Goal: Communication & Community: Answer question/provide support

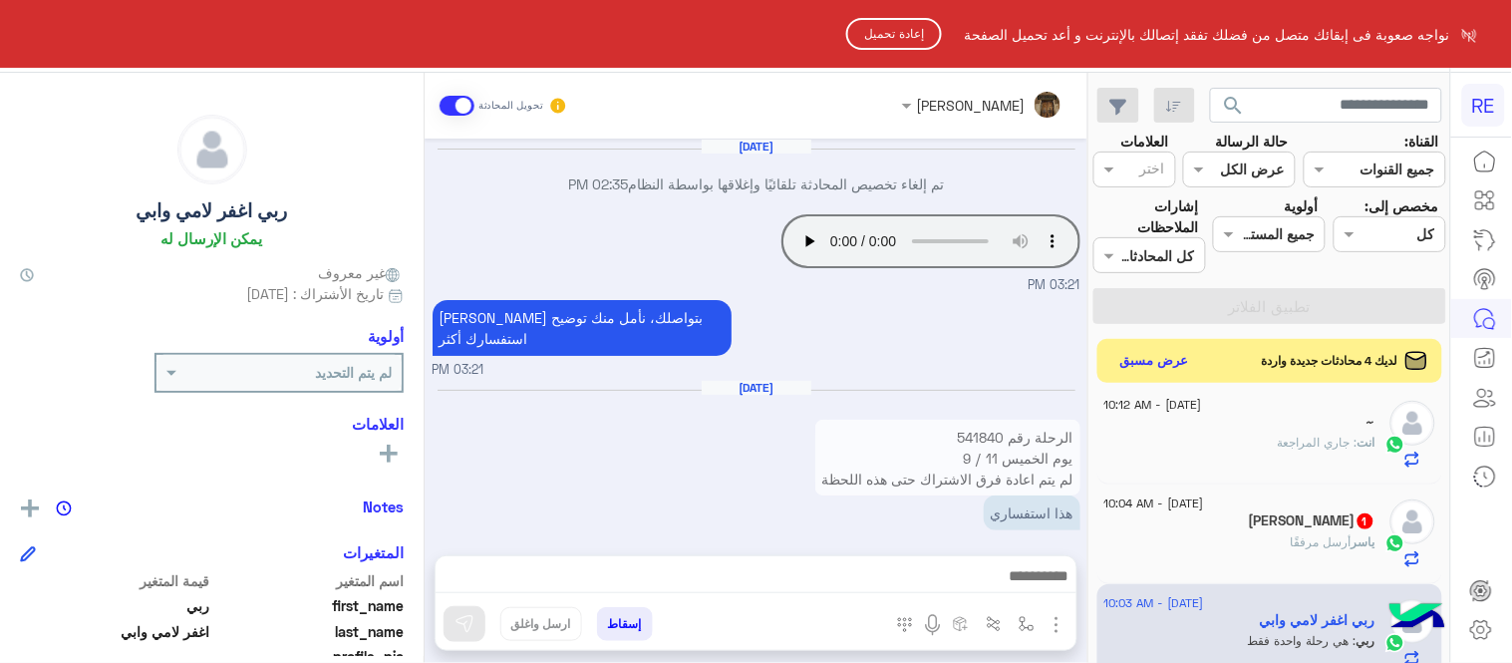
scroll to position [636, 0]
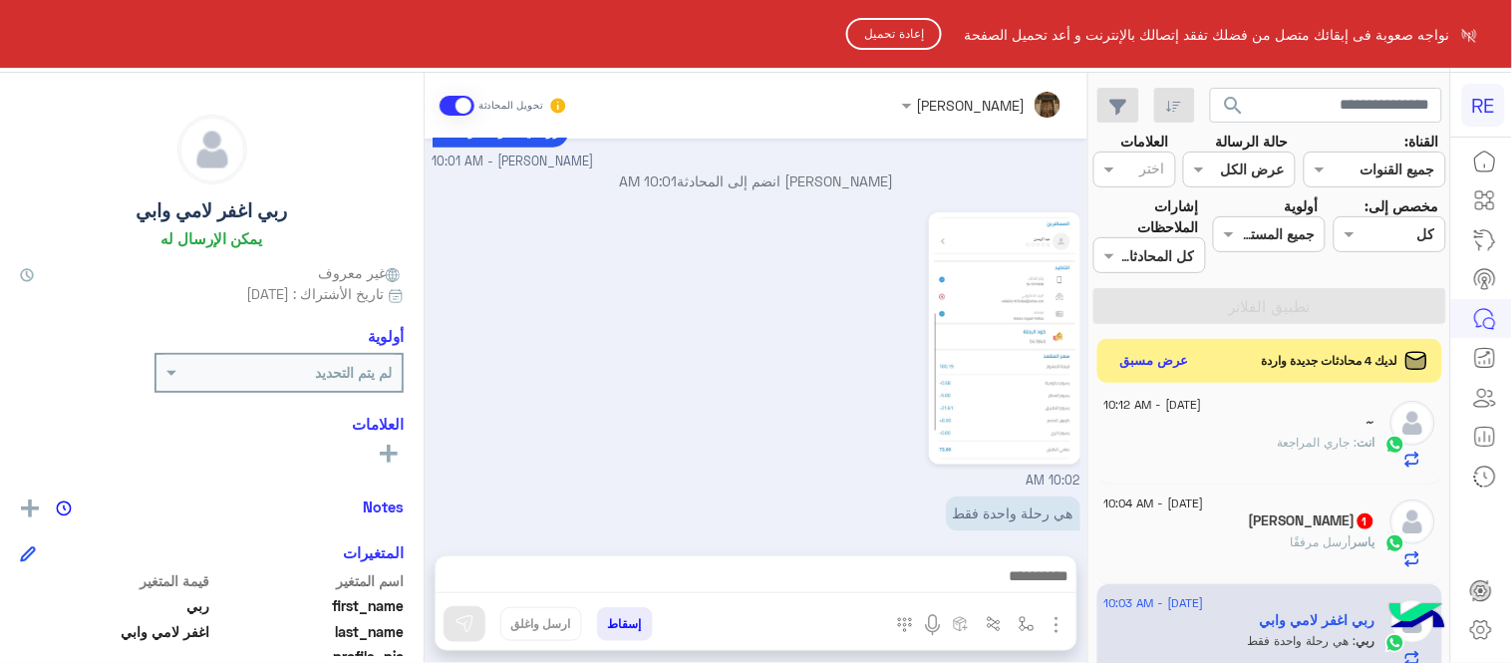
click at [875, 44] on button "إعادة تحميل" at bounding box center [894, 34] width 96 height 32
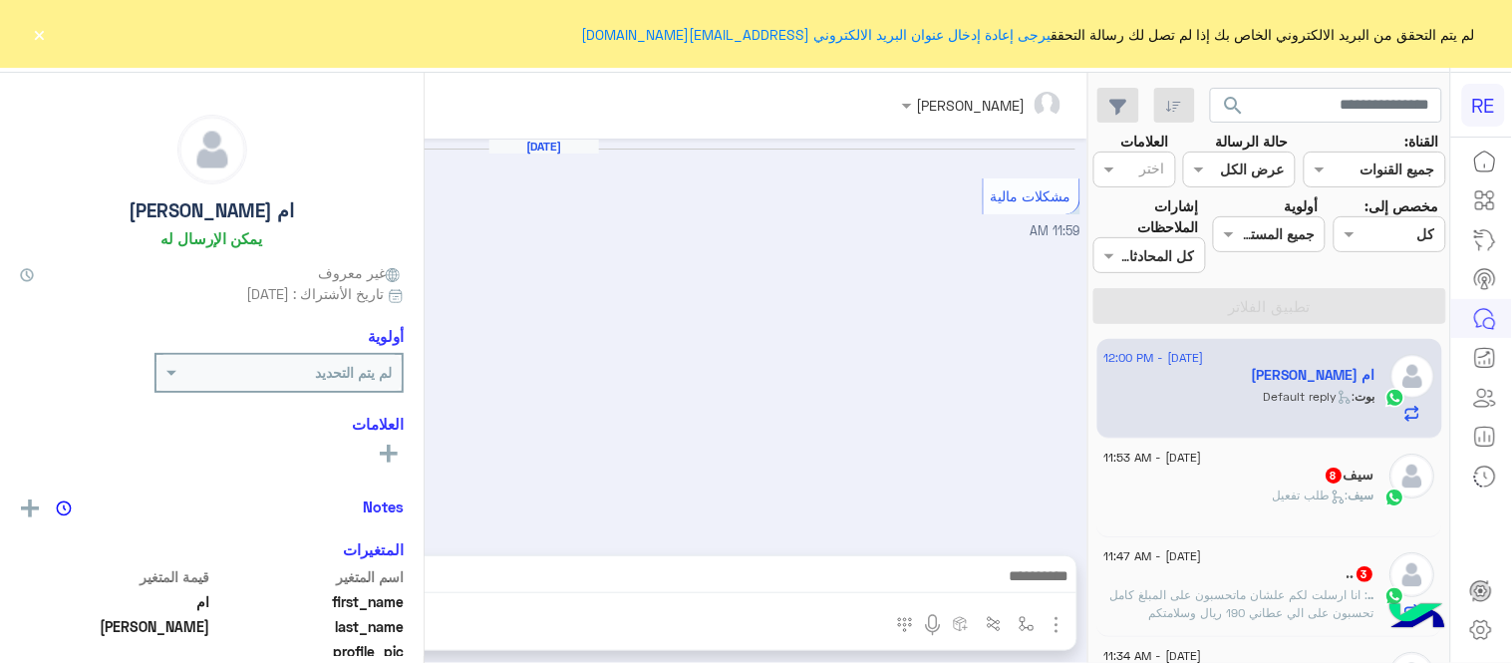
scroll to position [810, 0]
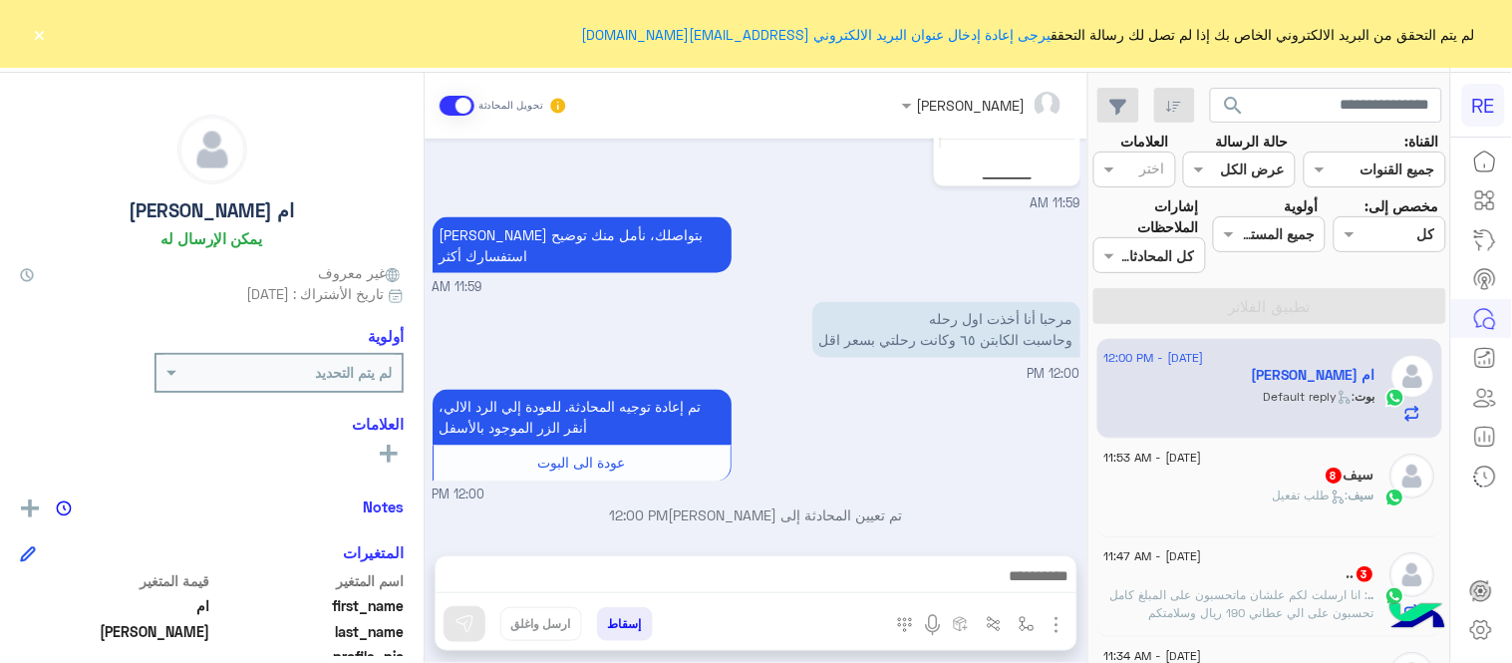
click at [431, 483] on div "[DATE] مشكلات مالية 11:59 AM عزيزي العميل [PERSON_NAME] بتواصلك معنا ، زودنا بج…" at bounding box center [756, 337] width 663 height 397
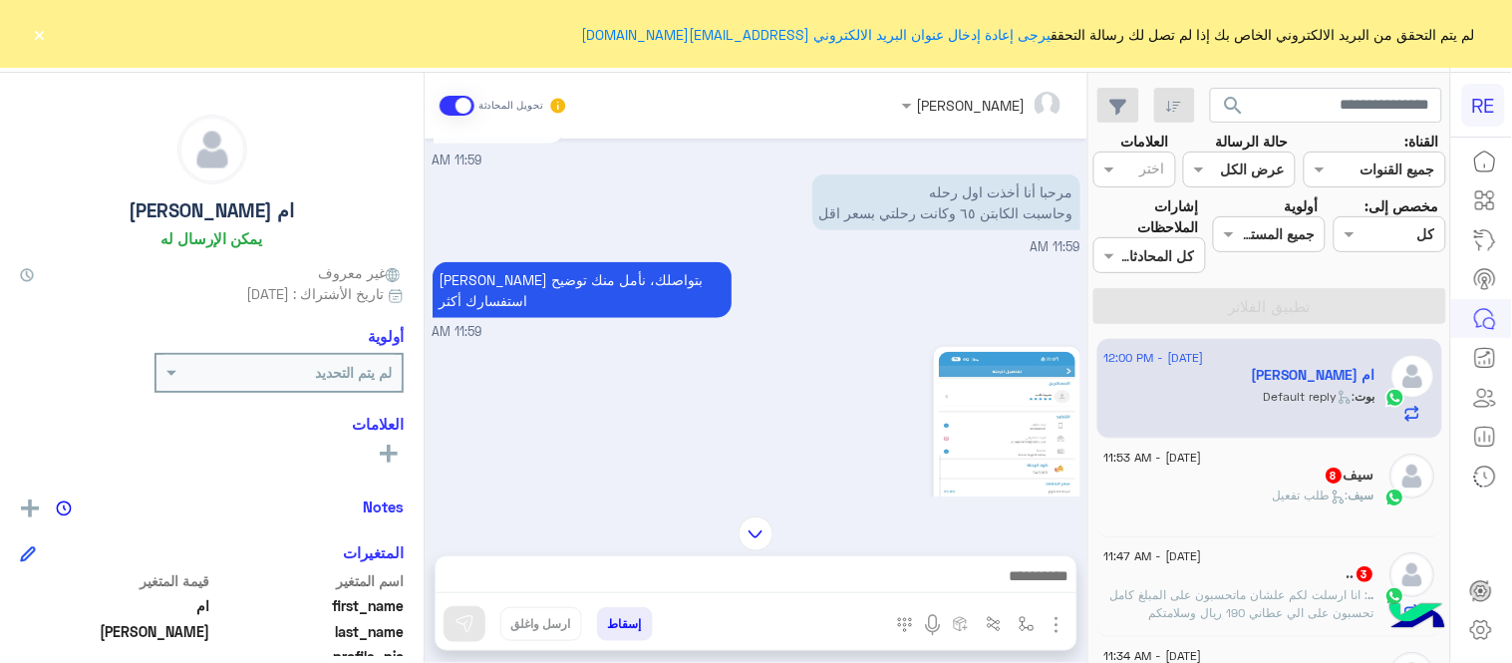
scroll to position [383, 0]
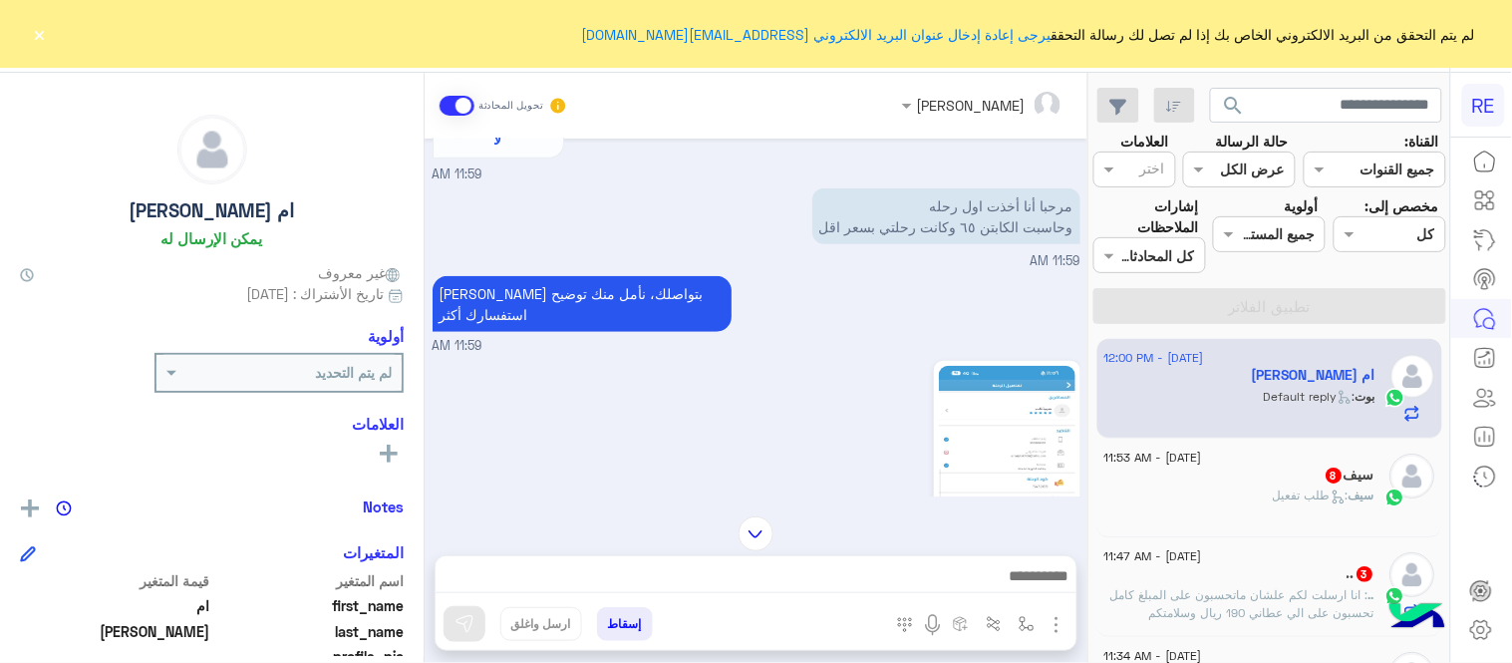
click at [989, 401] on img at bounding box center [1007, 487] width 137 height 242
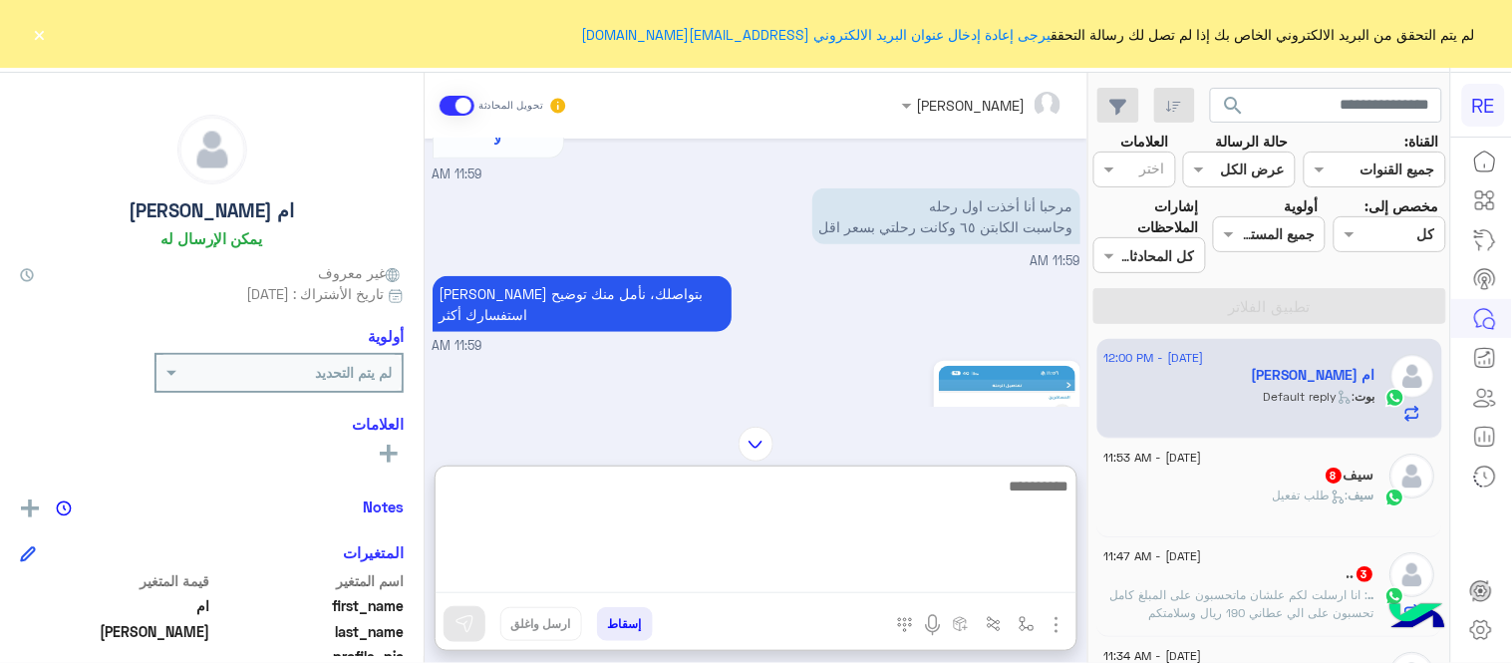
click at [833, 572] on textarea at bounding box center [756, 534] width 641 height 120
type textarea "*"
type textarea "**********"
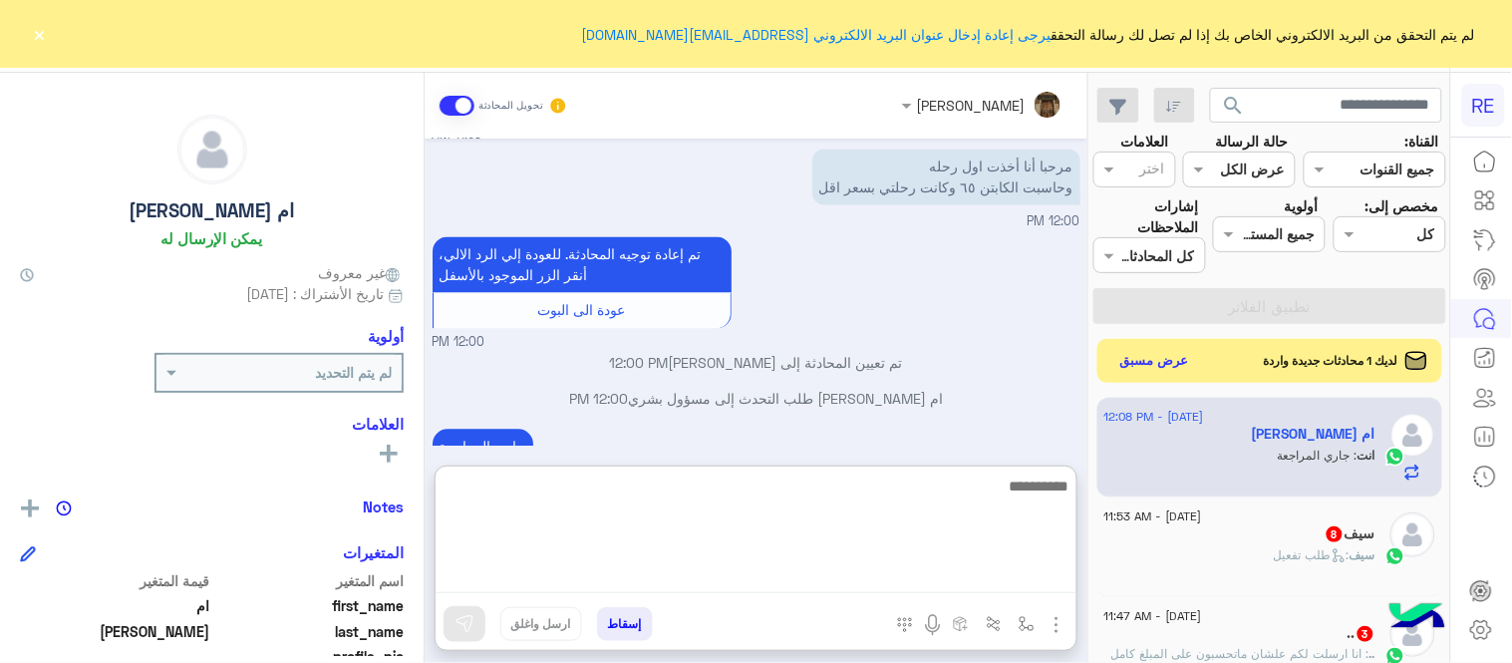
scroll to position [962, 0]
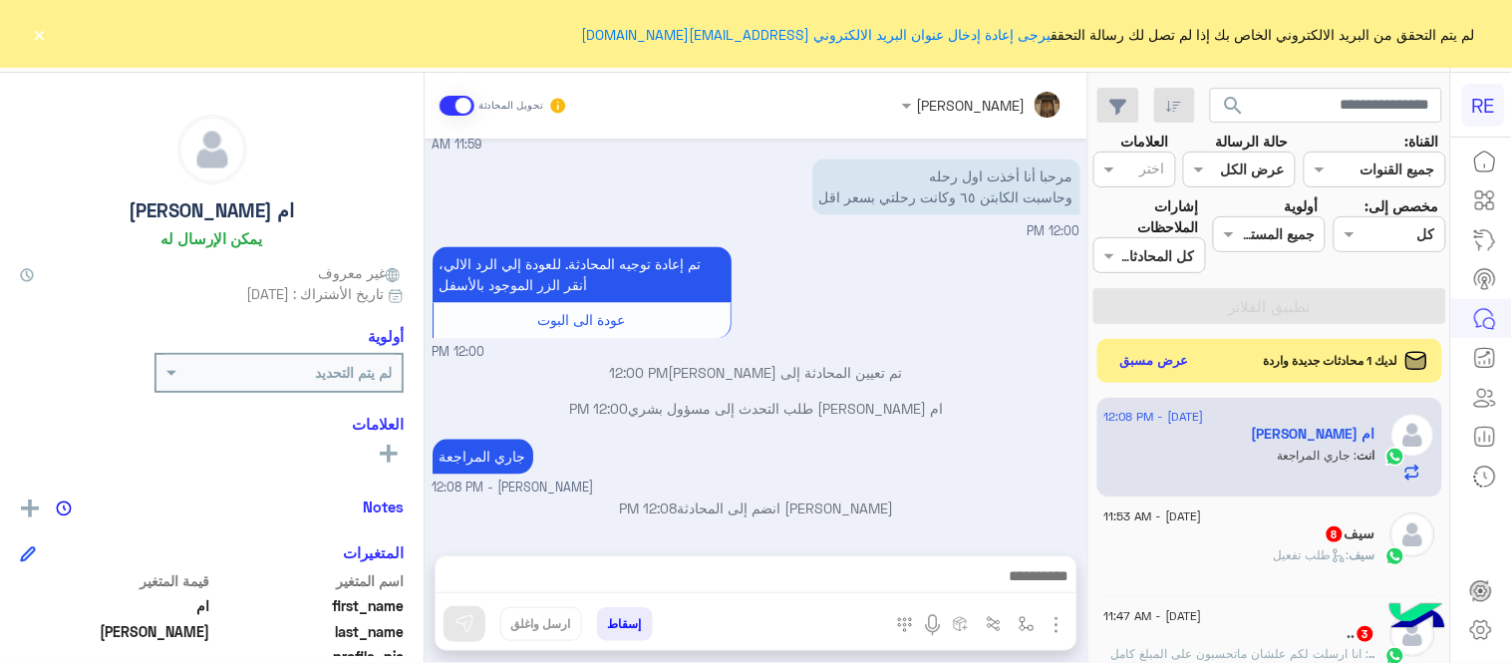
click at [849, 333] on div "[DATE] مشكلات مالية 11:59 AM عزيزي العميل [PERSON_NAME] بتواصلك معنا ، زودنا بج…" at bounding box center [756, 337] width 663 height 397
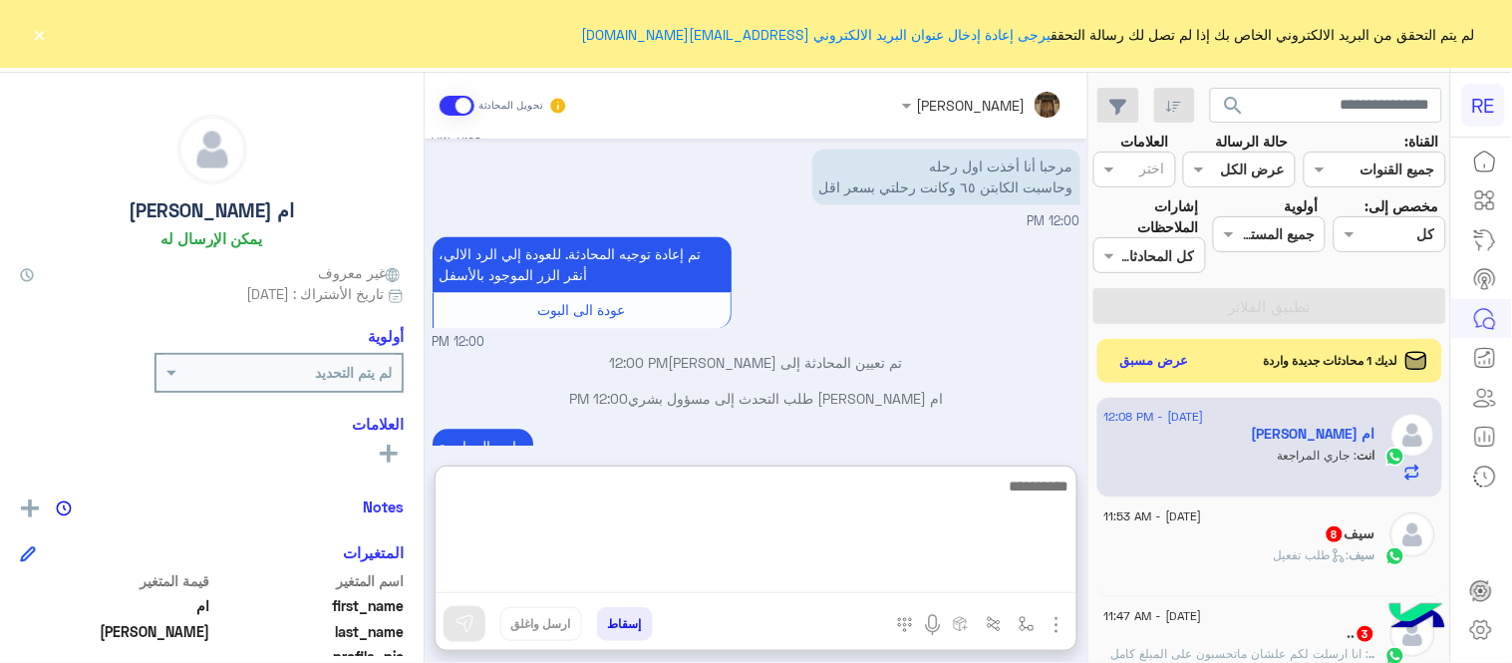
click at [813, 578] on textarea at bounding box center [756, 534] width 641 height 120
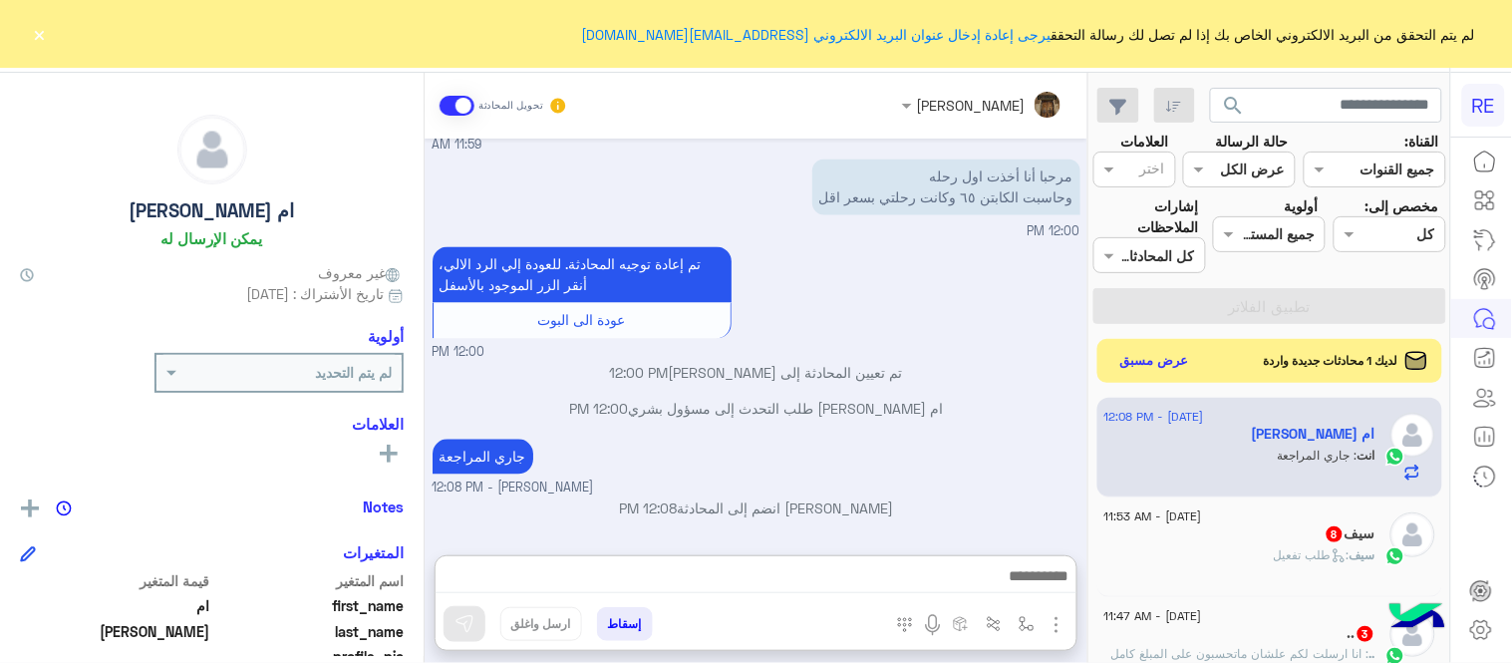
click at [890, 389] on div "[DATE] مشكلات مالية 11:59 AM عزيزي العميل [PERSON_NAME] بتواصلك معنا ، زودنا بج…" at bounding box center [756, 337] width 663 height 397
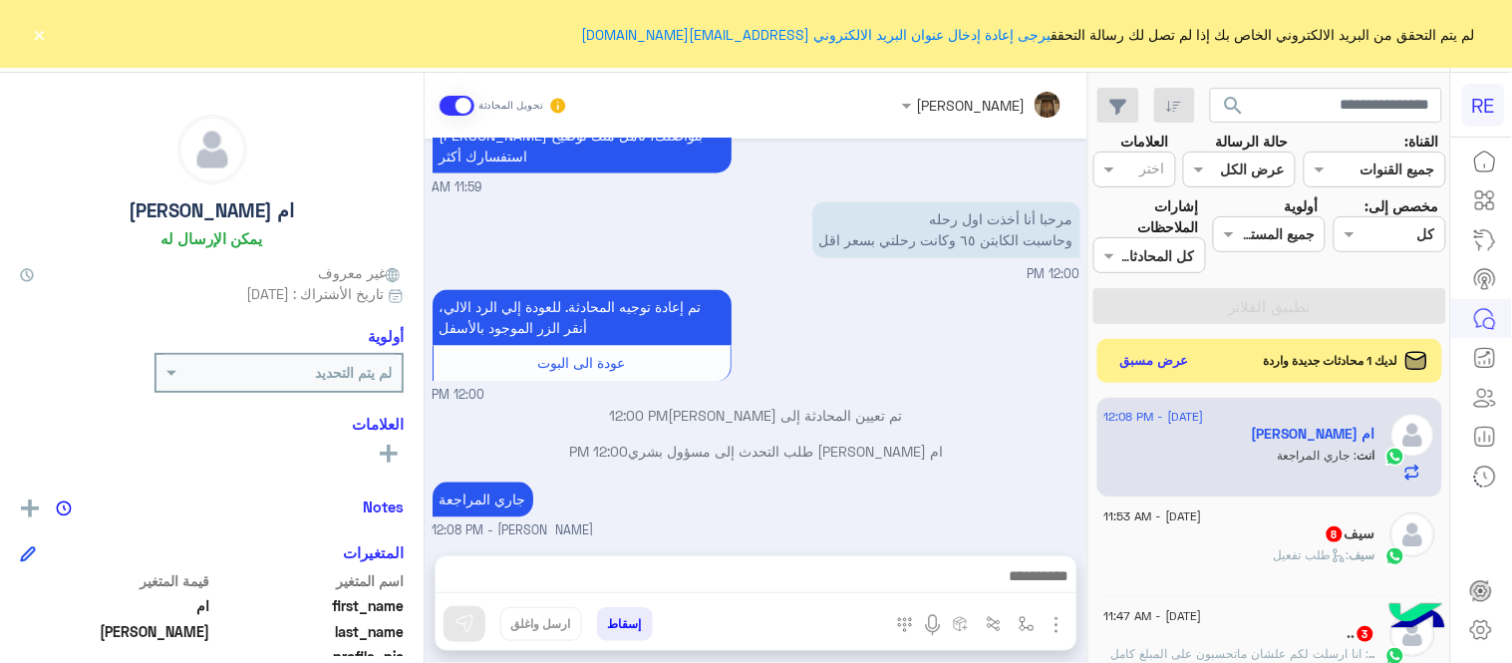
click at [34, 35] on button "×" at bounding box center [40, 34] width 20 height 20
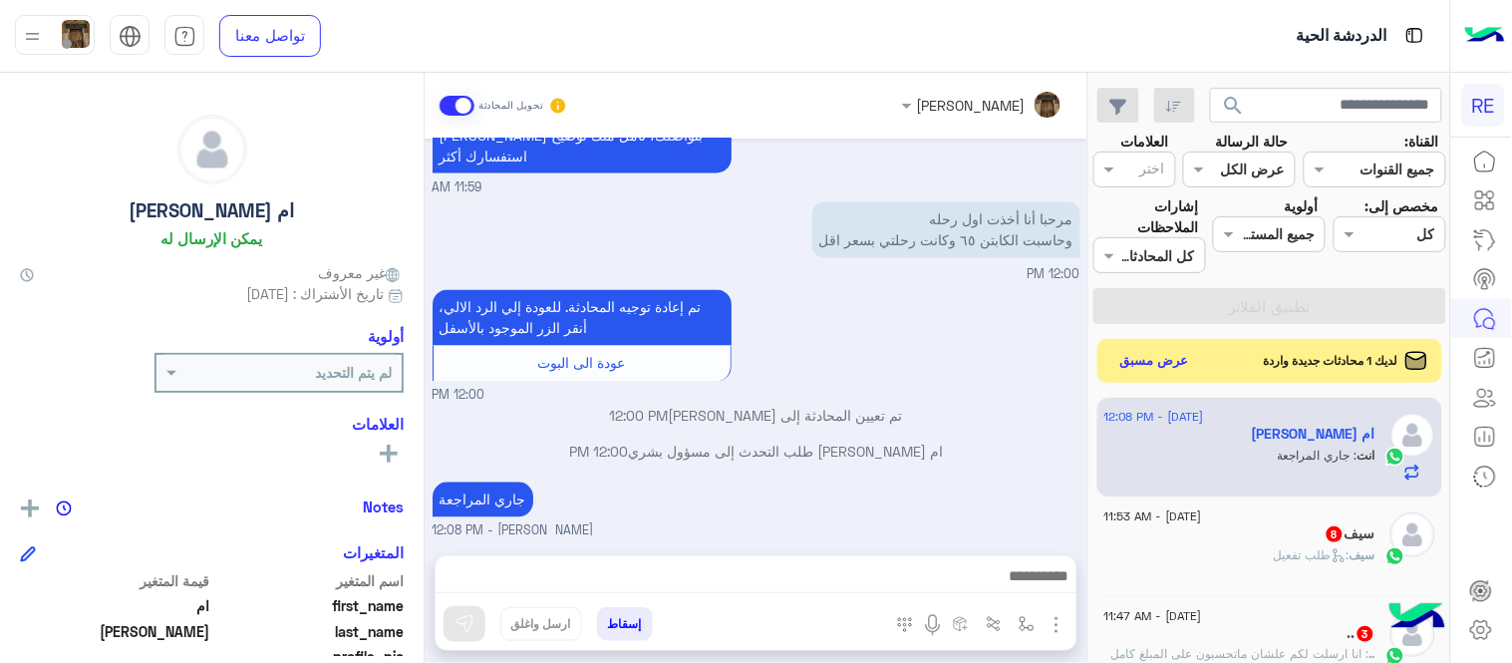
click at [1183, 535] on div "سيف 8" at bounding box center [1240, 535] width 271 height 21
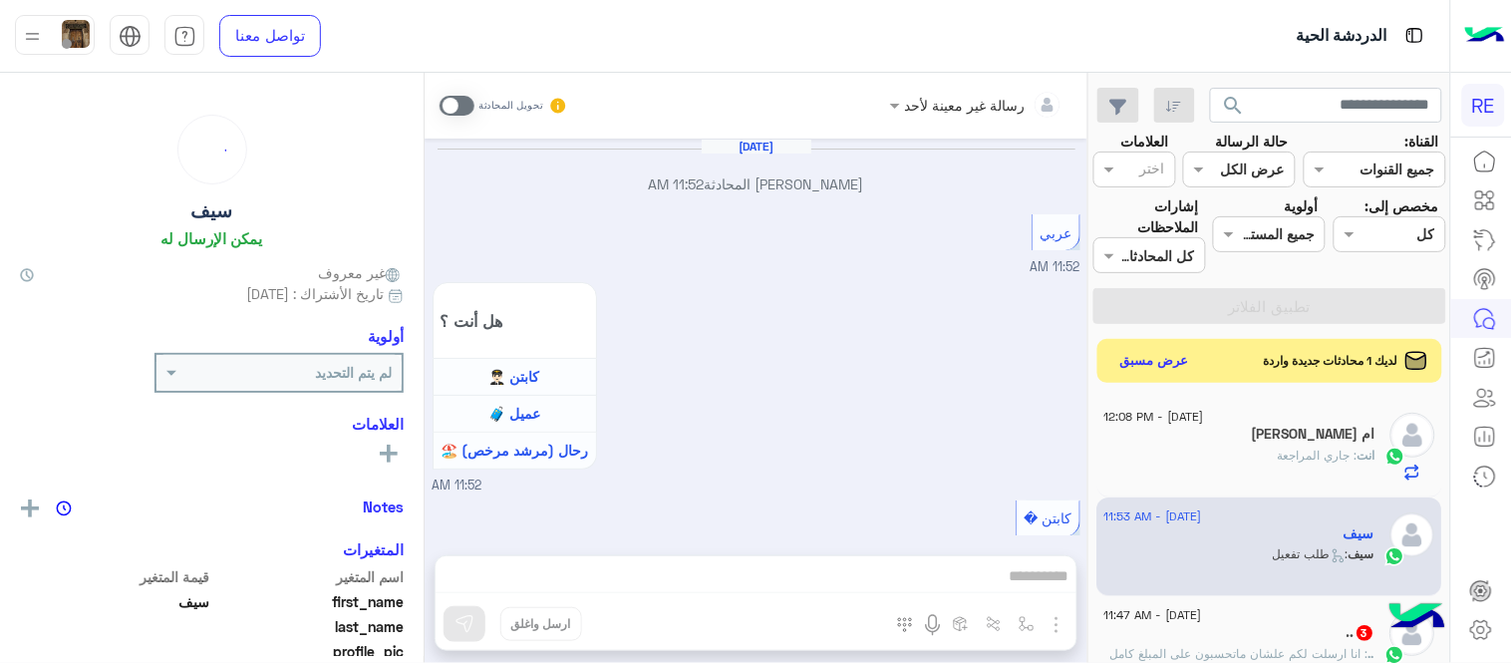
scroll to position [1360, 0]
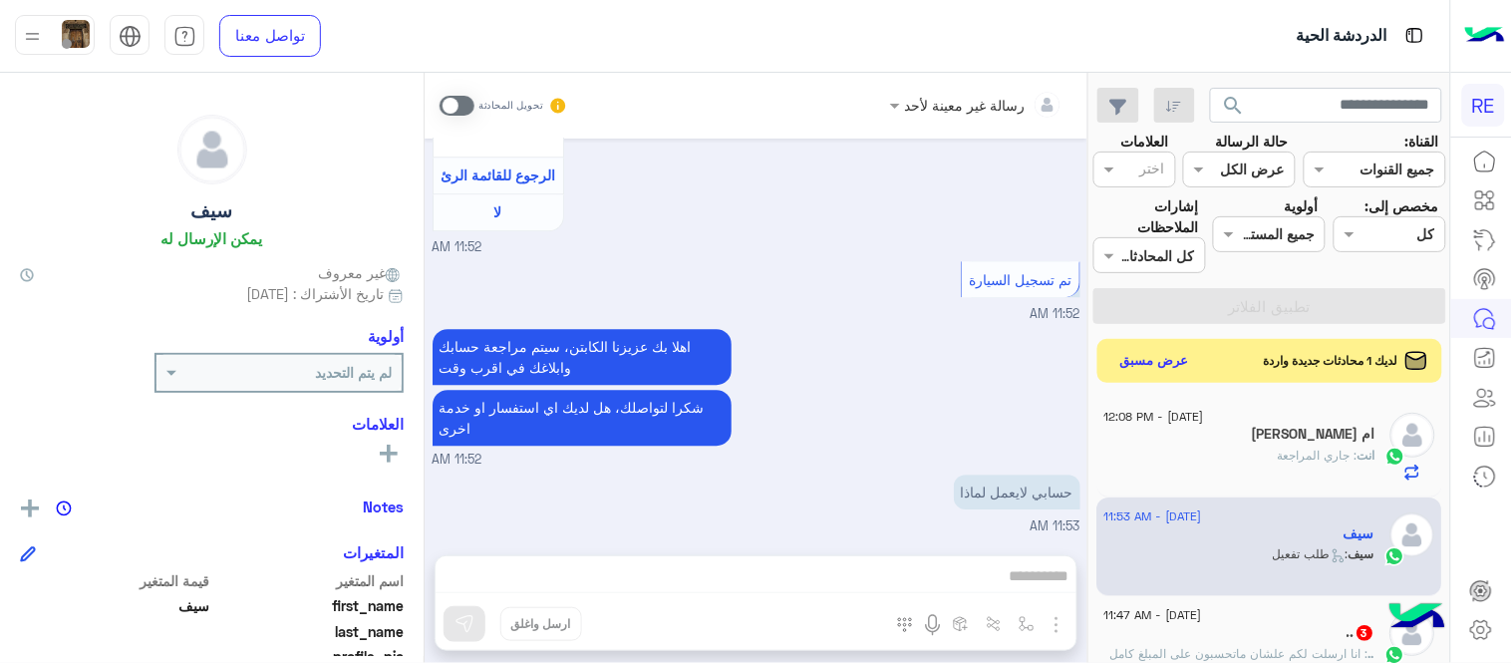
click at [455, 107] on span at bounding box center [457, 106] width 35 height 20
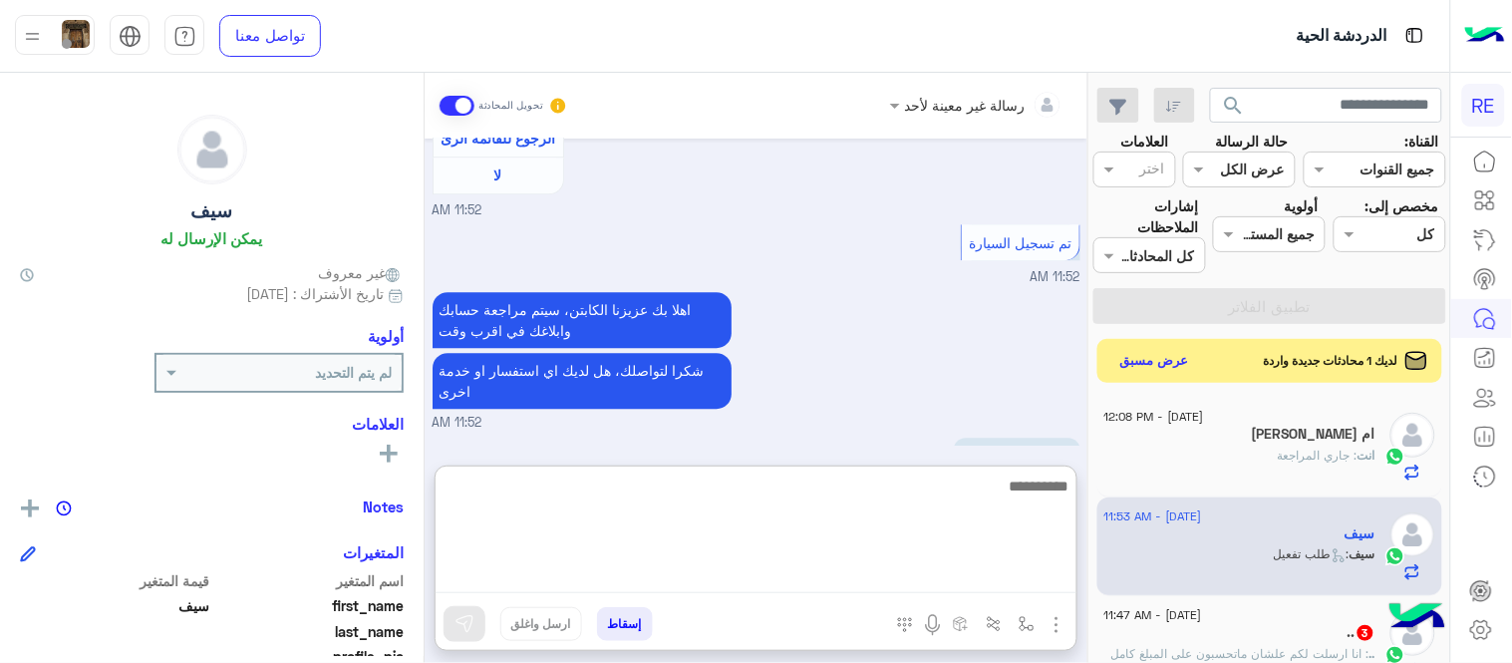
click at [616, 570] on textarea at bounding box center [756, 534] width 641 height 120
type textarea "**********"
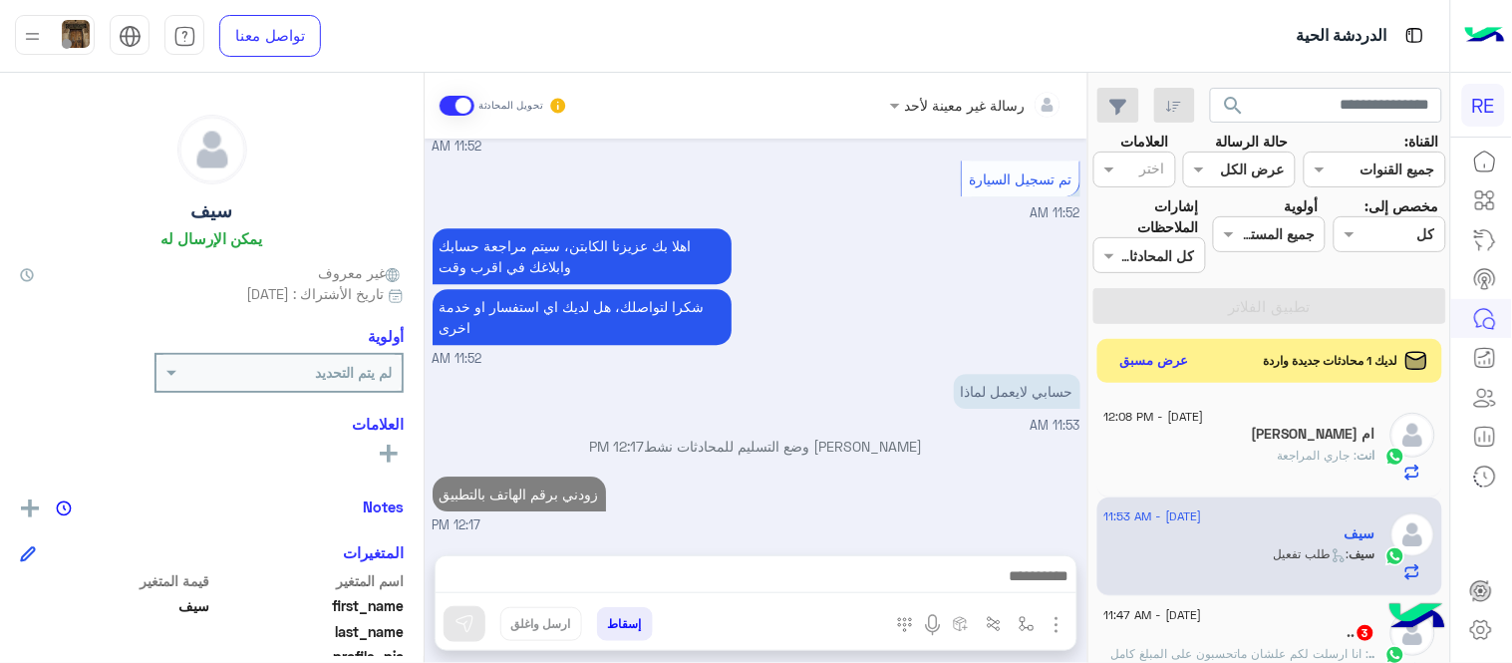
scroll to position [1460, 0]
click at [871, 405] on div "[DATE] [PERSON_NAME] المحادثة 11:52 AM عربي 11:52 AM هل أنت ؟ كابتن 👨🏻‍✈️ عميل …" at bounding box center [756, 337] width 663 height 397
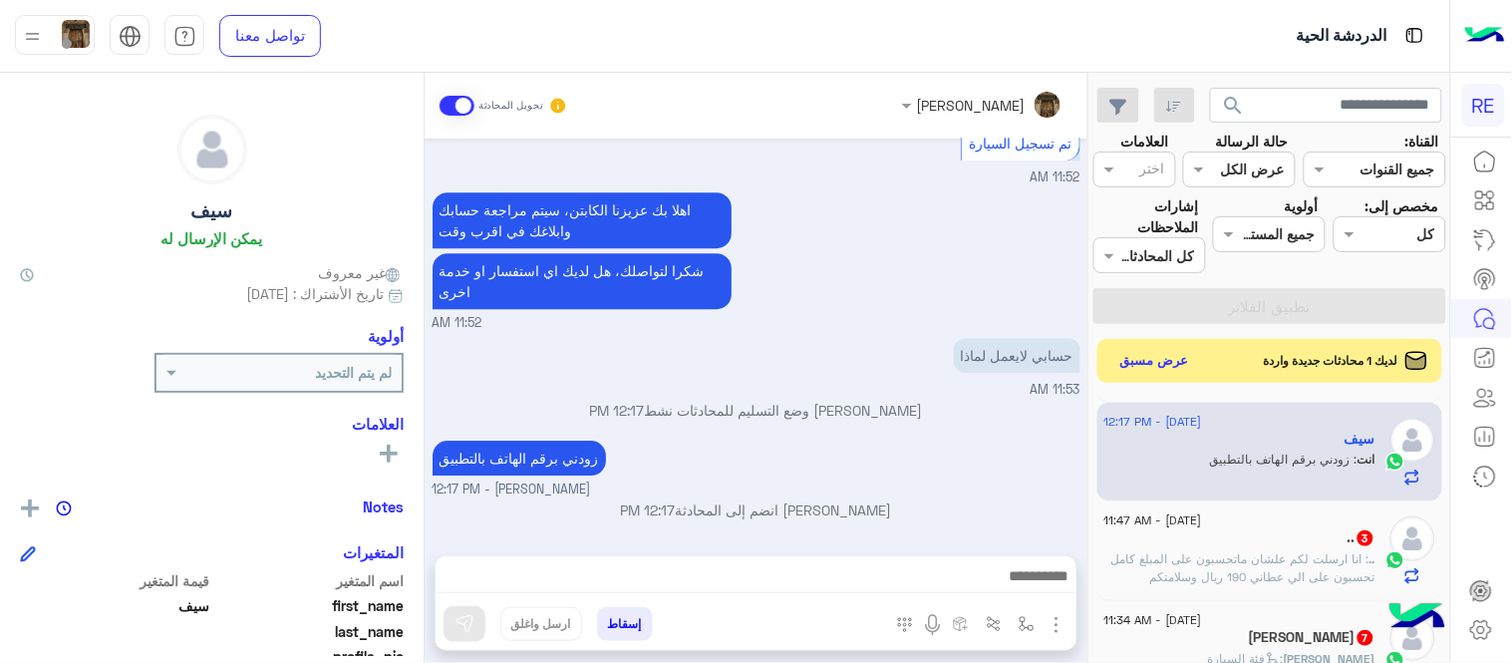
scroll to position [158, 0]
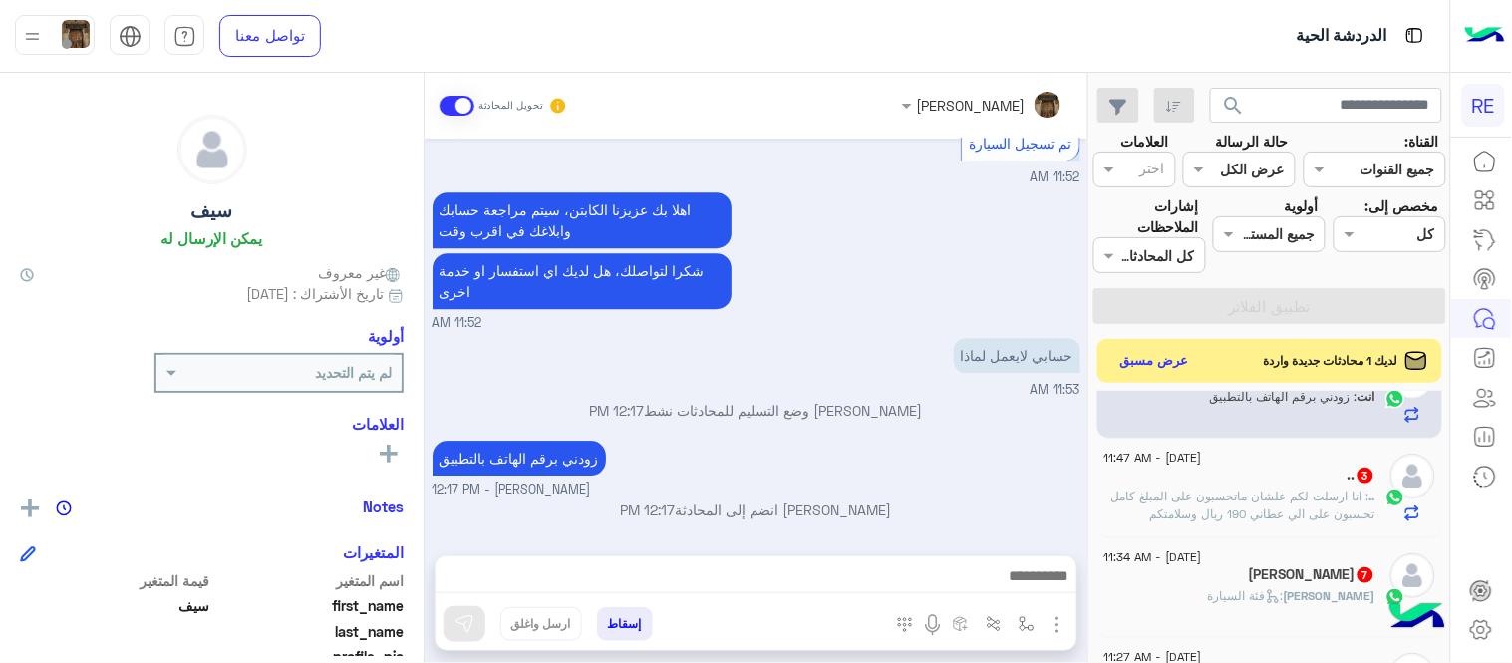
click at [1188, 481] on div ".. 3" at bounding box center [1240, 477] width 271 height 21
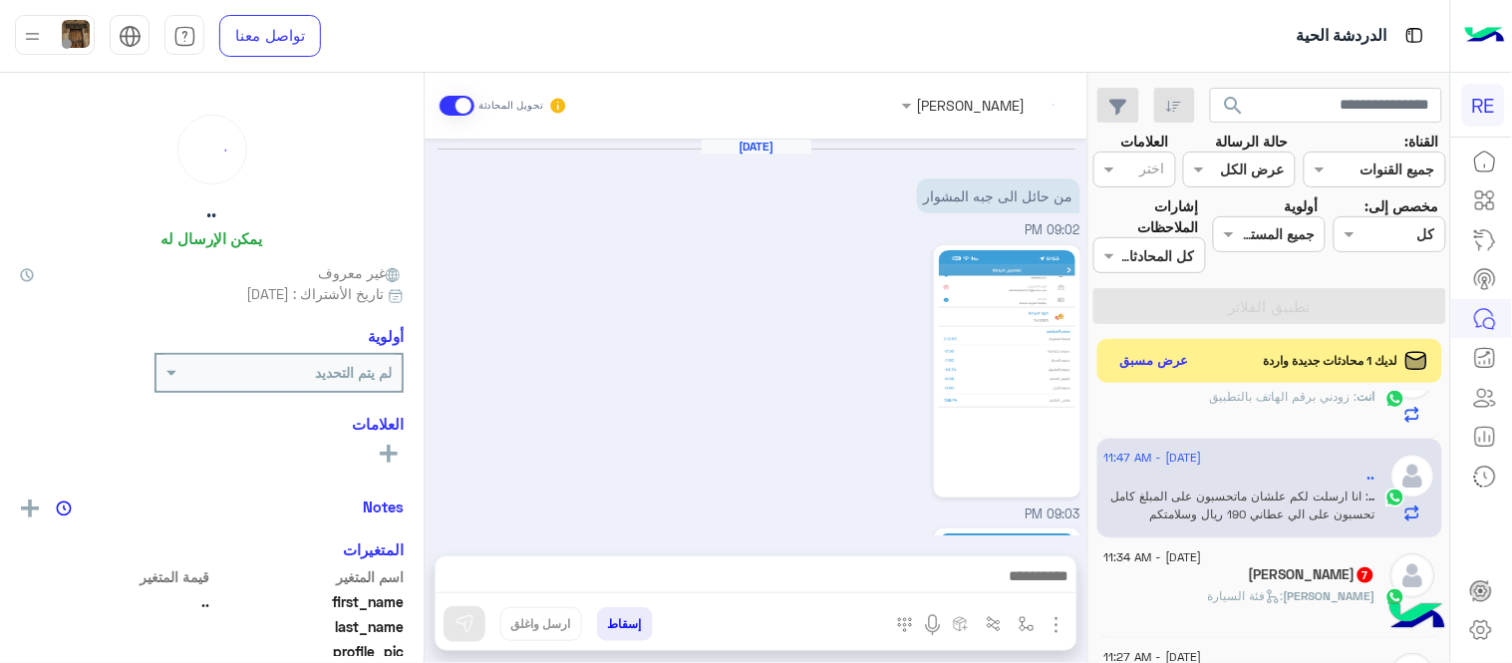
scroll to position [860, 0]
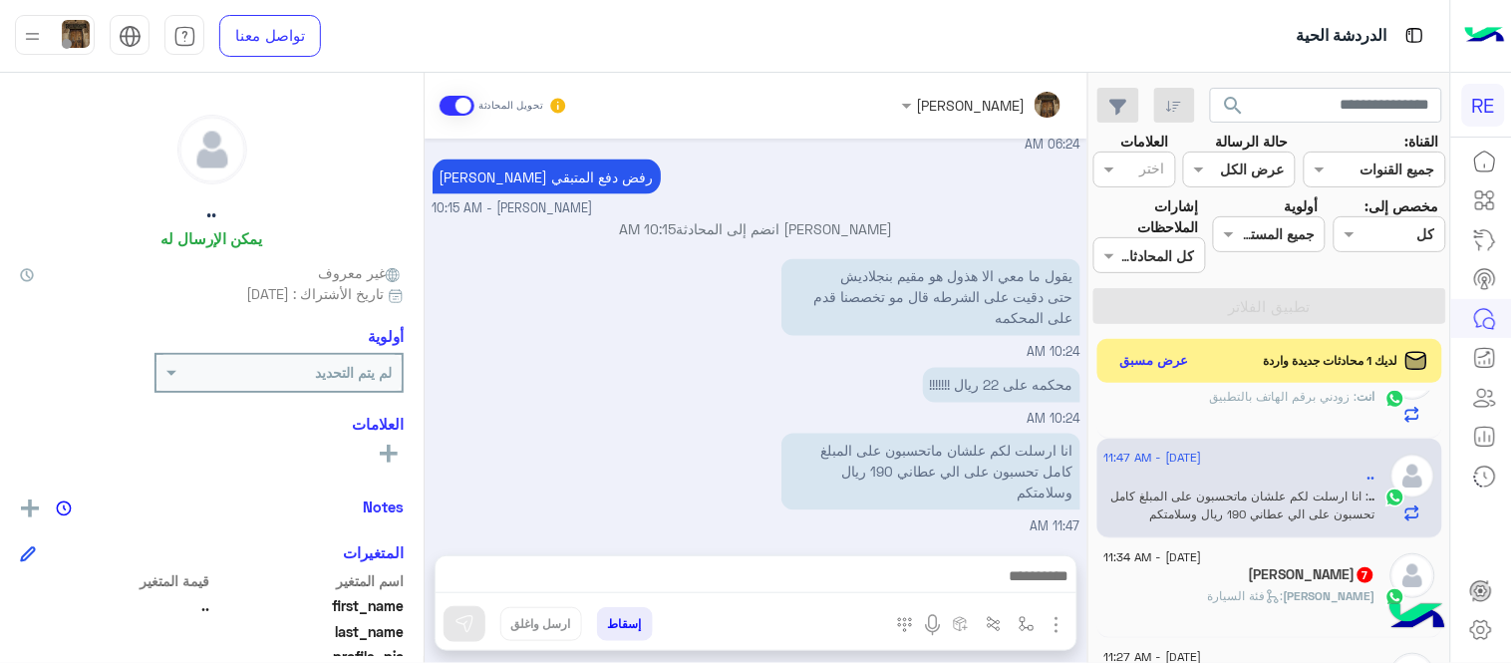
click at [833, 200] on small "[PERSON_NAME] - 10:15 AM" at bounding box center [757, 208] width 648 height 19
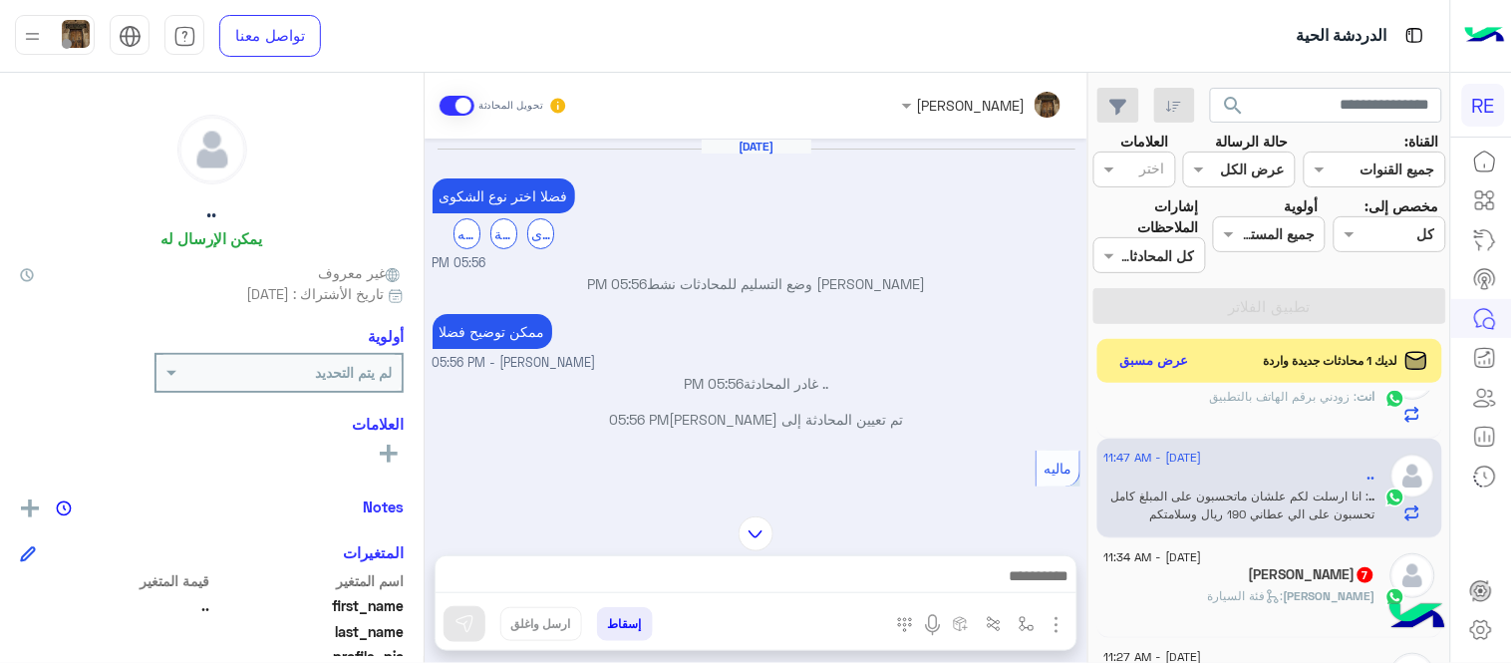
scroll to position [610, 0]
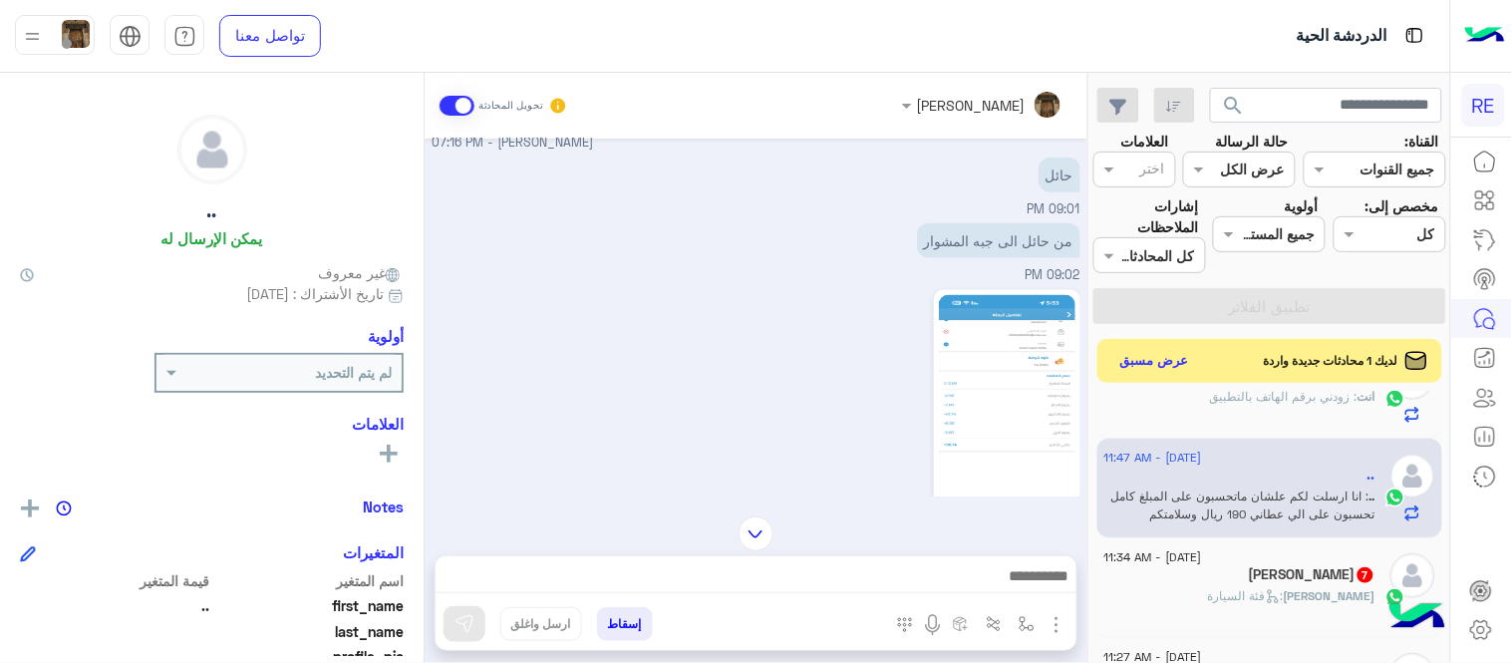
drag, startPoint x: 431, startPoint y: 269, endPoint x: 414, endPoint y: 230, distance: 42.4
click at [414, 230] on mat-drawer-container "[PERSON_NAME] تحويل المحادثة [DATE] فضلا اختر نوع الشكوى ماليه تقنية اخرى 05:56…" at bounding box center [544, 372] width 1088 height 598
click at [451, 254] on div "من حائل الى جبه المشوار 09:02 PM" at bounding box center [757, 251] width 648 height 67
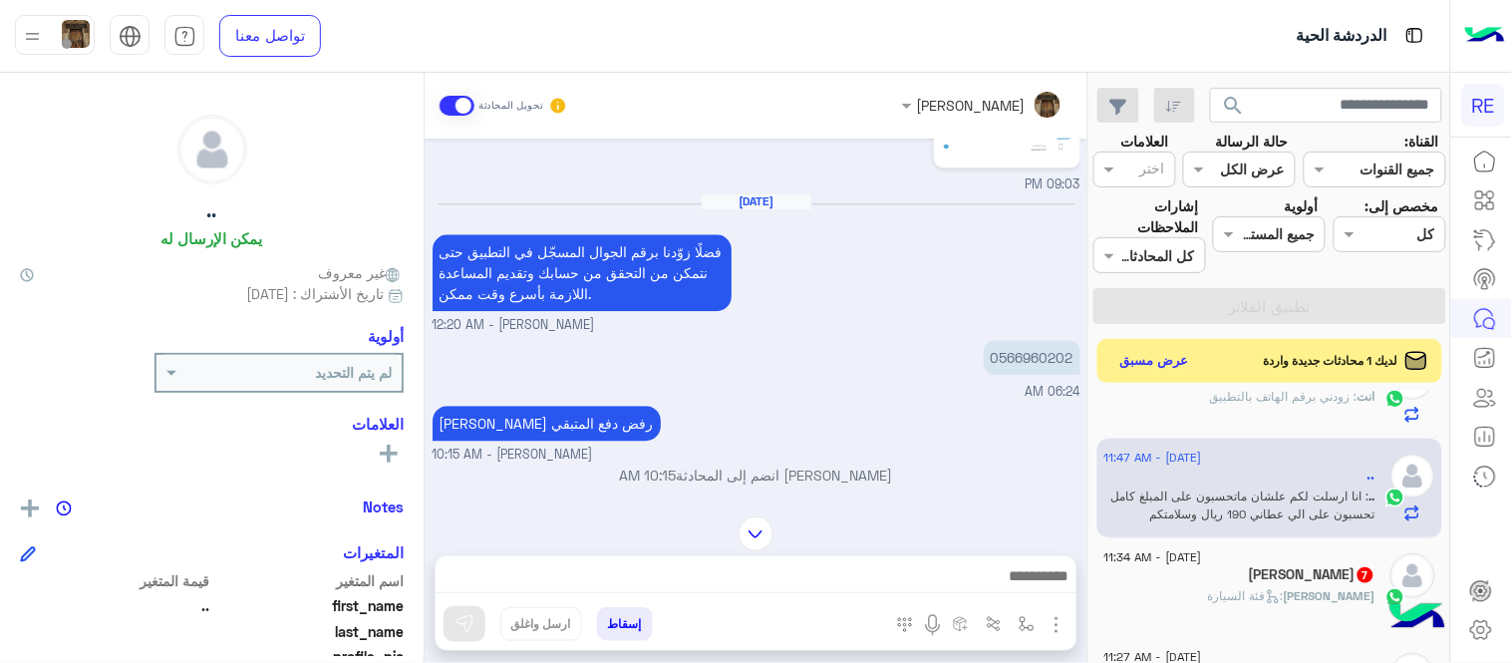
scroll to position [1292, 0]
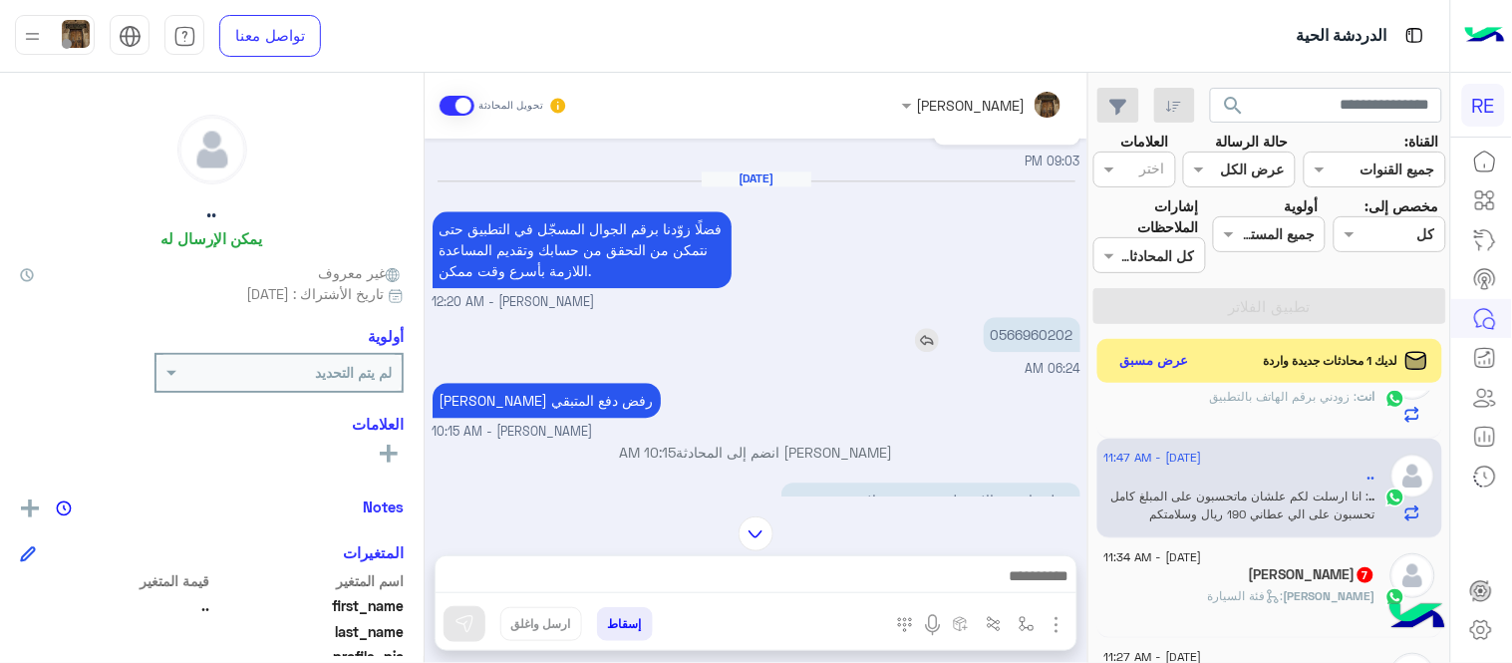
click at [1028, 324] on p "0566960202" at bounding box center [1032, 334] width 97 height 35
copy p "0566960202"
click at [822, 346] on div "0566960202 06:24 AM" at bounding box center [757, 345] width 648 height 67
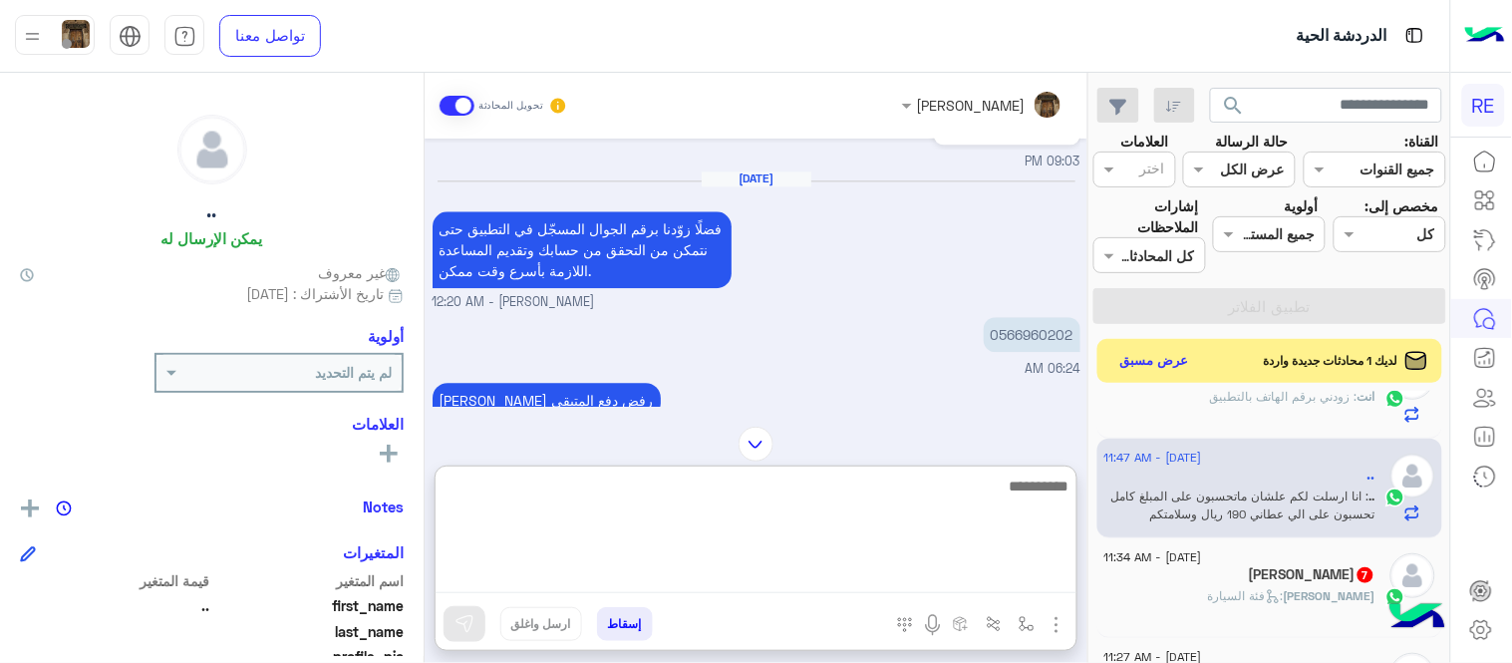
click at [860, 583] on textarea at bounding box center [756, 534] width 641 height 120
type textarea "**********"
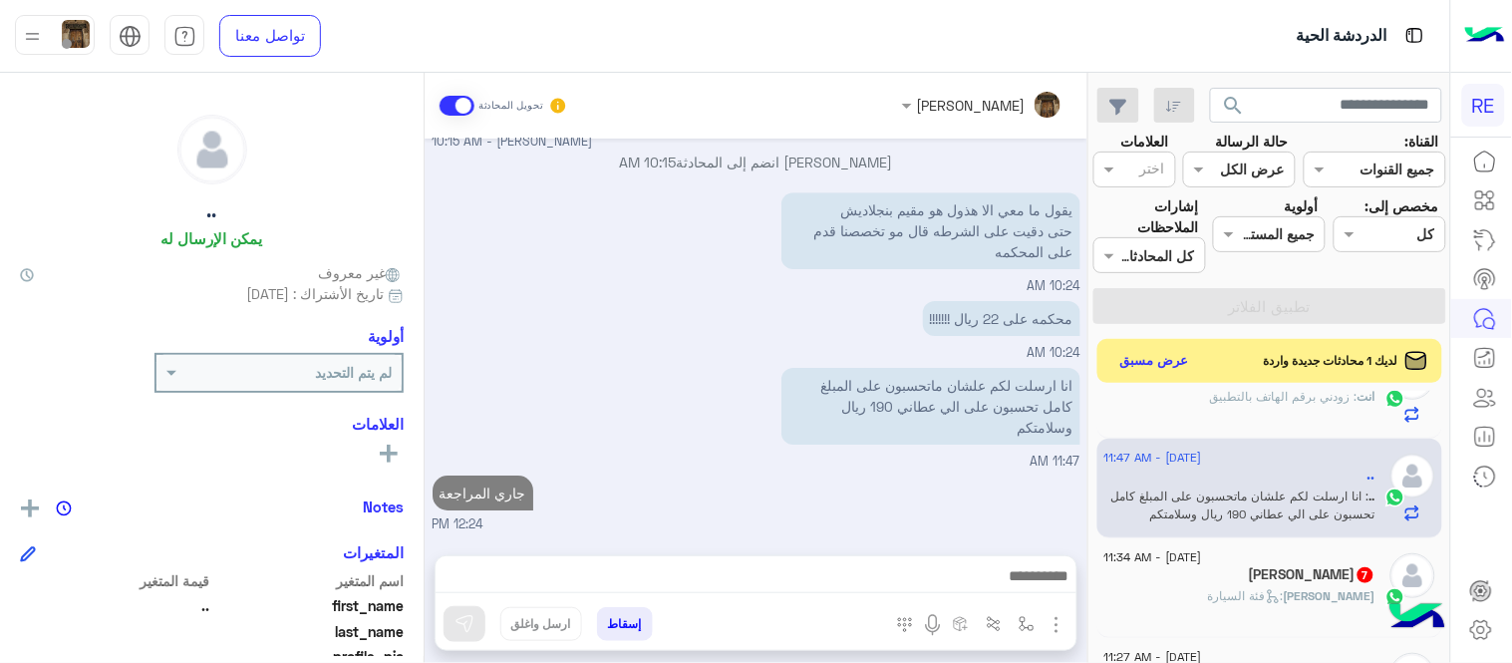
scroll to position [1578, 0]
click at [800, 447] on div "[PERSON_NAME] تحويل المحادثة [DATE] فضلا اختر نوع الشكوى ماليه تقنية اخرى 05:56…" at bounding box center [756, 372] width 663 height 598
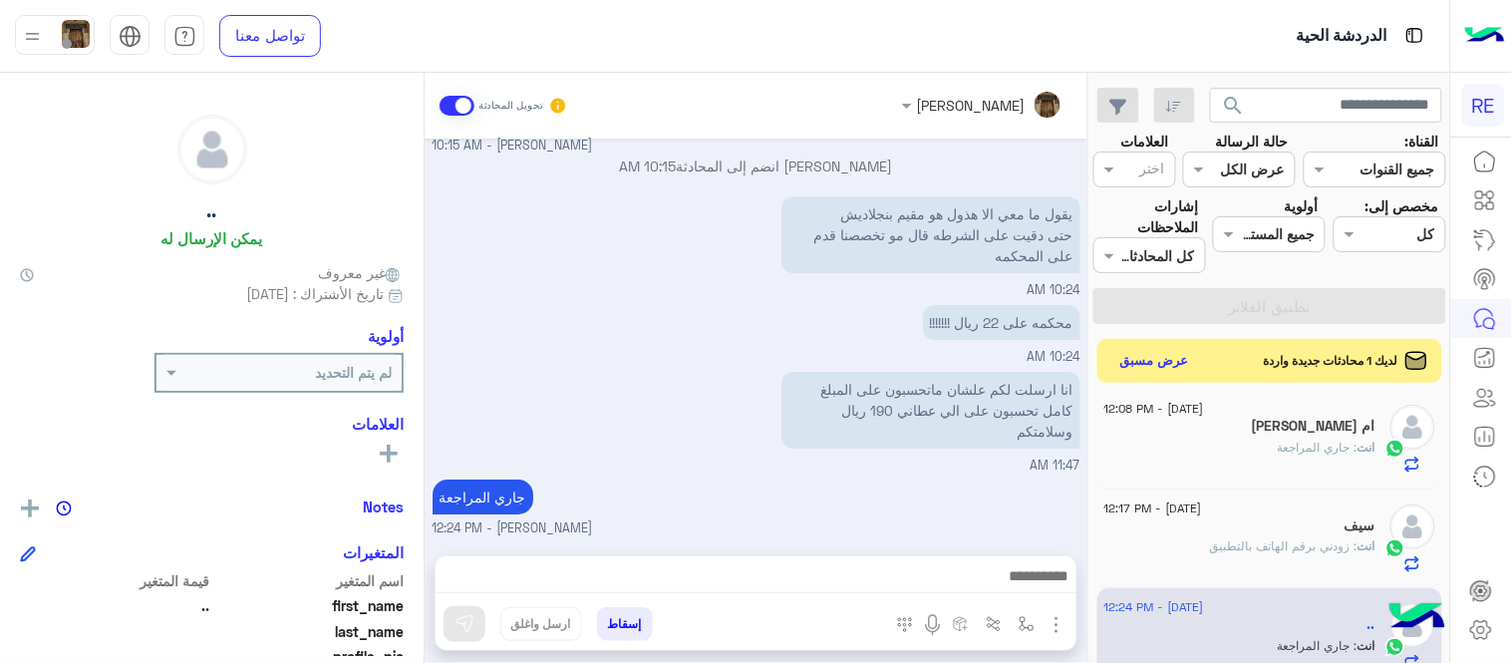
scroll to position [0, 0]
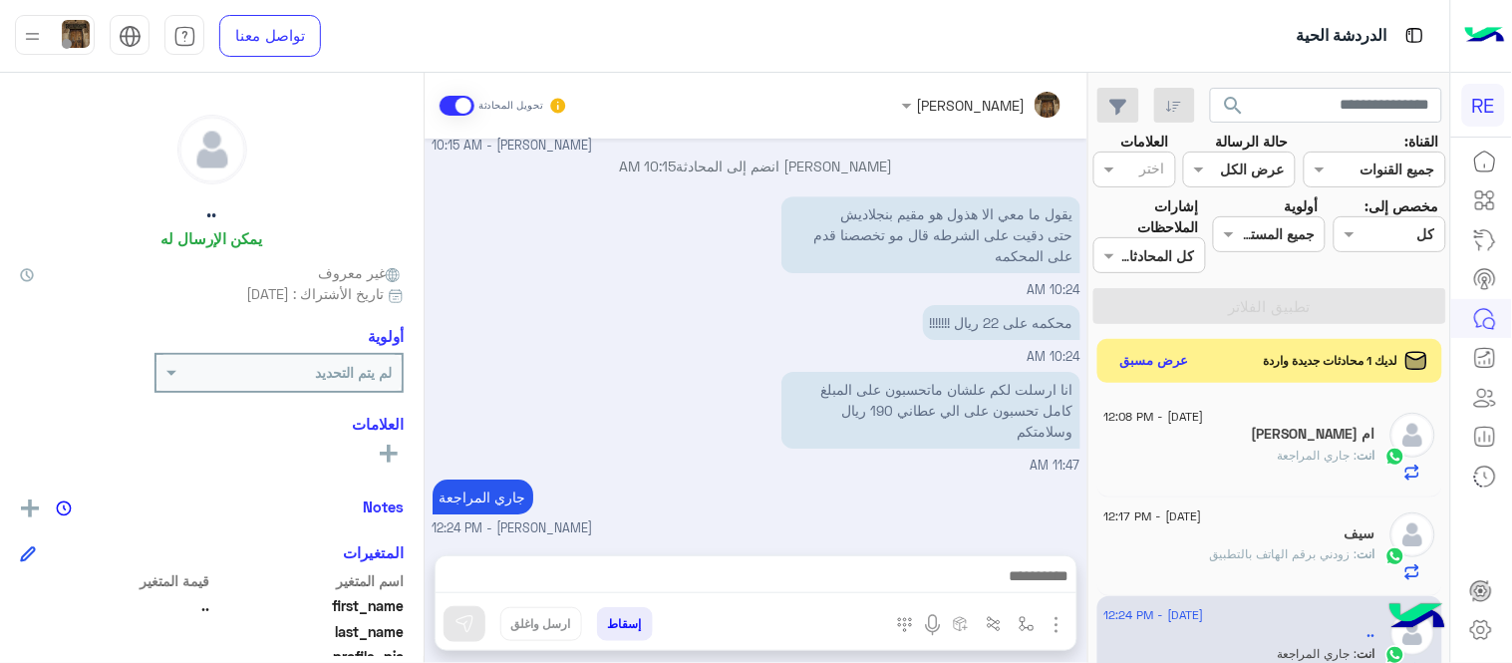
click at [1203, 454] on div "انت : جاري المراجعة" at bounding box center [1240, 464] width 271 height 35
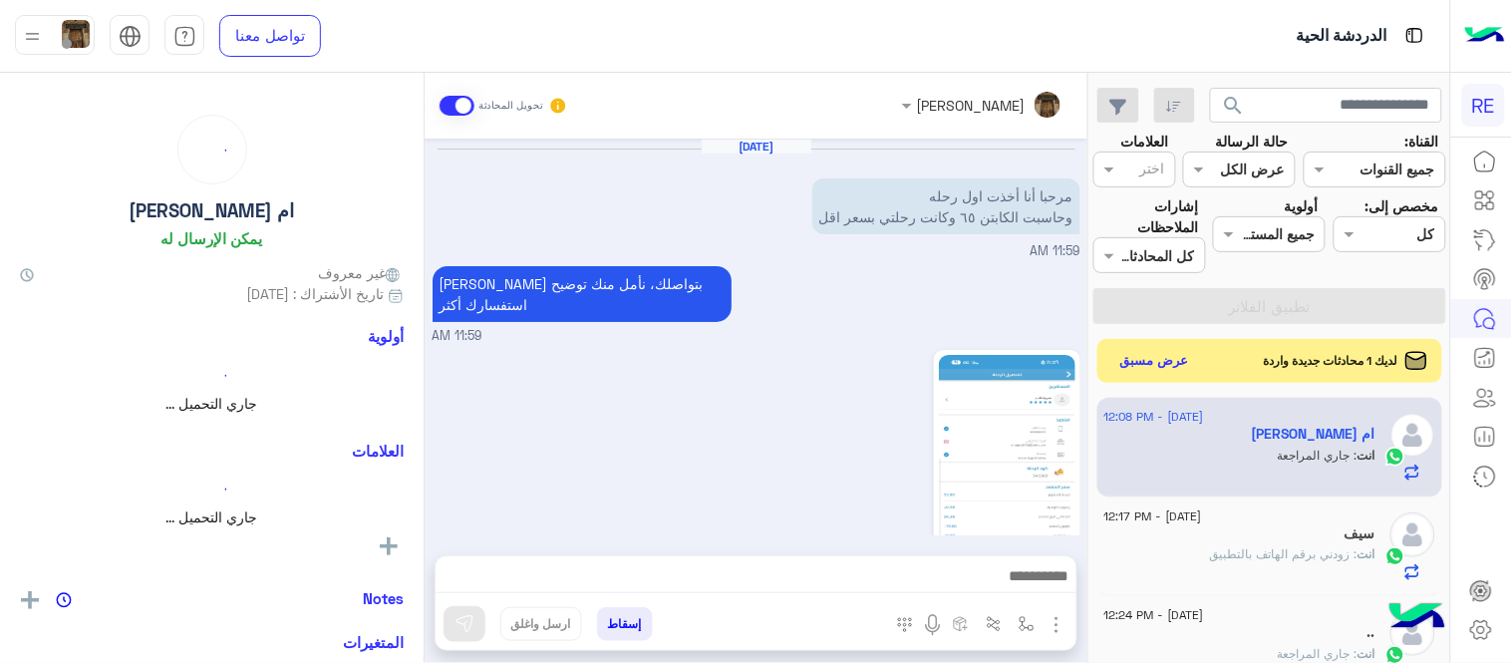
scroll to position [515, 0]
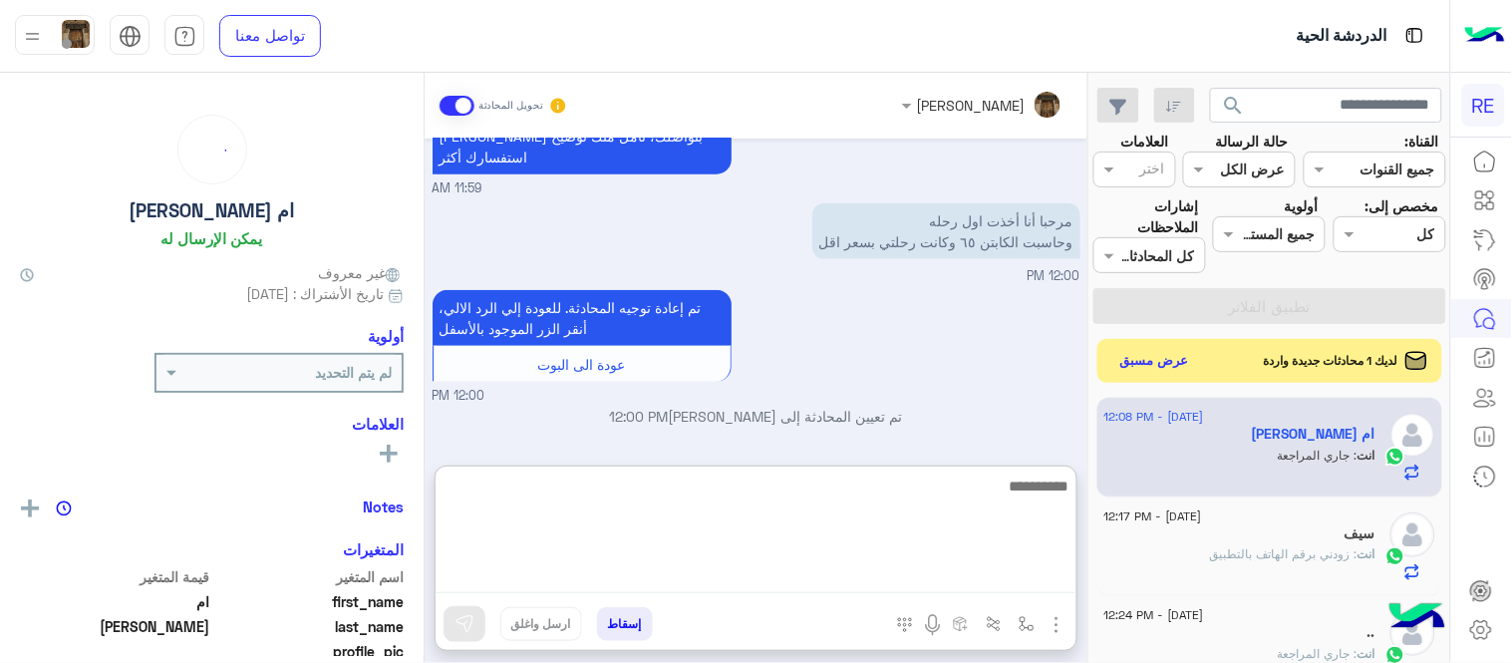
click at [813, 562] on textarea at bounding box center [756, 534] width 641 height 120
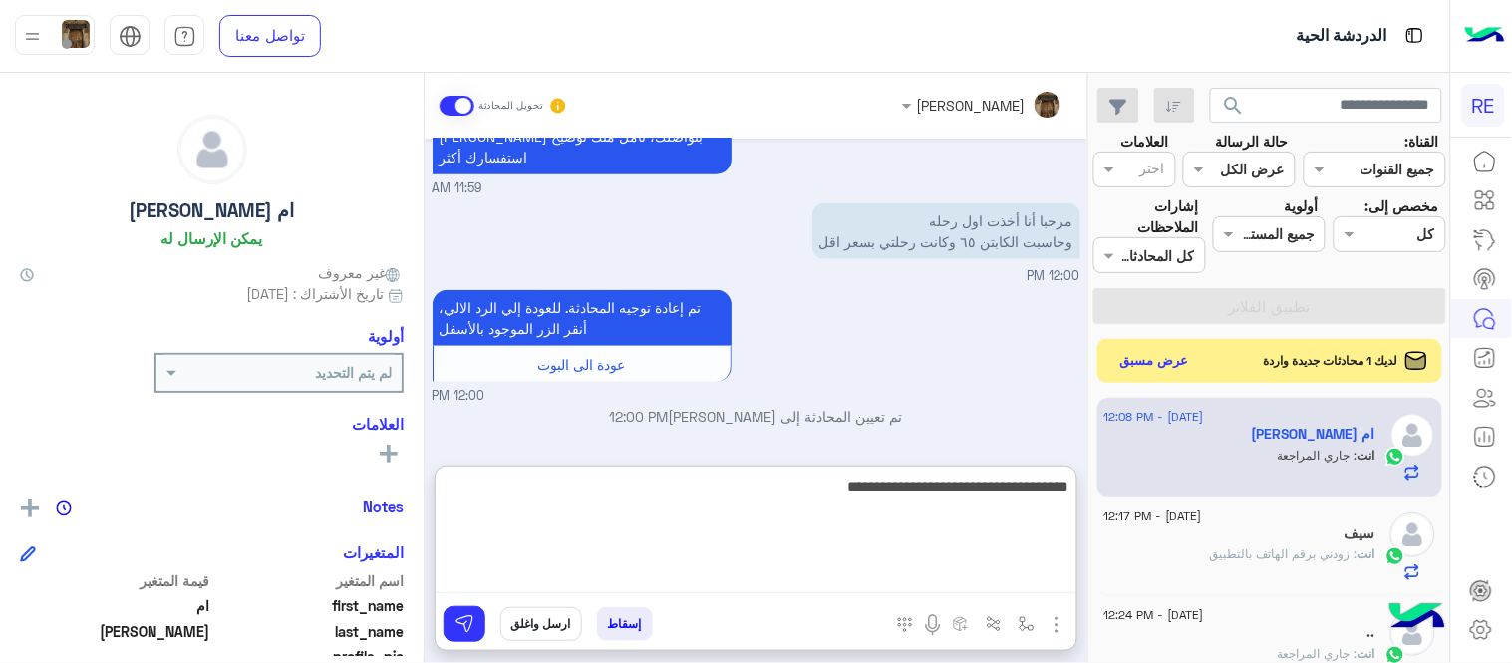
type textarea "**********"
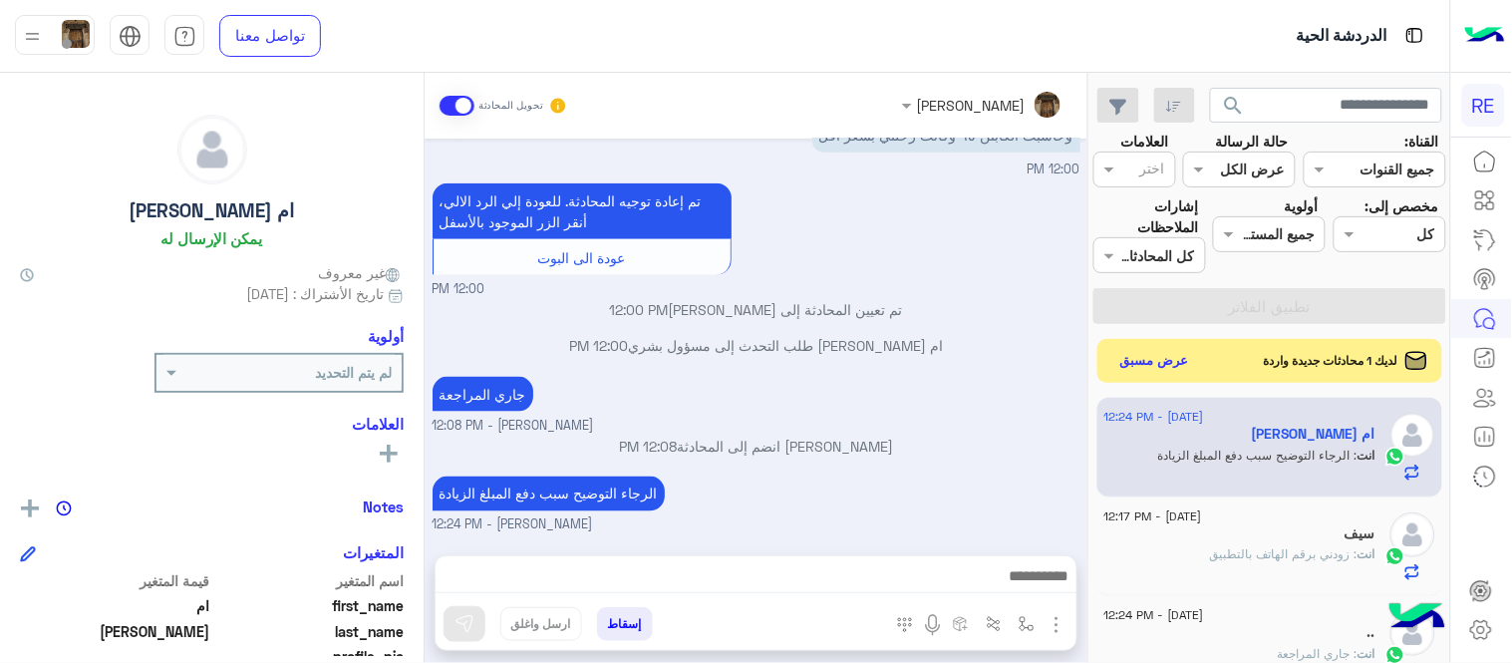
click at [784, 382] on div "[DATE] مرحبا أنا أخذت اول رحله وحاسبت الكابتن ٦٥ وكانت رحلتي بسعر اقل 11:59 AM …" at bounding box center [756, 337] width 663 height 397
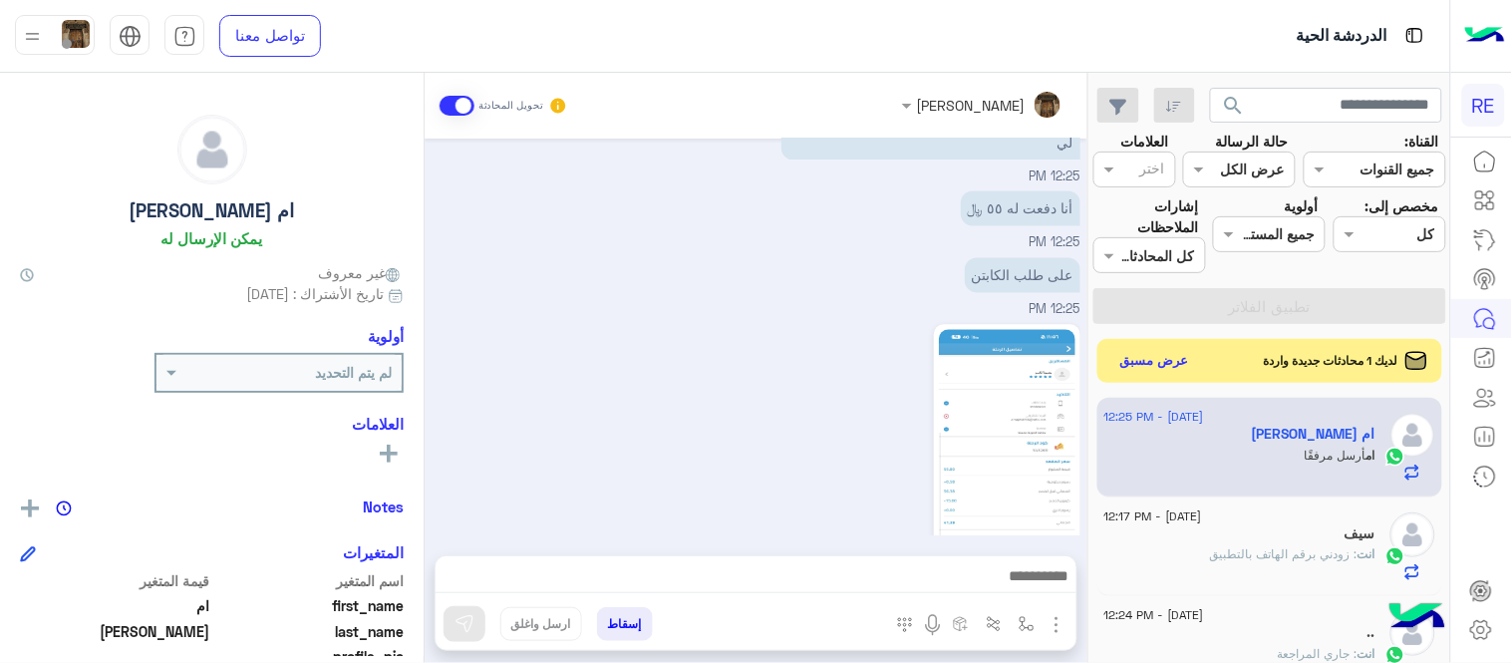
scroll to position [1053, 0]
click at [901, 207] on img at bounding box center [904, 219] width 24 height 24
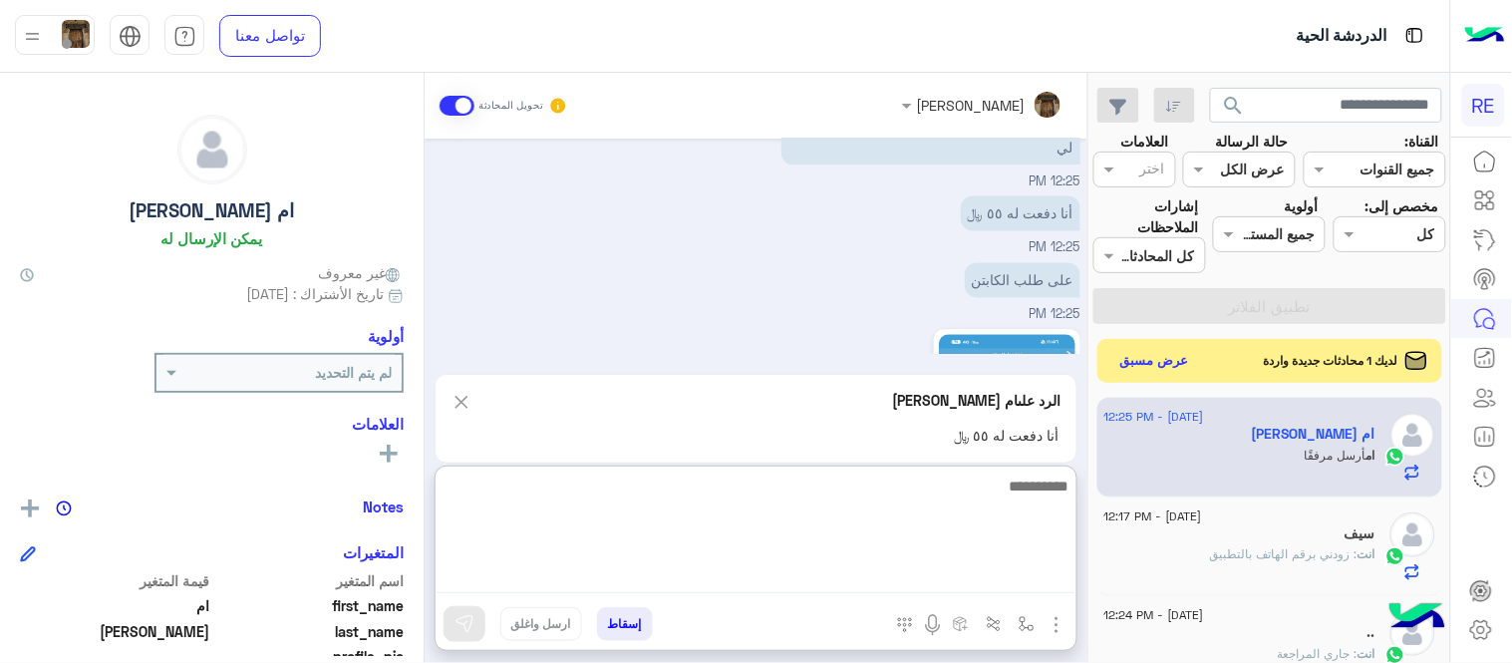
click at [870, 578] on textarea at bounding box center [756, 534] width 641 height 120
type textarea "********"
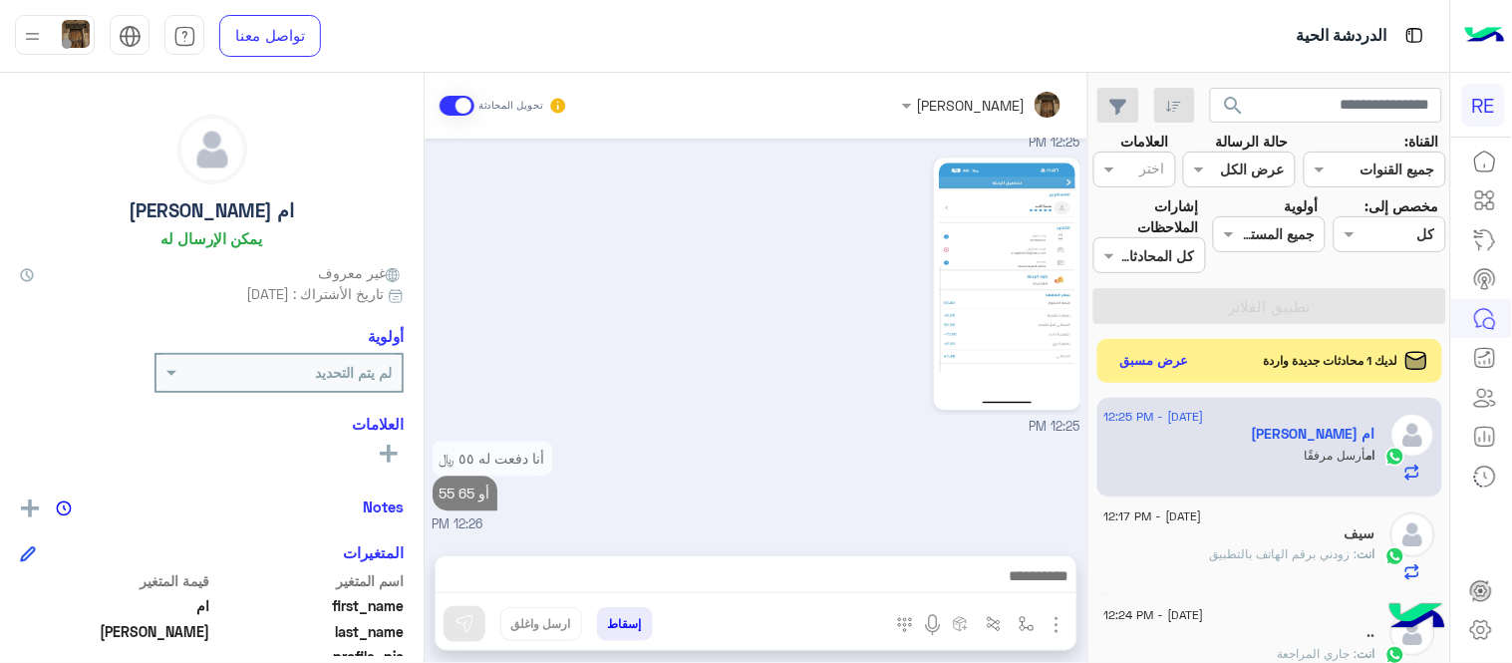
scroll to position [1180, 0]
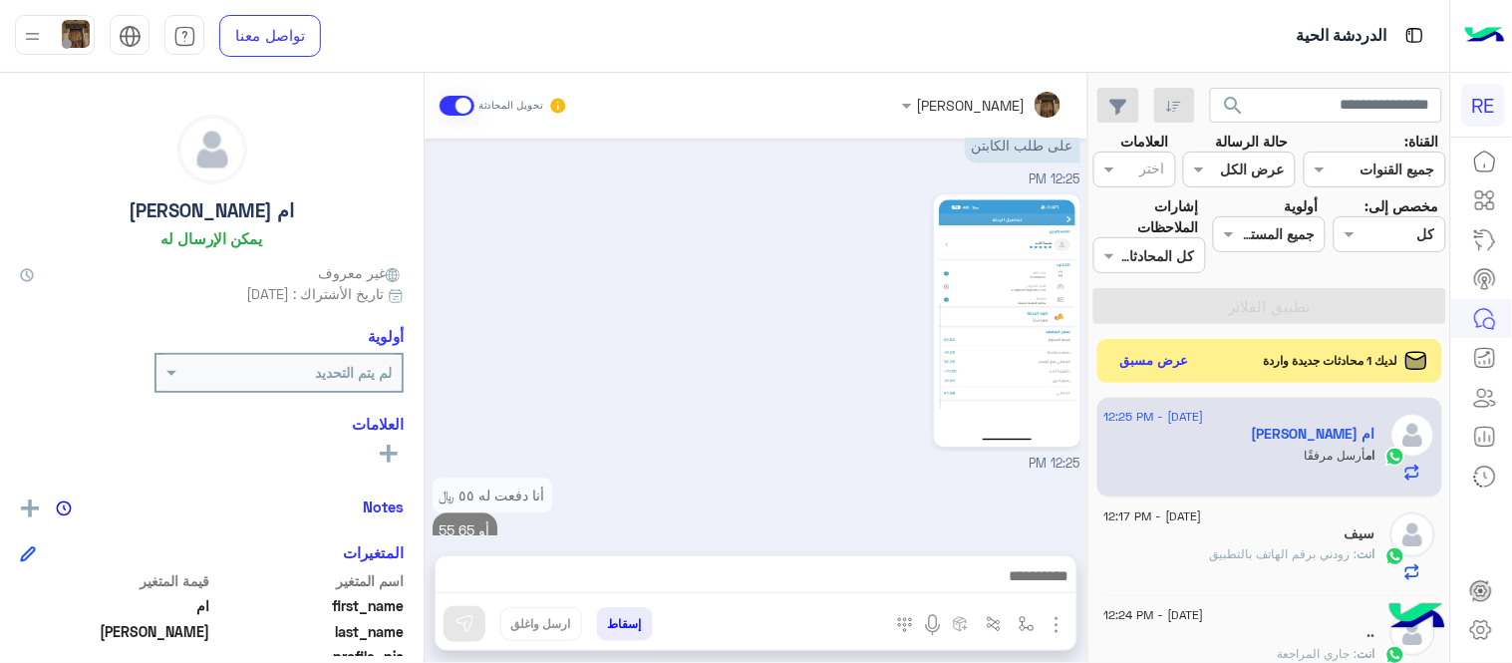
click at [748, 395] on div "[DATE] مرحبا أنا أخذت اول رحله وحاسبت الكابتن ٦٥ وكانت رحلتي بسعر اقل 11:59 AM …" at bounding box center [756, 337] width 663 height 397
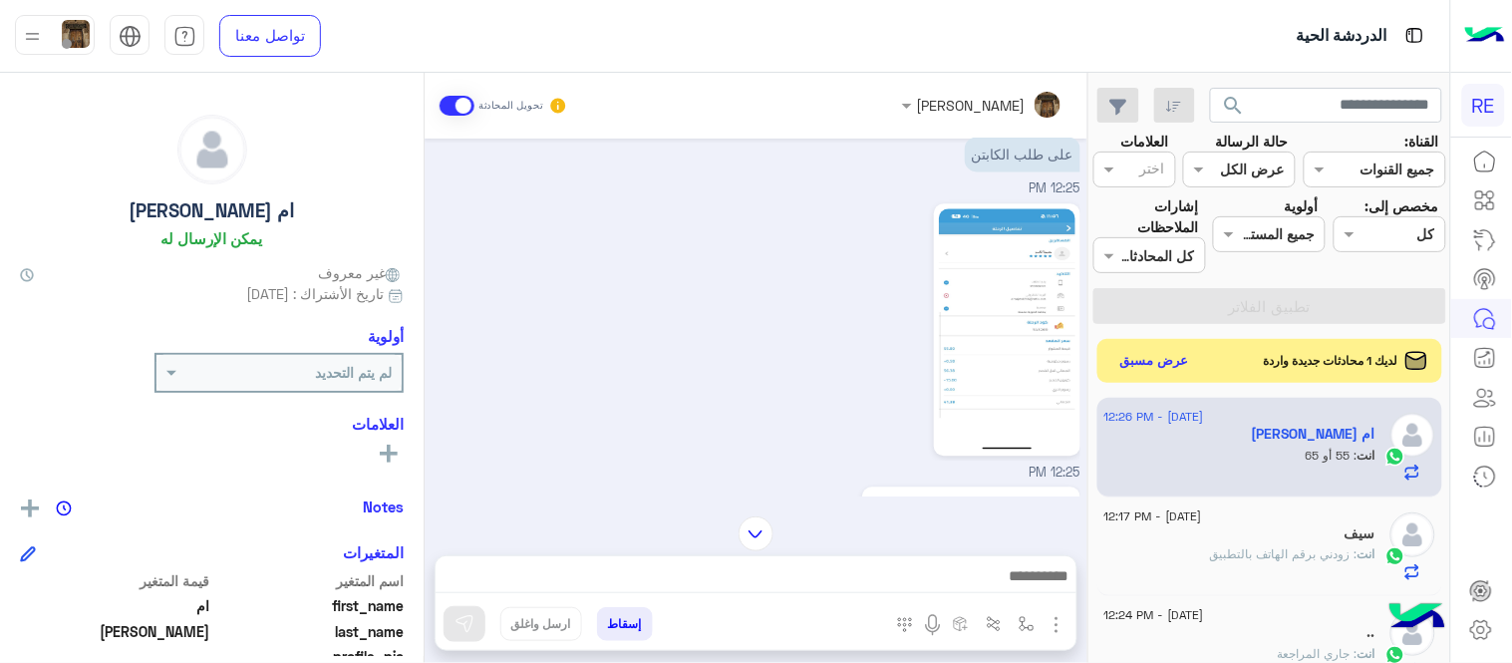
scroll to position [1464, 0]
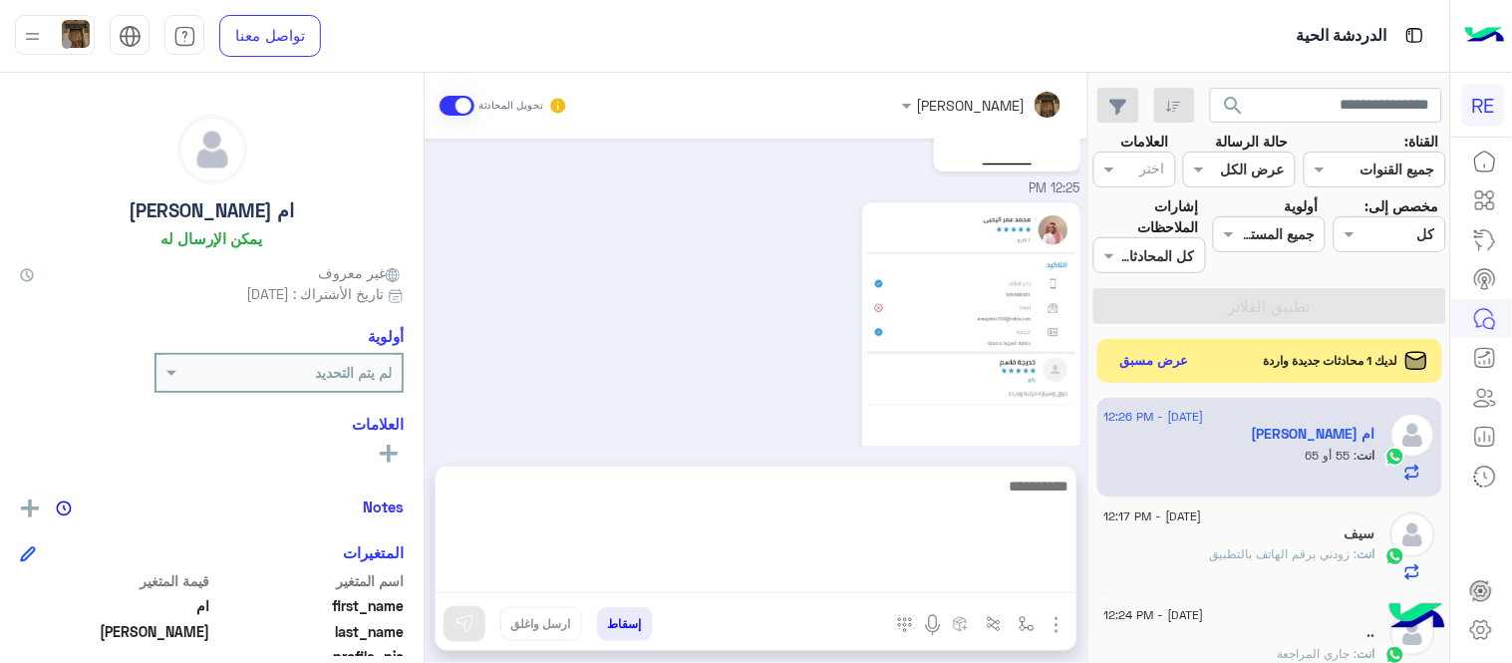
click at [708, 570] on textarea at bounding box center [756, 534] width 641 height 120
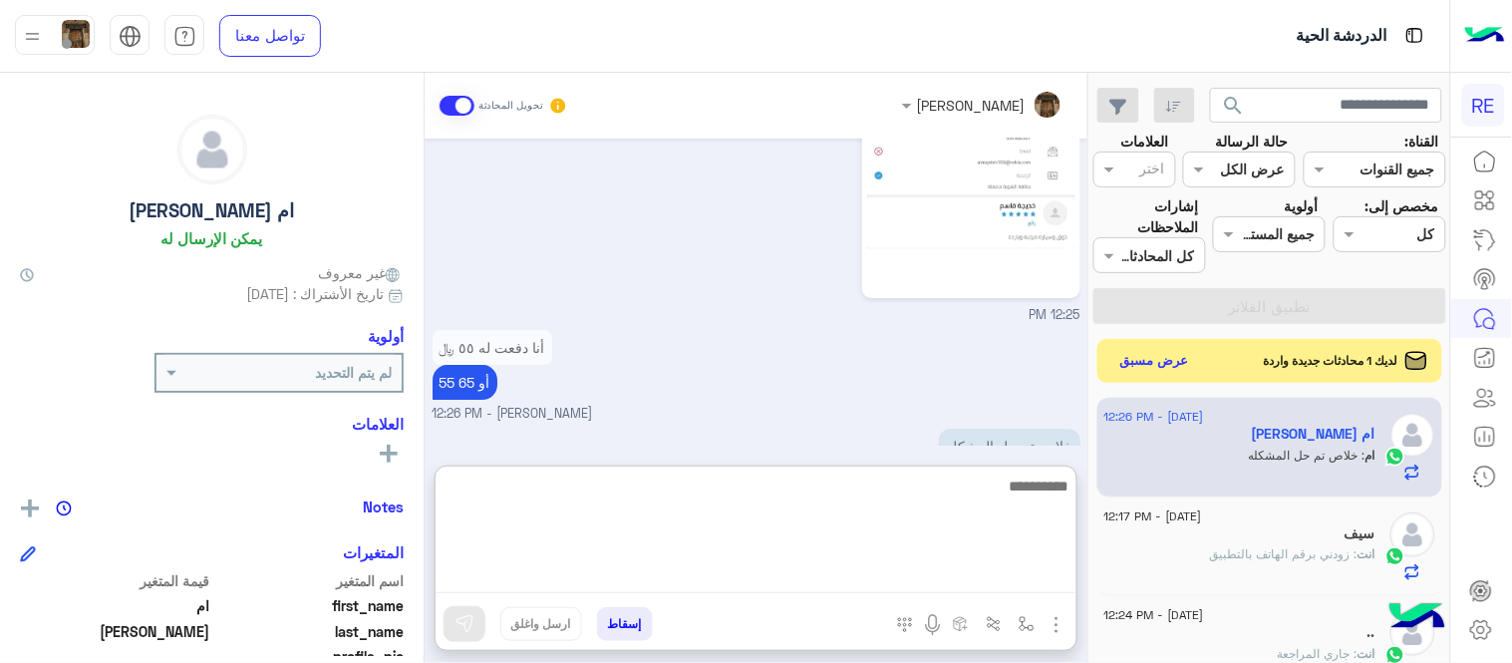
type textarea "*"
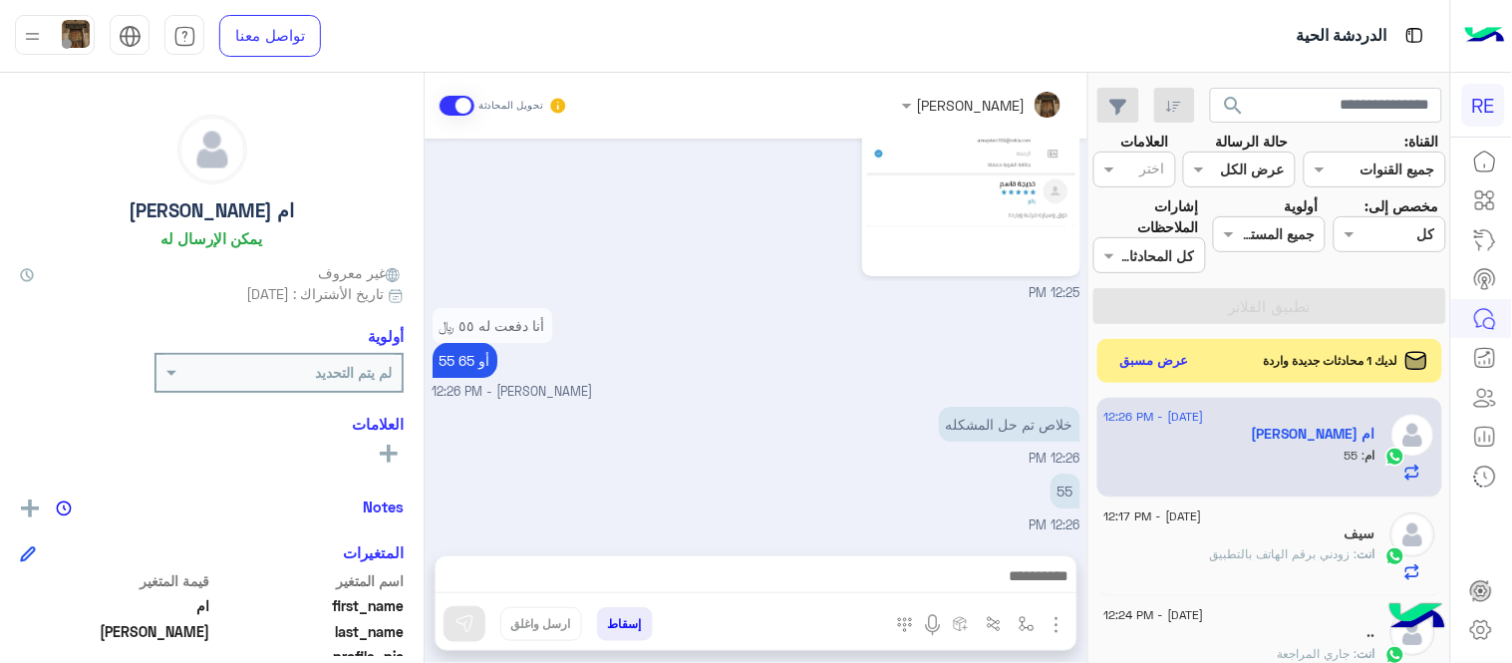
click at [779, 351] on div "[DATE] مرحبا أنا أخذت اول رحله وحاسبت الكابتن ٦٥ وكانت رحلتي بسعر اقل 11:59 AM …" at bounding box center [756, 337] width 663 height 397
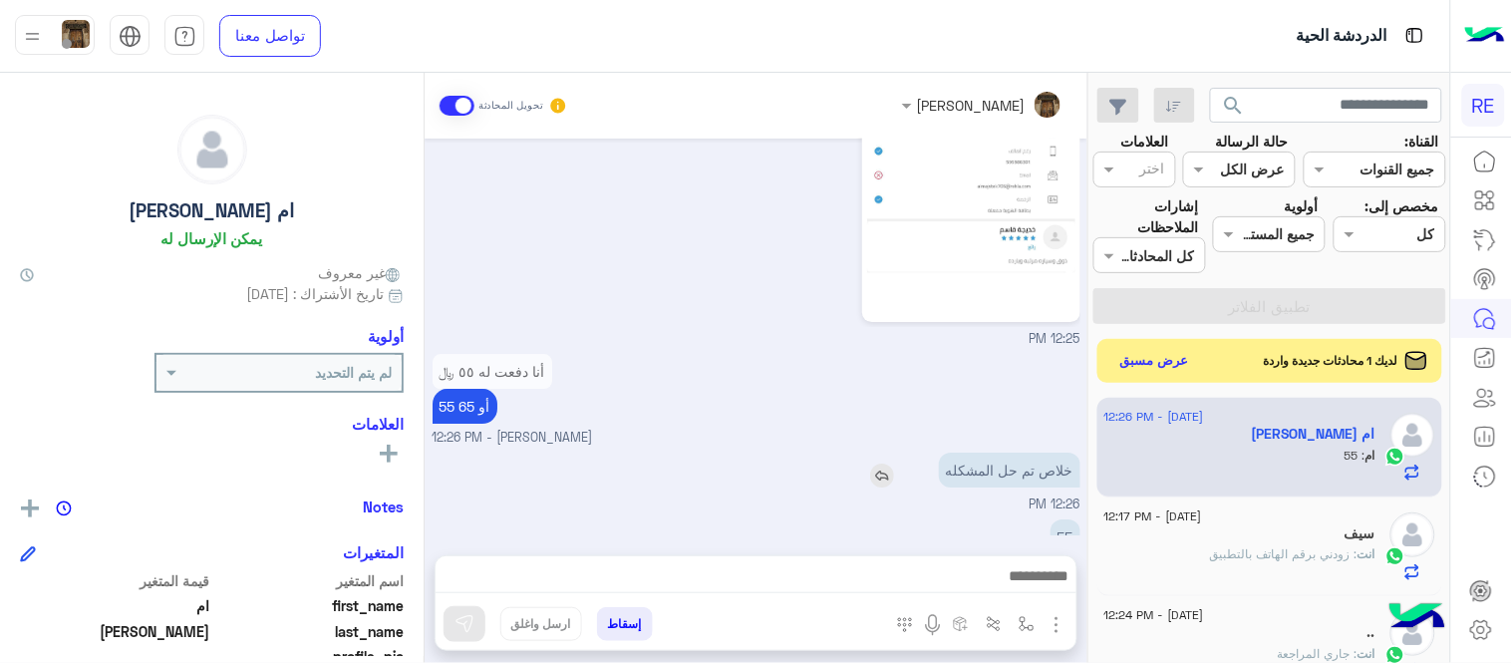
click at [883, 464] on img at bounding box center [882, 476] width 24 height 24
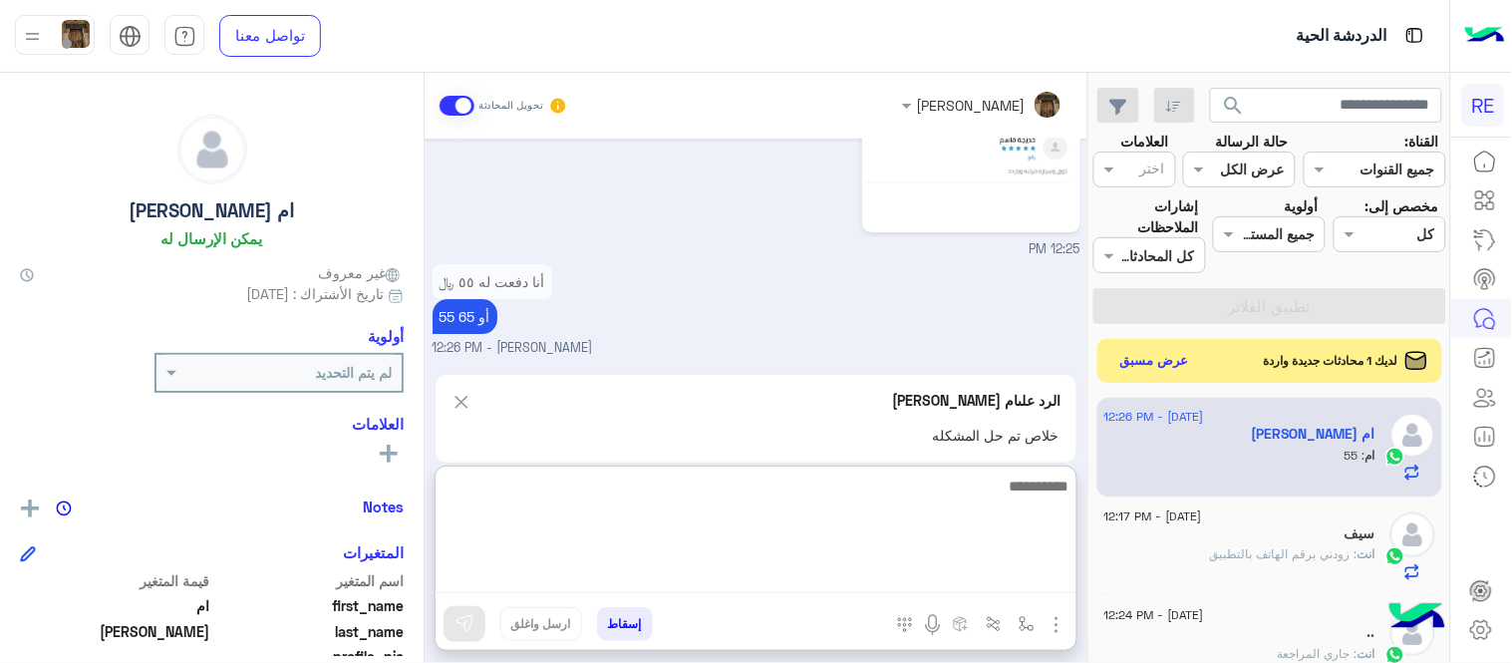
click at [850, 583] on textarea at bounding box center [756, 534] width 641 height 120
type textarea "**********"
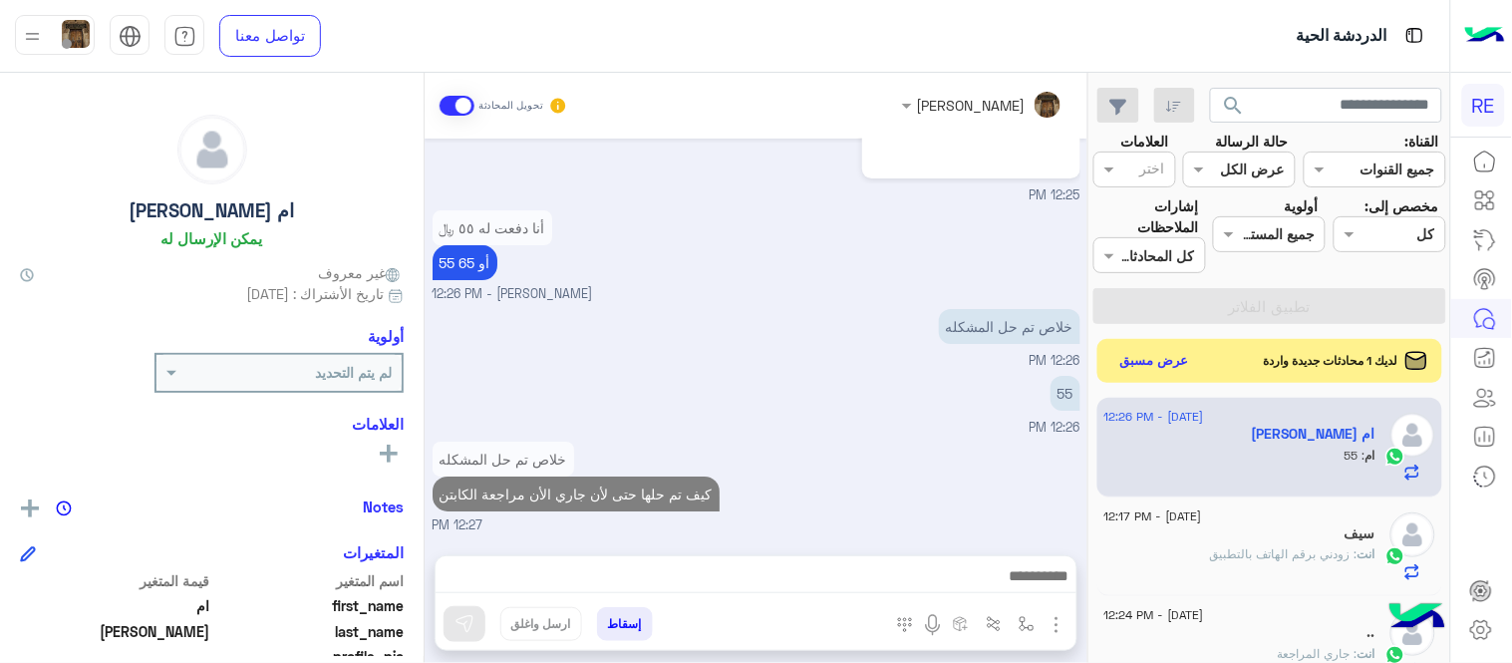
scroll to position [1695, 0]
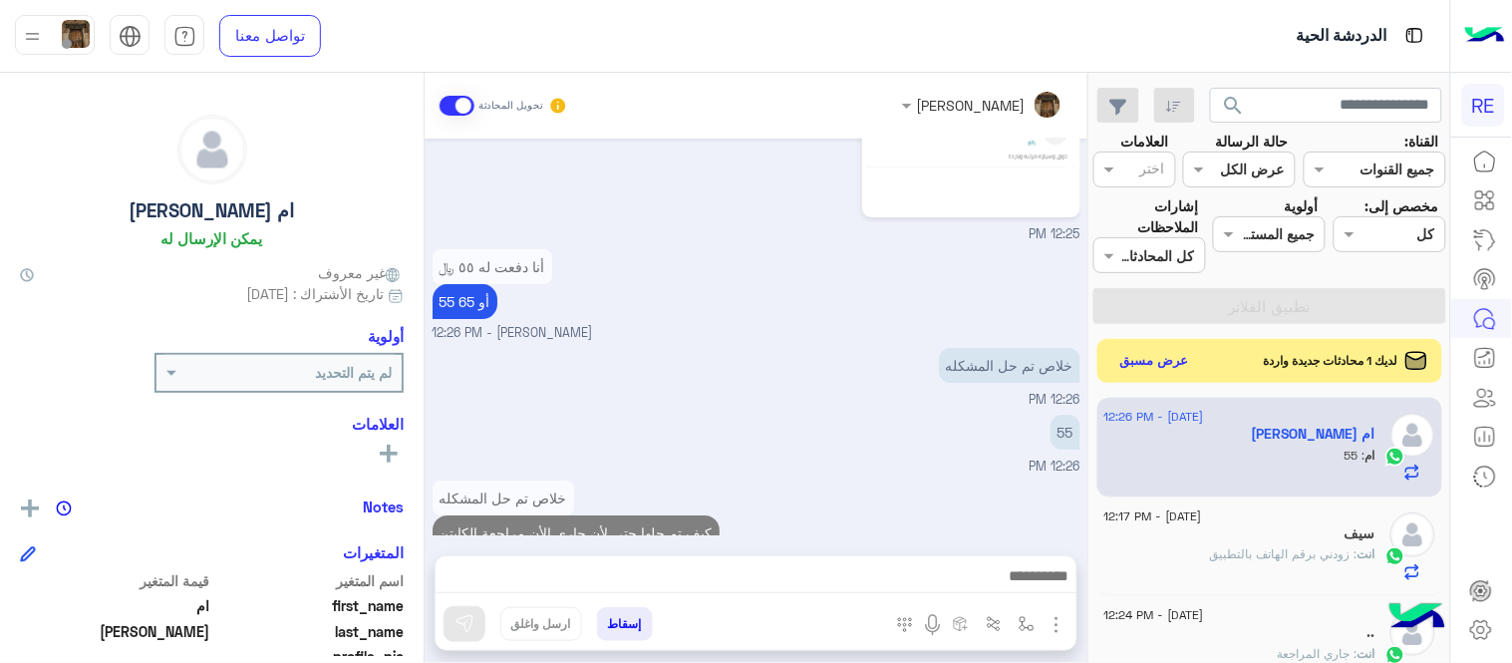
click at [853, 269] on div "[DATE] مرحبا أنا أخذت اول رحله وحاسبت الكابتن ٦٥ وكانت رحلتي بسعر اقل 11:59 AM …" at bounding box center [756, 337] width 663 height 397
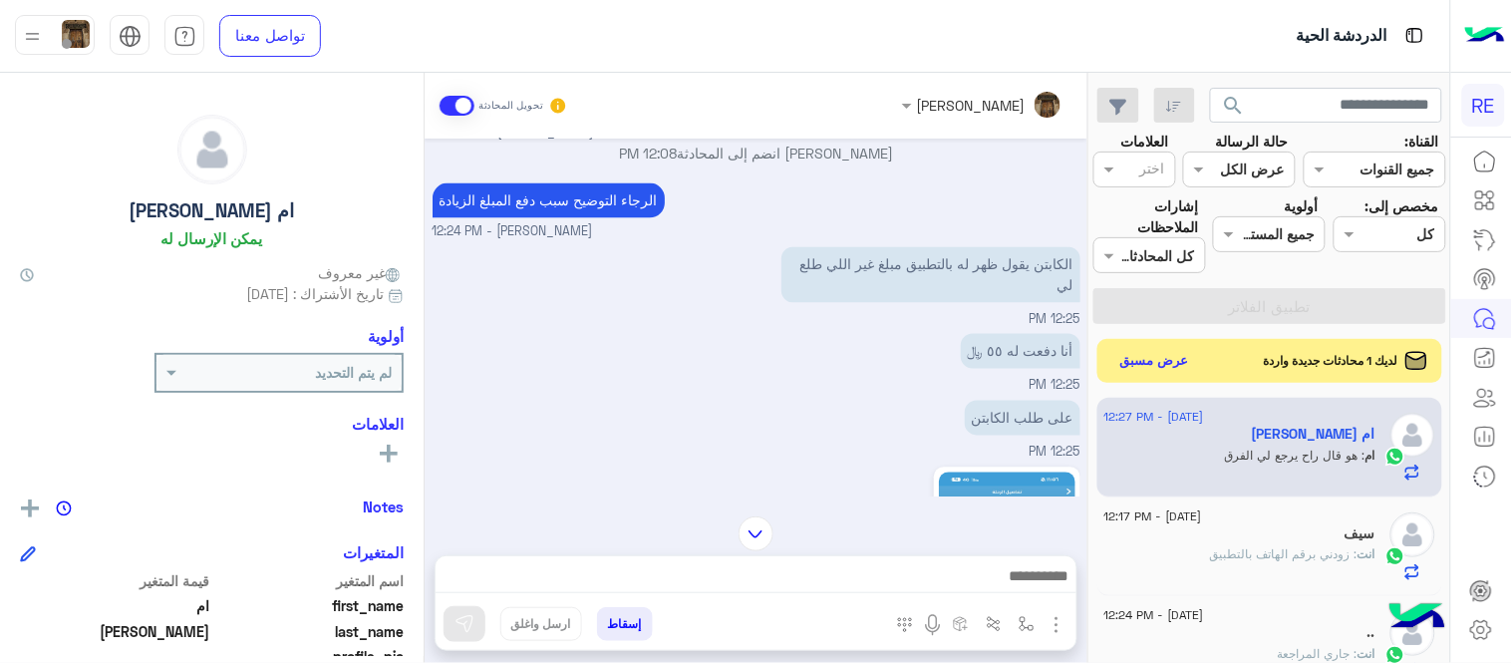
scroll to position [923, 0]
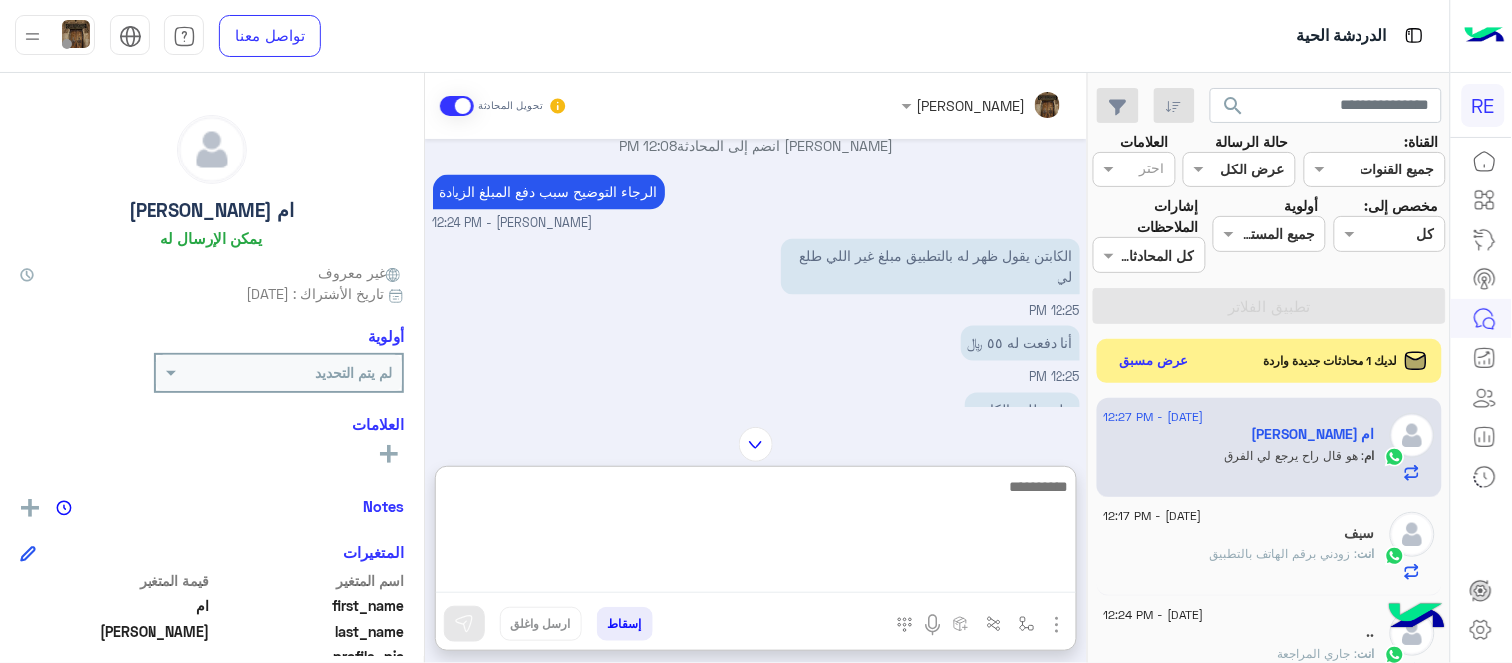
click at [823, 592] on textarea at bounding box center [756, 534] width 641 height 120
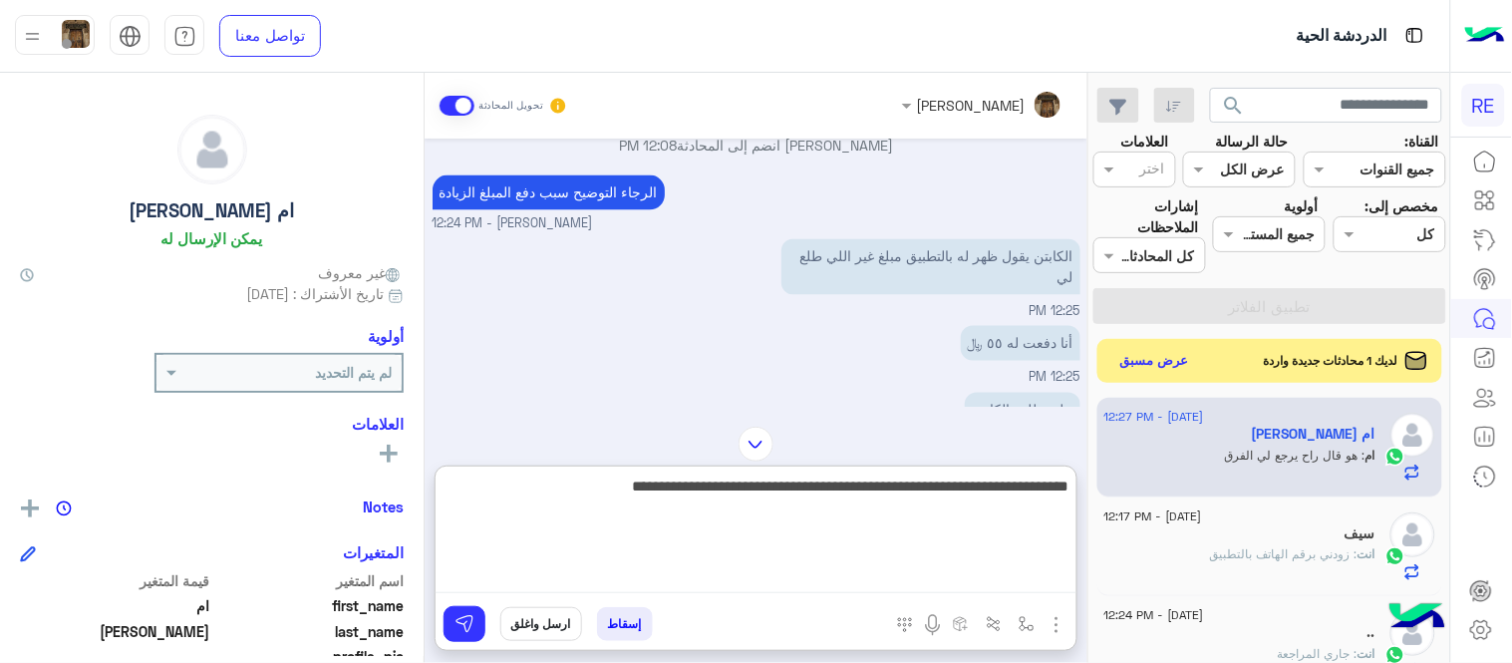
type textarea "**********"
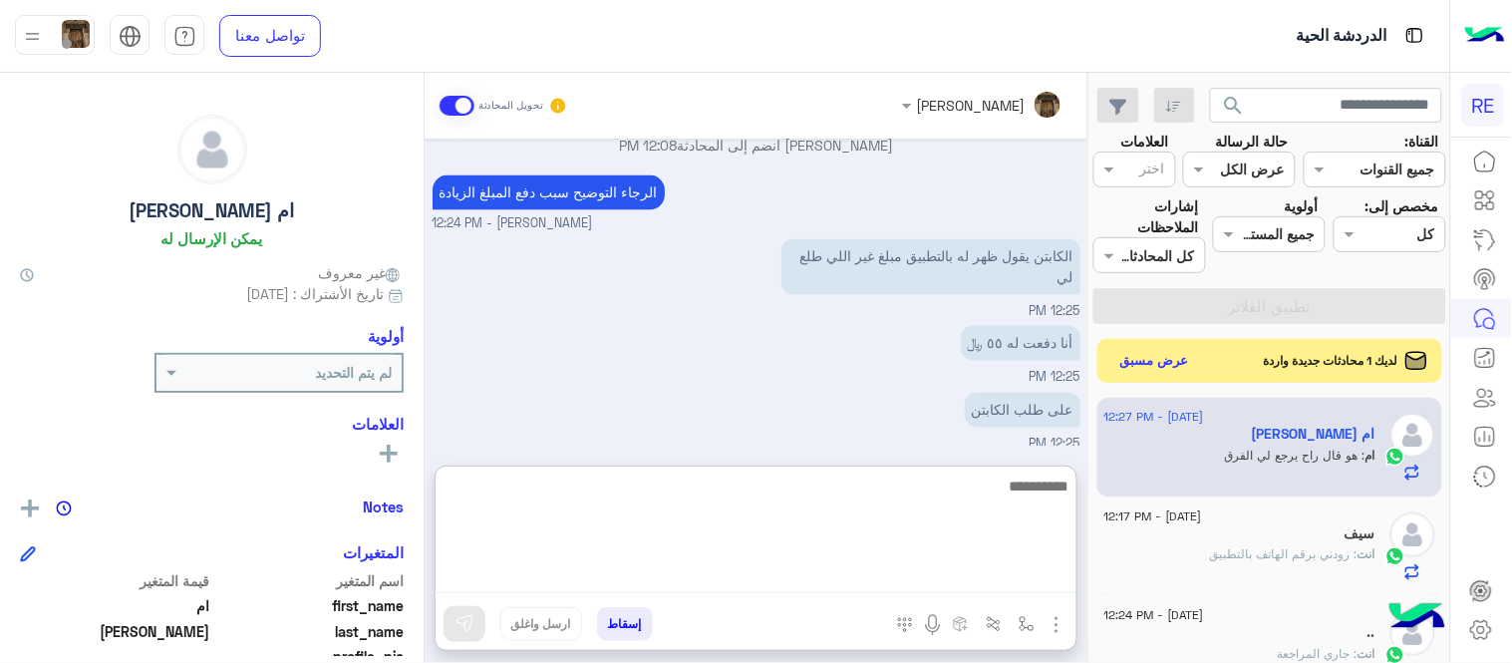
scroll to position [1935, 0]
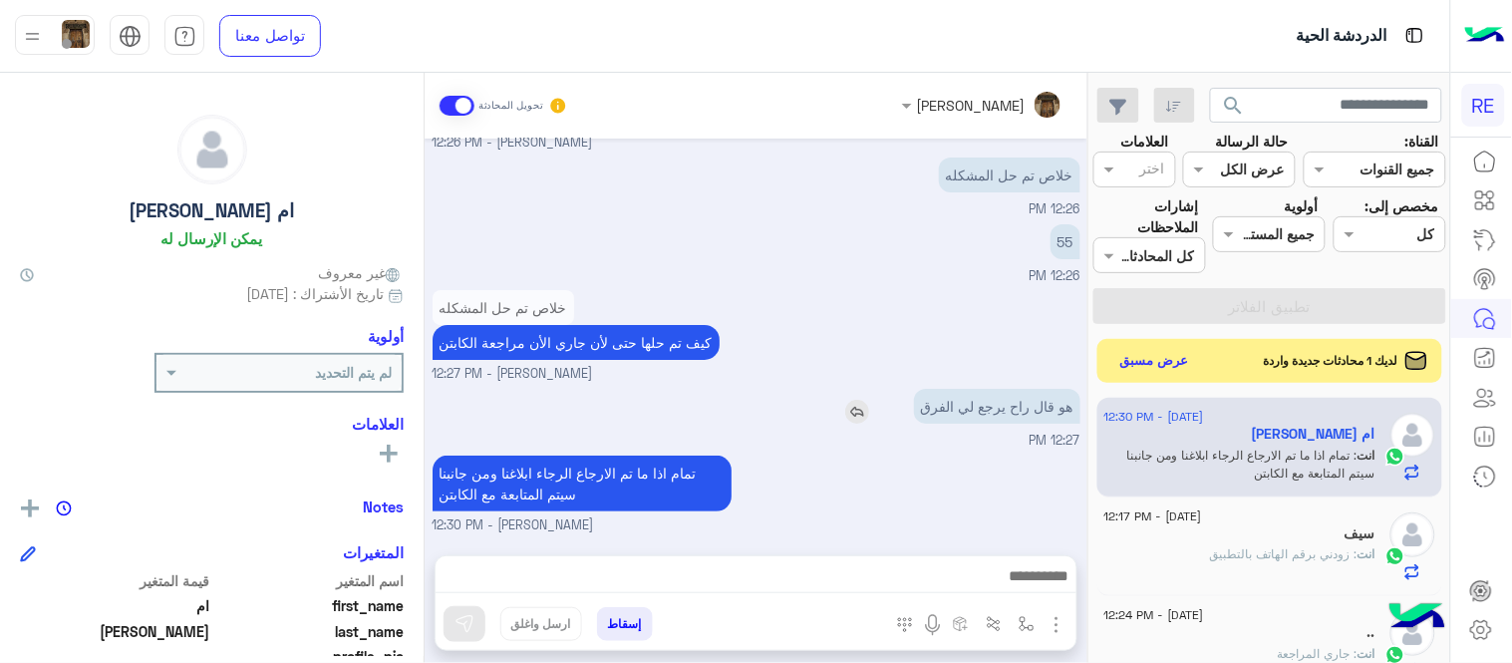
click at [812, 332] on div "[DATE] مرحبا أنا أخذت اول رحله وحاسبت الكابتن ٦٥ وكانت رحلتي بسعر اقل 11:59 AM …" at bounding box center [756, 337] width 663 height 397
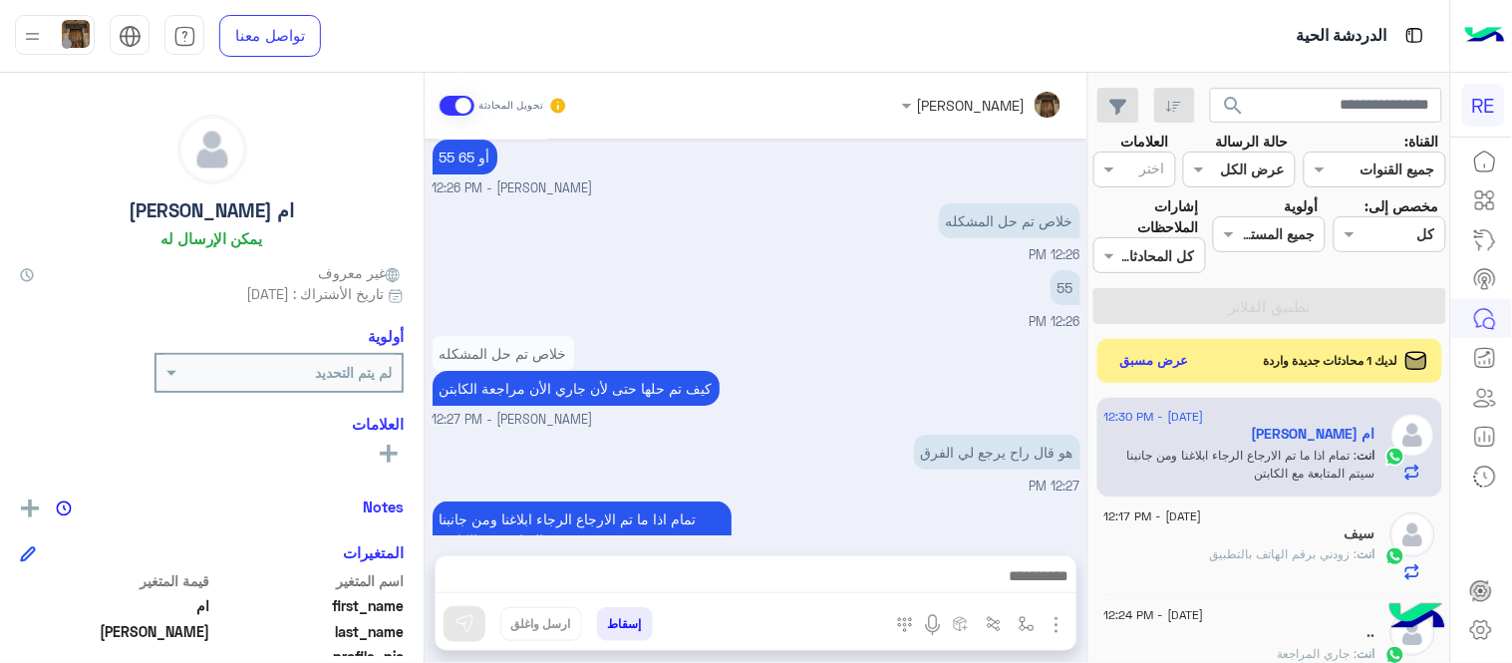
drag, startPoint x: 693, startPoint y: 172, endPoint x: 897, endPoint y: 245, distance: 217.0
click at [1152, 367] on button "عرض مسبق" at bounding box center [1155, 360] width 84 height 27
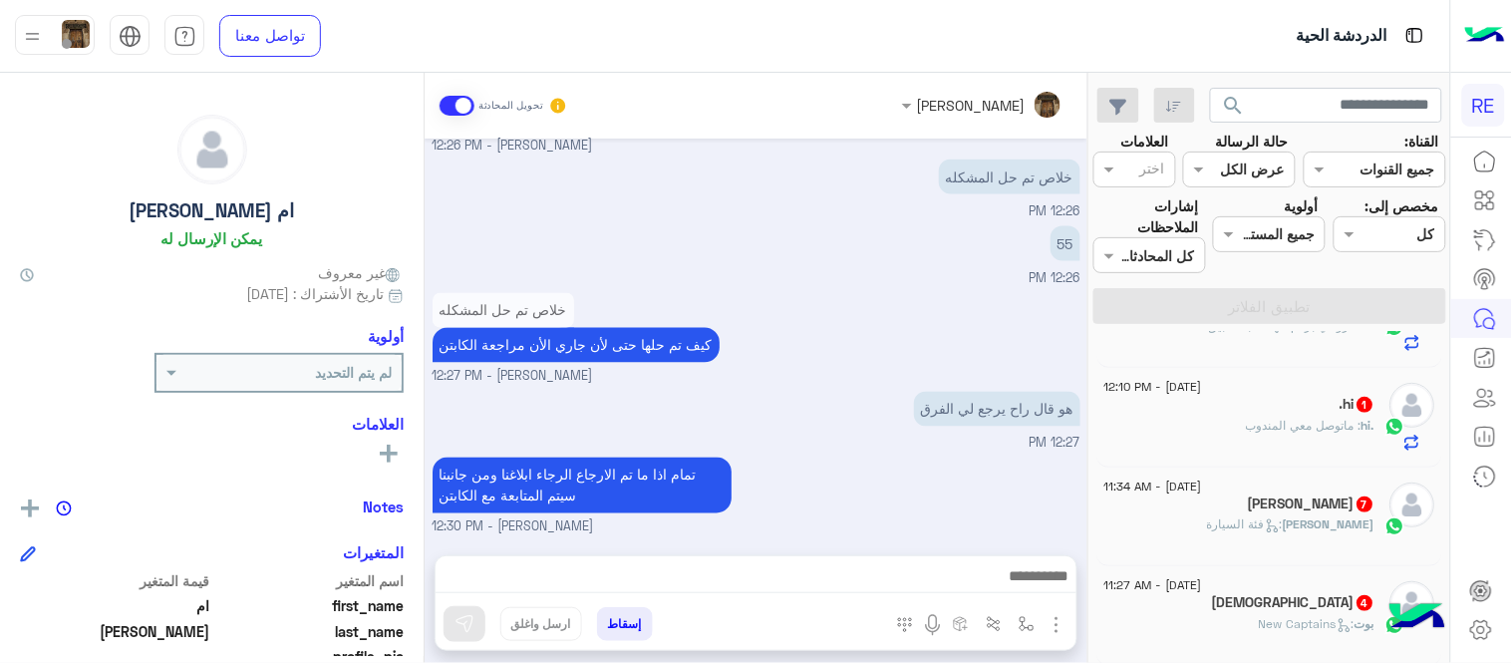
scroll to position [274, 0]
click at [1234, 442] on div ".hi : ماتوصل معي المندوب" at bounding box center [1240, 429] width 271 height 35
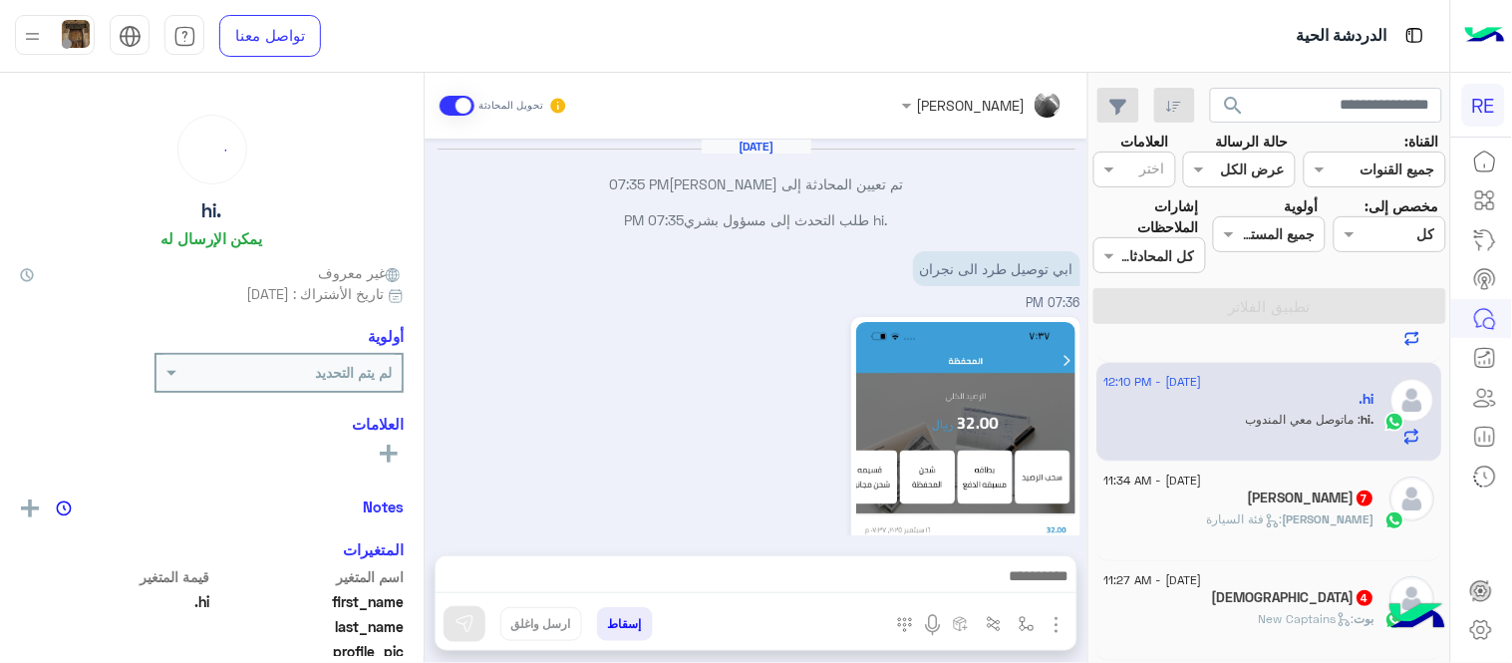
scroll to position [841, 0]
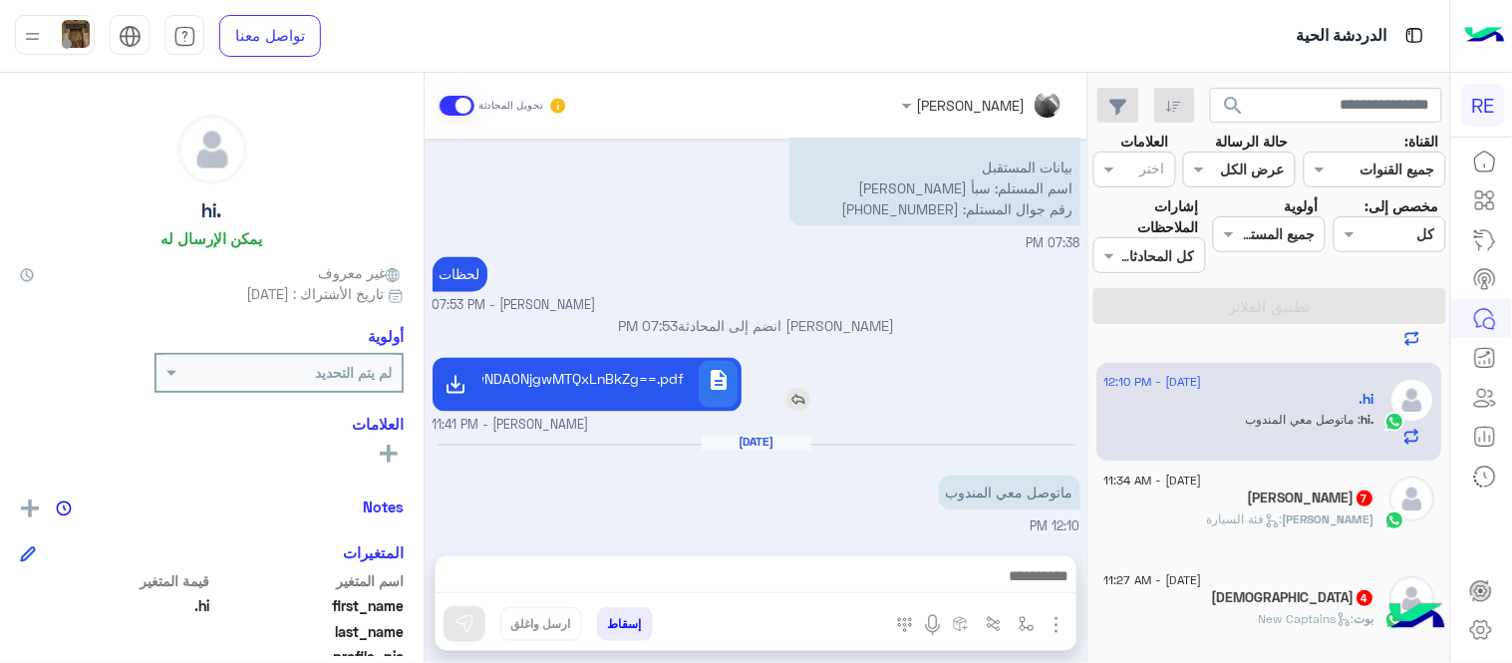
click at [643, 375] on p "MVpDOTVDMDAwNDA0NjgwMTQxLnBkZg==.pdf" at bounding box center [587, 379] width 194 height 21
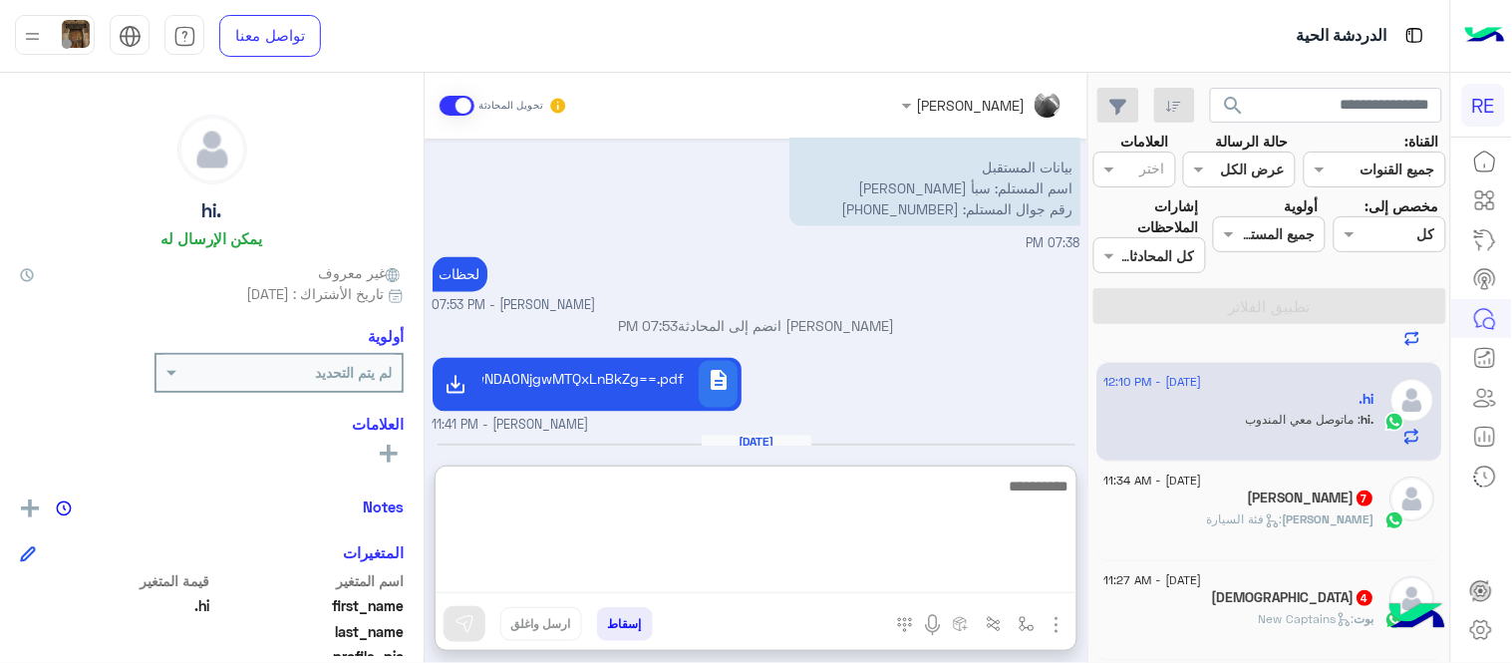
click at [847, 566] on textarea at bounding box center [756, 534] width 641 height 120
type textarea "**********"
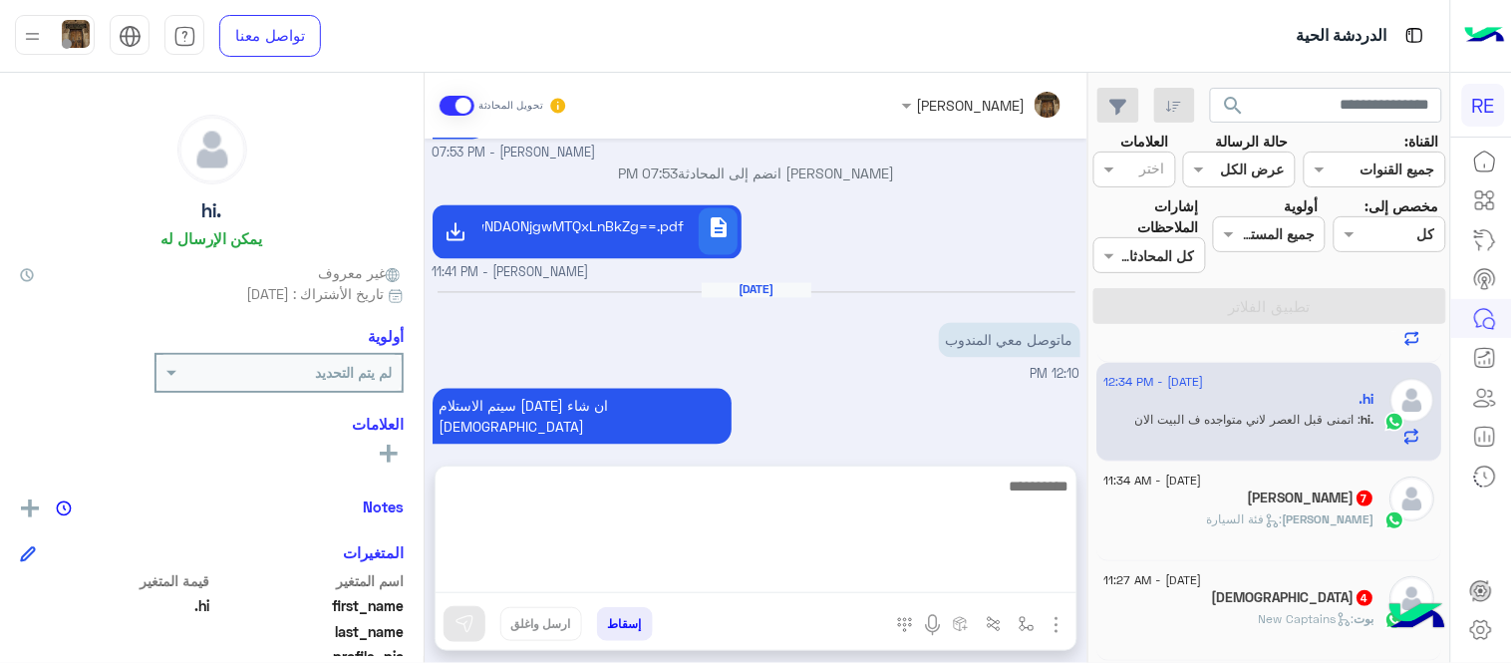
scroll to position [1008, 0]
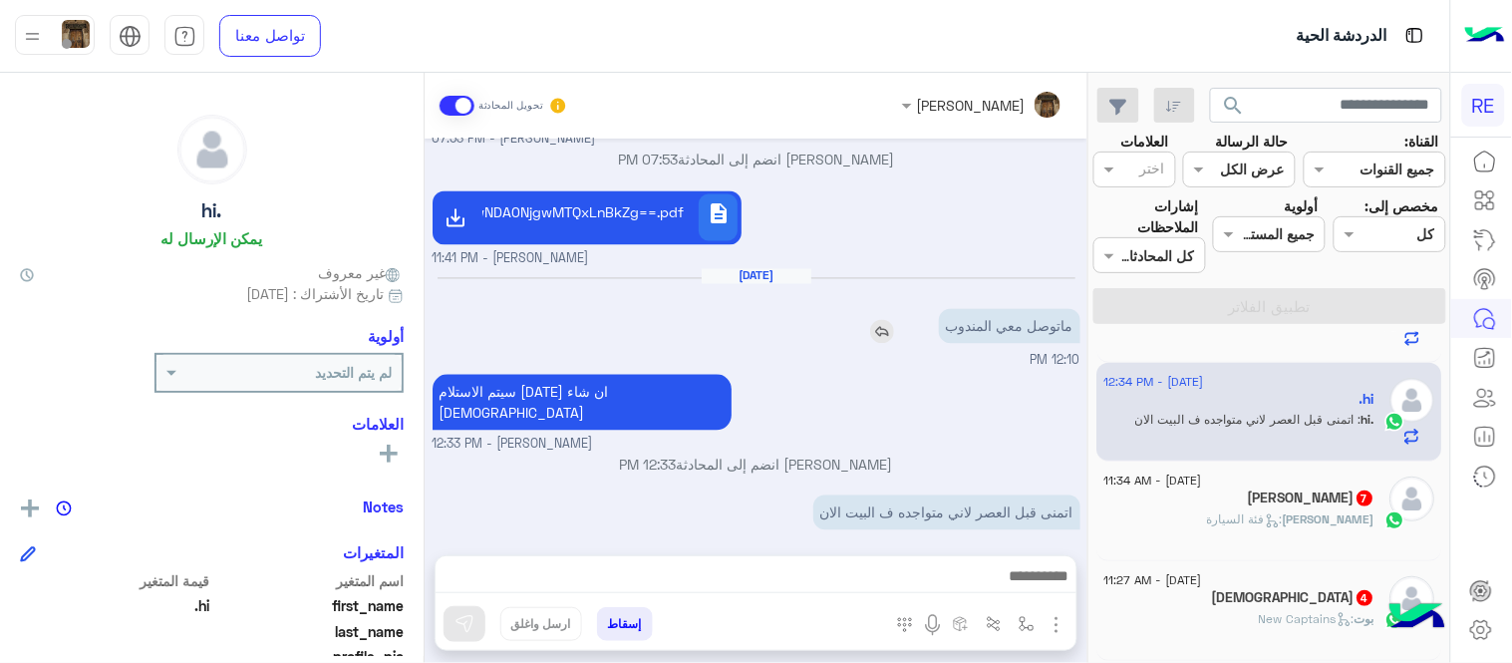
click at [918, 335] on div "ماتوصل معي المندوب" at bounding box center [952, 326] width 255 height 35
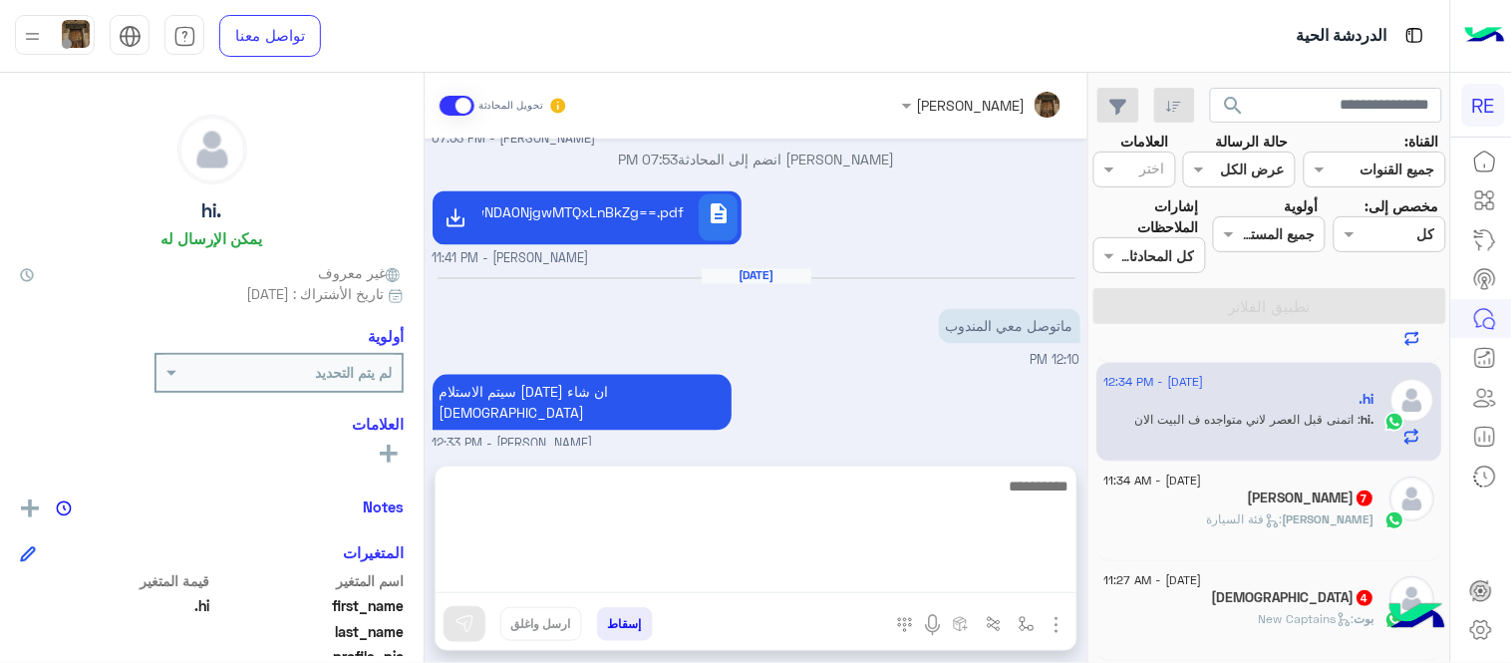
click at [834, 585] on textarea at bounding box center [756, 534] width 641 height 120
type textarea "*"
type textarea "**********"
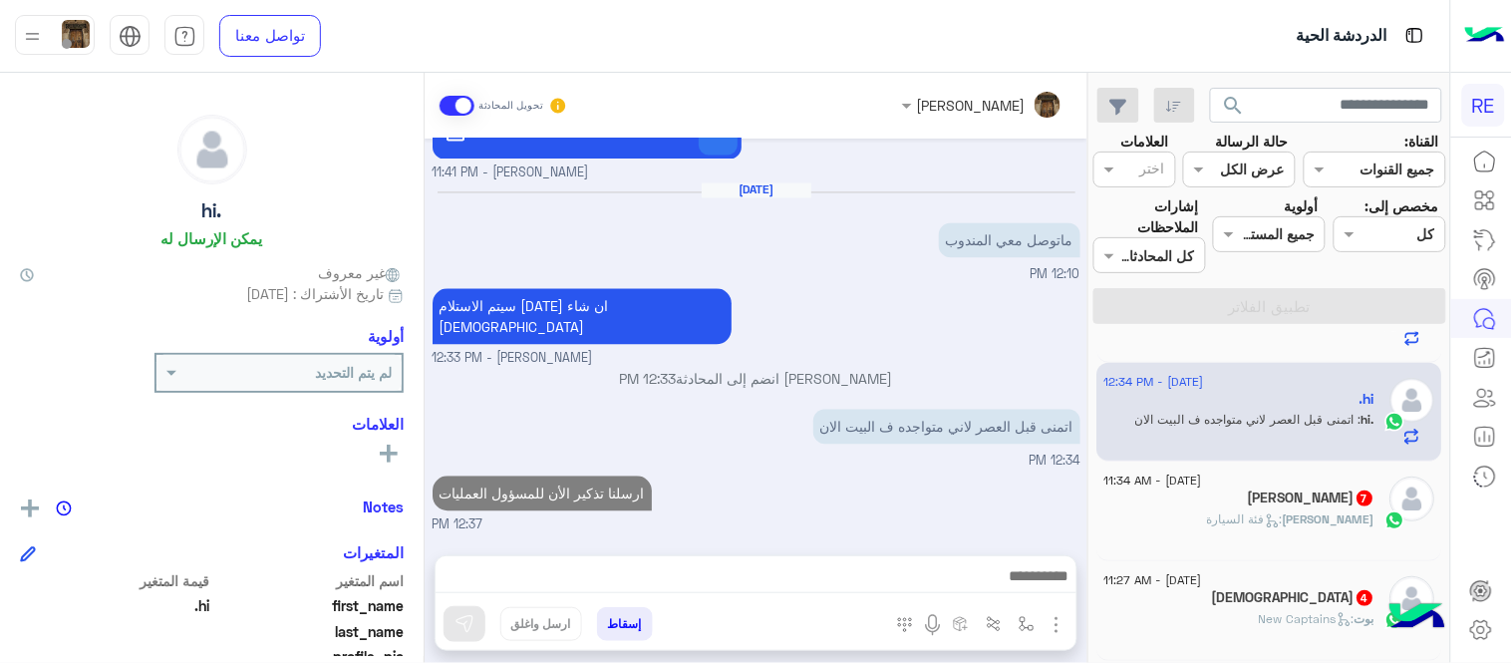
scroll to position [0, 0]
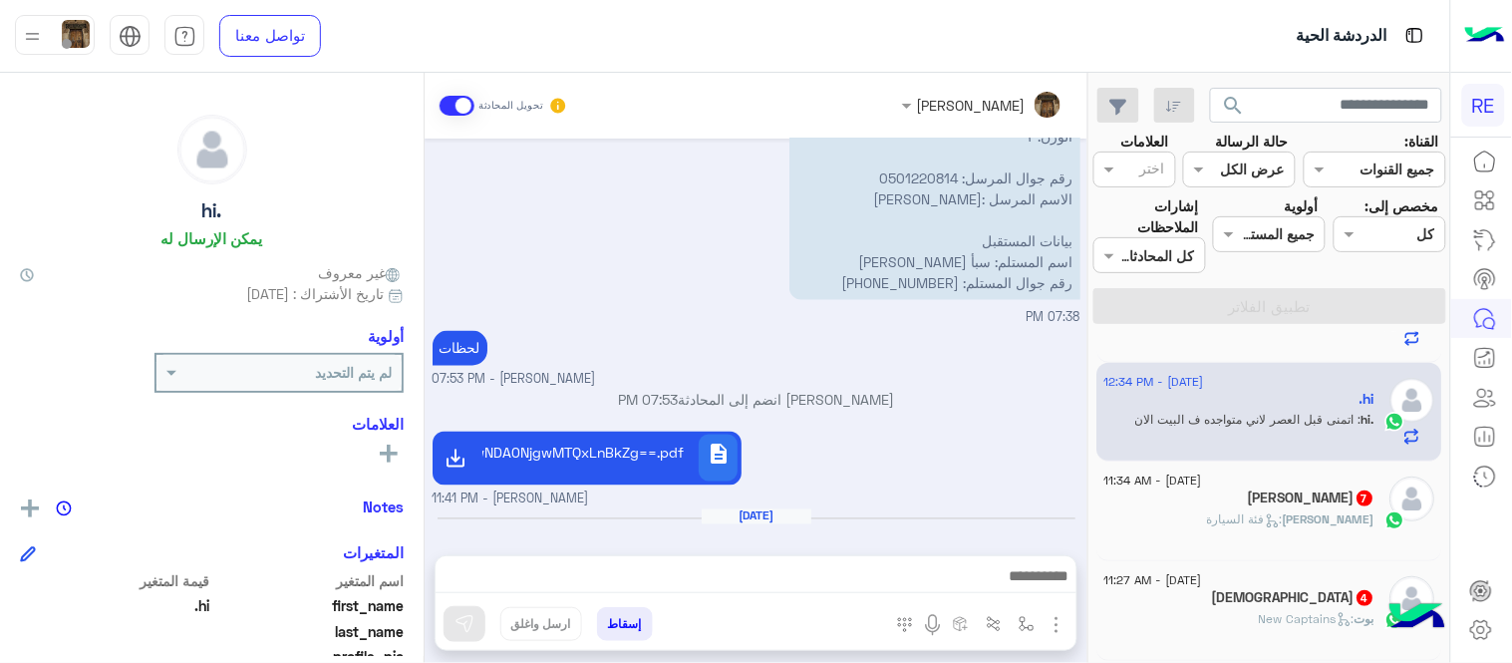
click at [1284, 494] on div "[PERSON_NAME] 7" at bounding box center [1240, 500] width 271 height 21
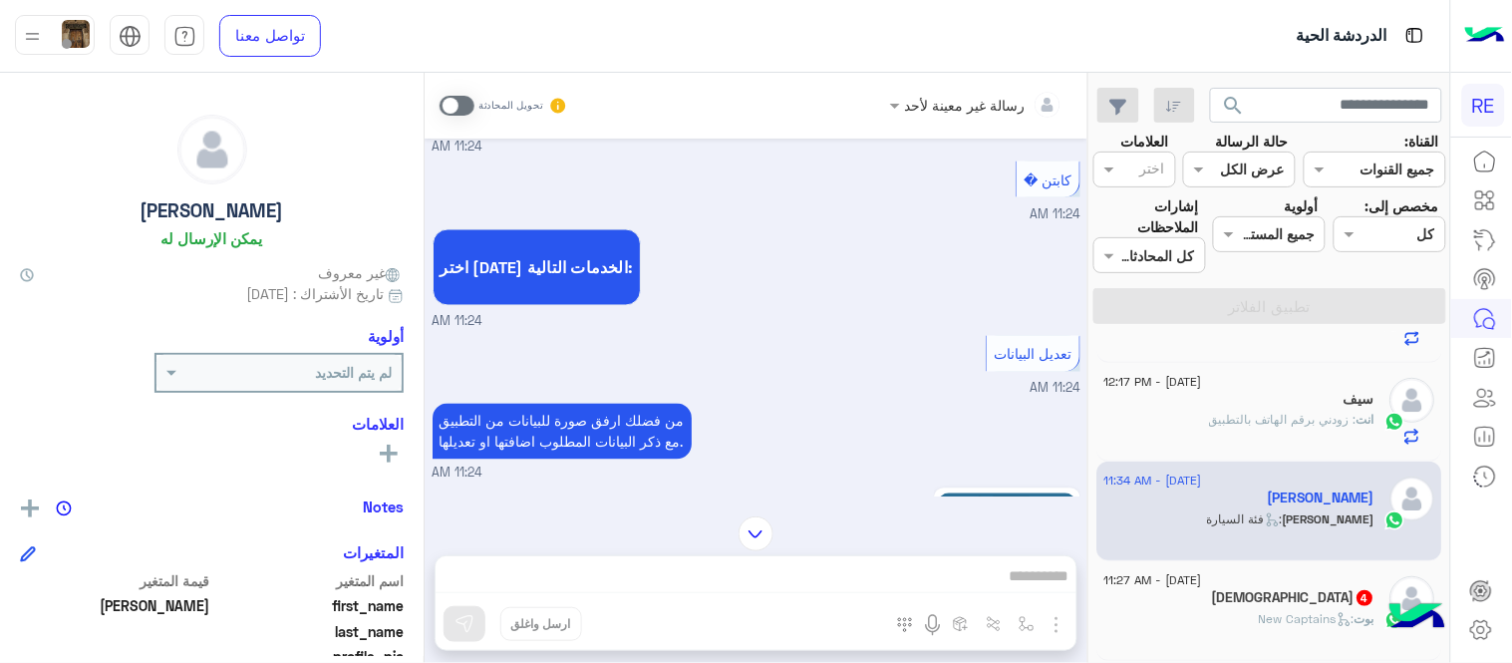
scroll to position [1128, 0]
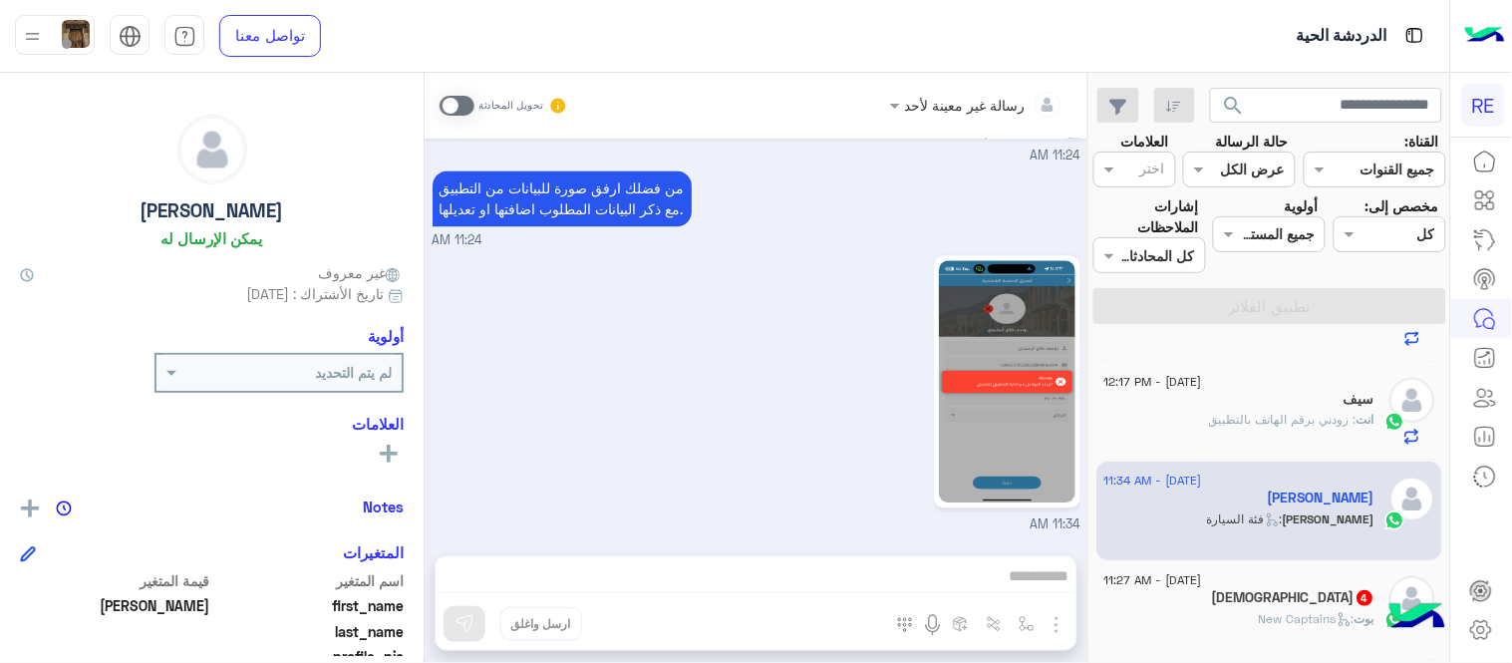
click at [462, 98] on span at bounding box center [457, 106] width 35 height 20
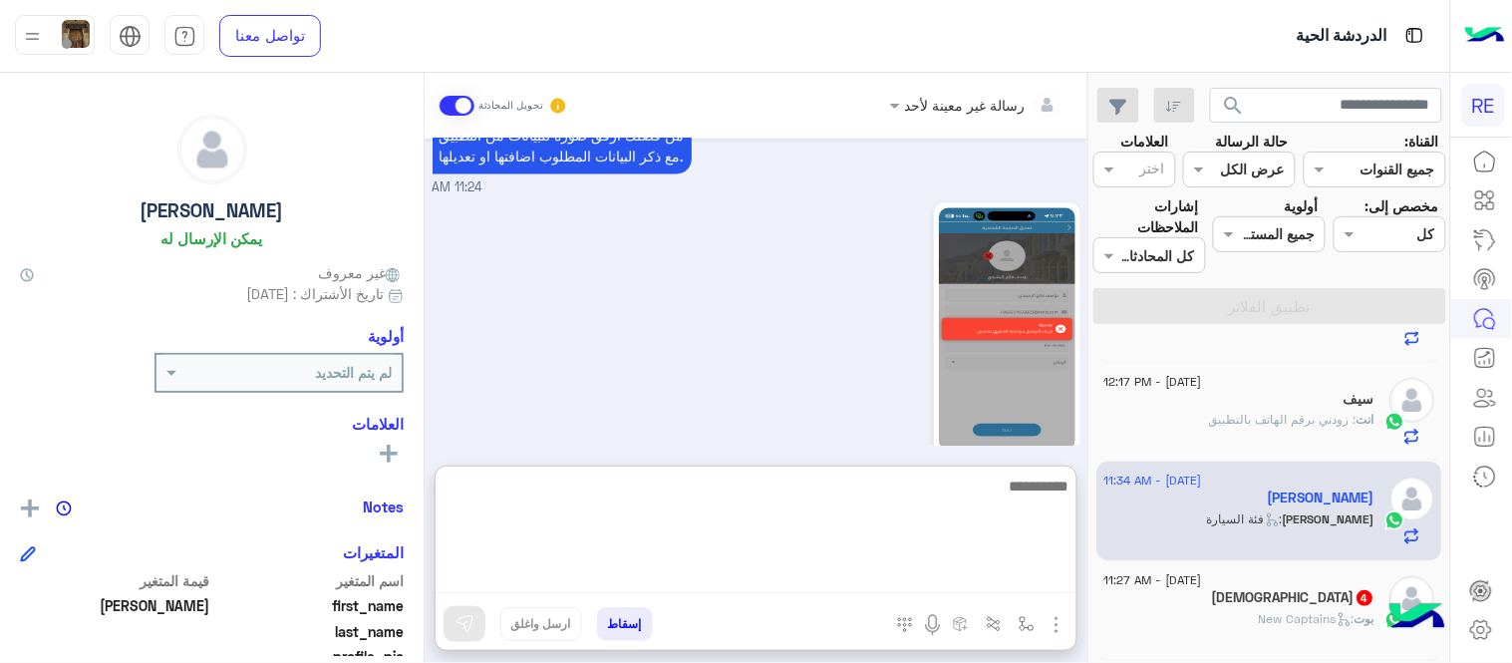
scroll to position [1166, 0]
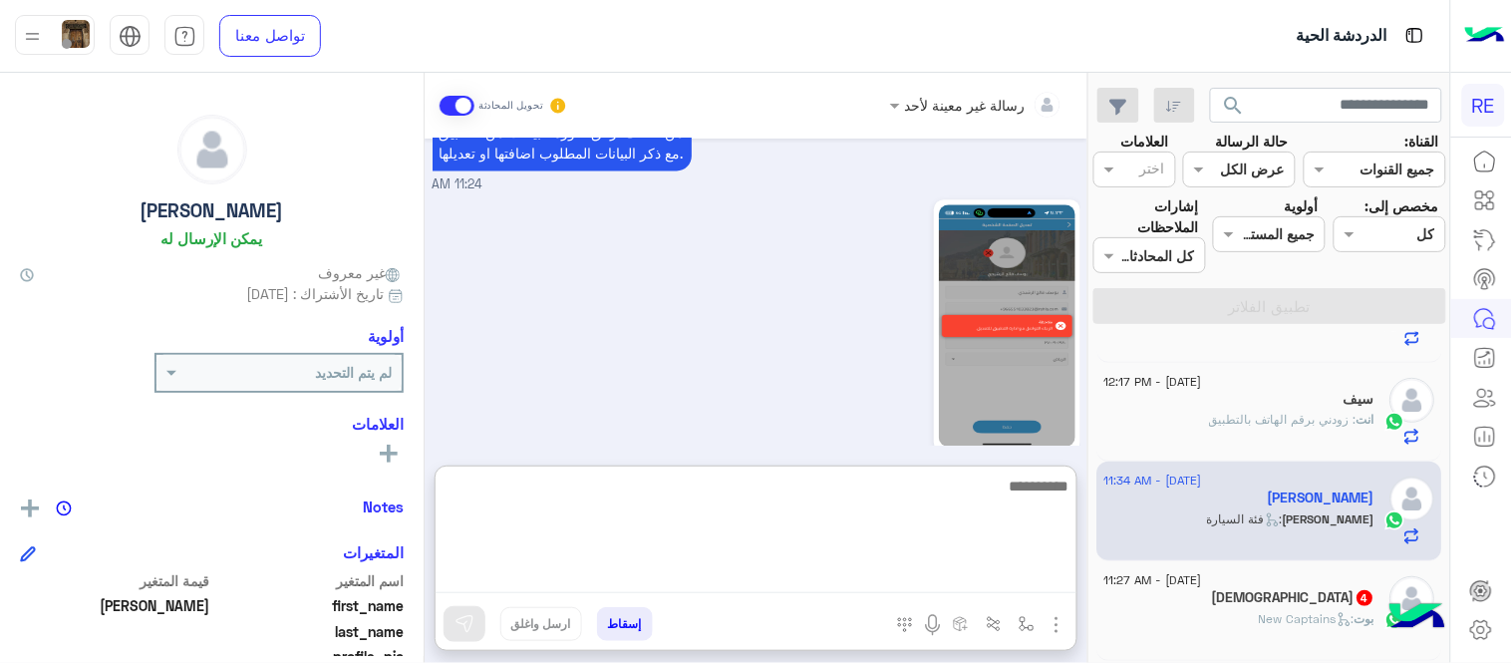
click at [880, 575] on textarea at bounding box center [756, 534] width 641 height 120
type textarea "**********"
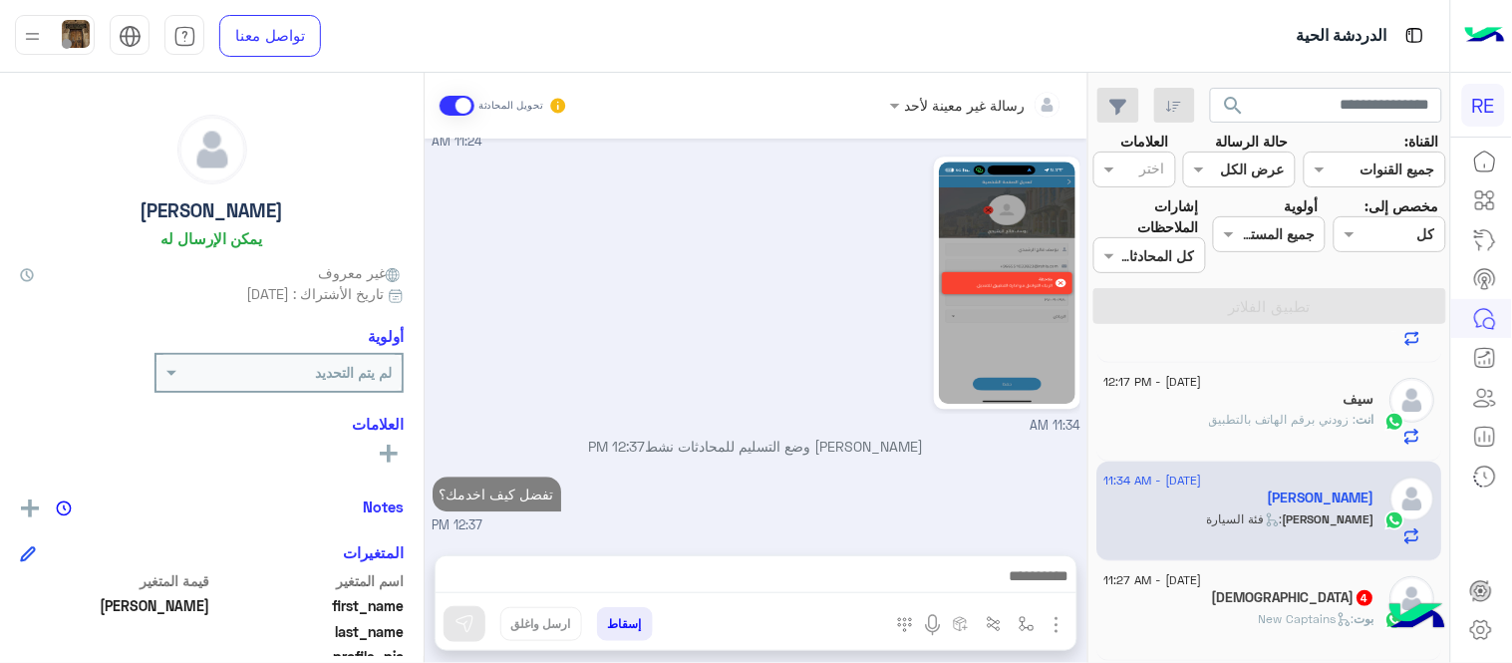
scroll to position [1227, 0]
click at [860, 422] on div "[DATE] عودة الى البوت 11:24 AM اهلًا بك في تطبيق رحلة 👋 Welcome to [GEOGRAPHIC_…" at bounding box center [756, 337] width 663 height 397
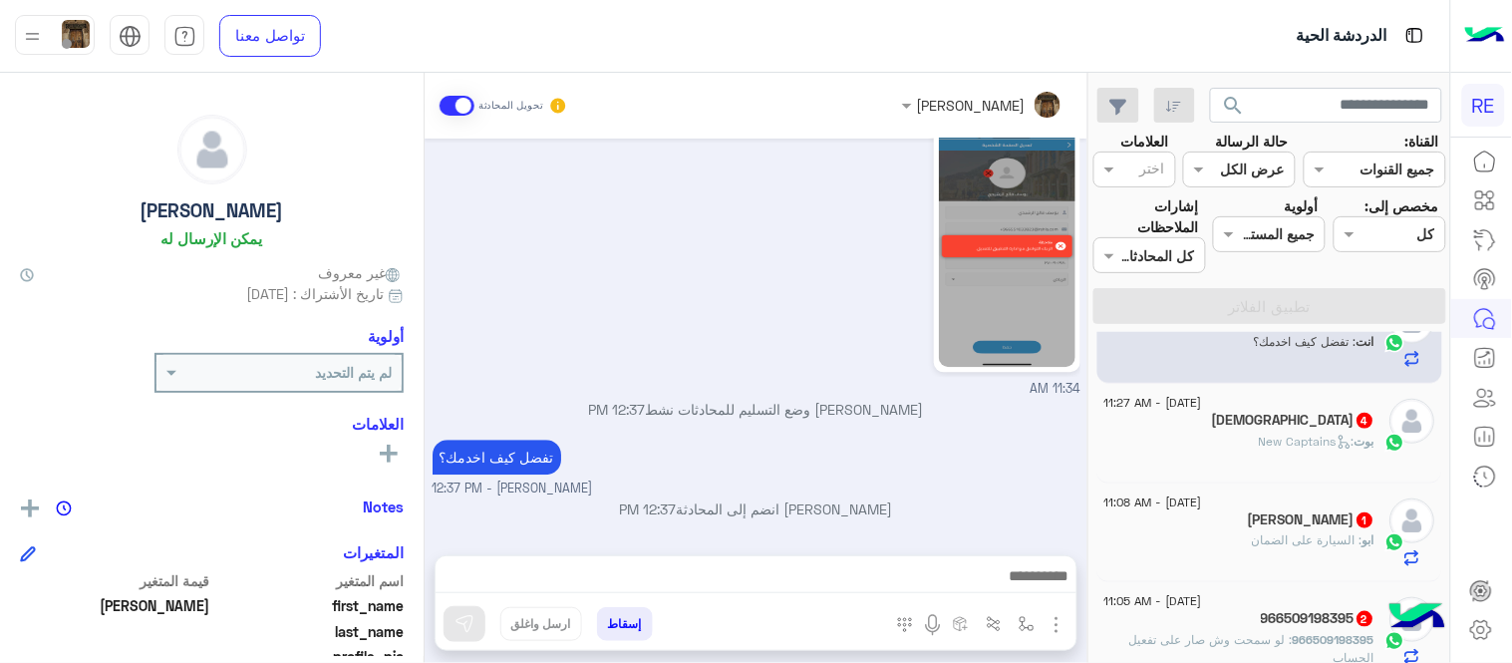
scroll to position [479, 0]
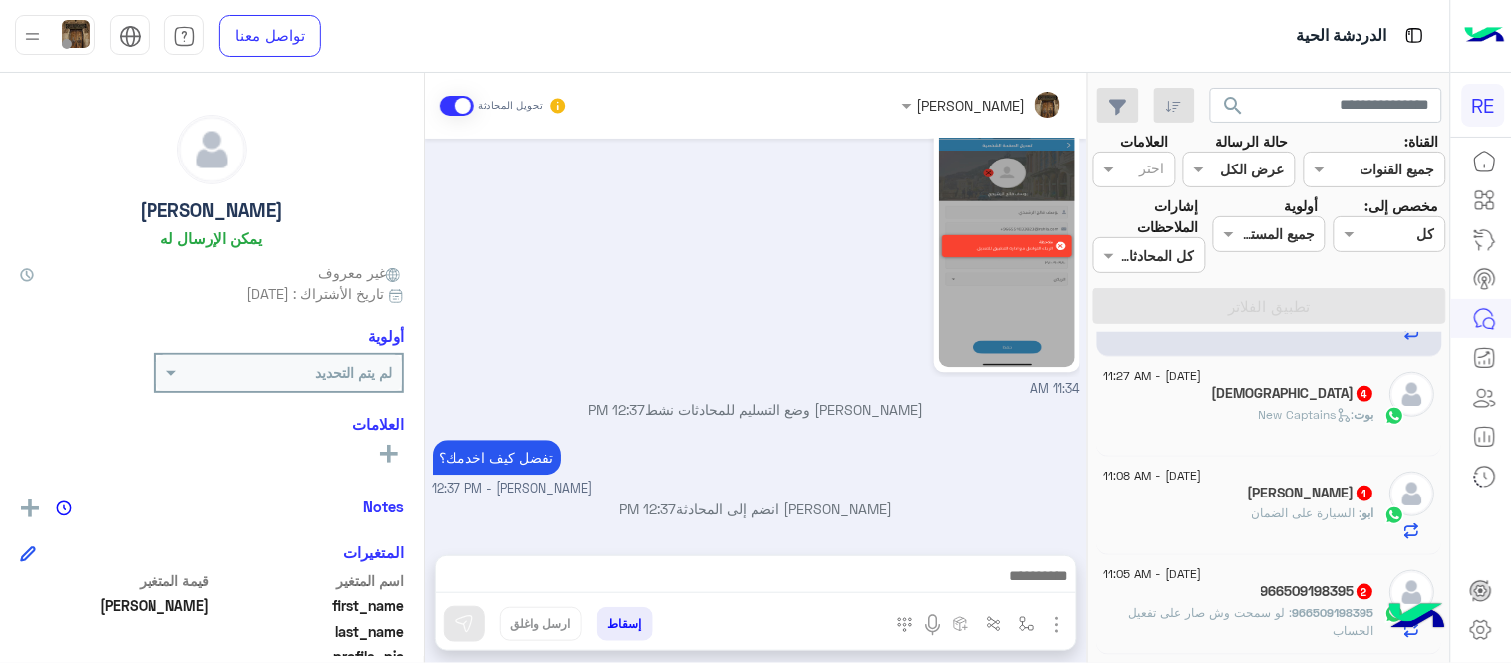
click at [1200, 410] on div "بوت : New Captains" at bounding box center [1240, 423] width 271 height 35
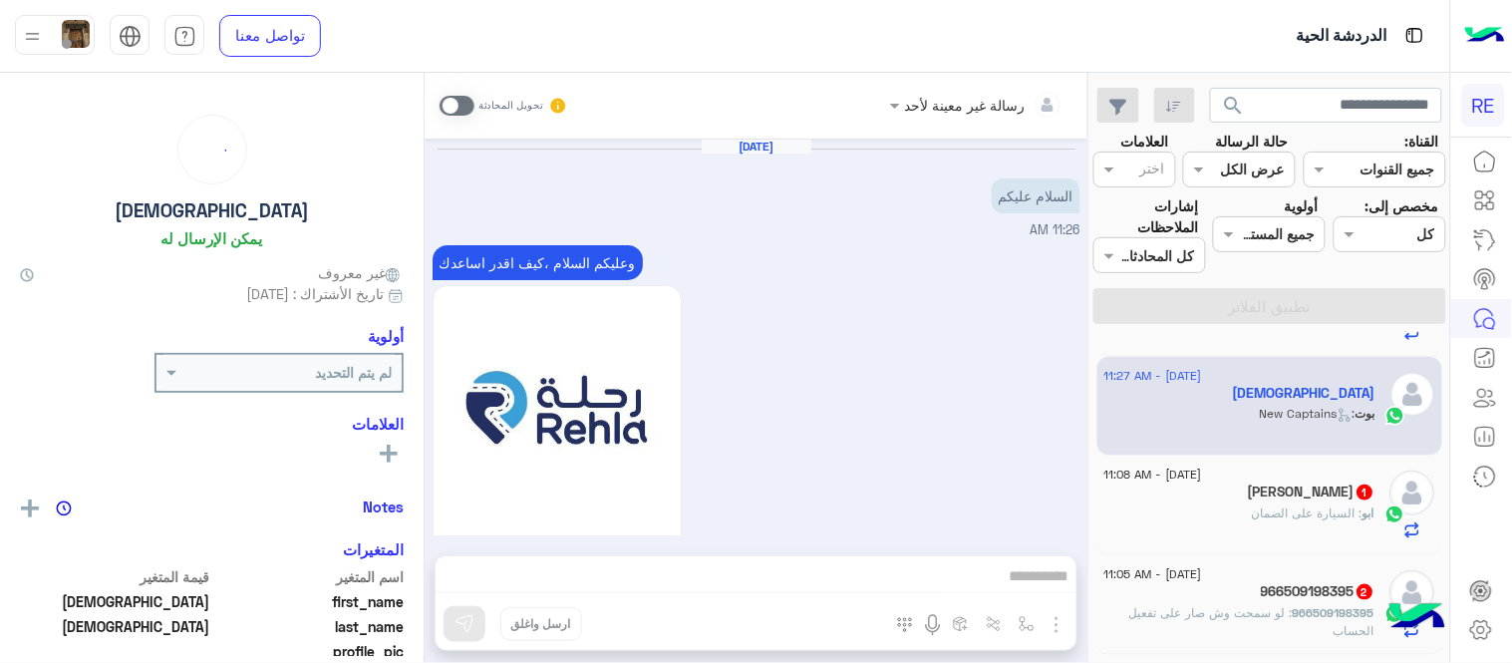
scroll to position [1641, 0]
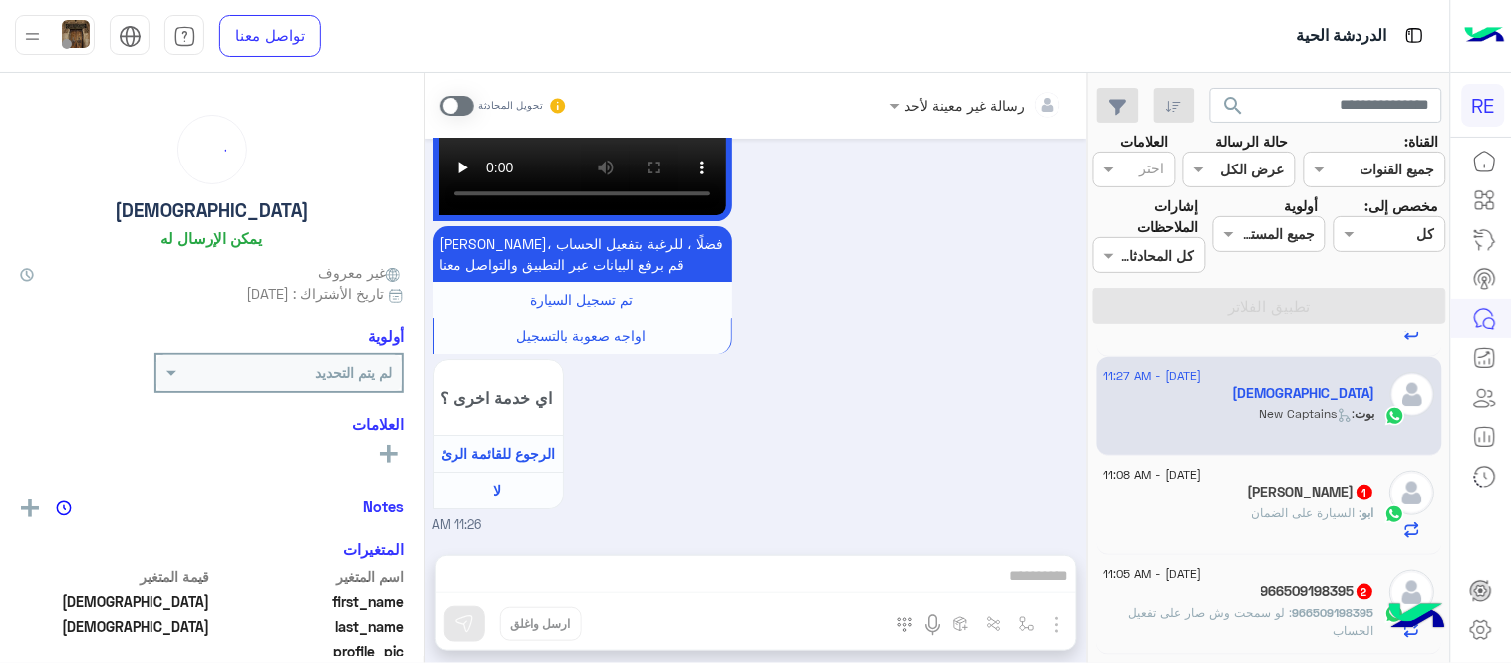
click at [456, 110] on span at bounding box center [457, 106] width 35 height 20
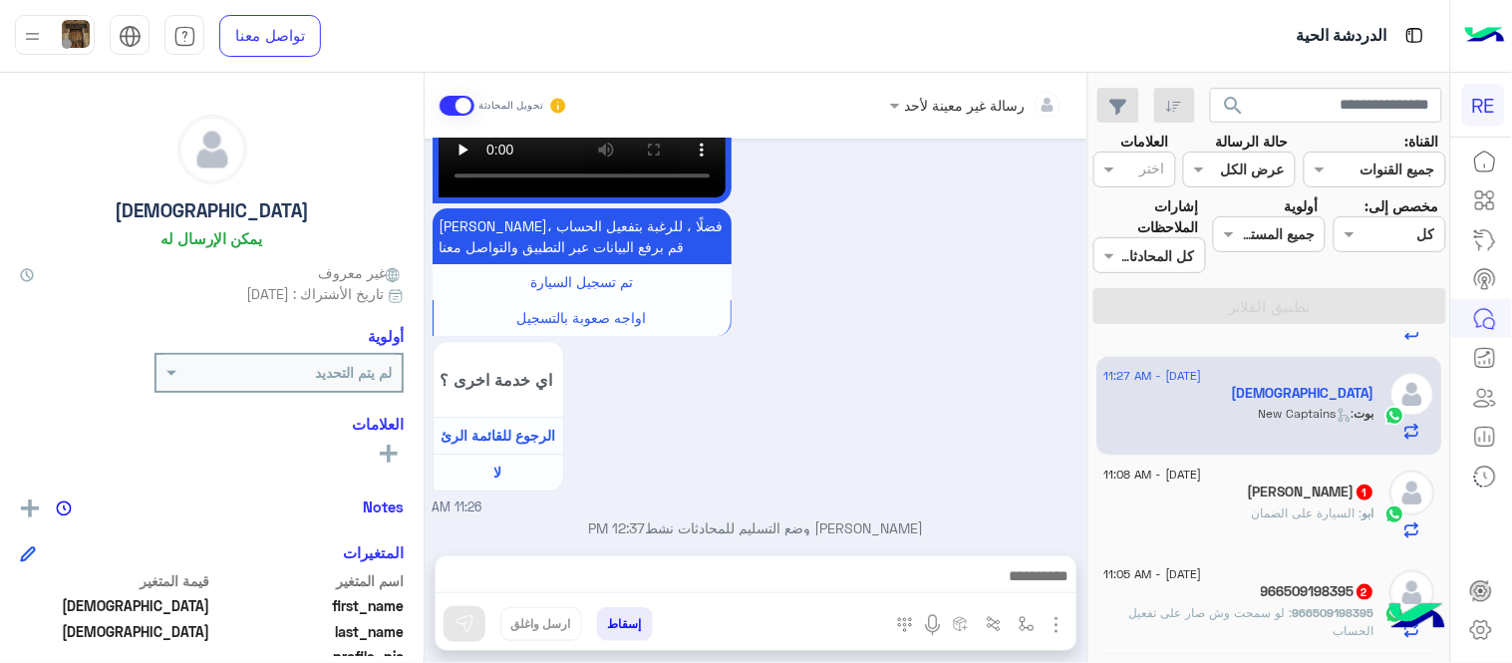
scroll to position [1678, 0]
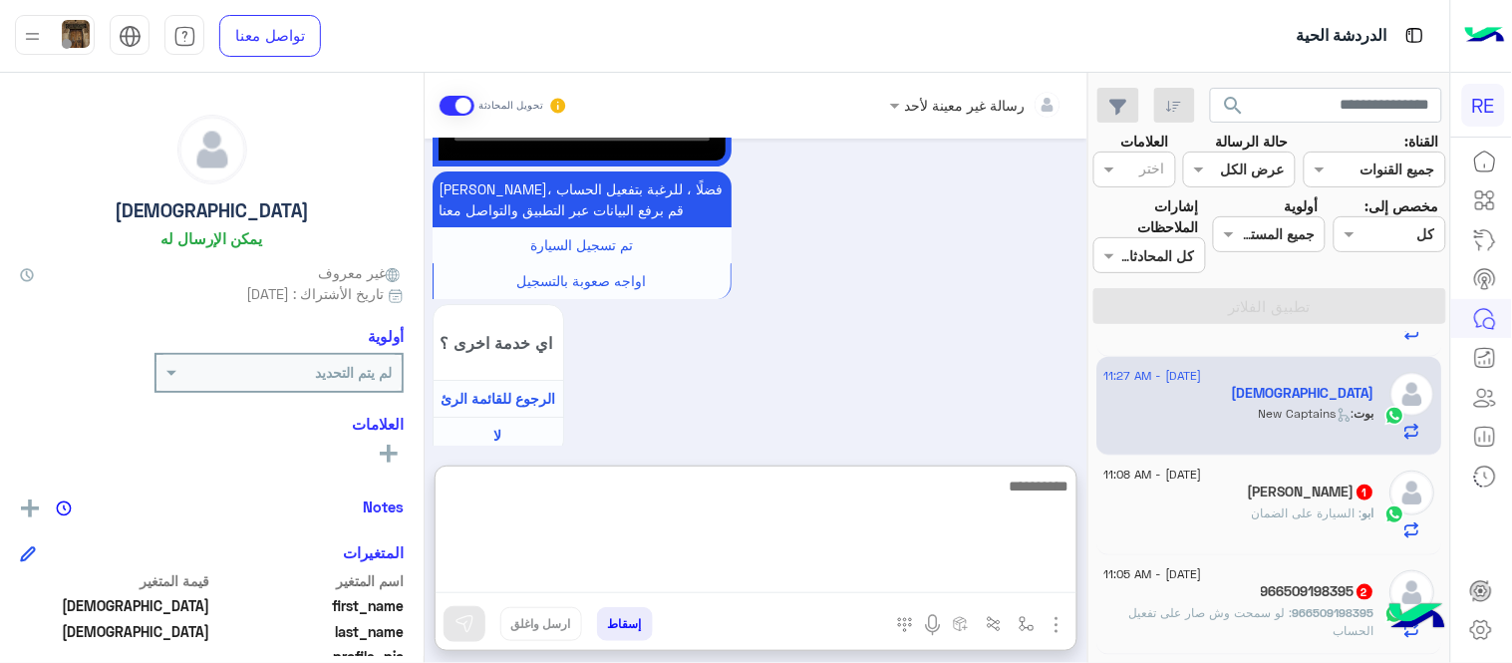
click at [750, 578] on textarea at bounding box center [756, 534] width 641 height 120
type textarea "**********"
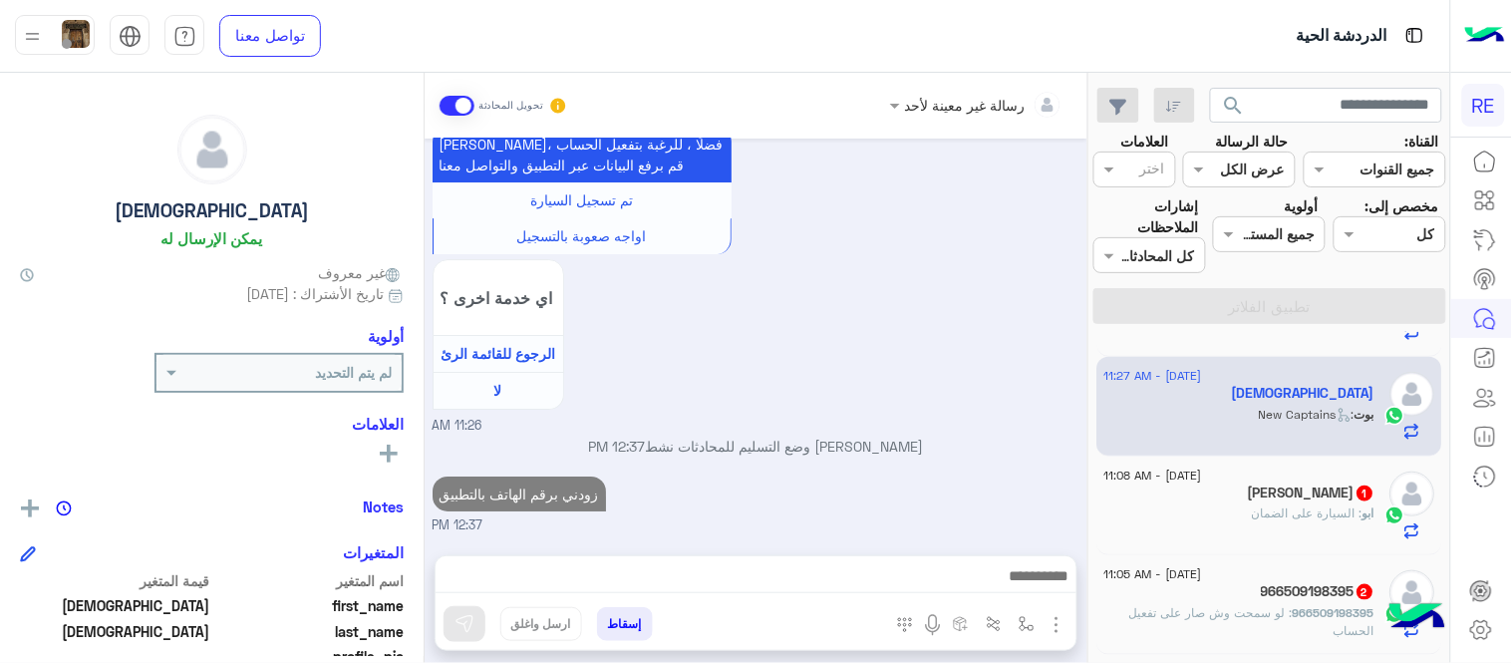
scroll to position [1795, 0]
click at [1271, 520] on span ": السيارة على الضمان" at bounding box center [1308, 512] width 111 height 15
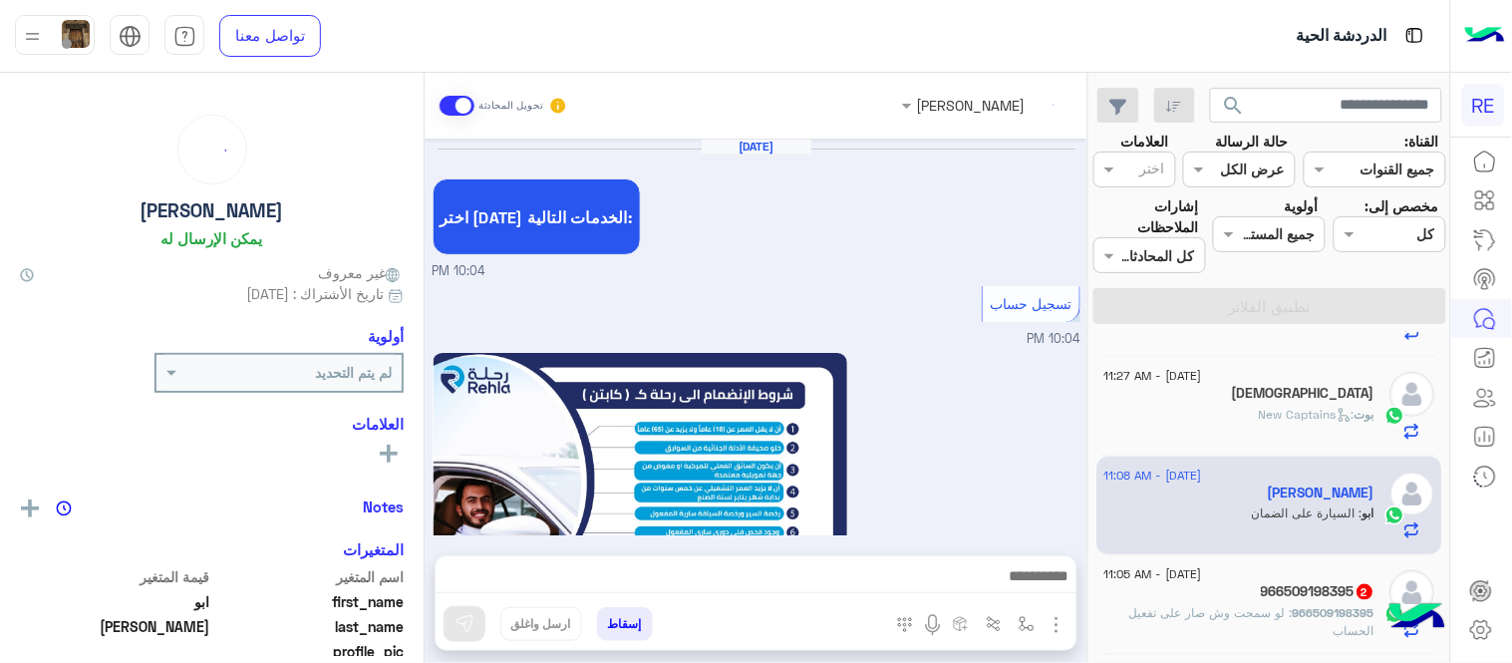
scroll to position [1138, 0]
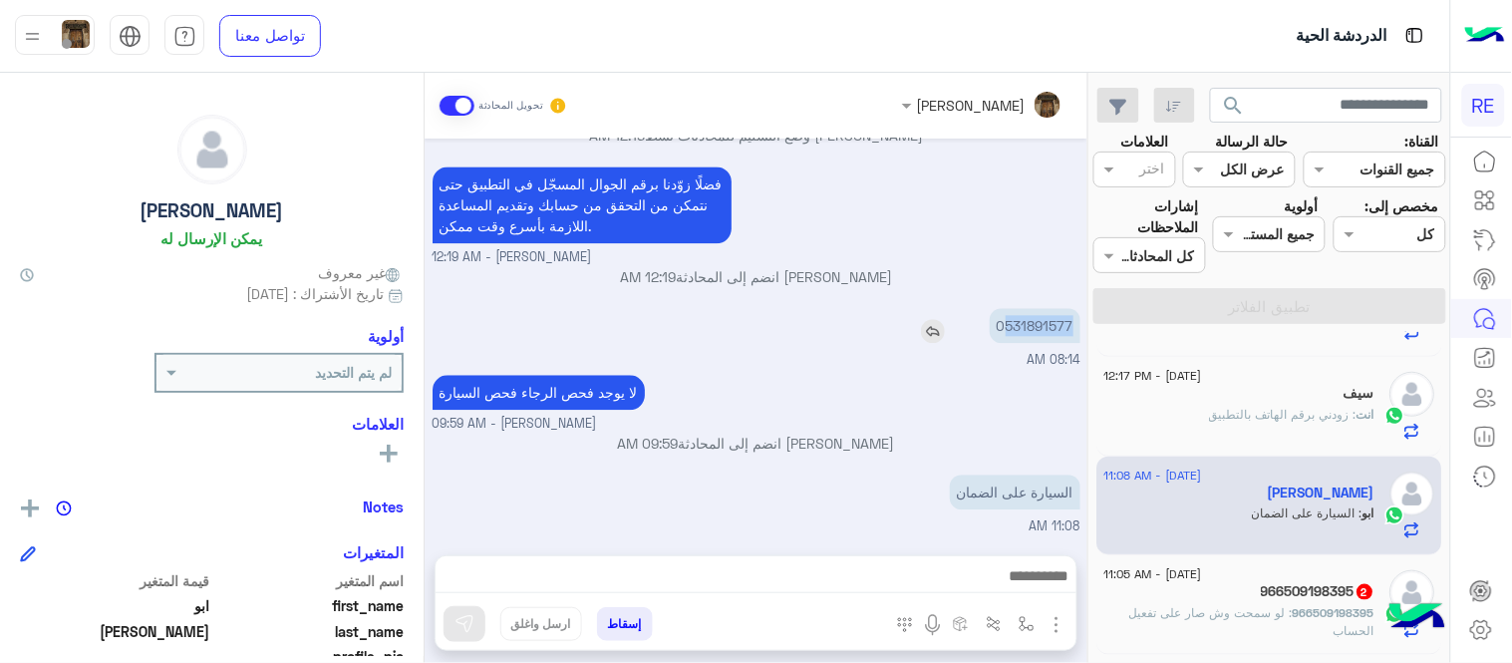
drag, startPoint x: 1004, startPoint y: 325, endPoint x: 1072, endPoint y: 327, distance: 67.8
click at [1072, 327] on p "0531891577" at bounding box center [1035, 325] width 91 height 35
copy p "531891577"
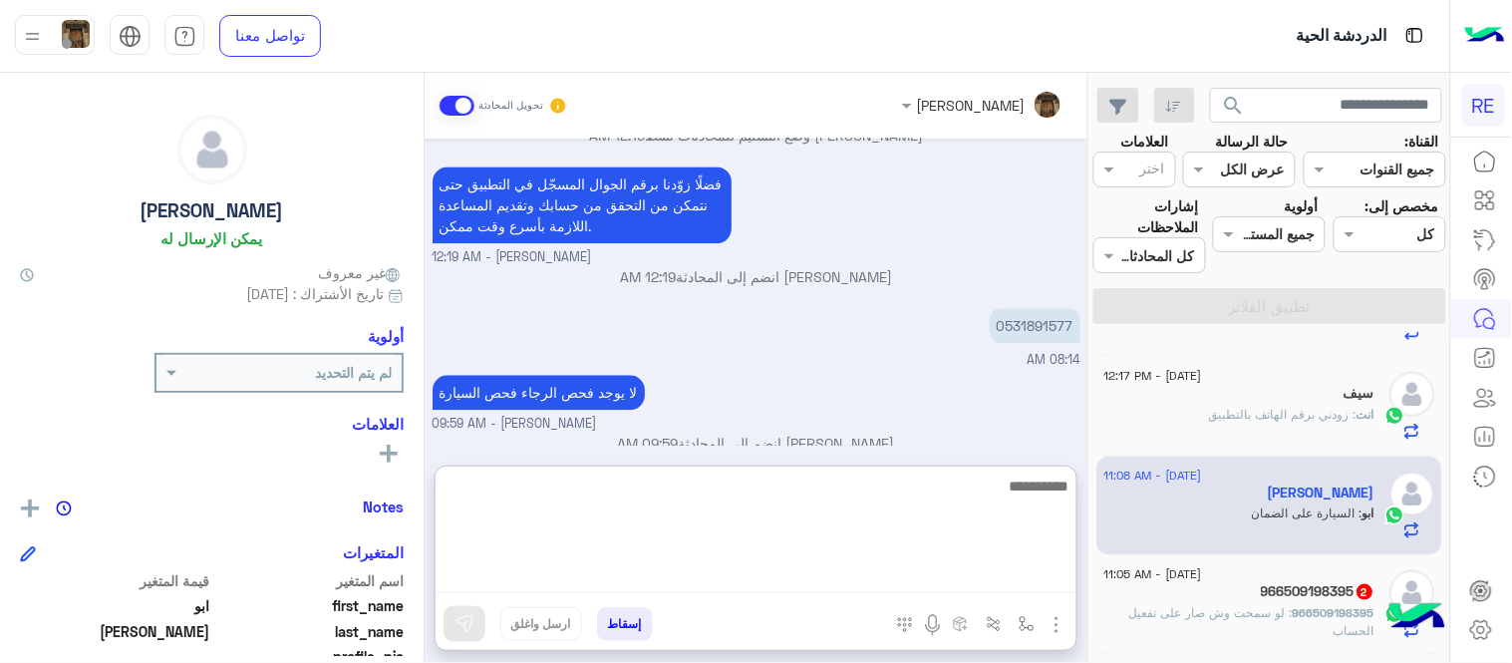
click at [800, 569] on textarea at bounding box center [756, 534] width 641 height 120
type textarea "**********"
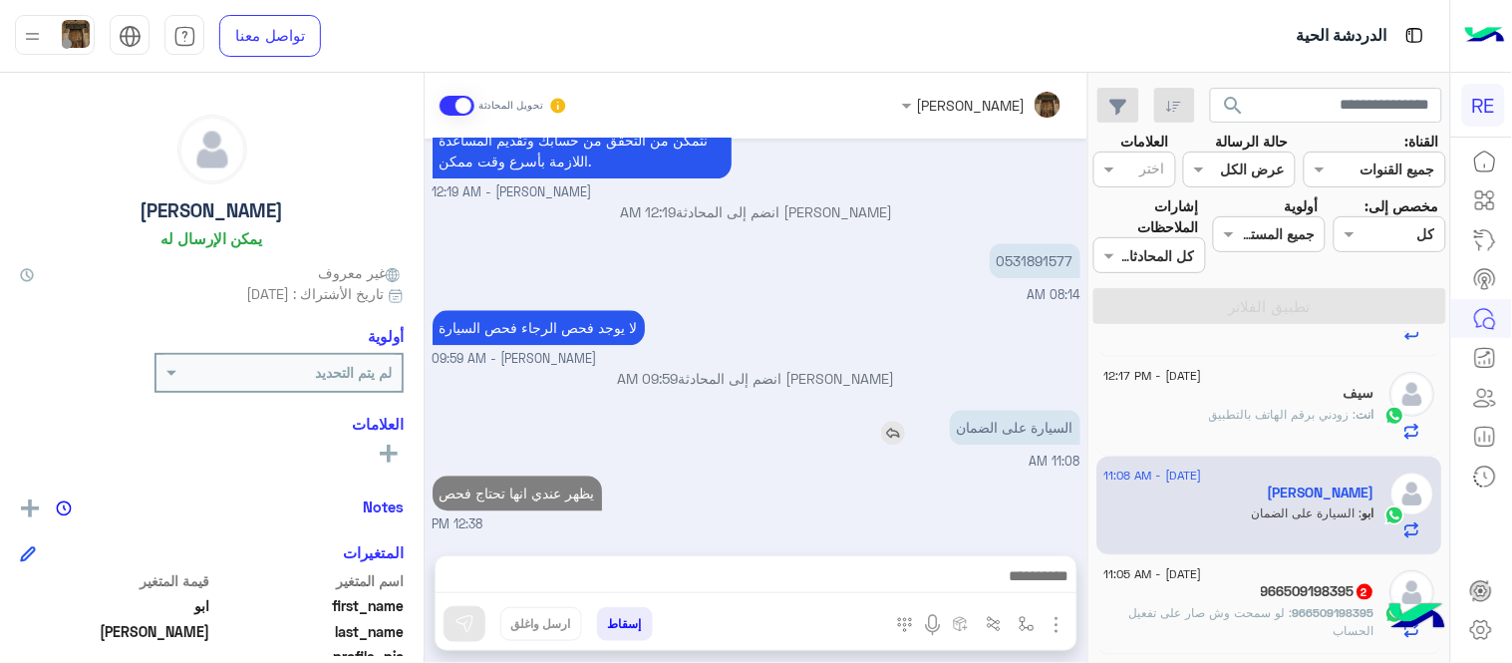
scroll to position [1201, 0]
click at [853, 352] on div "[DATE] اختر [DATE] الخدمات التالية: 10:04 PM تسجيل حساب 10:04 PM يمكنك الاطلاع …" at bounding box center [756, 337] width 663 height 397
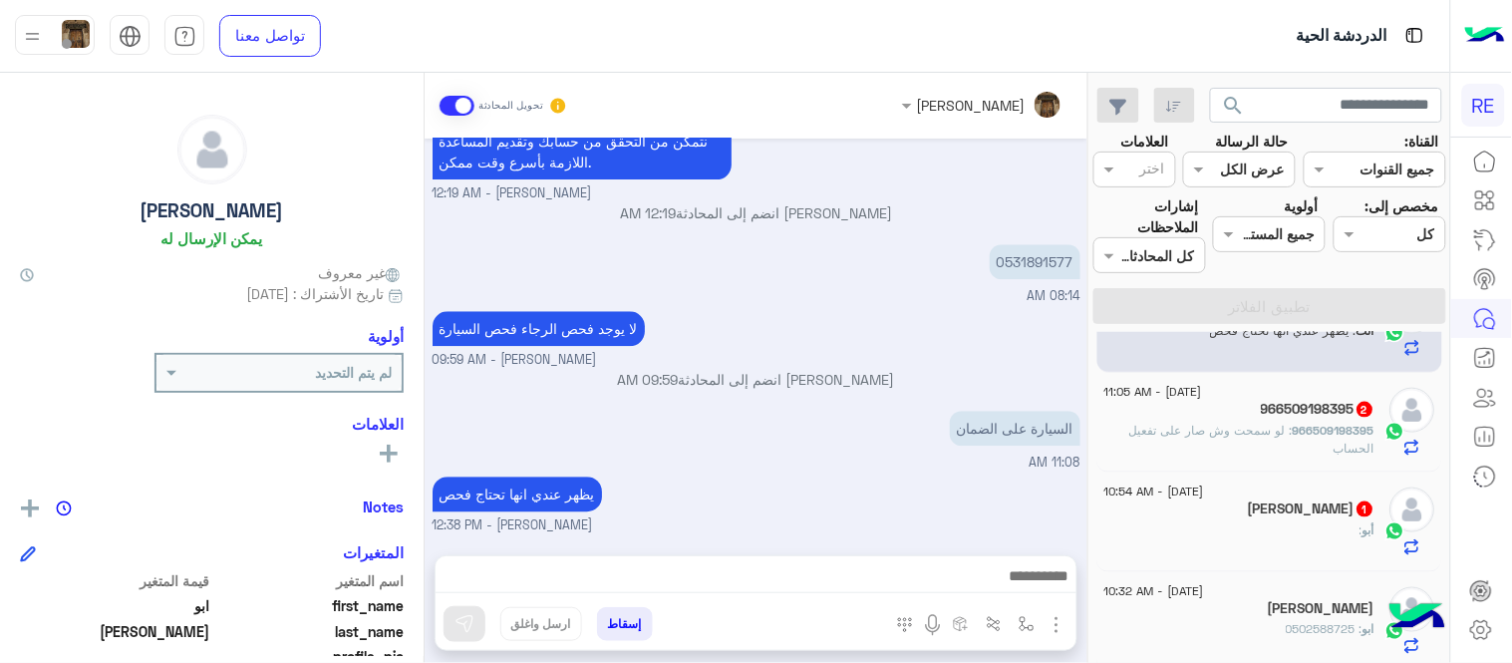
scroll to position [668, 0]
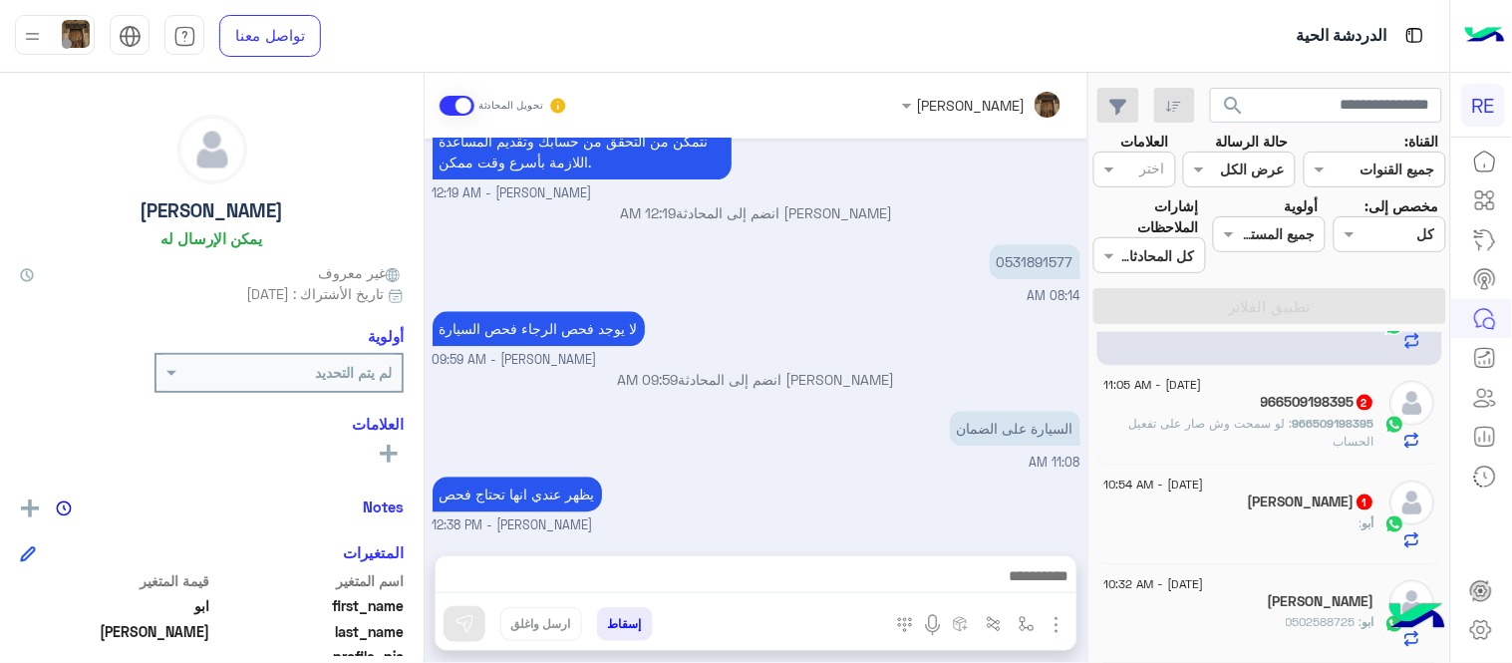
click at [1194, 451] on div "[DATE] - 11:05 AM 966509198395 2 966509198395 : لو سمحت وش صار على تفعيل الحساب" at bounding box center [1271, 416] width 346 height 100
click at [1221, 395] on div "966509198395 2" at bounding box center [1240, 404] width 271 height 21
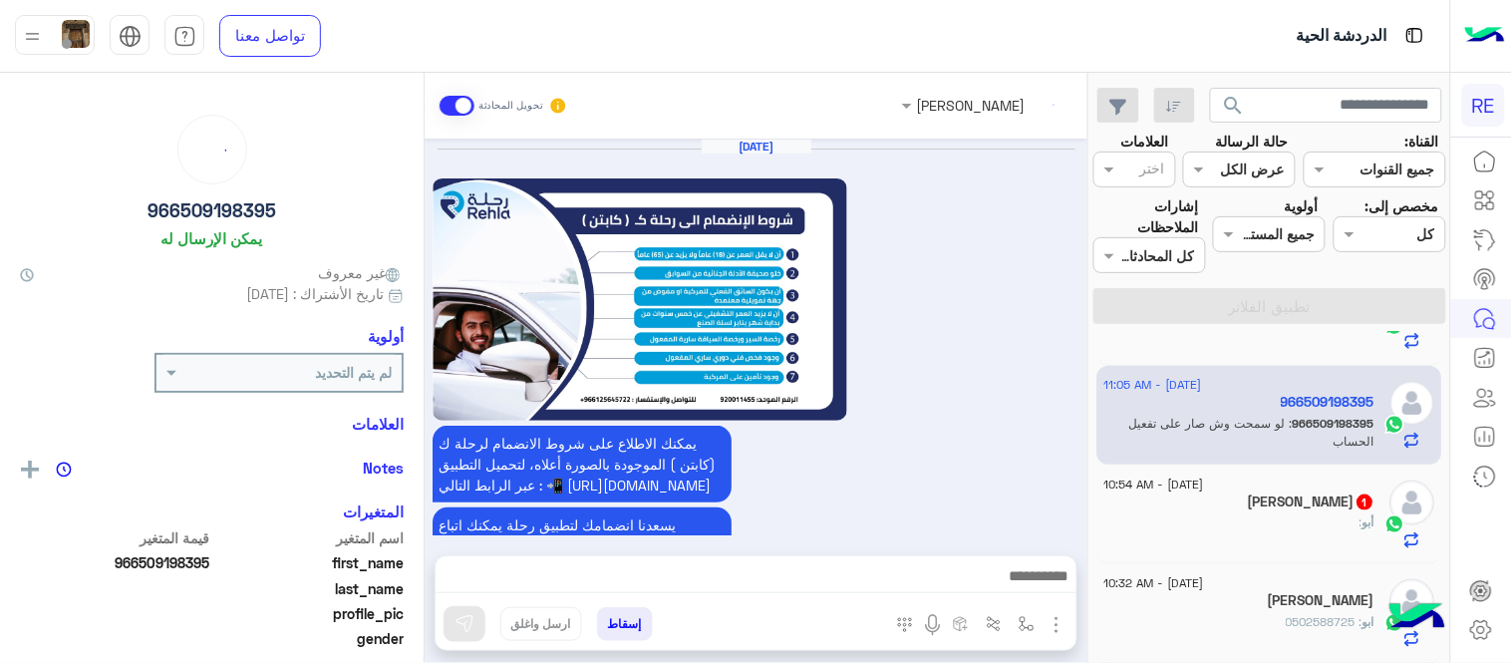
scroll to position [1248, 0]
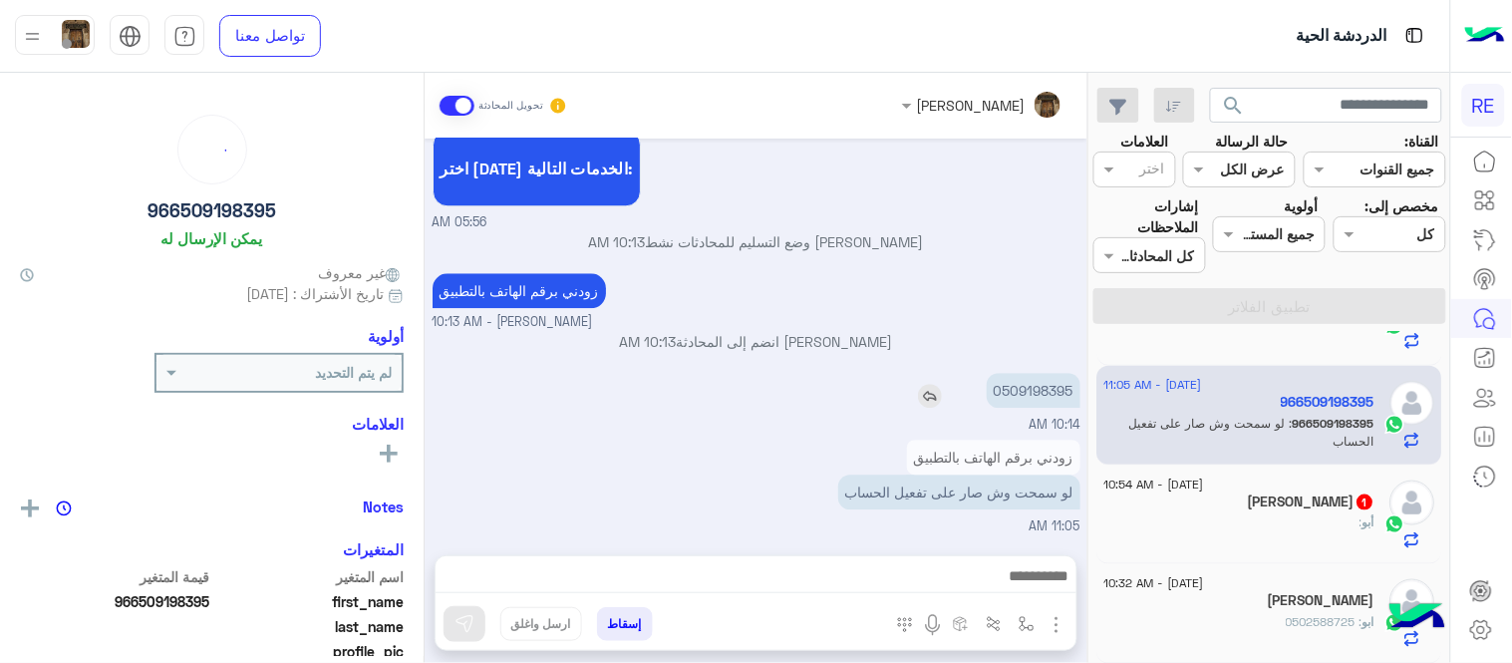
click at [1032, 393] on p "0509198395" at bounding box center [1034, 390] width 94 height 35
copy p "0509198395"
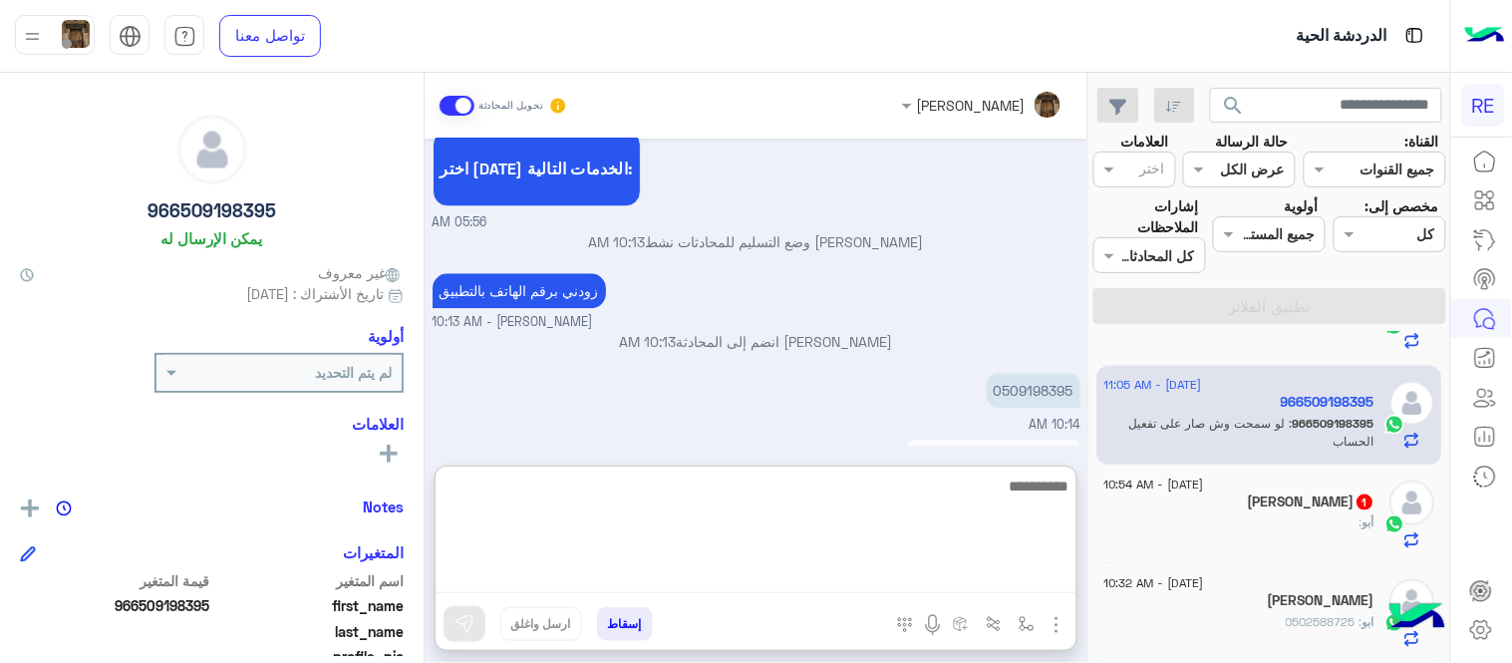
click at [854, 566] on textarea at bounding box center [756, 534] width 641 height 120
type textarea "**********"
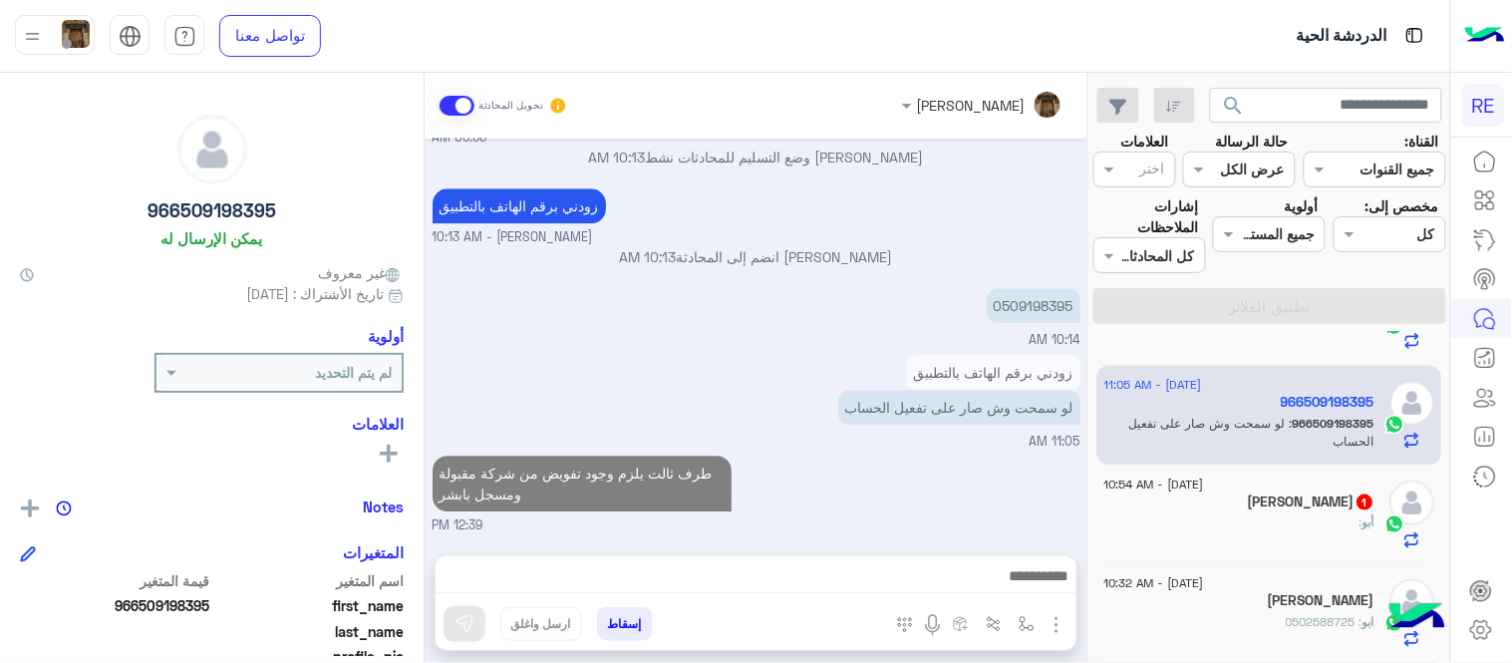
scroll to position [1356, 0]
click at [1196, 516] on div "أبو :" at bounding box center [1240, 530] width 271 height 35
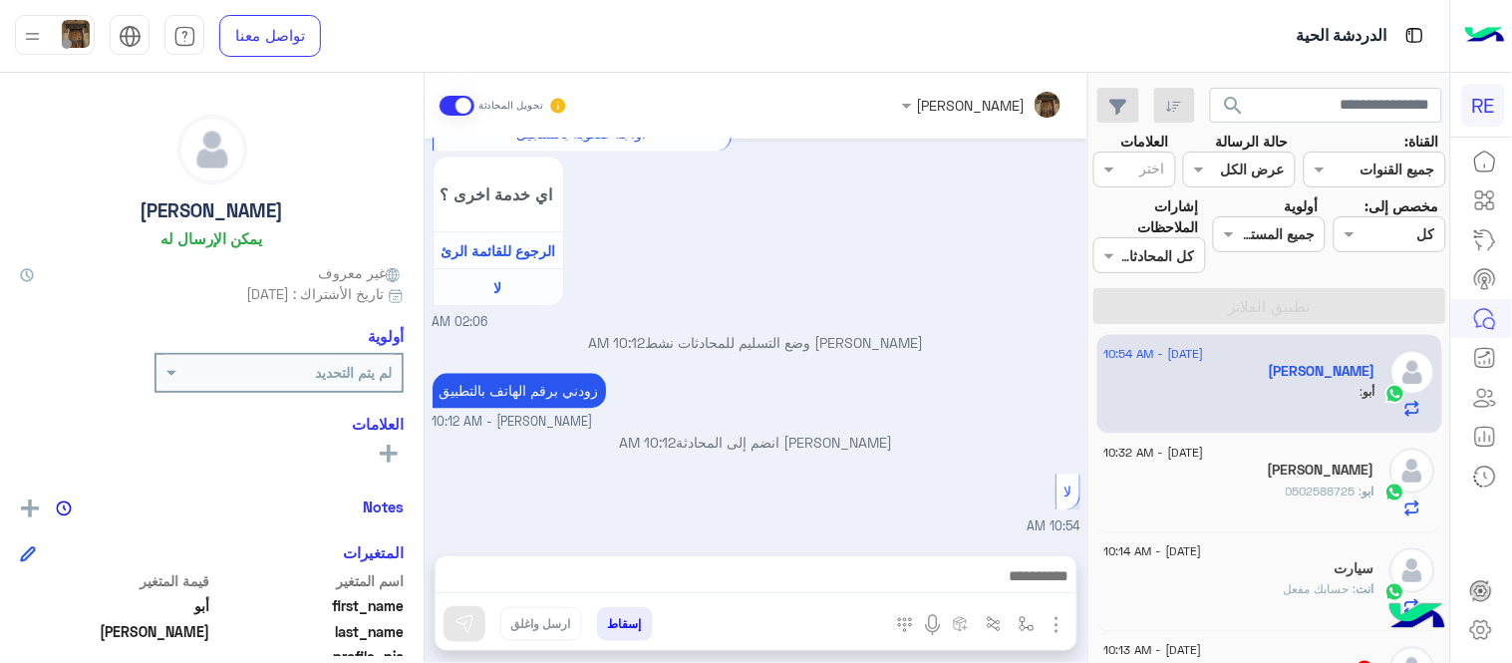
scroll to position [786, 0]
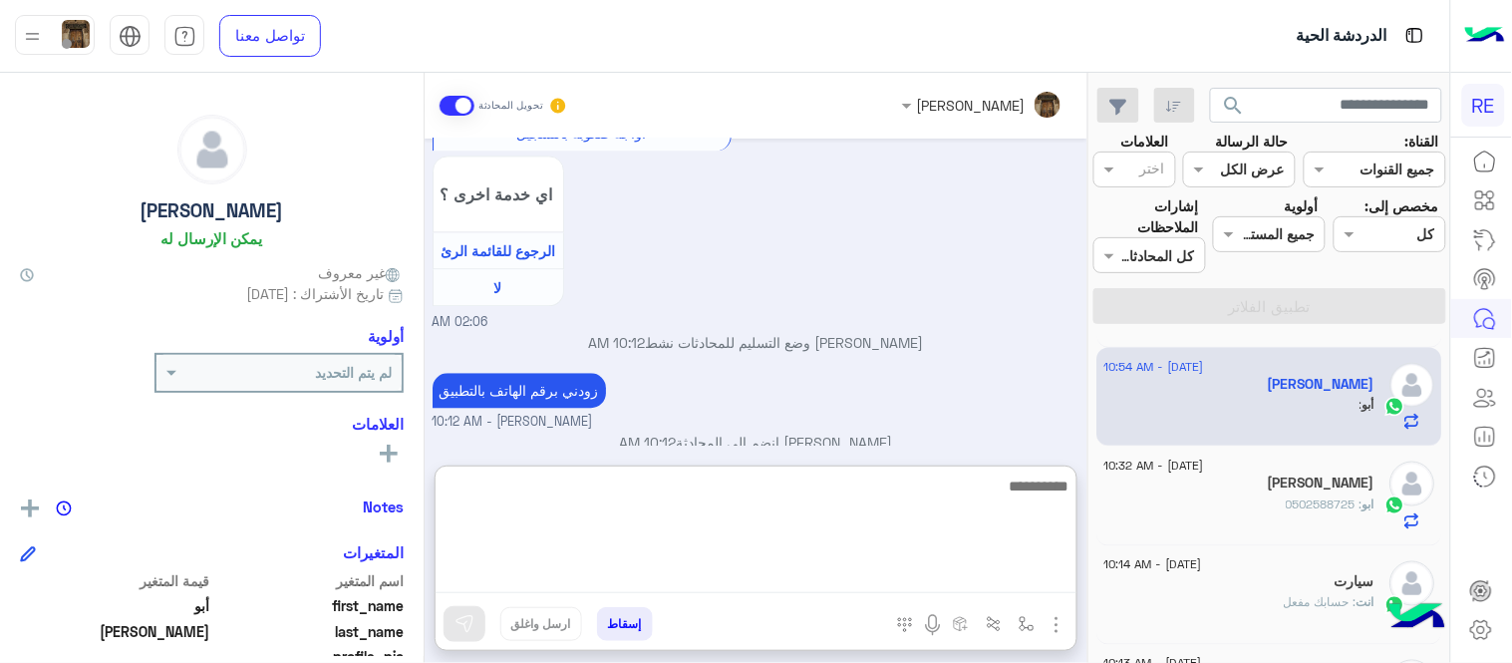
click at [879, 569] on textarea at bounding box center [756, 534] width 641 height 120
type textarea "**********"
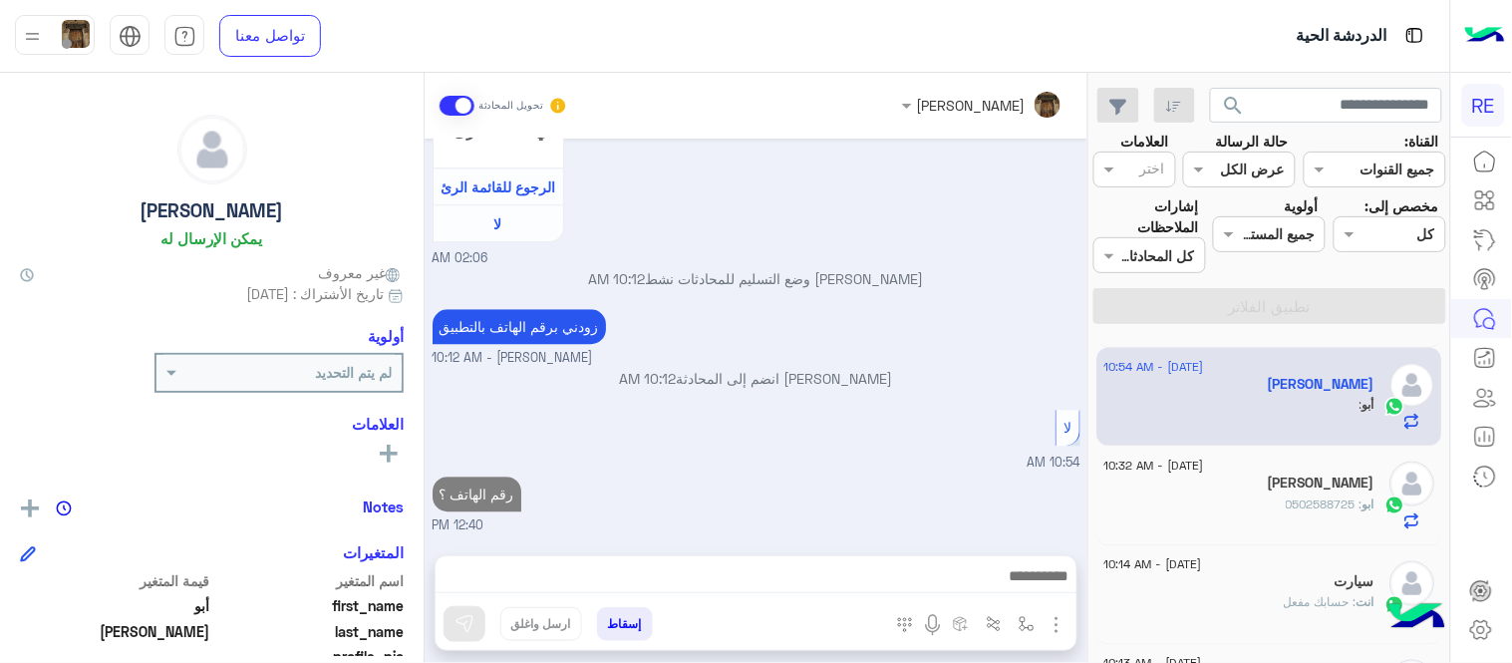
scroll to position [1312, 0]
drag, startPoint x: 947, startPoint y: 364, endPoint x: 1193, endPoint y: 486, distance: 274.7
click at [1193, 486] on mat-drawer-container "search القناة: القناه جميع القنوات حالة الرسالة القناه عرض الكل العلامات اختر م…" at bounding box center [725, 372] width 1451 height 598
click at [1193, 486] on div "[PERSON_NAME]" at bounding box center [1240, 485] width 271 height 21
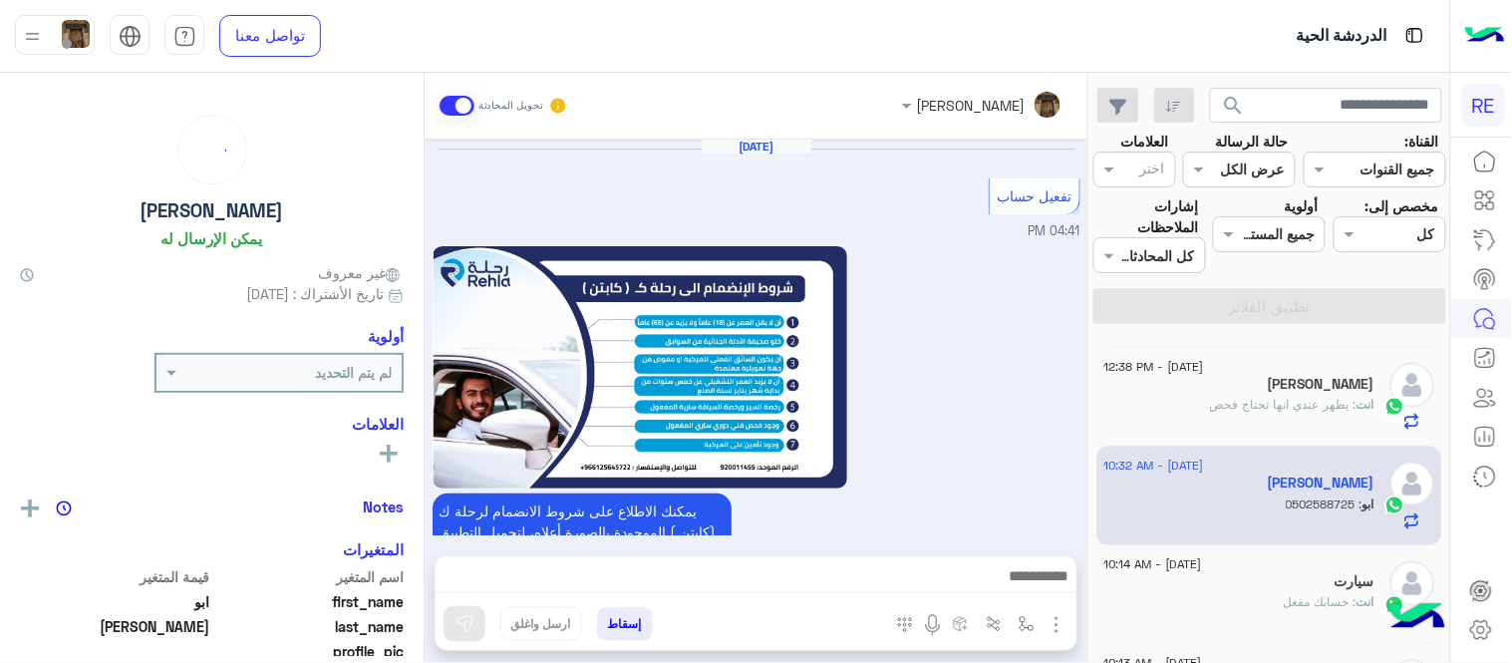
scroll to position [1384, 0]
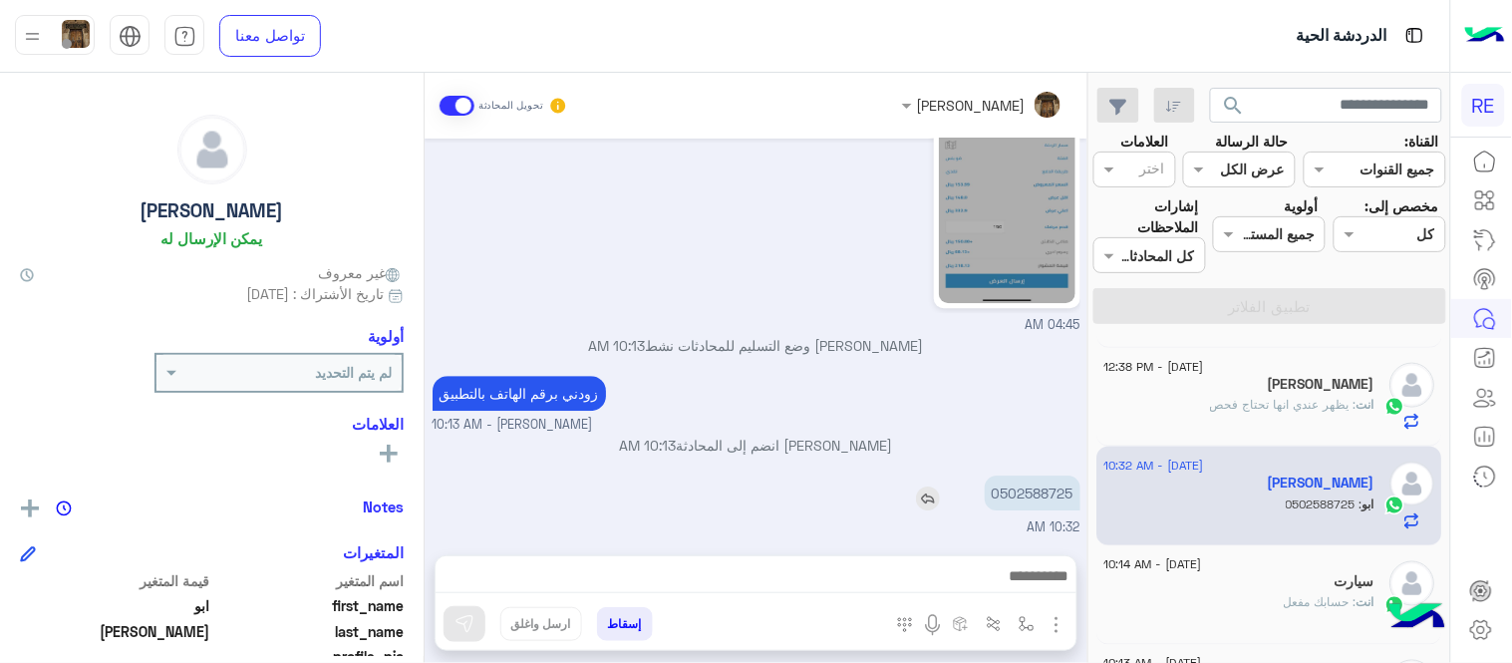
click at [1039, 505] on p "0502588725" at bounding box center [1033, 493] width 96 height 35
copy p "0502588725"
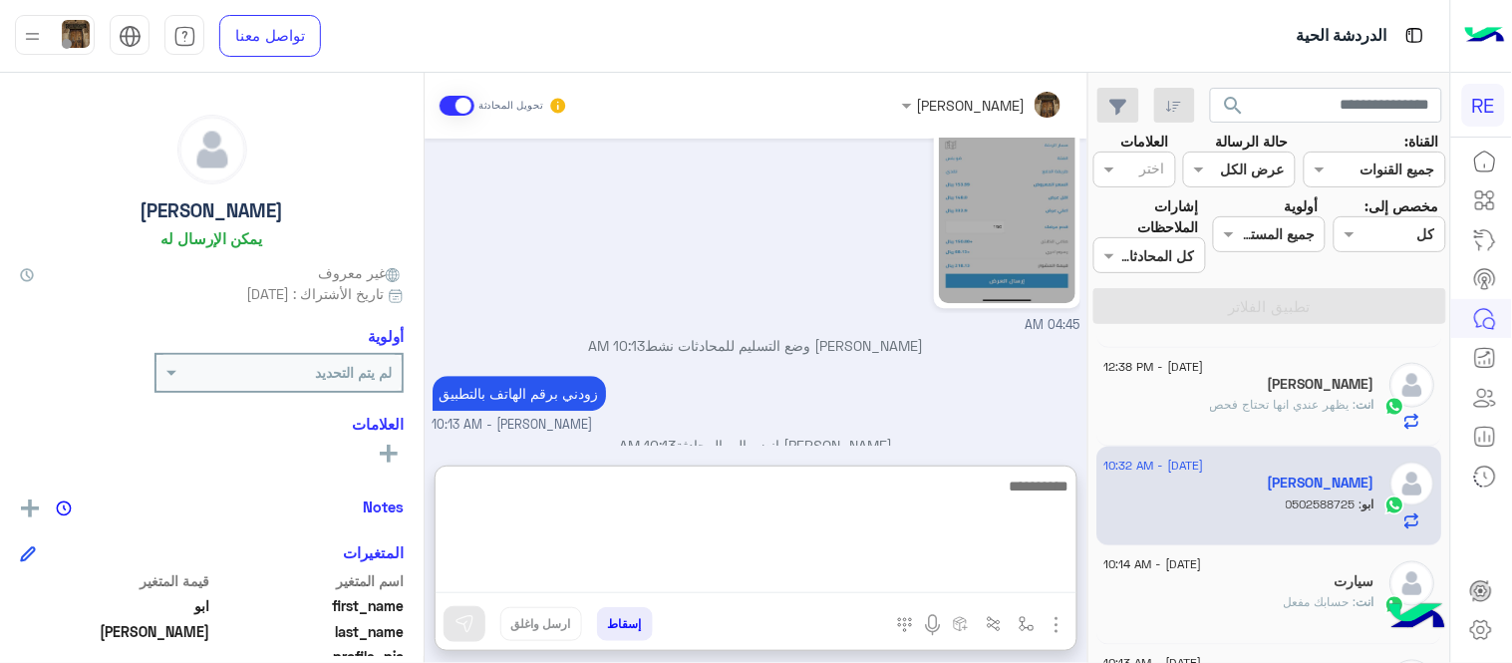
click at [862, 578] on textarea at bounding box center [756, 534] width 641 height 120
type textarea "**********"
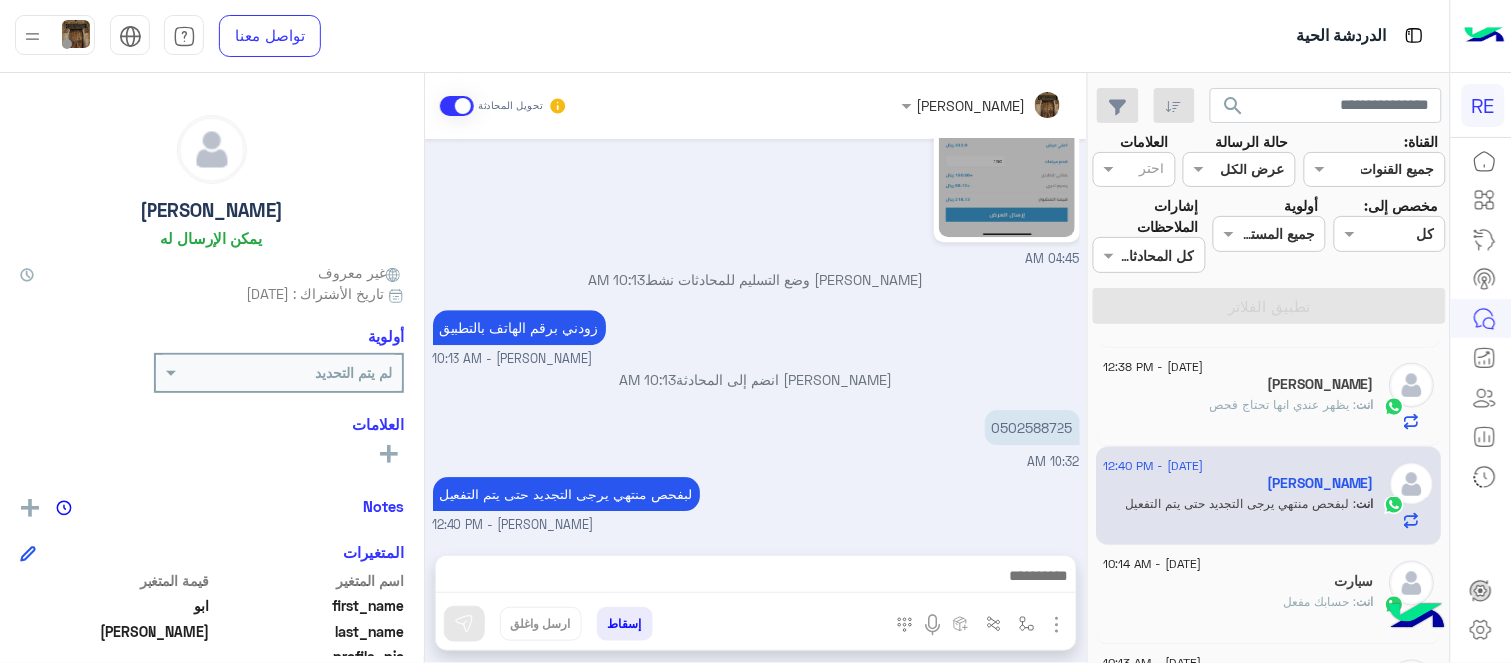
click at [982, 417] on div "[DATE] تفعيل حساب 04:41 PM يمكنك الاطلاع على شروط الانضمام لرحلة ك (كابتن ) الم…" at bounding box center [756, 337] width 663 height 397
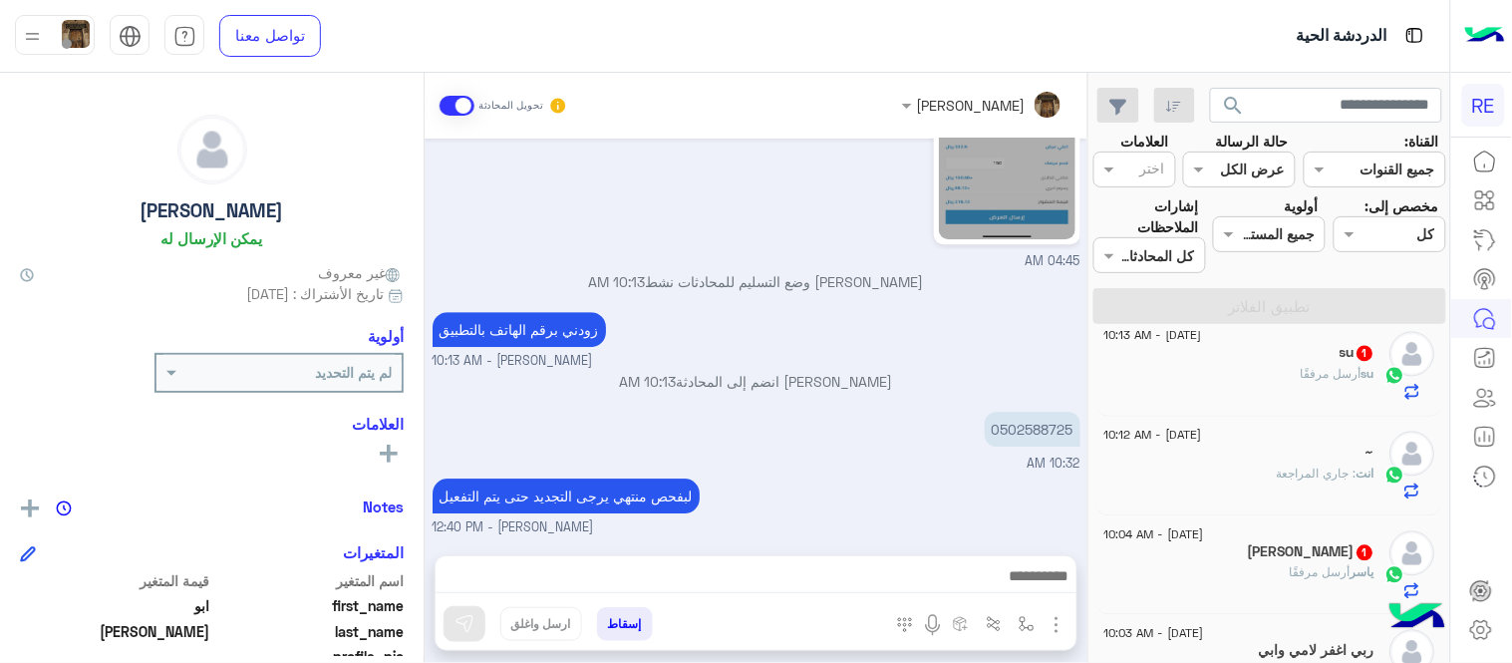
scroll to position [1127, 0]
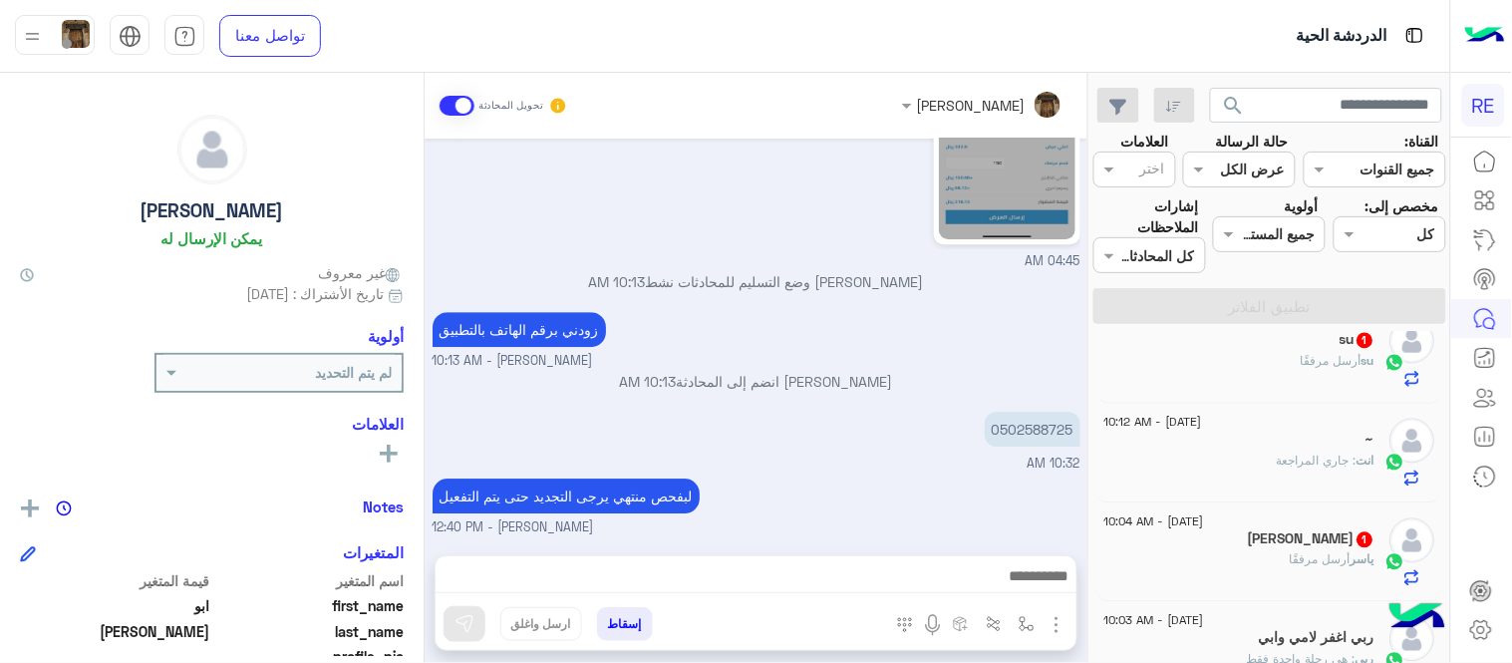
click at [1279, 362] on div "su أرسل مرفقًا" at bounding box center [1240, 370] width 271 height 35
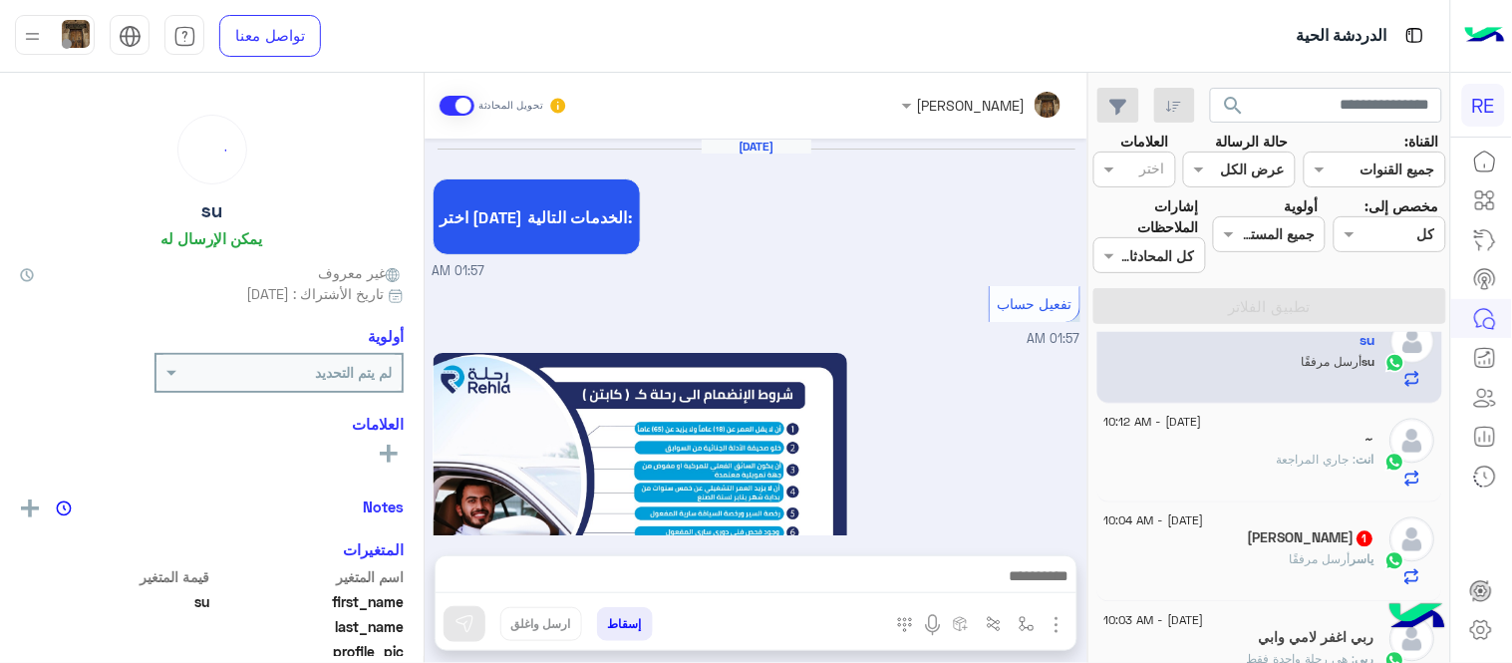
scroll to position [1340, 0]
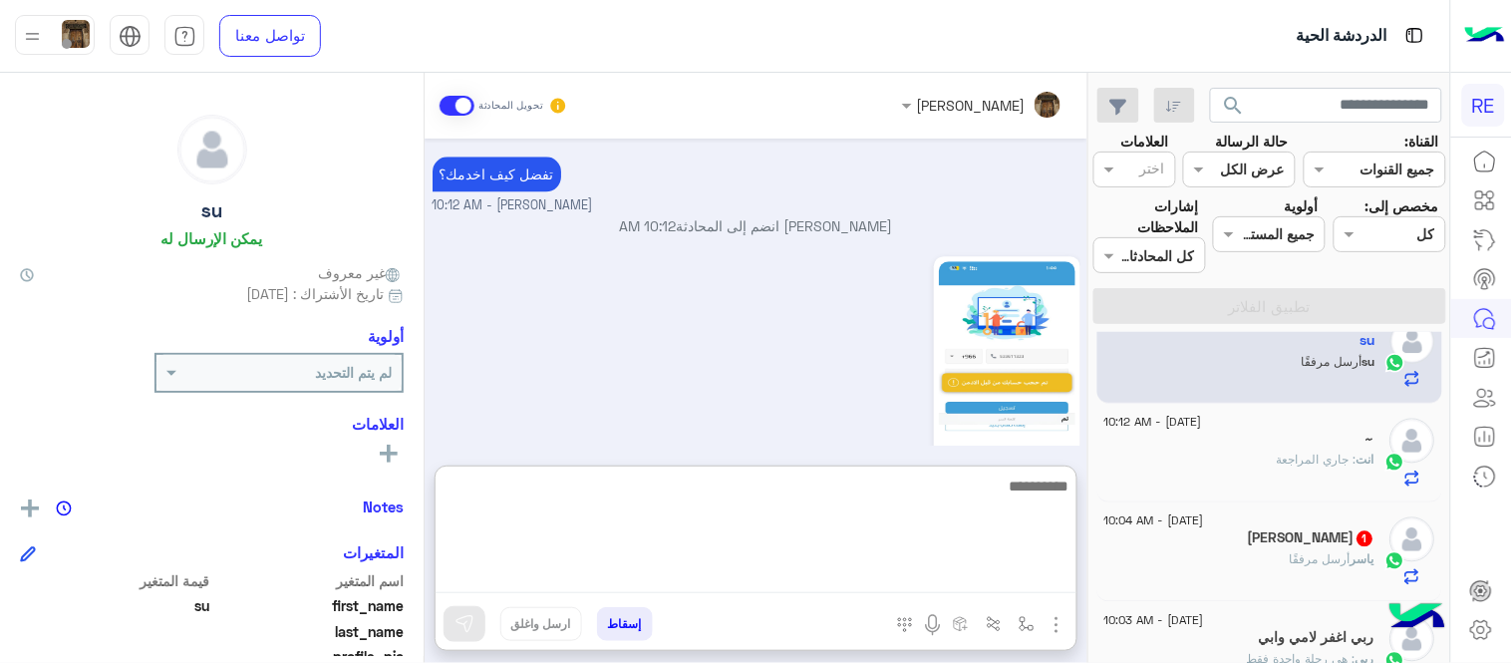
click at [698, 576] on textarea at bounding box center [756, 534] width 641 height 120
type textarea "**********"
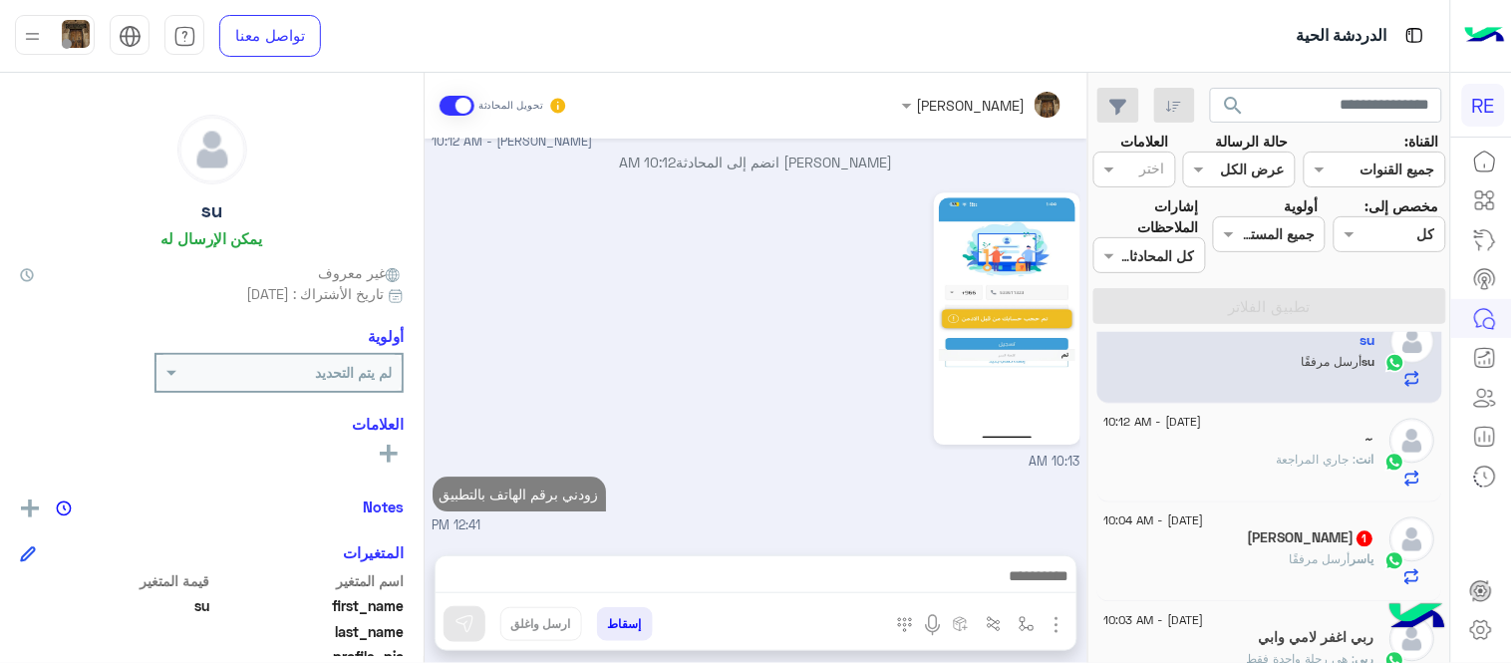
scroll to position [1403, 0]
click at [801, 315] on div "10:13 AM" at bounding box center [757, 329] width 648 height 284
click at [1280, 552] on div "[PERSON_NAME] أرسل مرفقًا" at bounding box center [1240, 568] width 271 height 35
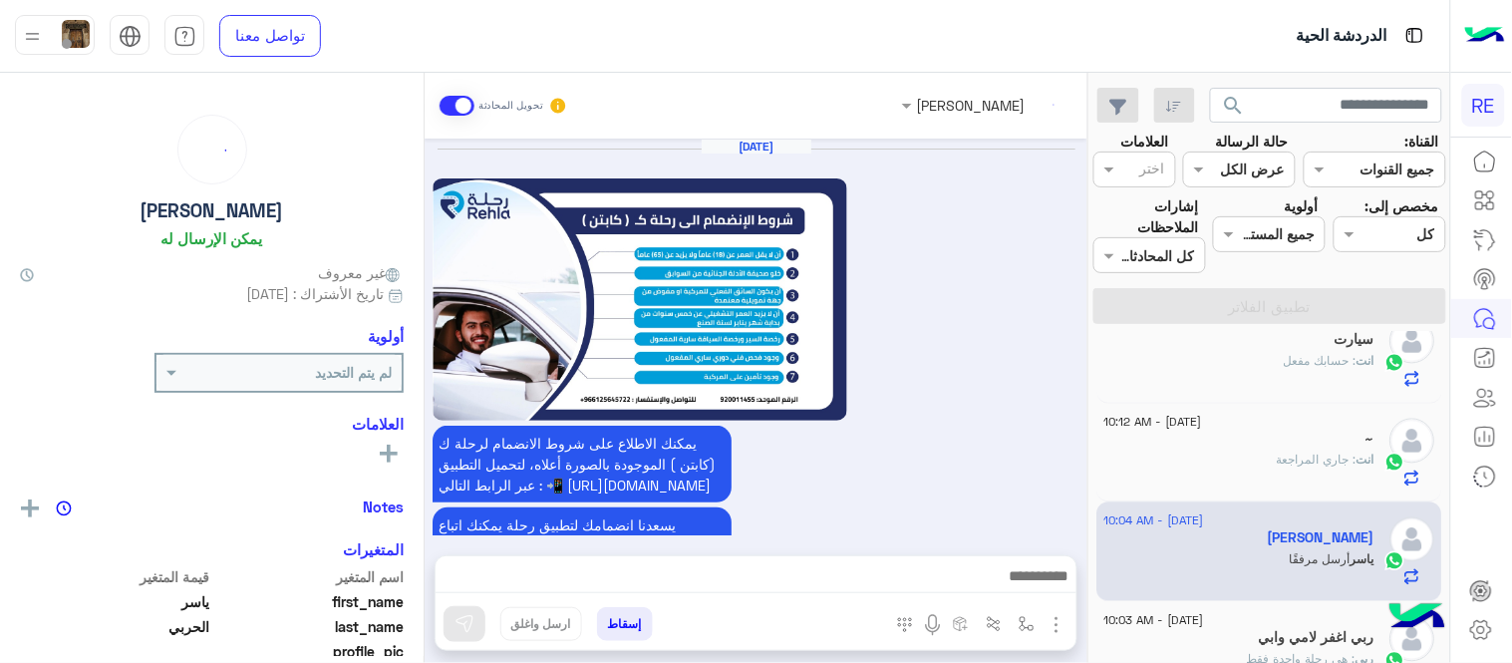
scroll to position [1423, 0]
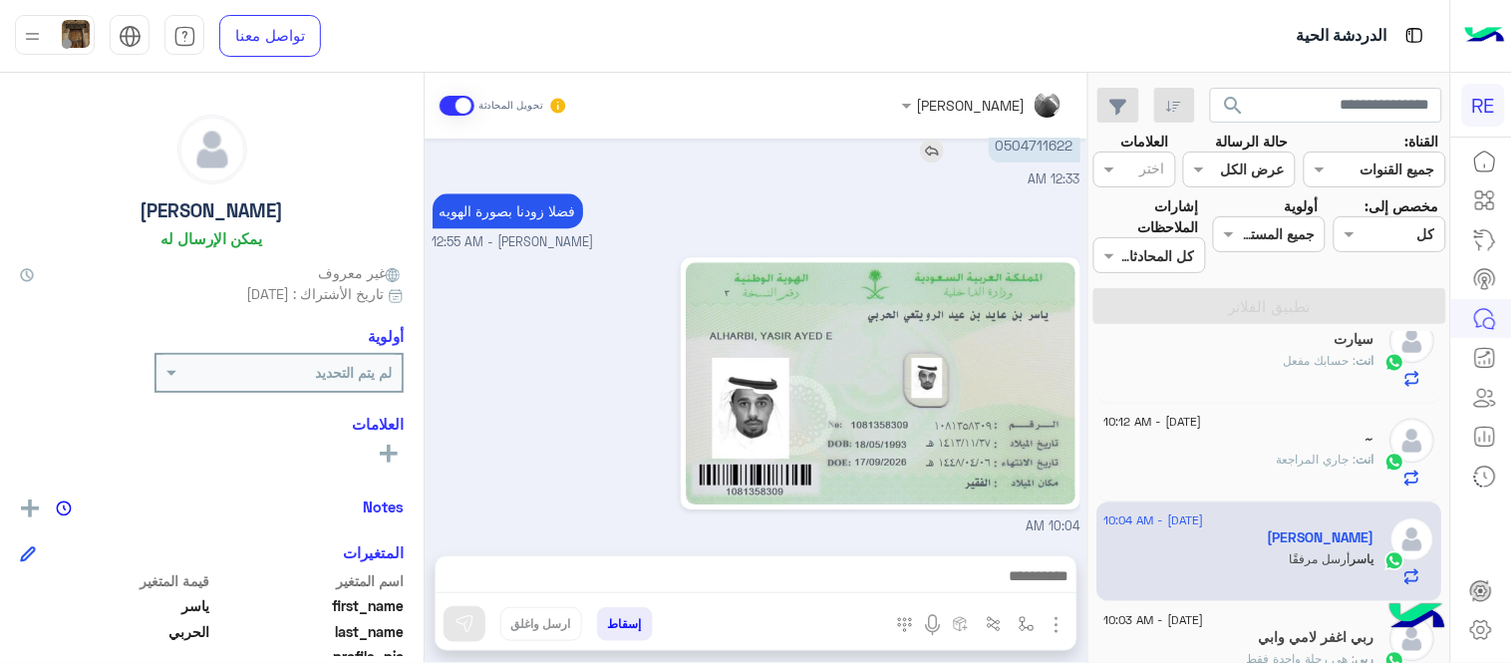
click at [1032, 138] on p "0504711622" at bounding box center [1035, 145] width 92 height 35
copy p "0504711622"
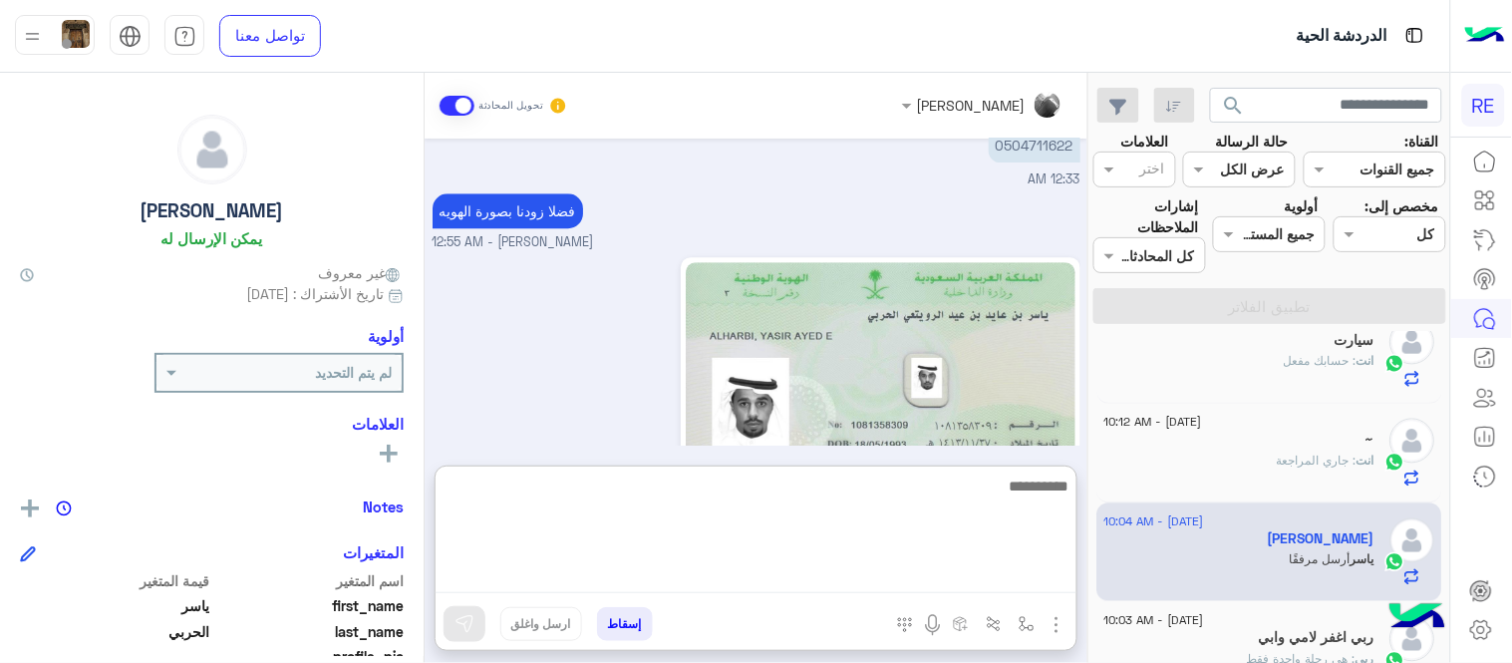
click at [855, 574] on textarea at bounding box center [756, 534] width 641 height 120
type textarea "**********"
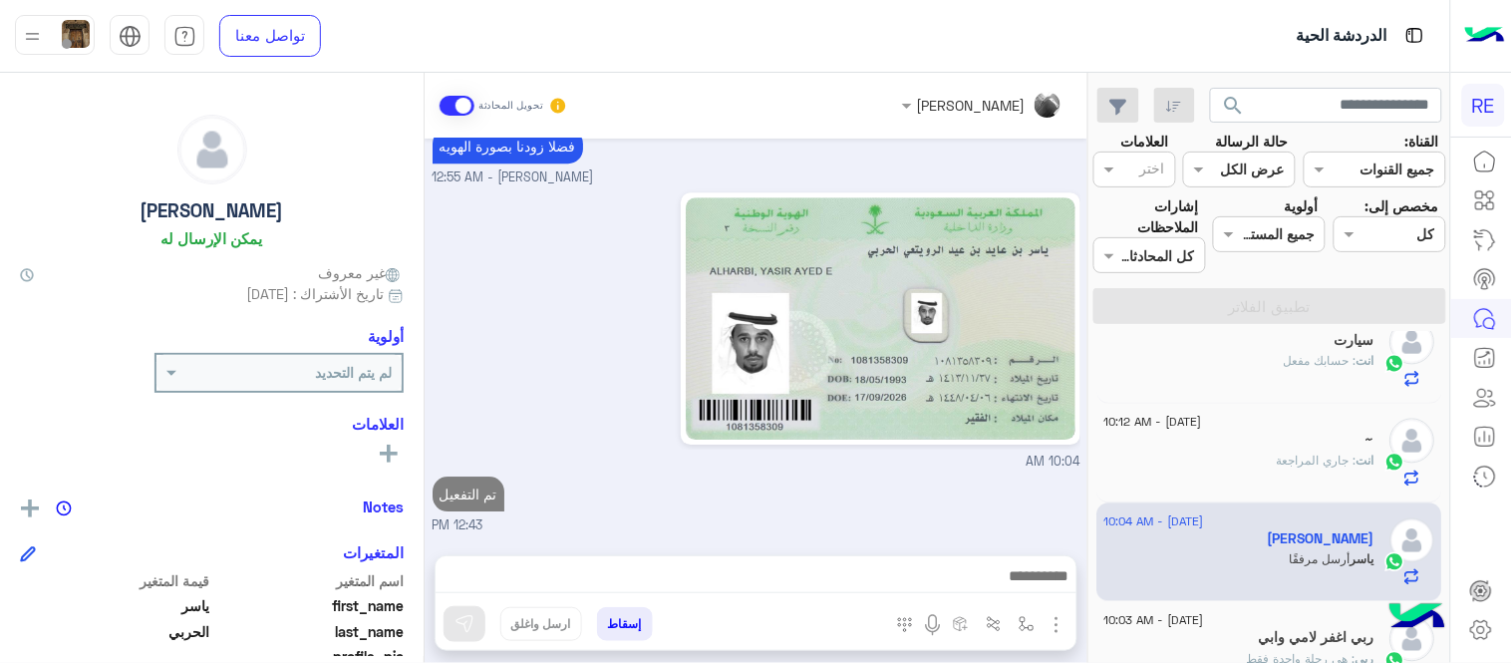
scroll to position [1486, 0]
click at [881, 434] on div "[DATE] يمكنك الاطلاع على شروط الانضمام لرحلة ك (كابتن ) الموجودة بالصورة أعلاه،…" at bounding box center [756, 337] width 663 height 397
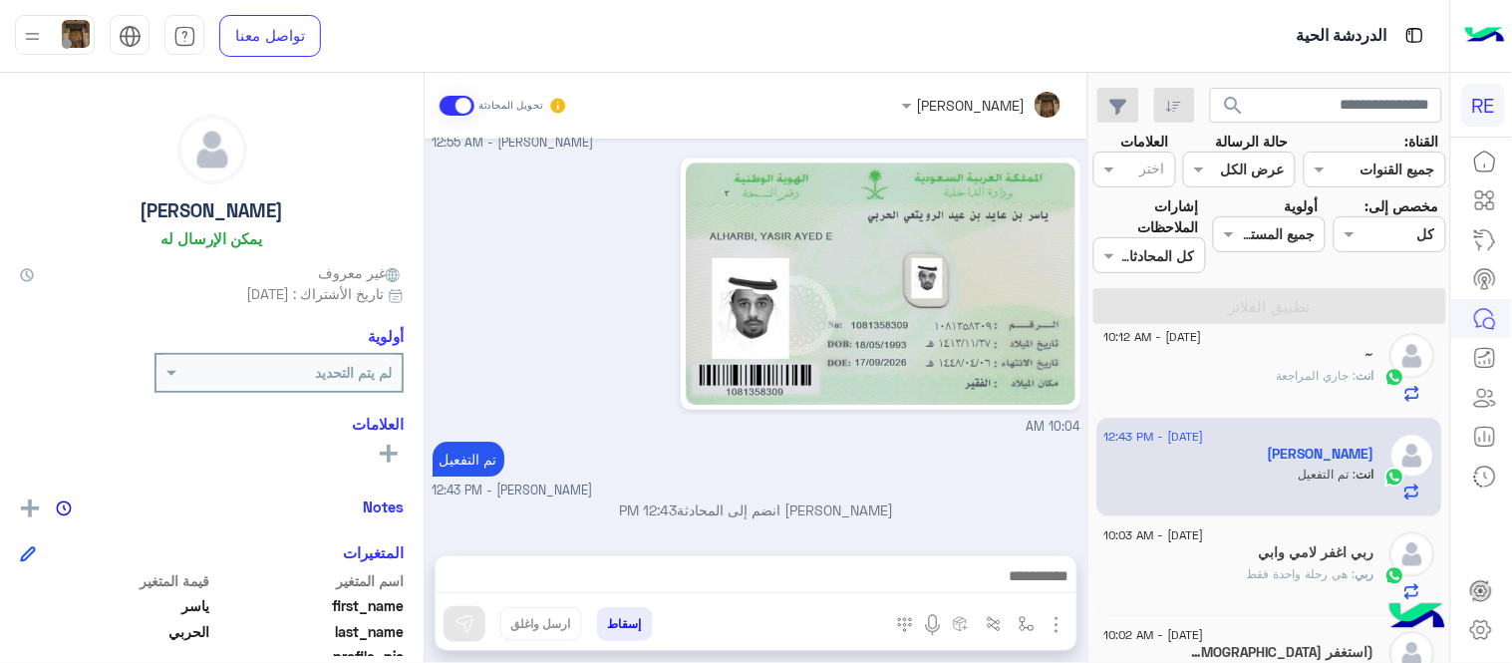
scroll to position [1251, 0]
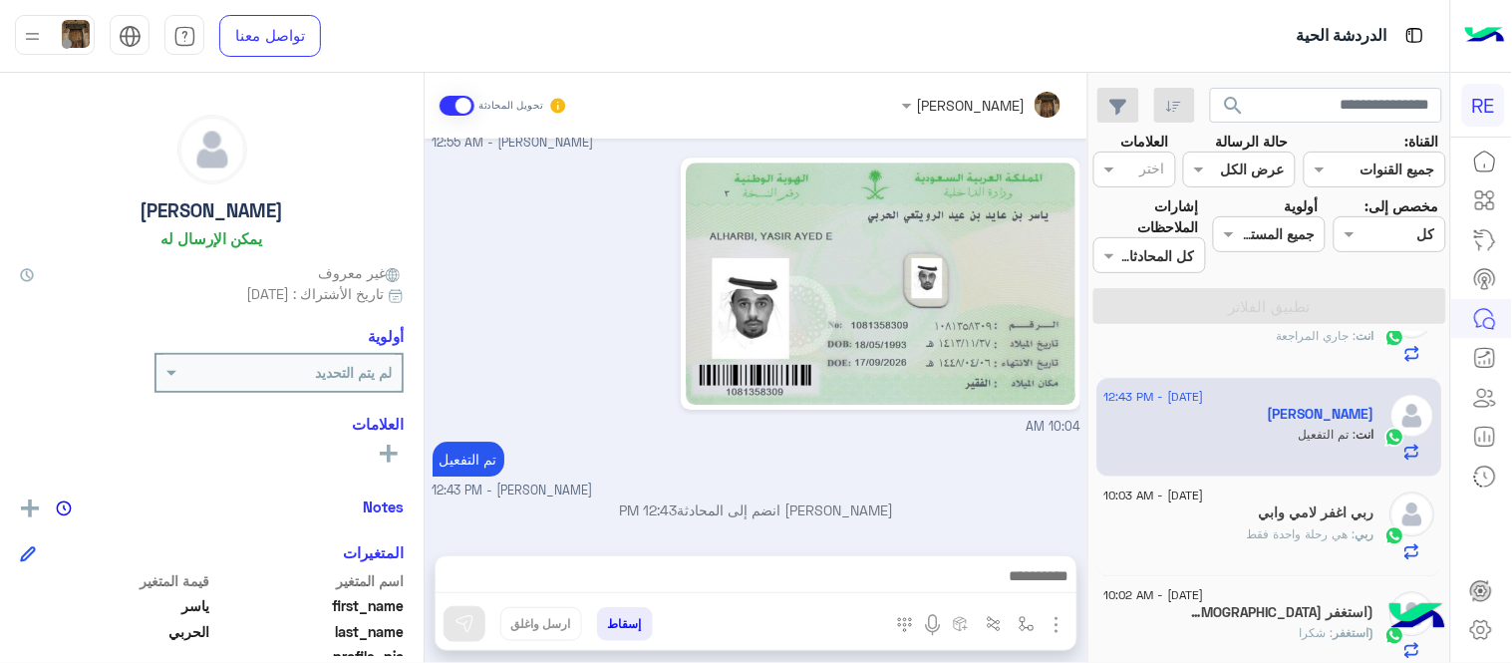
click at [1196, 529] on div "ربي : هي رحلة واحدة فقط" at bounding box center [1240, 543] width 271 height 35
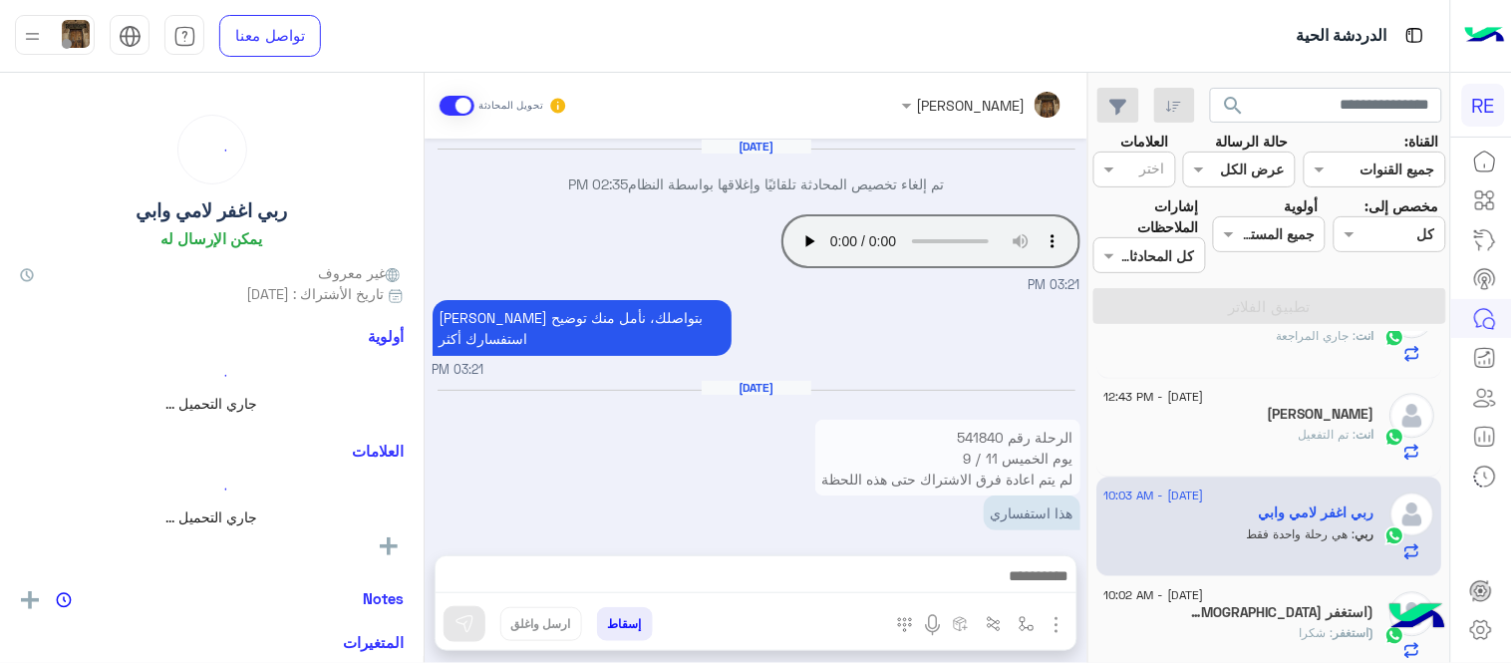
scroll to position [636, 0]
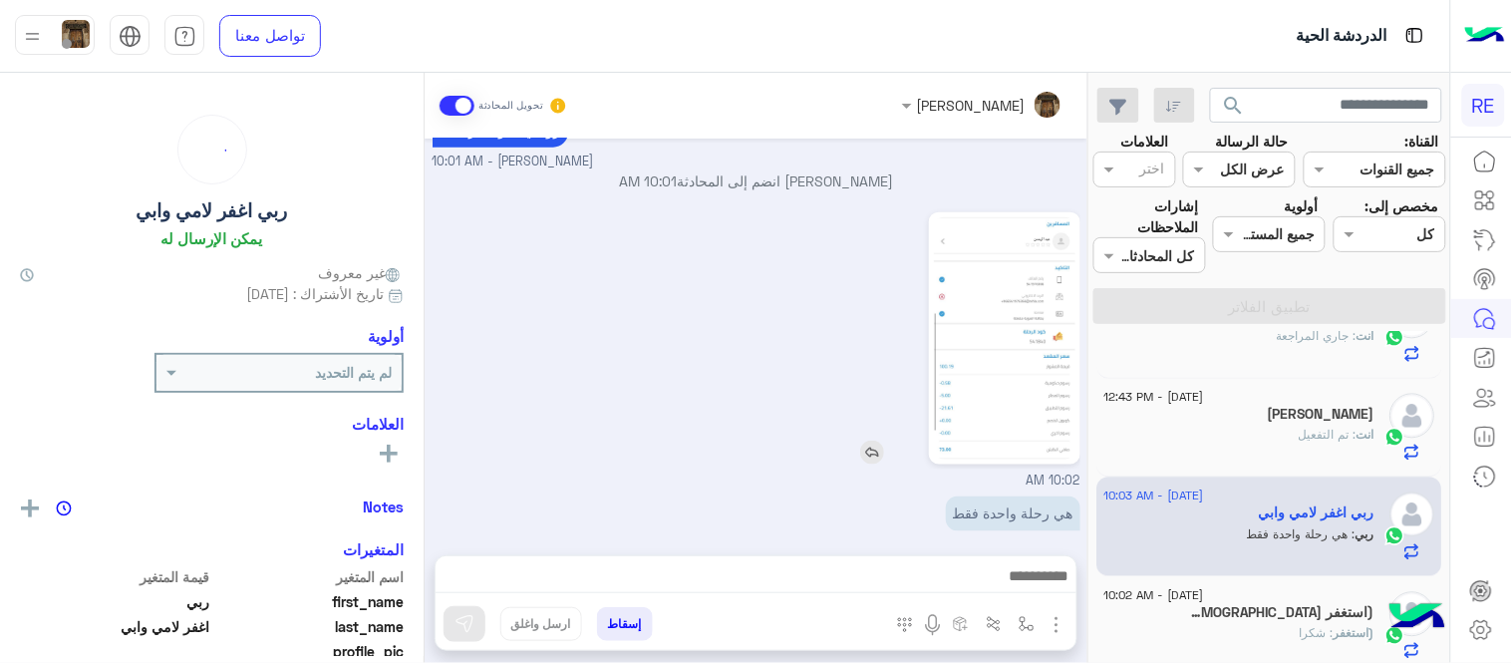
click at [1024, 317] on img at bounding box center [1005, 338] width 142 height 242
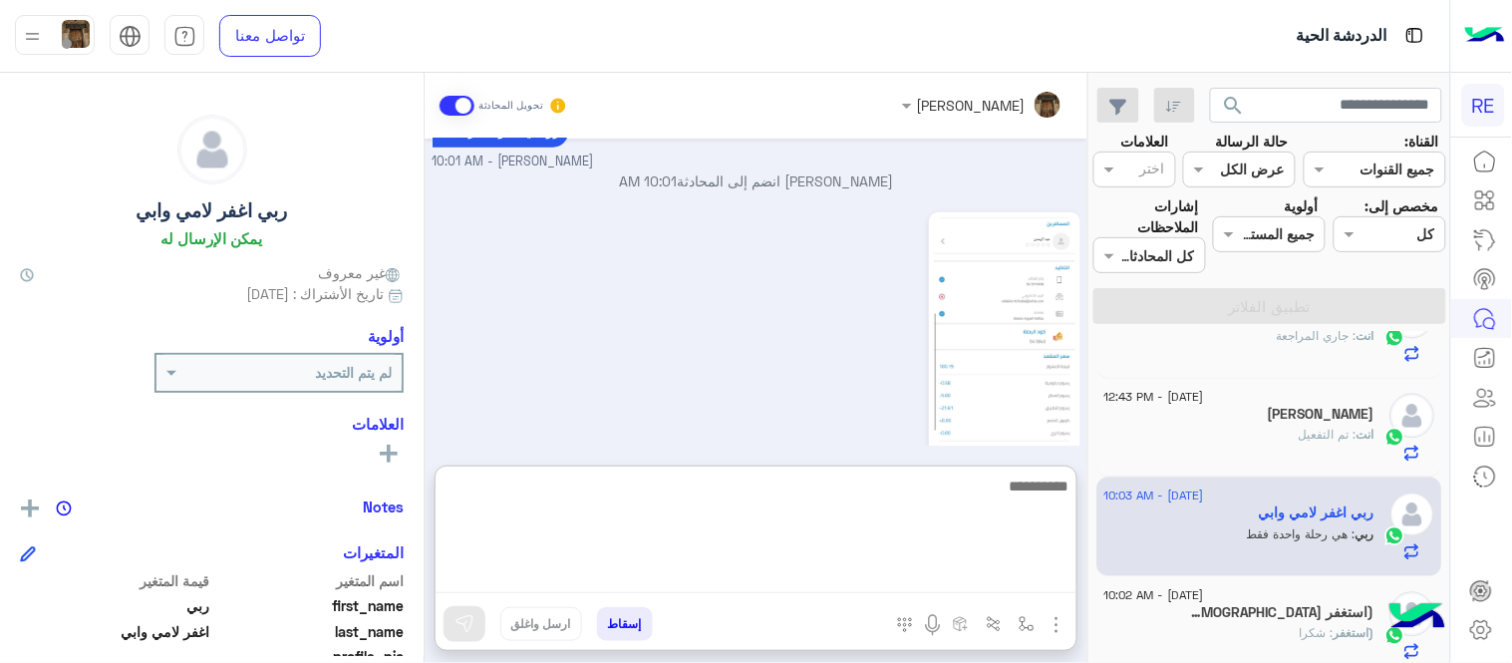
click at [713, 579] on textarea at bounding box center [756, 534] width 641 height 120
type textarea "**********"
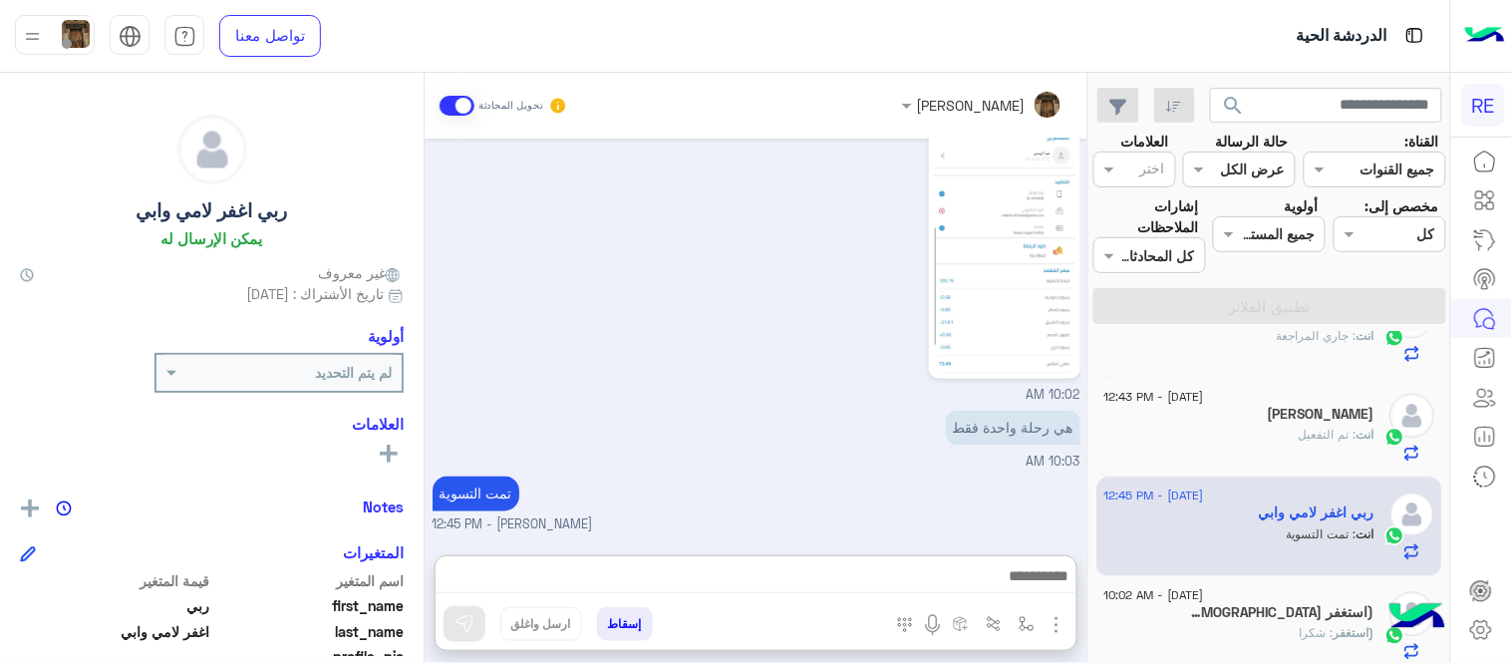
click at [987, 416] on div "[DATE] تم إلغاء تخصيص المحادثة تلقائيًا وإغلاقها بواسطة النظام 02:35 PM Your br…" at bounding box center [756, 337] width 663 height 397
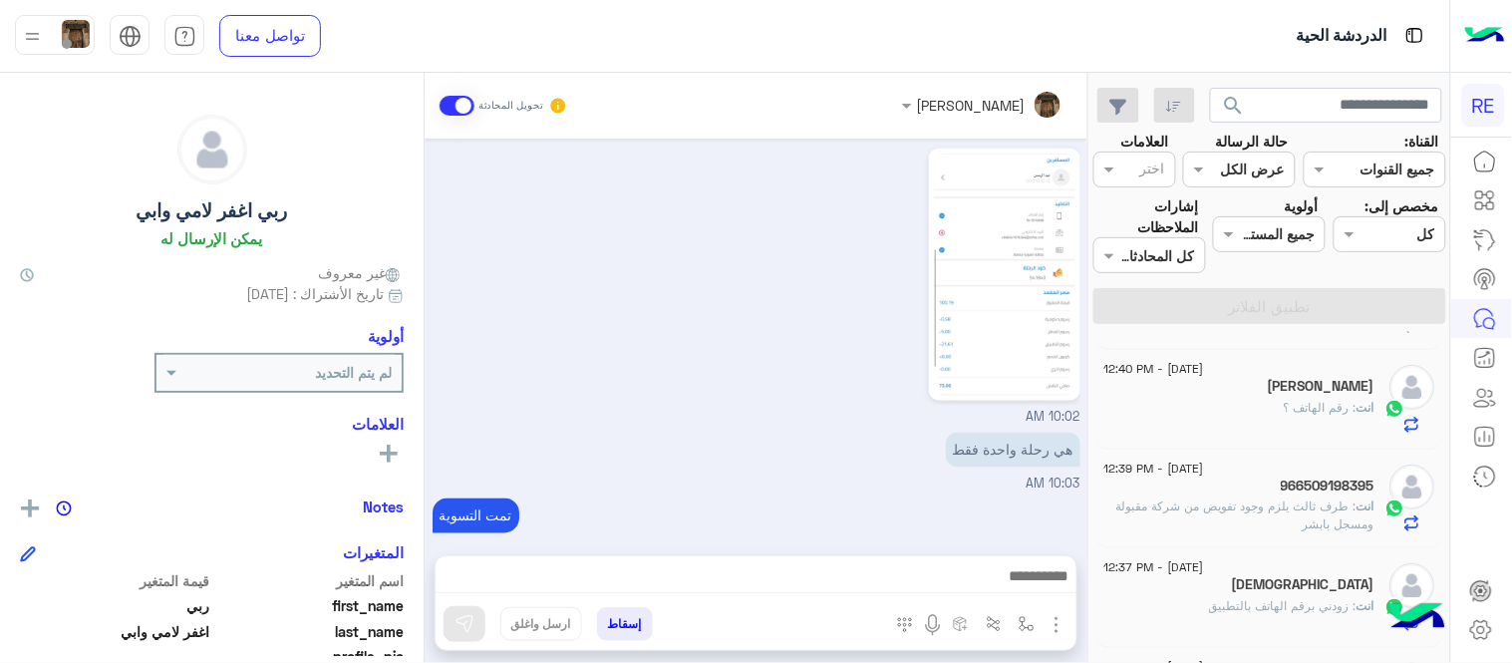
scroll to position [0, 0]
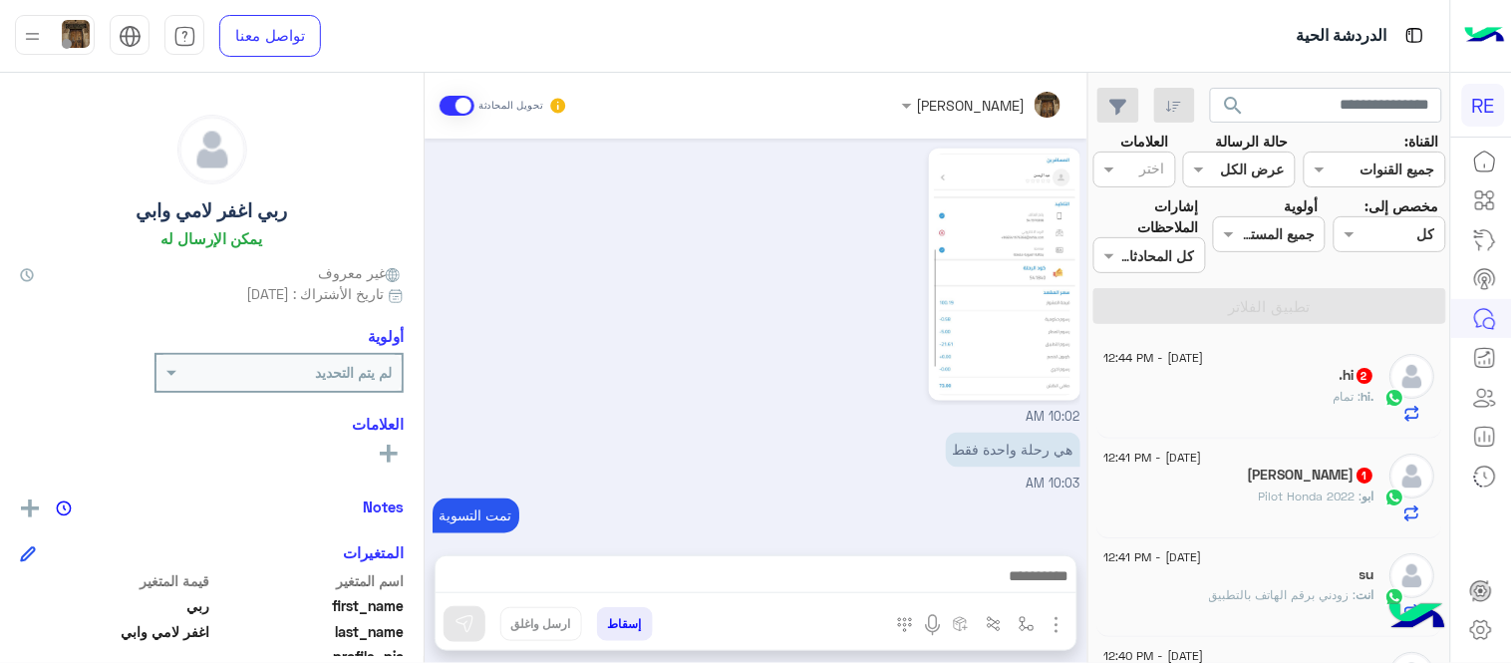
click at [1220, 397] on div ".hi : تمام" at bounding box center [1240, 405] width 271 height 35
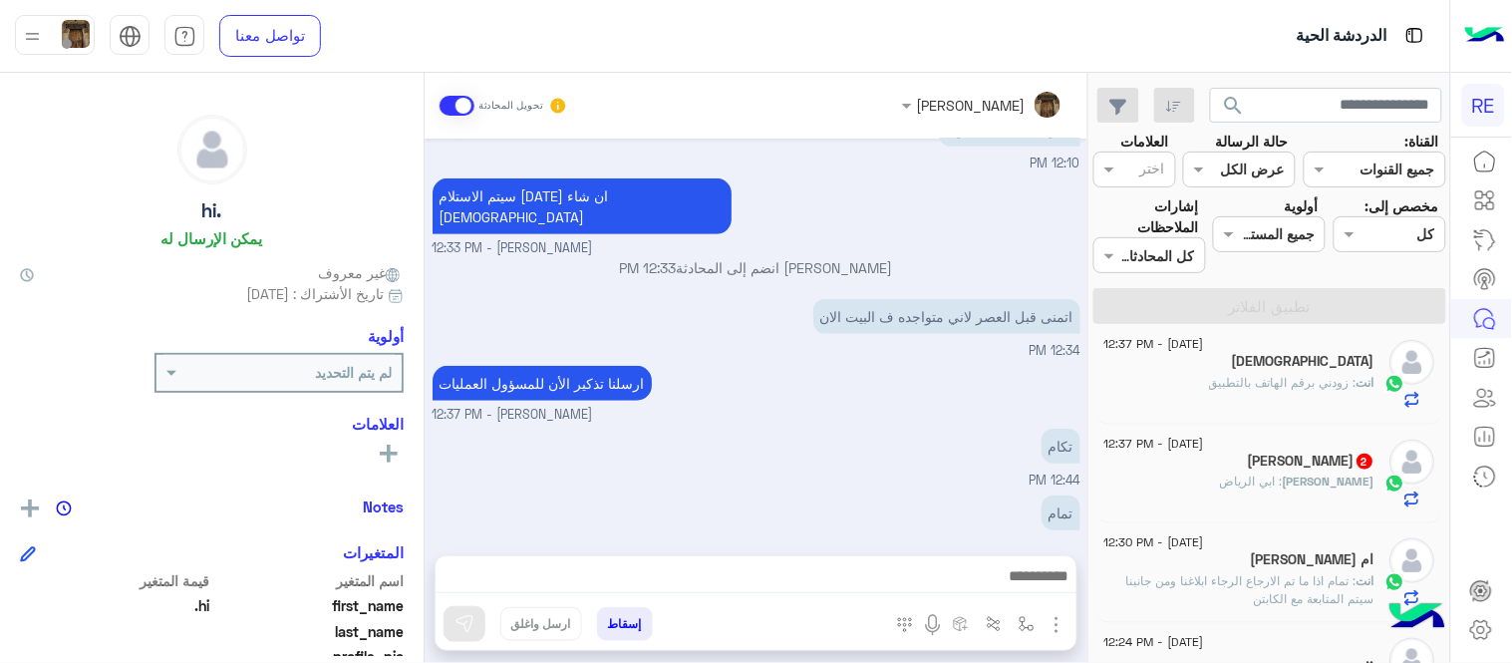
scroll to position [516, 0]
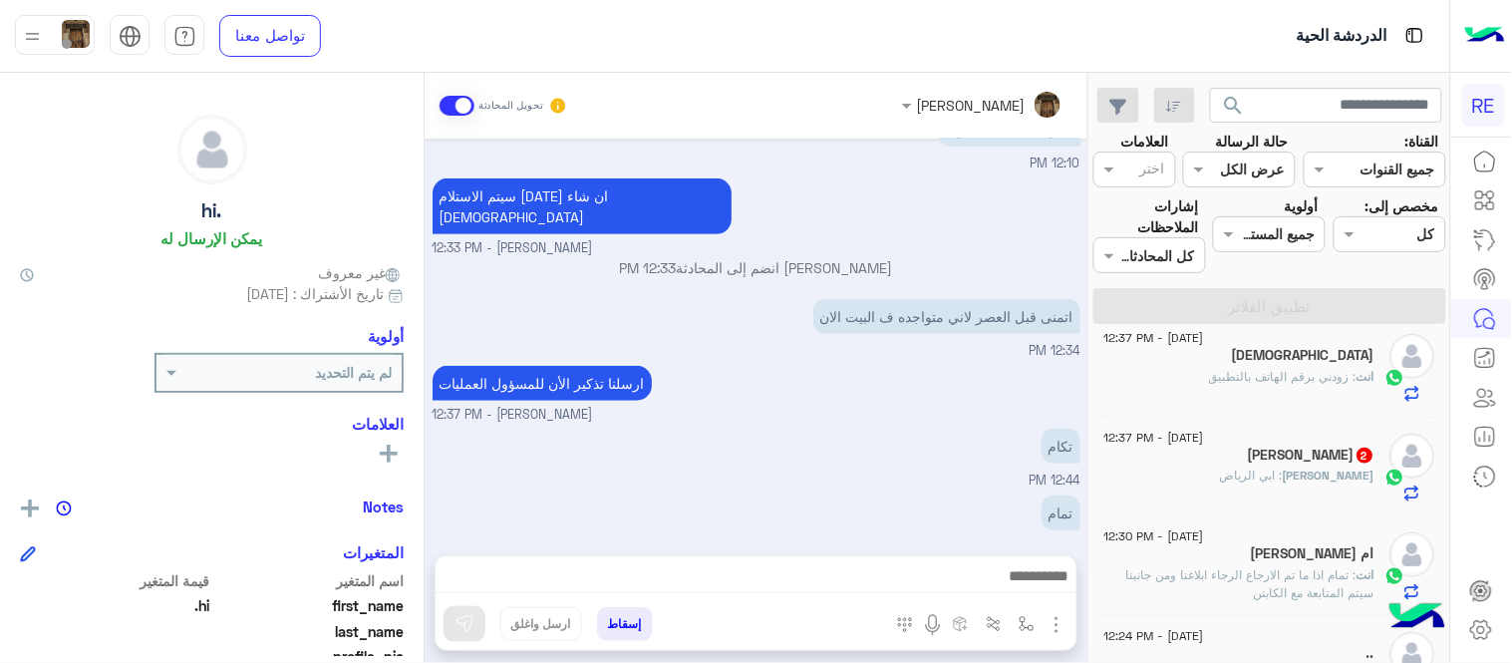
click at [1181, 494] on div "[PERSON_NAME] : ابي الرياض" at bounding box center [1240, 484] width 271 height 35
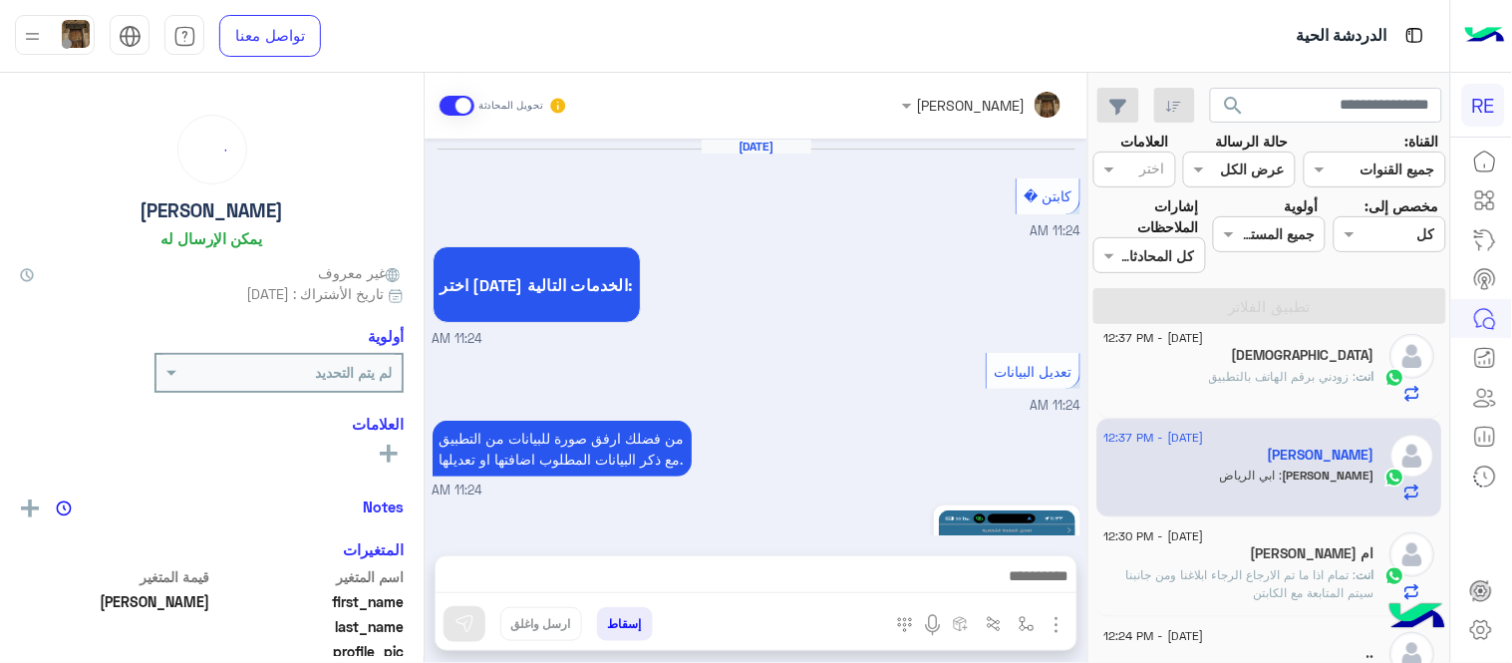
scroll to position [516, 0]
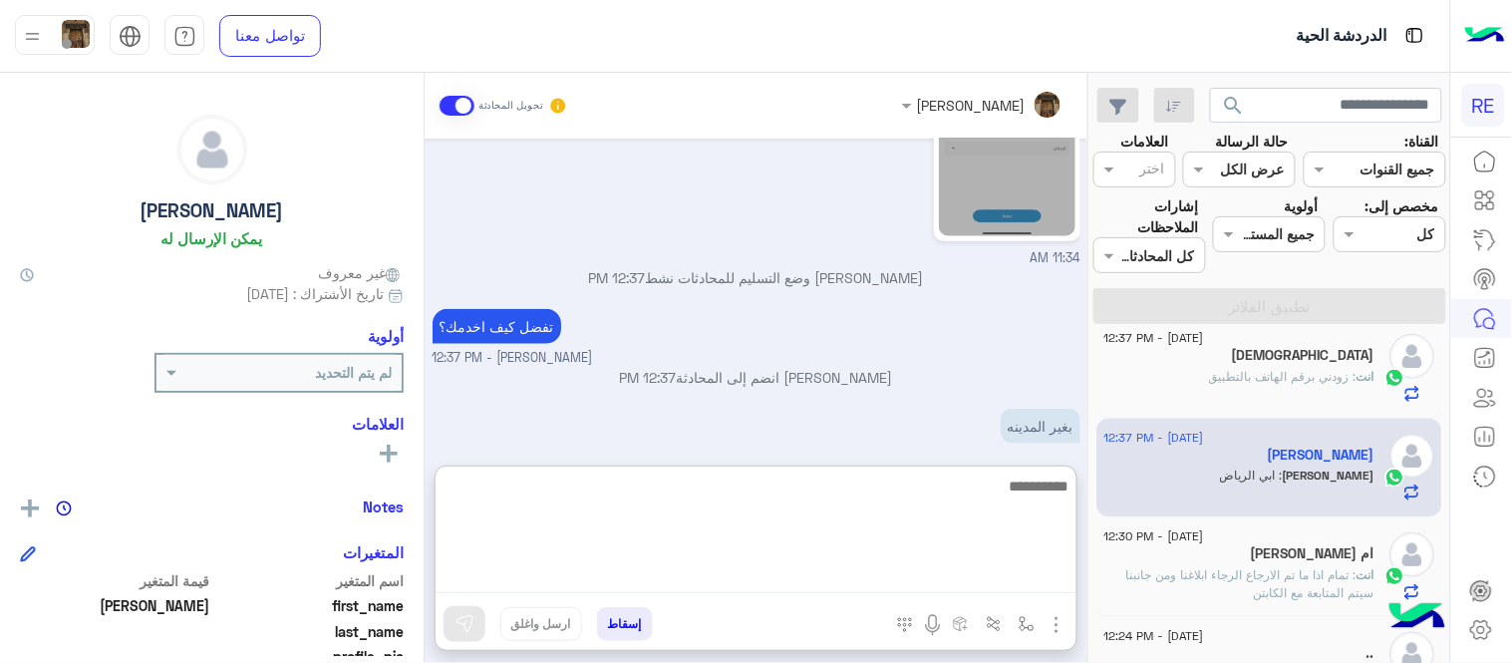
click at [788, 583] on textarea at bounding box center [756, 534] width 641 height 120
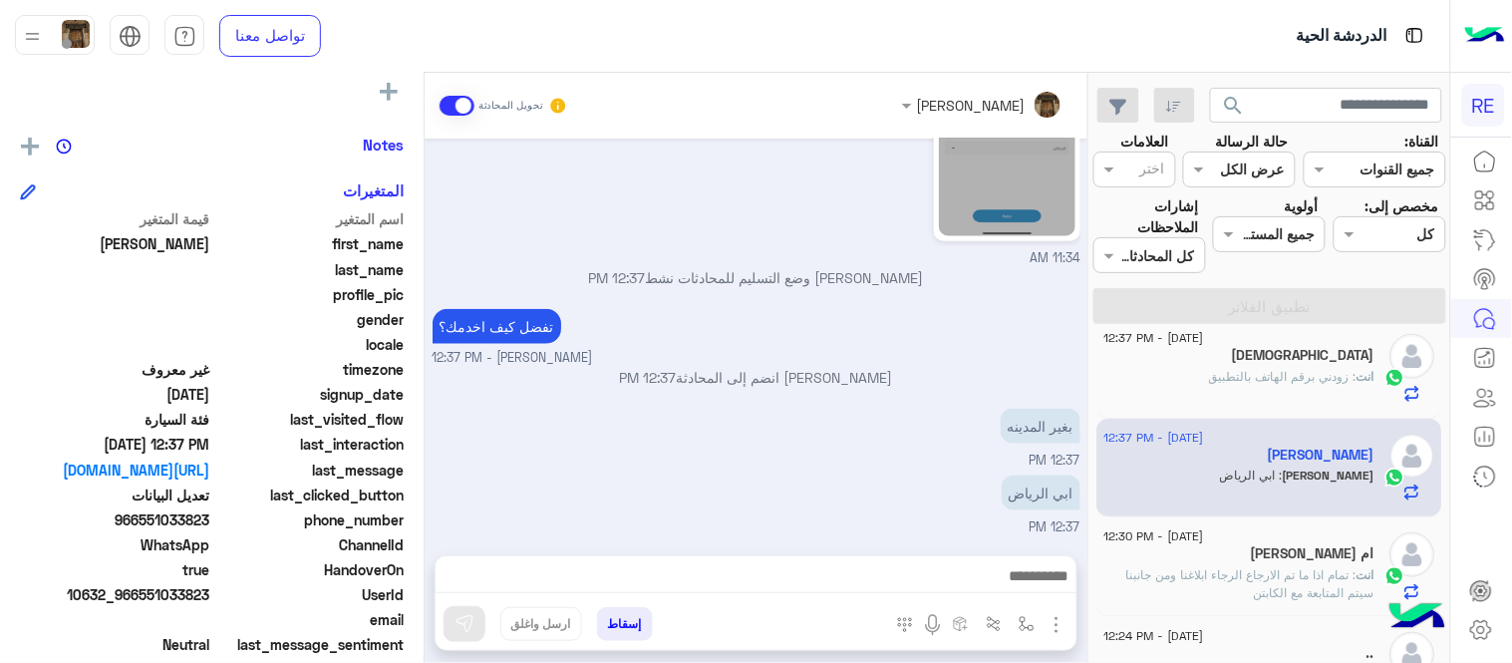
scroll to position [409, 0]
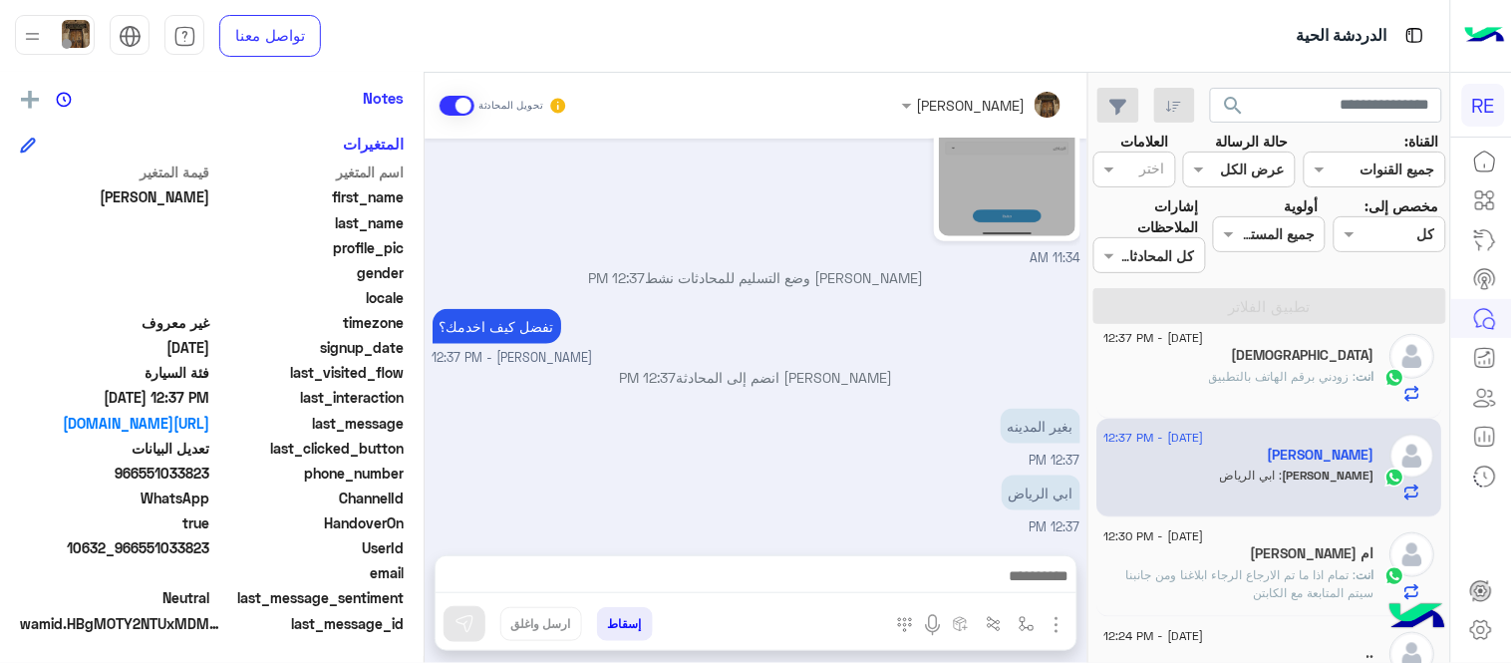
drag, startPoint x: 141, startPoint y: 474, endPoint x: 210, endPoint y: 475, distance: 69.8
click at [210, 475] on span "966551033823" at bounding box center [115, 473] width 190 height 21
copy span "551033823"
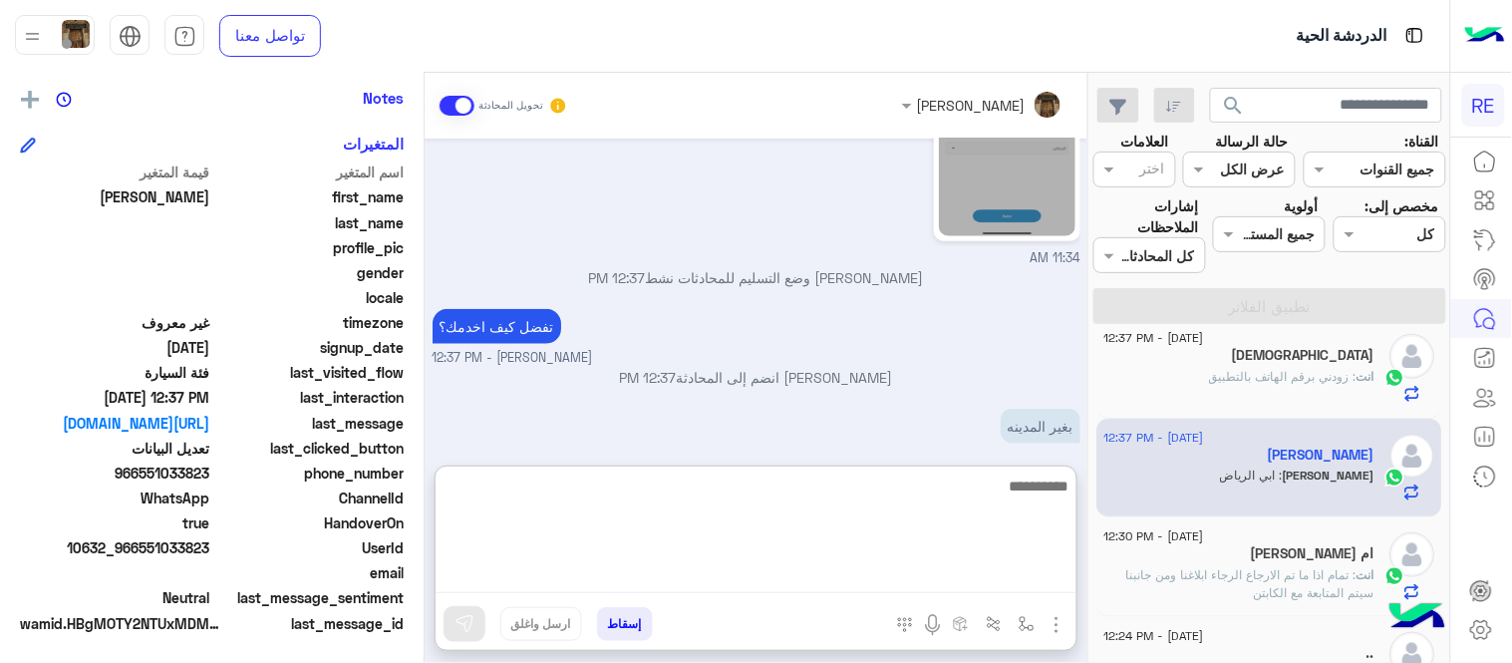
click at [709, 583] on textarea at bounding box center [756, 534] width 641 height 120
type textarea "**********"
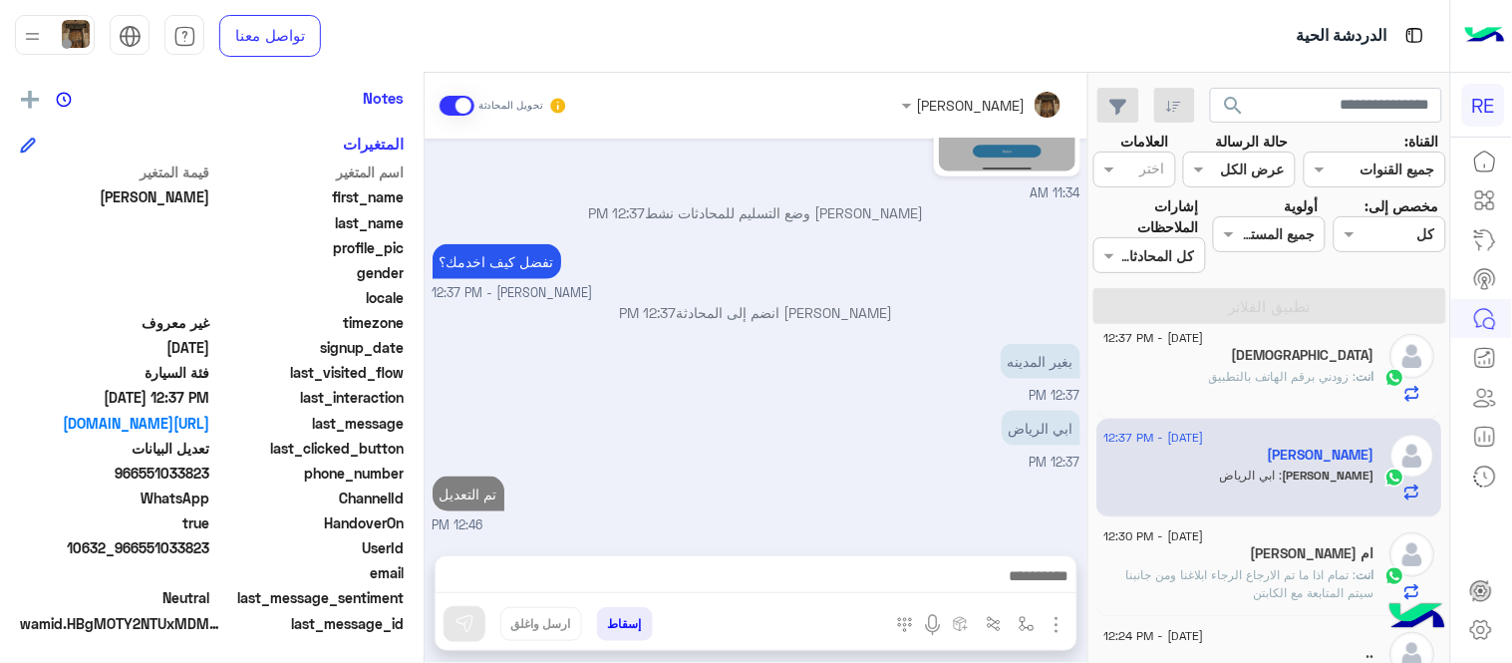
scroll to position [580, 0]
click at [740, 296] on div "[DATE] كابتن � 11:24 AM اختر [DATE] الخدمات التالية: 11:24 AM تعديل البيانات 11…" at bounding box center [756, 337] width 663 height 397
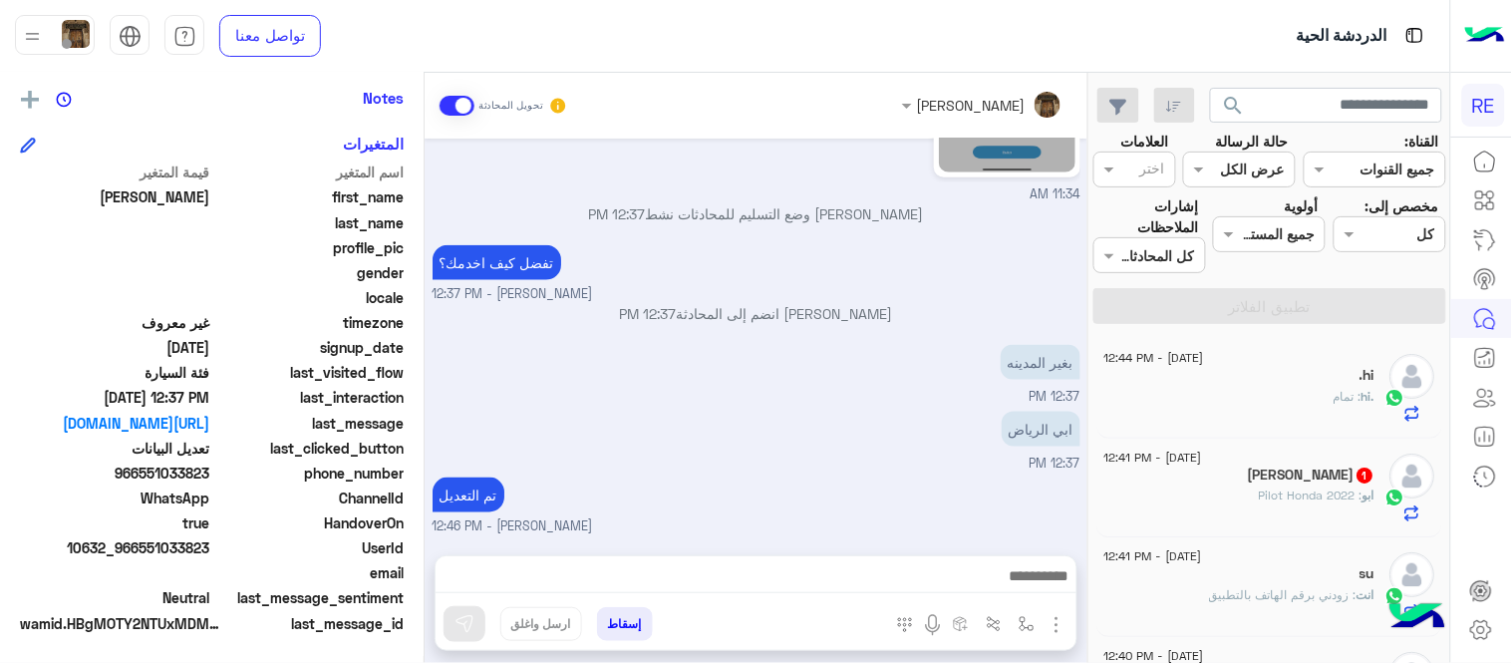
click at [1223, 512] on div "ابو : Pilot Honda 2022" at bounding box center [1240, 504] width 271 height 35
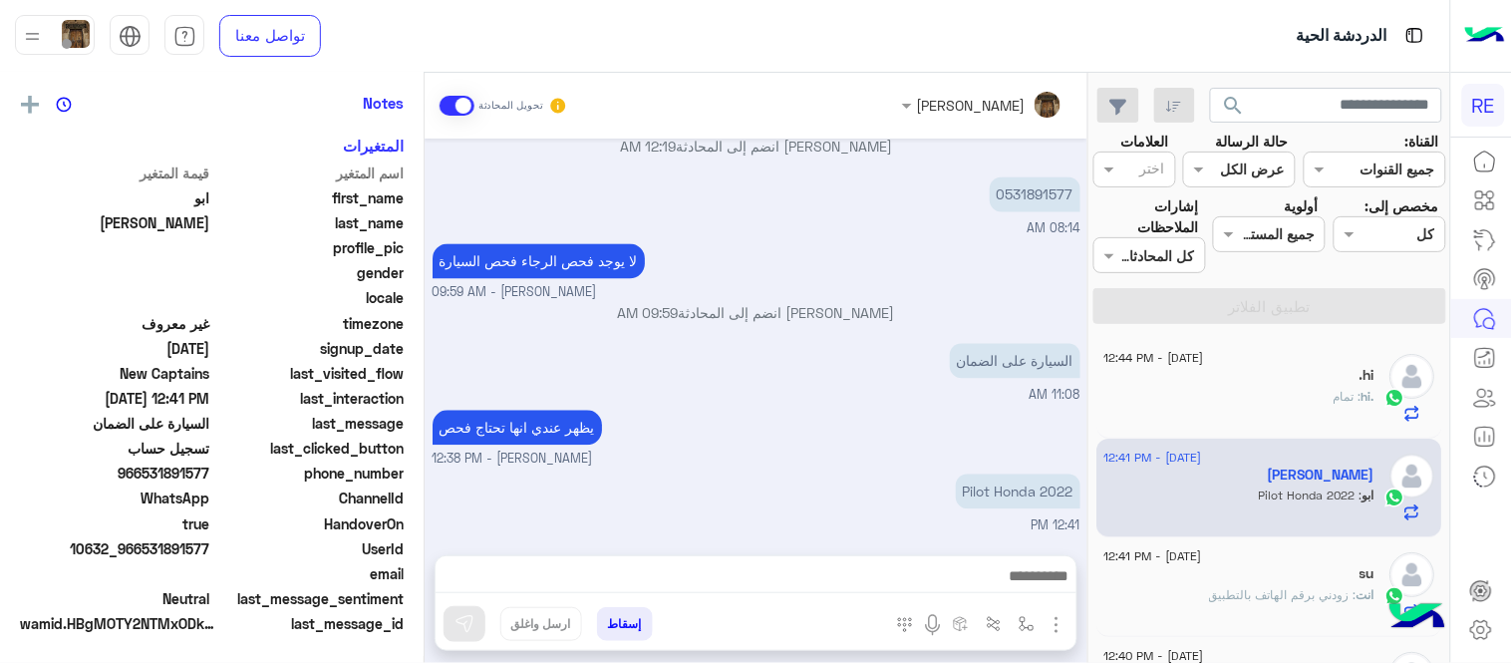
scroll to position [409, 0]
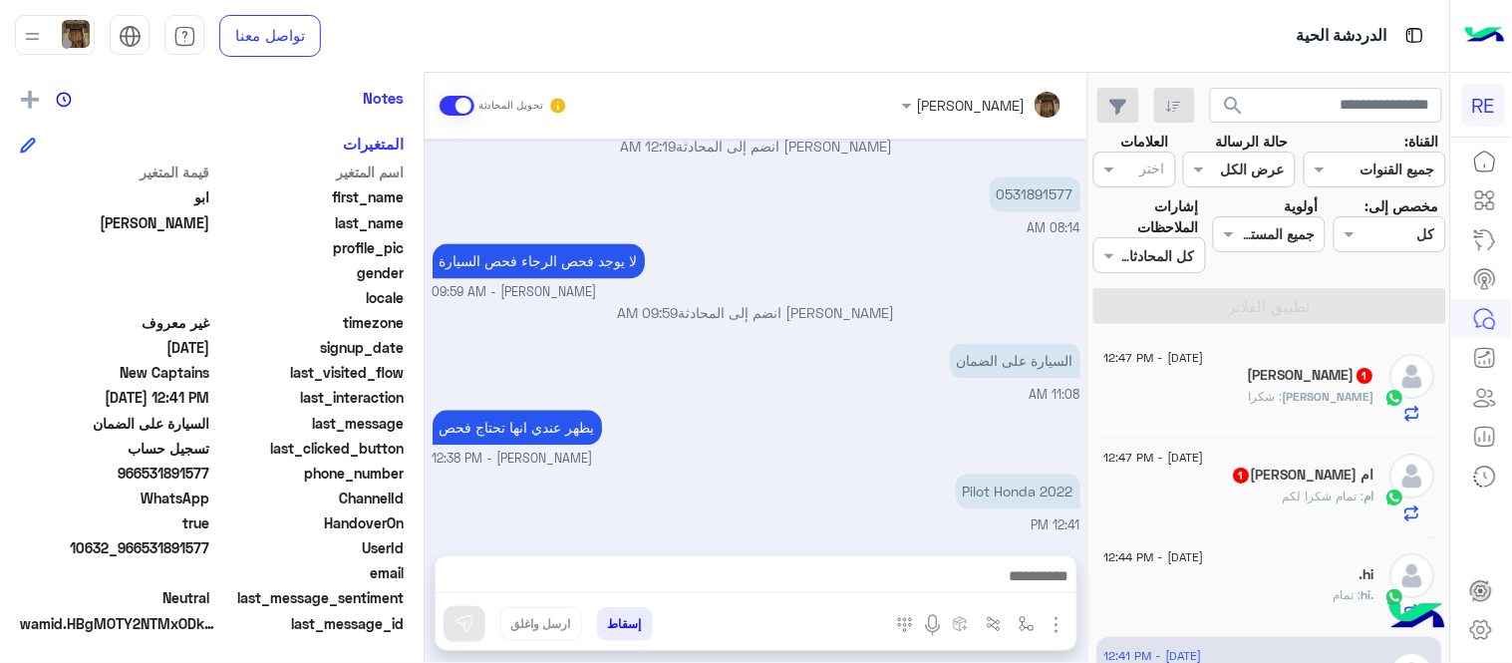
click at [1216, 400] on div "[PERSON_NAME] : شكرا" at bounding box center [1240, 405] width 271 height 35
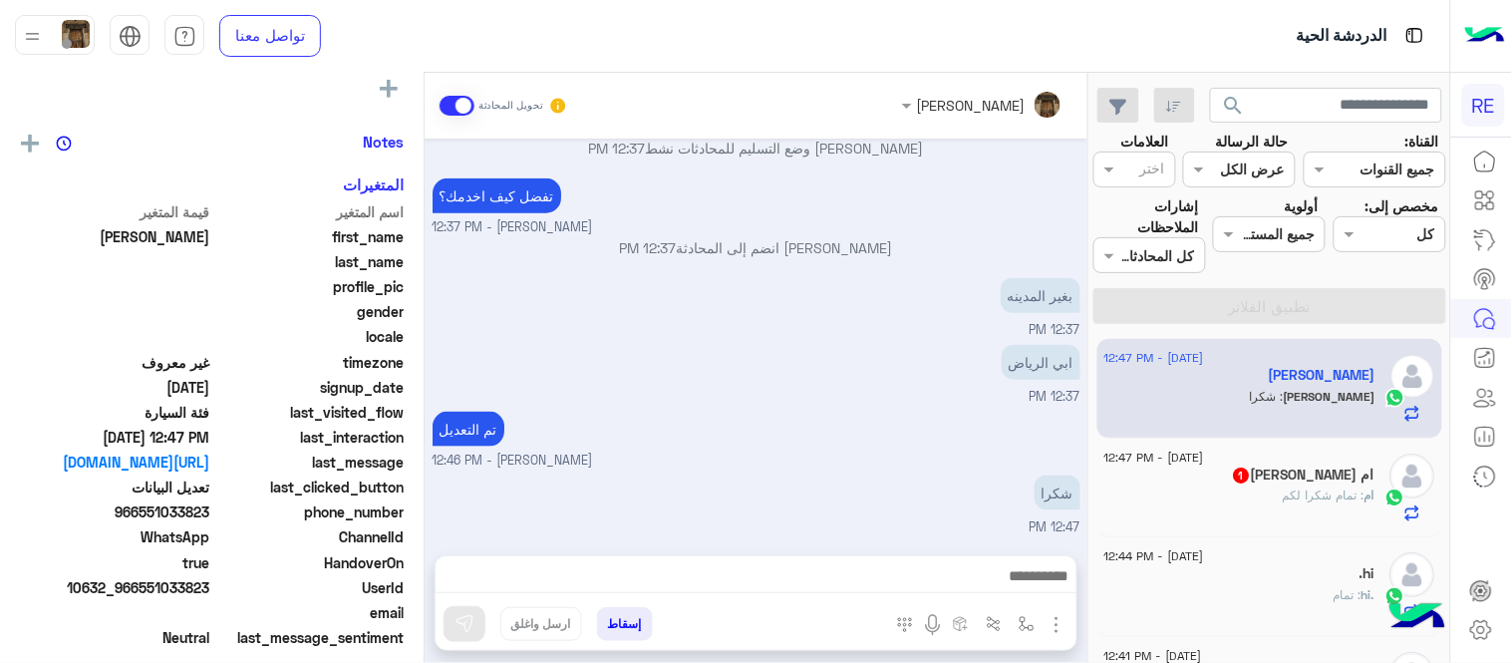
scroll to position [404, 0]
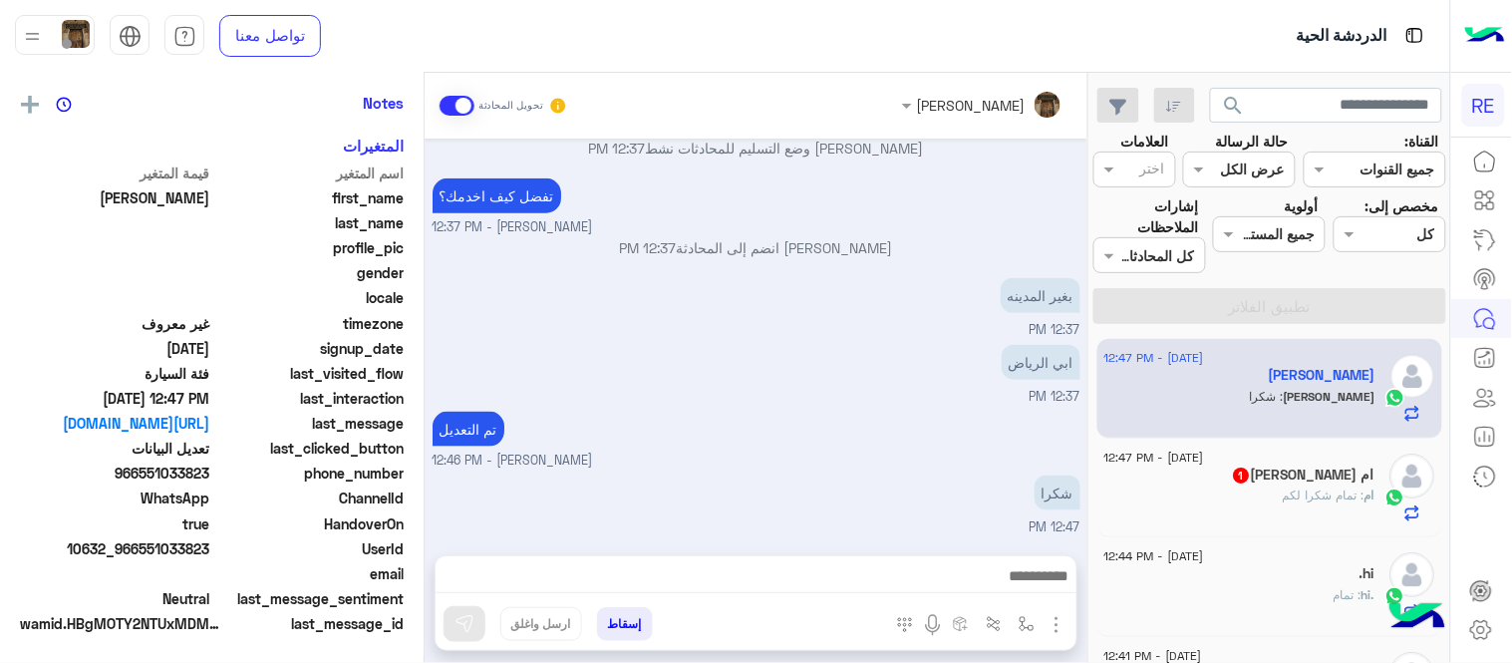
click at [1258, 460] on div "[DATE] - 12:47 PM" at bounding box center [1240, 460] width 271 height 13
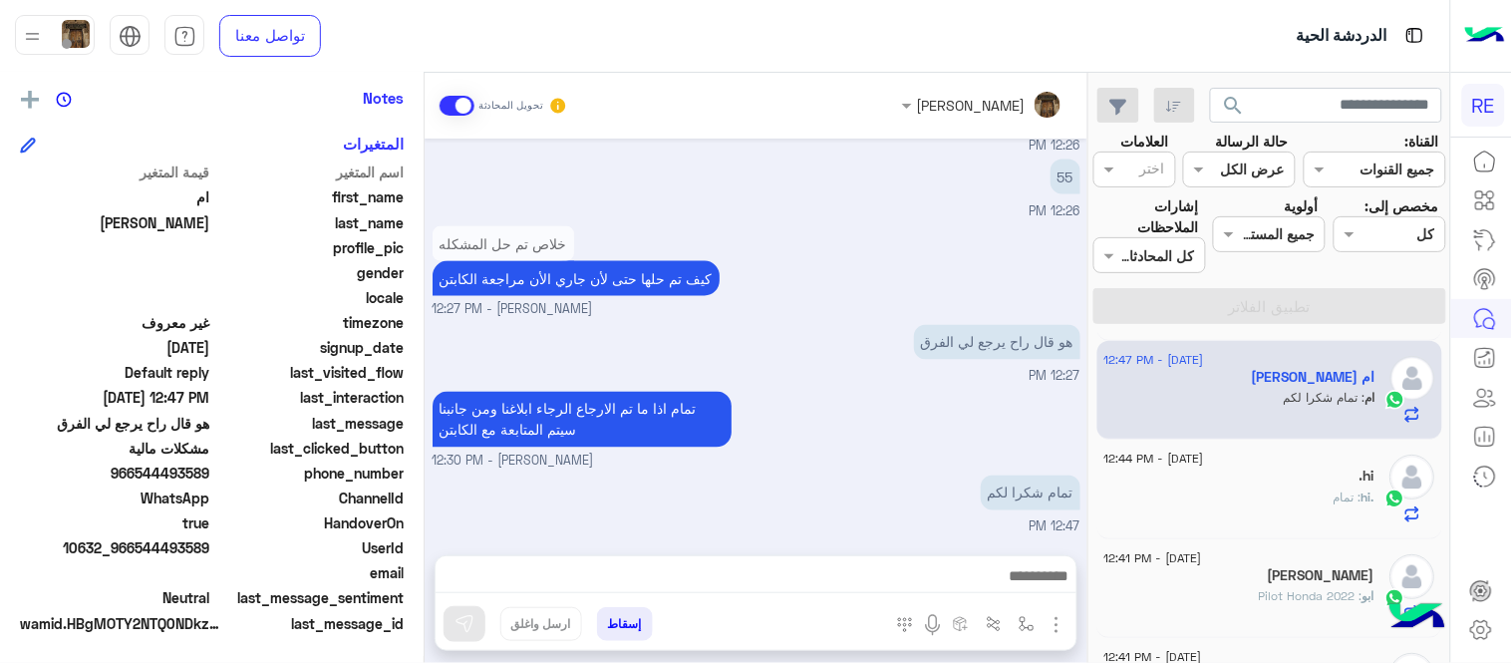
scroll to position [125, 0]
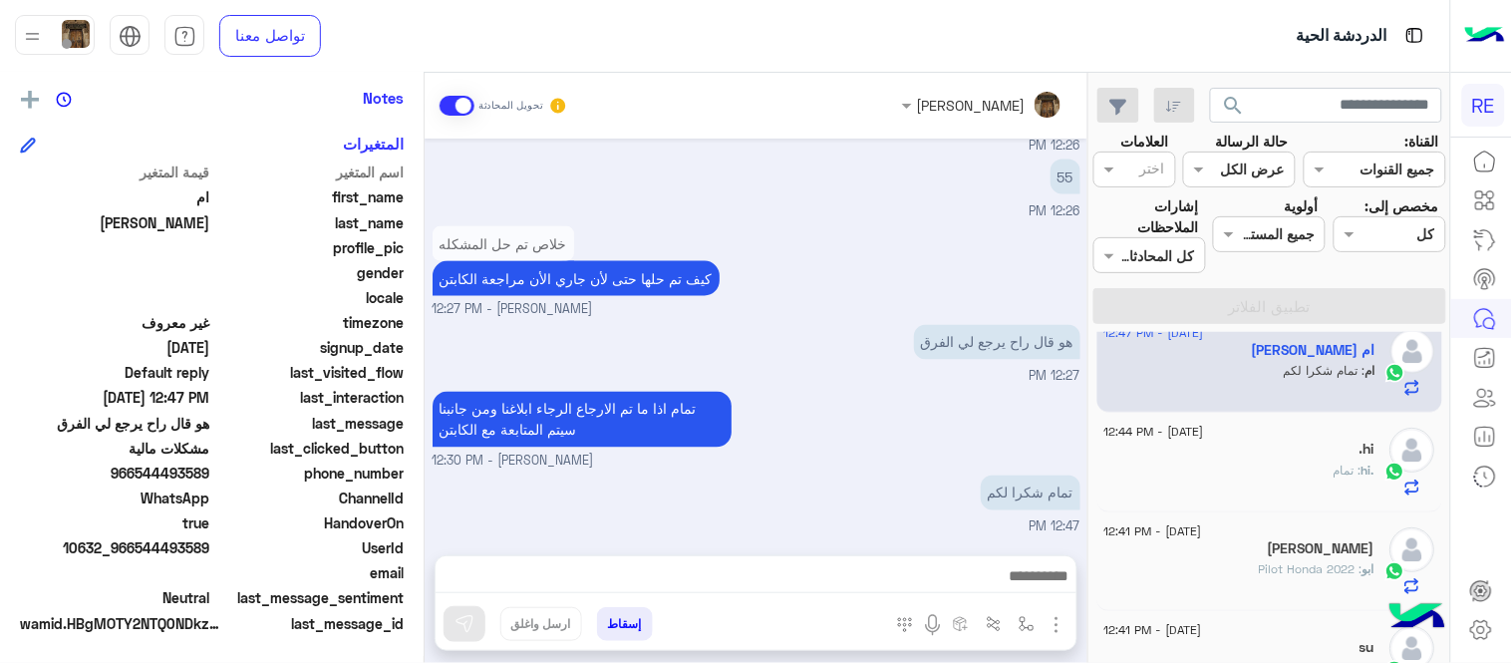
click at [1253, 552] on div "[PERSON_NAME]" at bounding box center [1240, 550] width 271 height 21
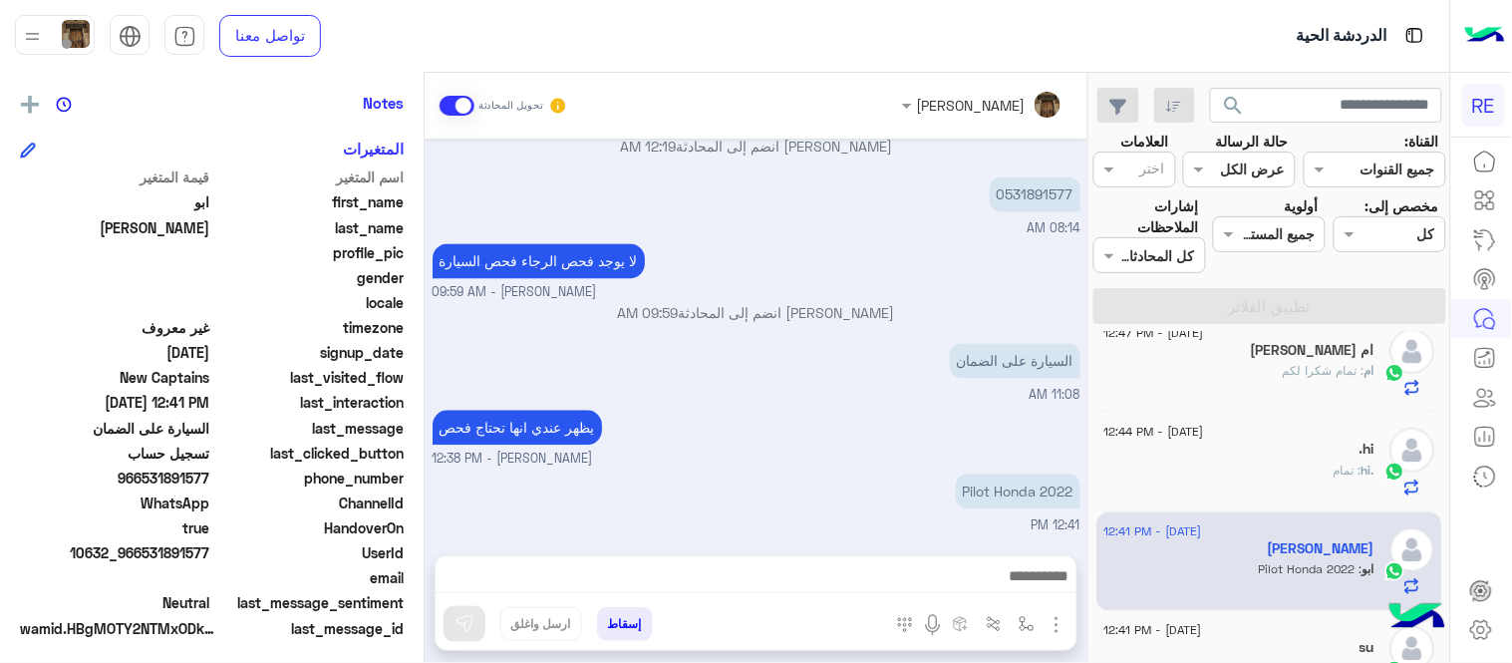
scroll to position [409, 0]
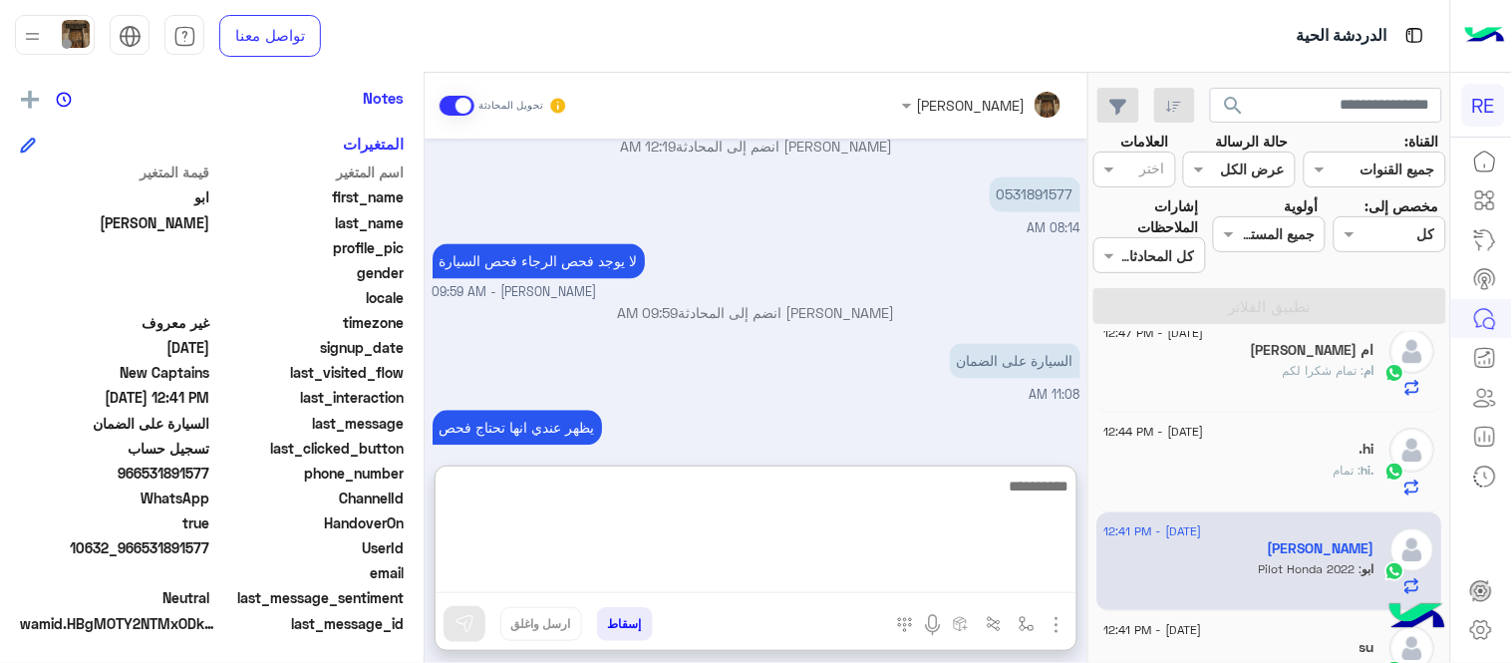
click at [854, 580] on textarea at bounding box center [756, 534] width 641 height 120
type textarea "*****"
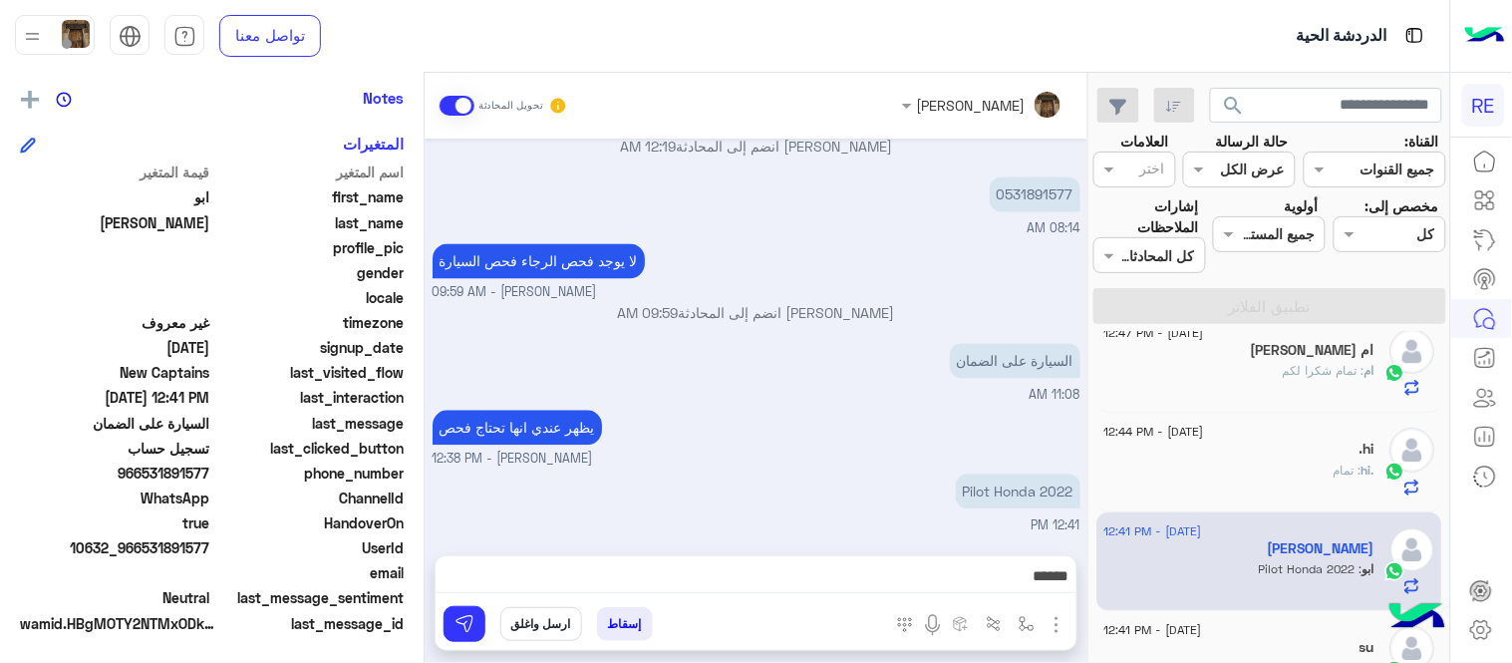
click at [897, 390] on div "السيارة على الضمان 11:08 AM" at bounding box center [757, 372] width 648 height 67
click at [979, 496] on p "Pilot Honda 2022" at bounding box center [1018, 492] width 125 height 35
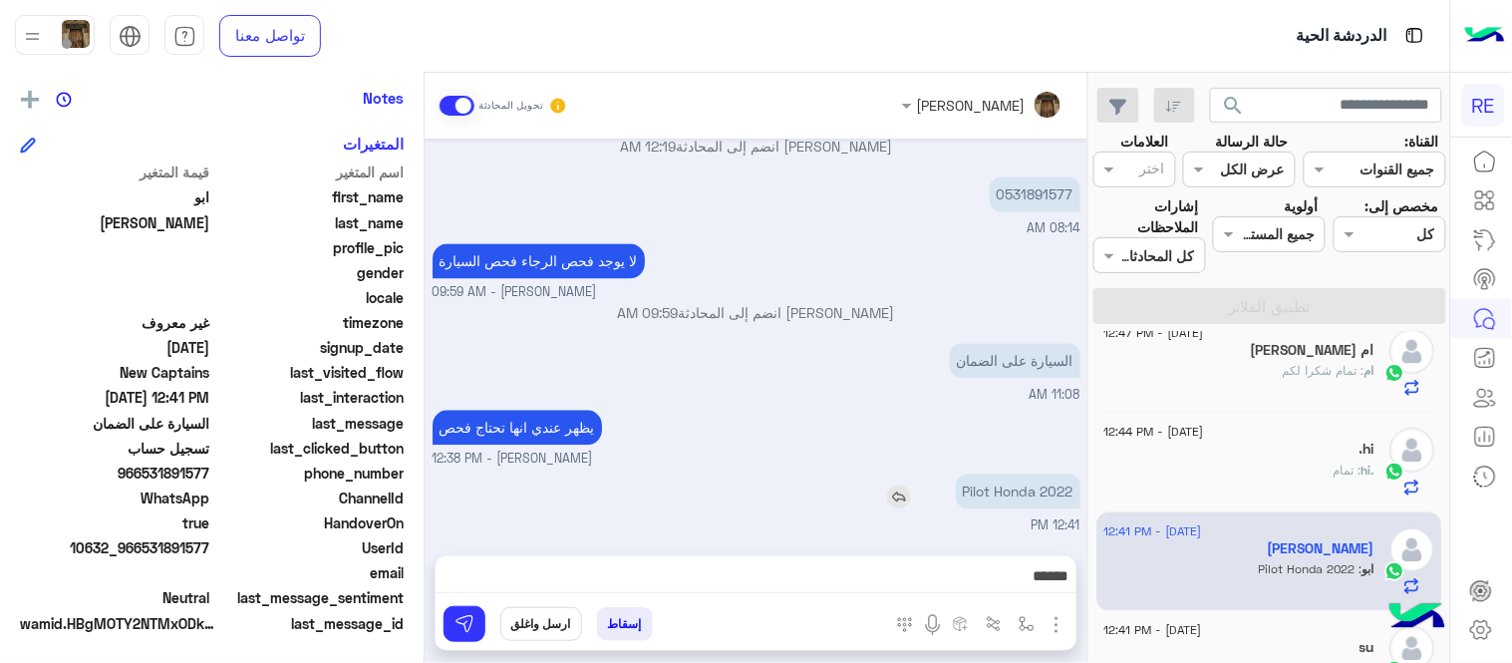
copy app-msgs-text
click at [915, 451] on small "[PERSON_NAME] - 12:38 PM" at bounding box center [757, 460] width 648 height 19
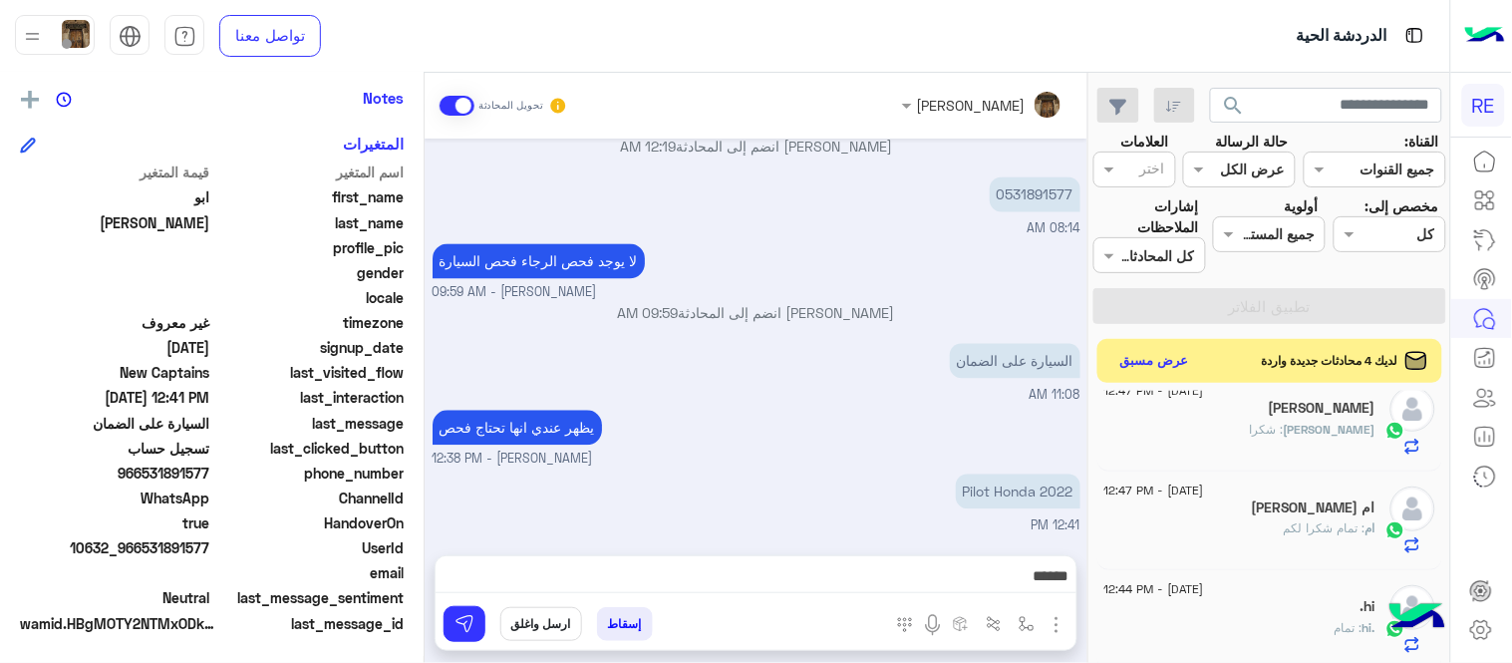
scroll to position [0, 0]
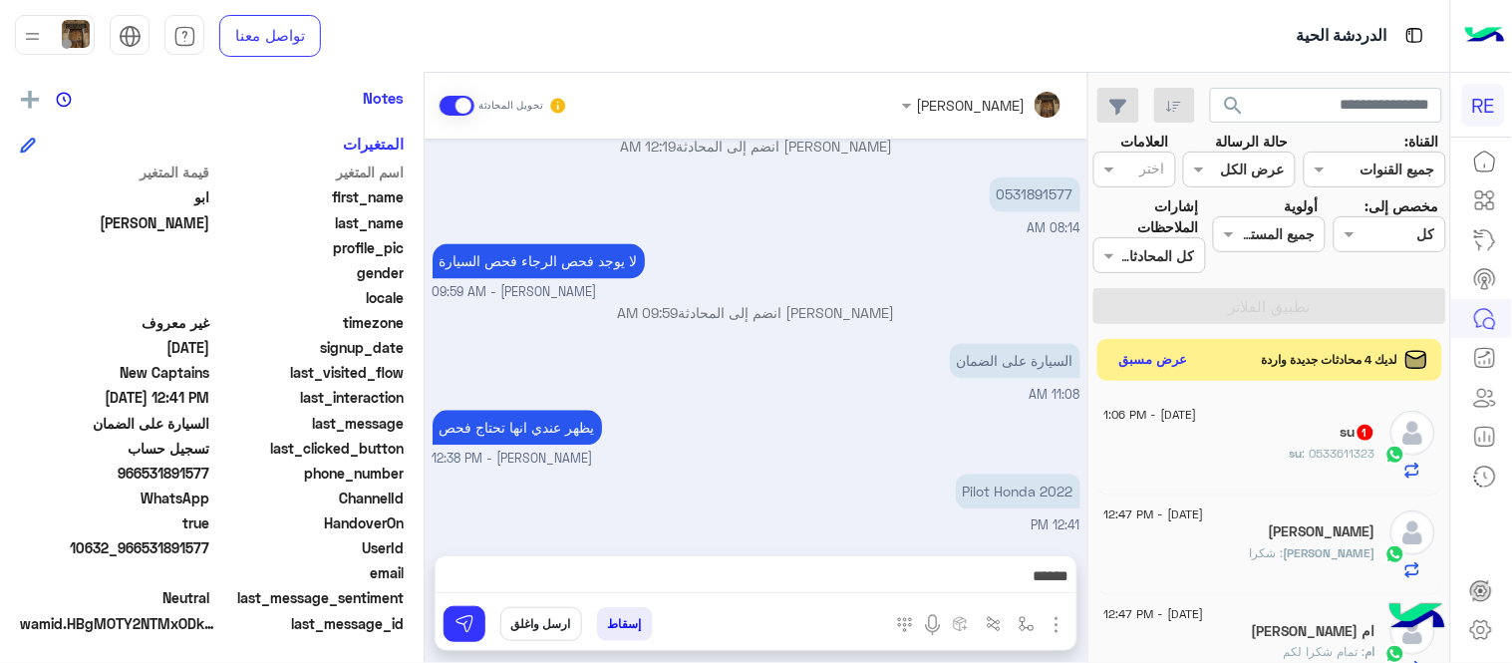
click at [1162, 347] on button "عرض مسبق" at bounding box center [1155, 360] width 84 height 27
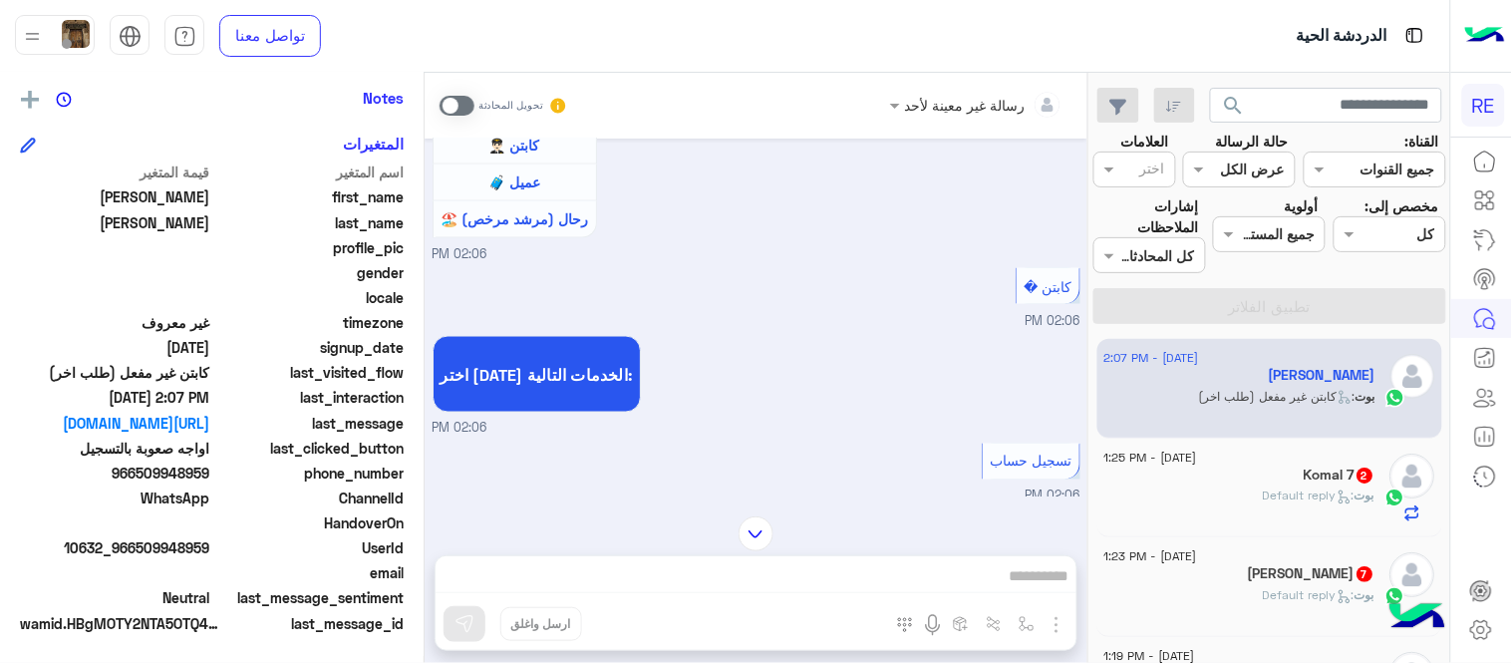
scroll to position [716, 0]
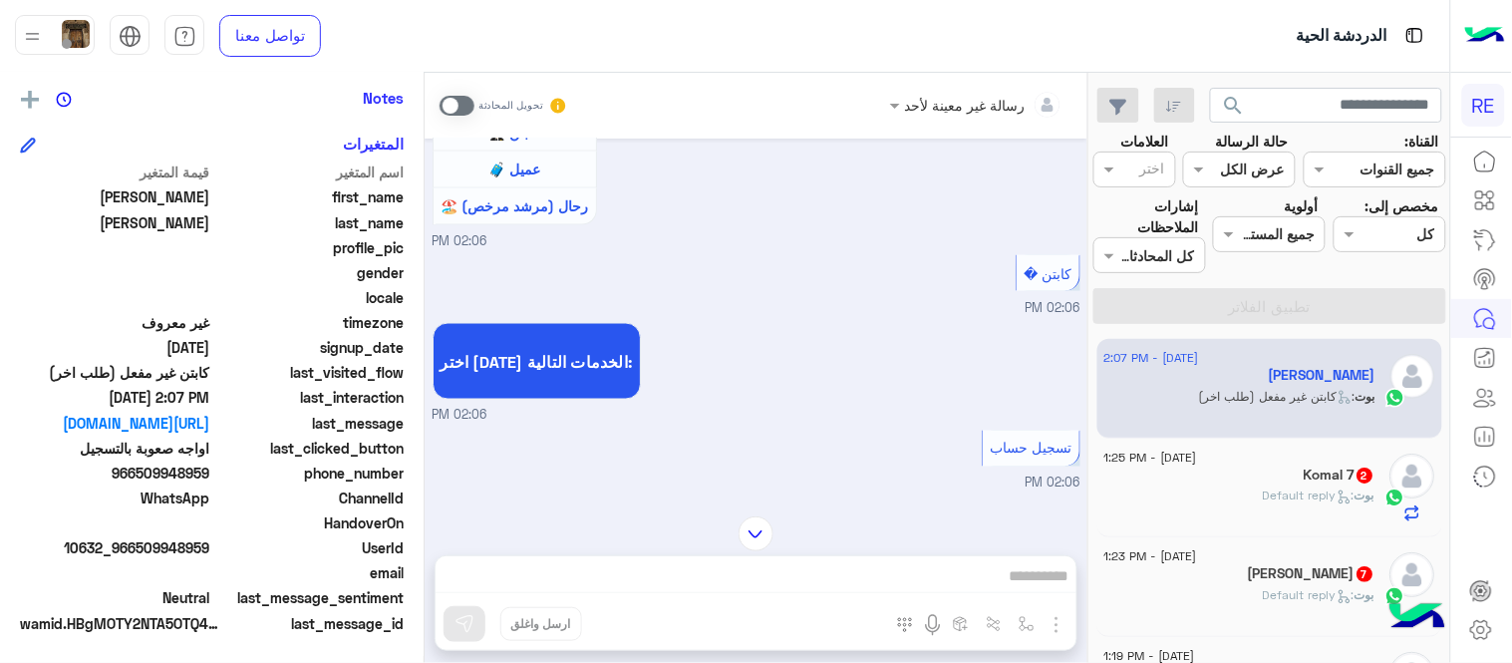
click at [461, 110] on span at bounding box center [457, 106] width 35 height 20
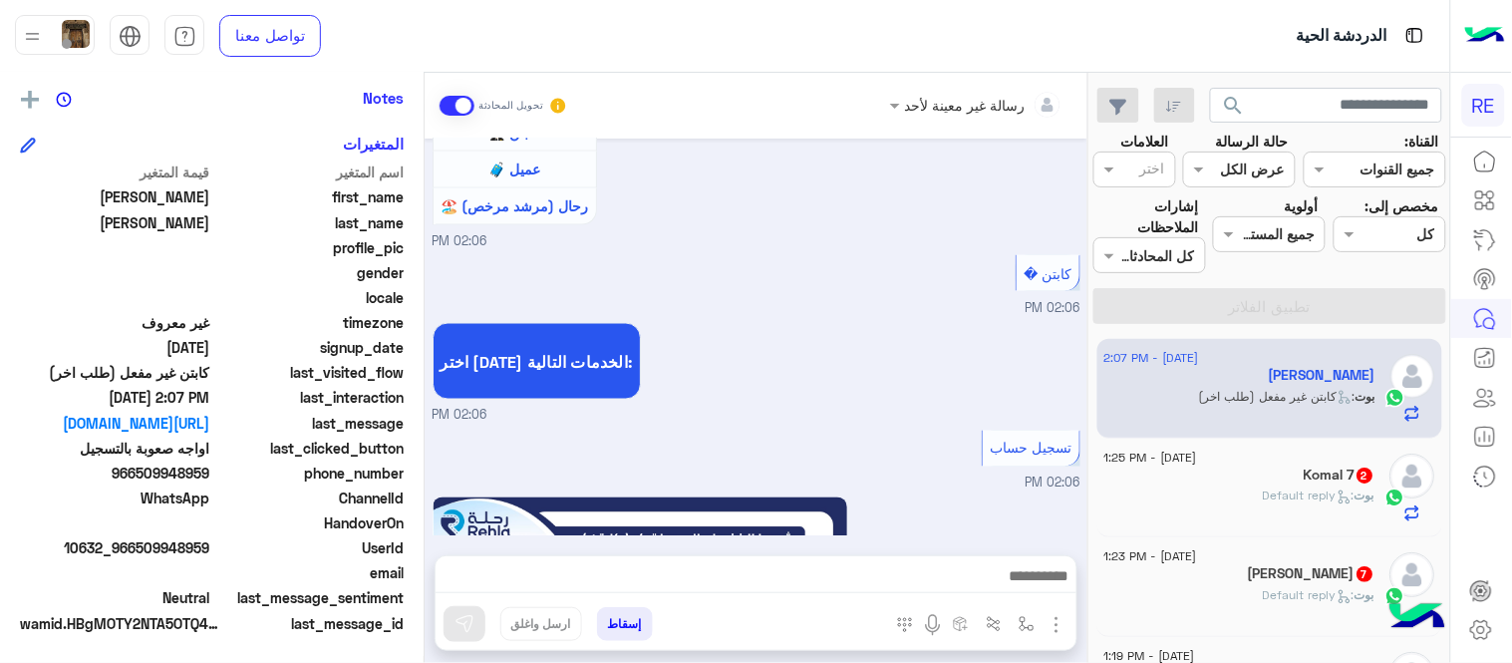
scroll to position [1800, 0]
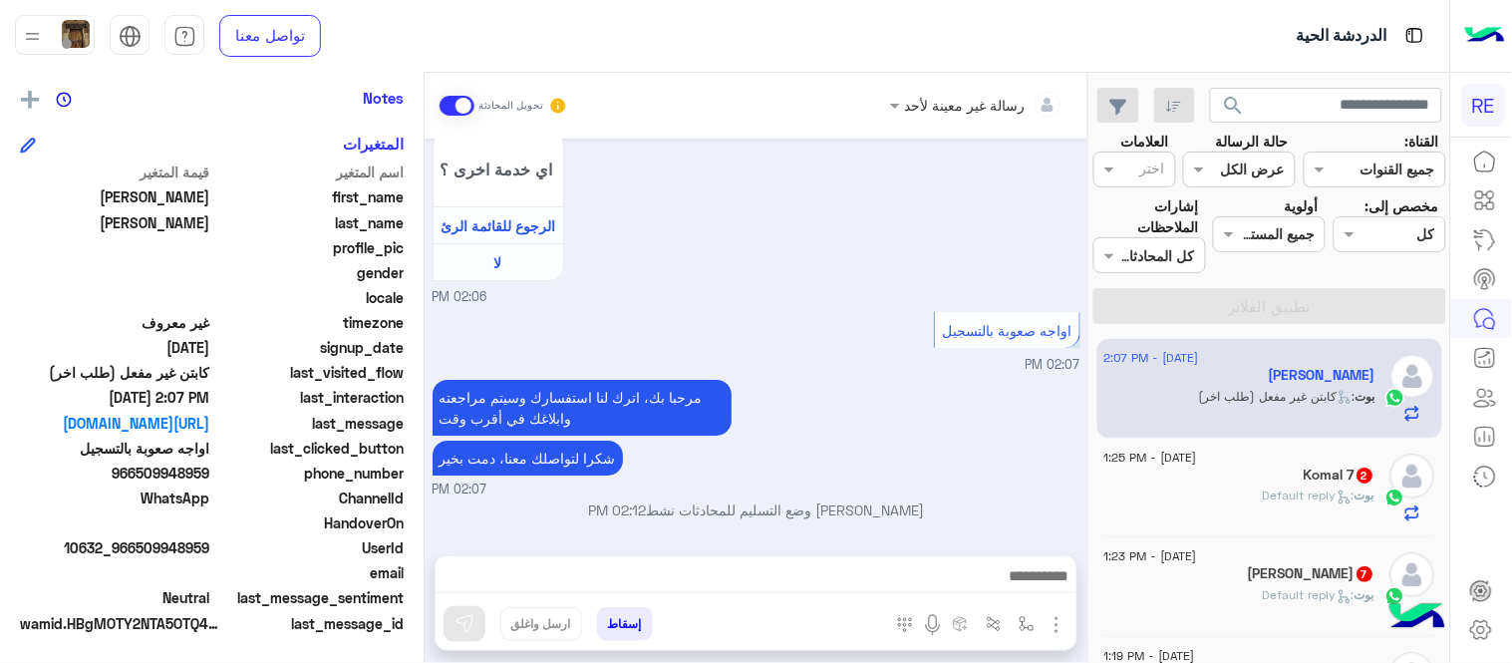
click at [795, 560] on div at bounding box center [756, 581] width 641 height 50
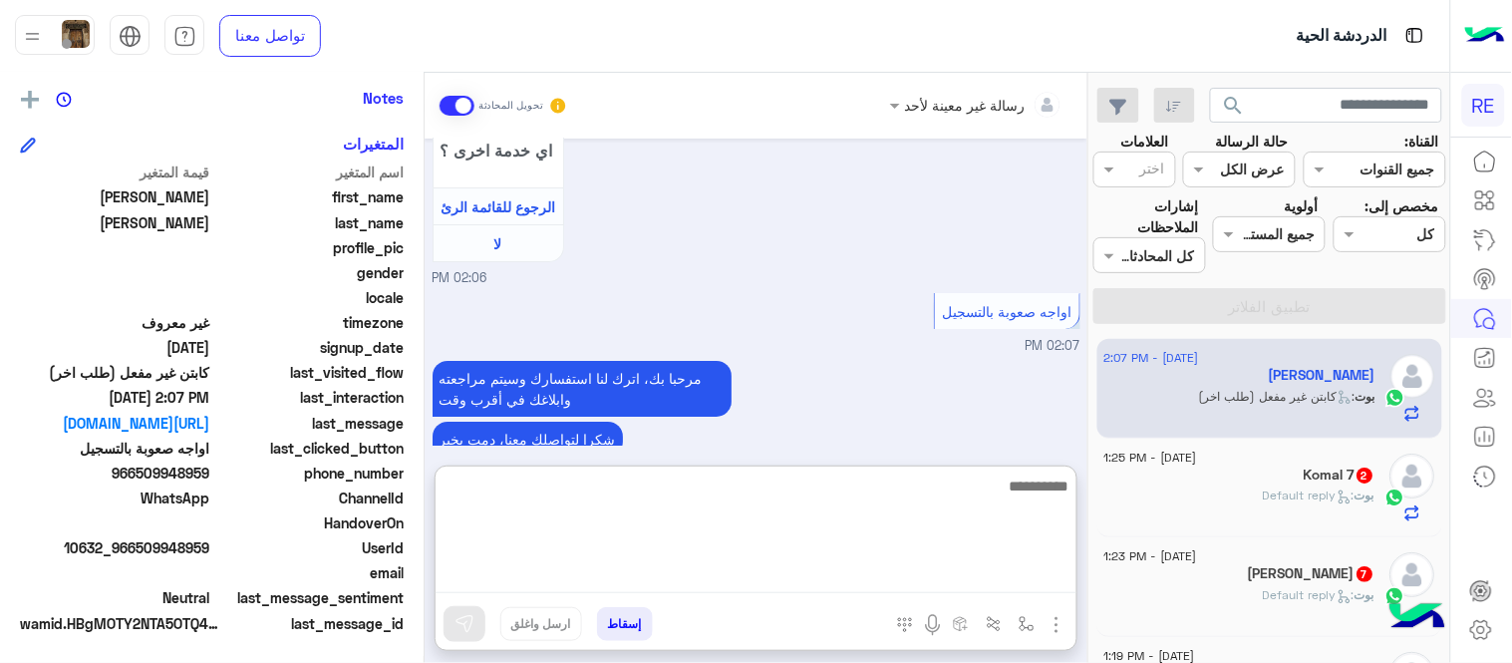
click at [798, 564] on textarea at bounding box center [756, 534] width 641 height 120
type textarea "**********"
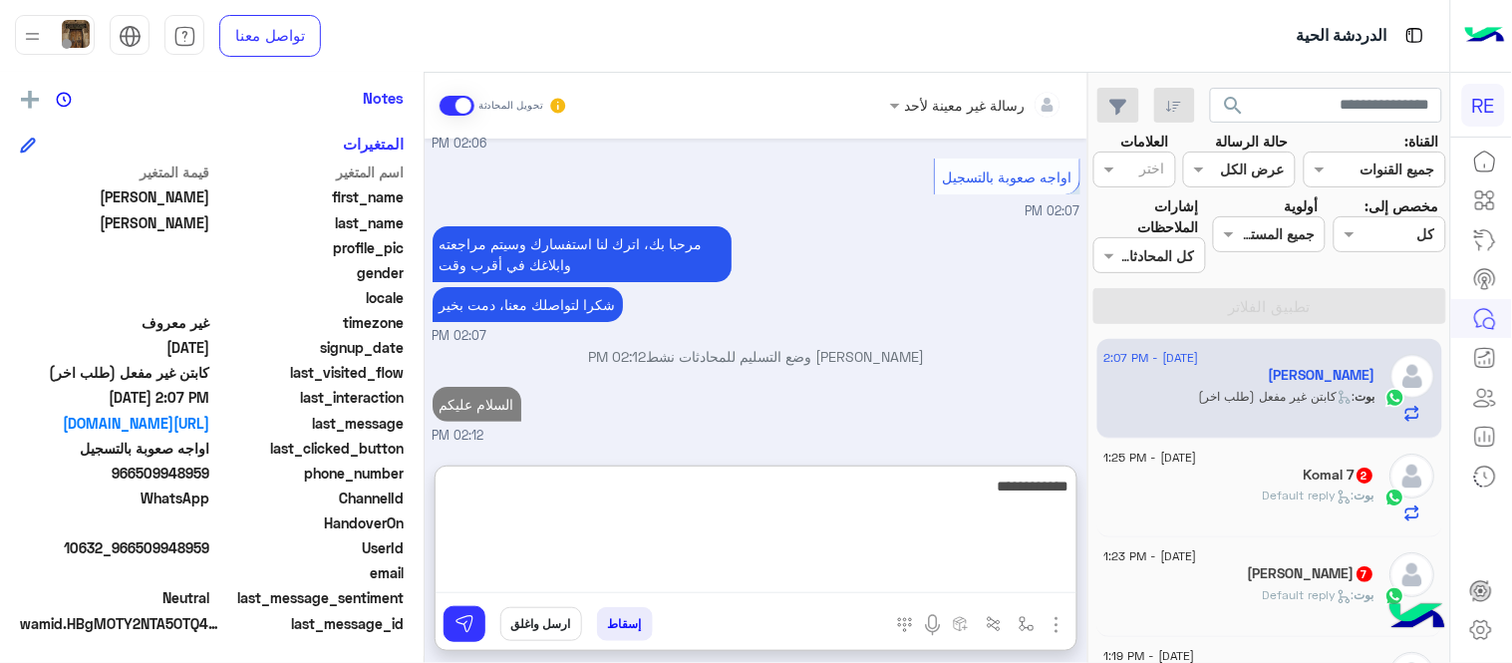
scroll to position [1989, 0]
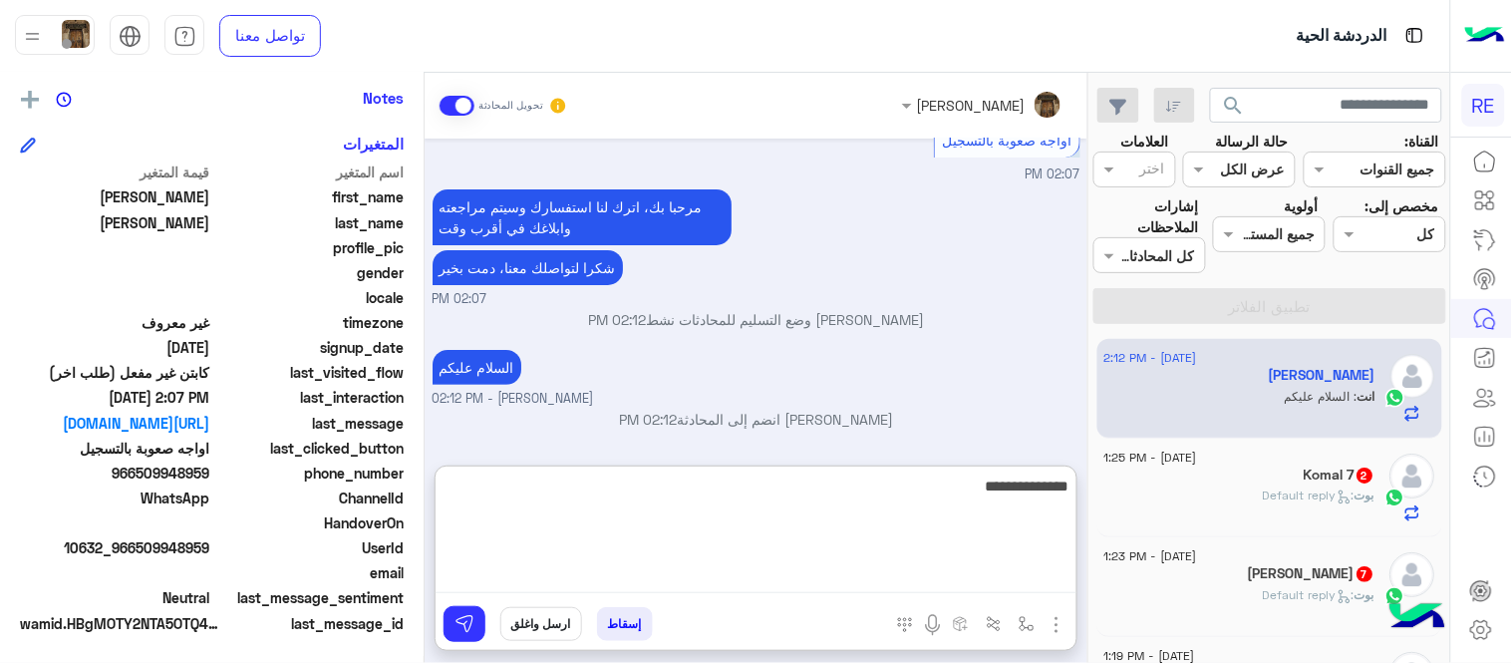
type textarea "**********"
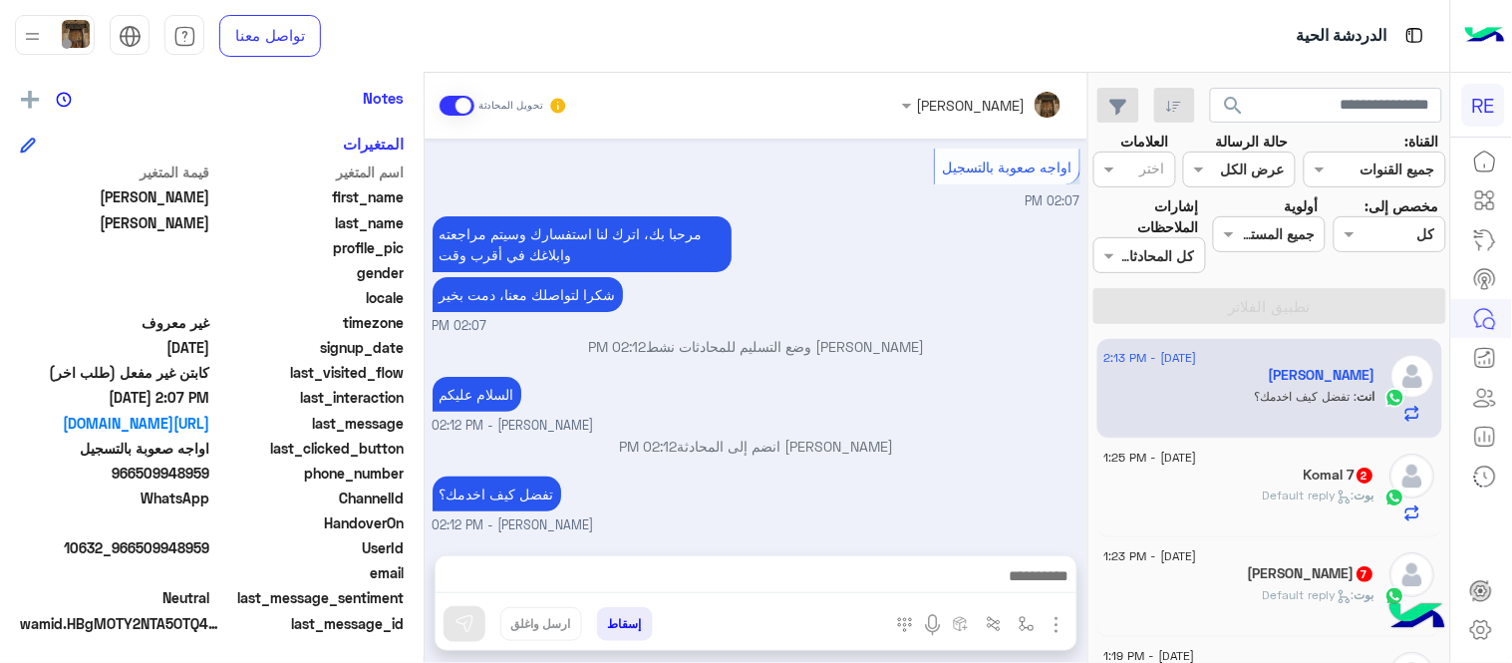
scroll to position [1997, 0]
click at [1192, 491] on div "[PERSON_NAME] : Default reply" at bounding box center [1240, 504] width 271 height 35
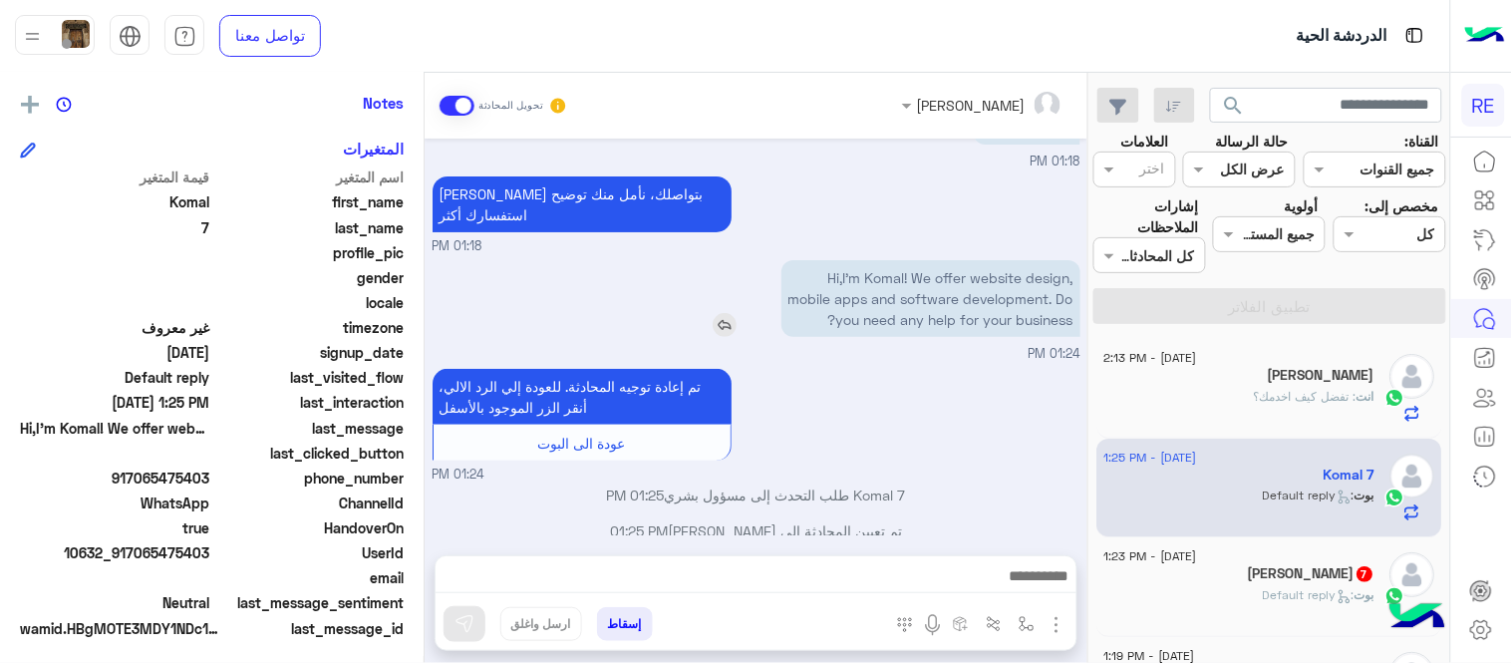
scroll to position [409, 0]
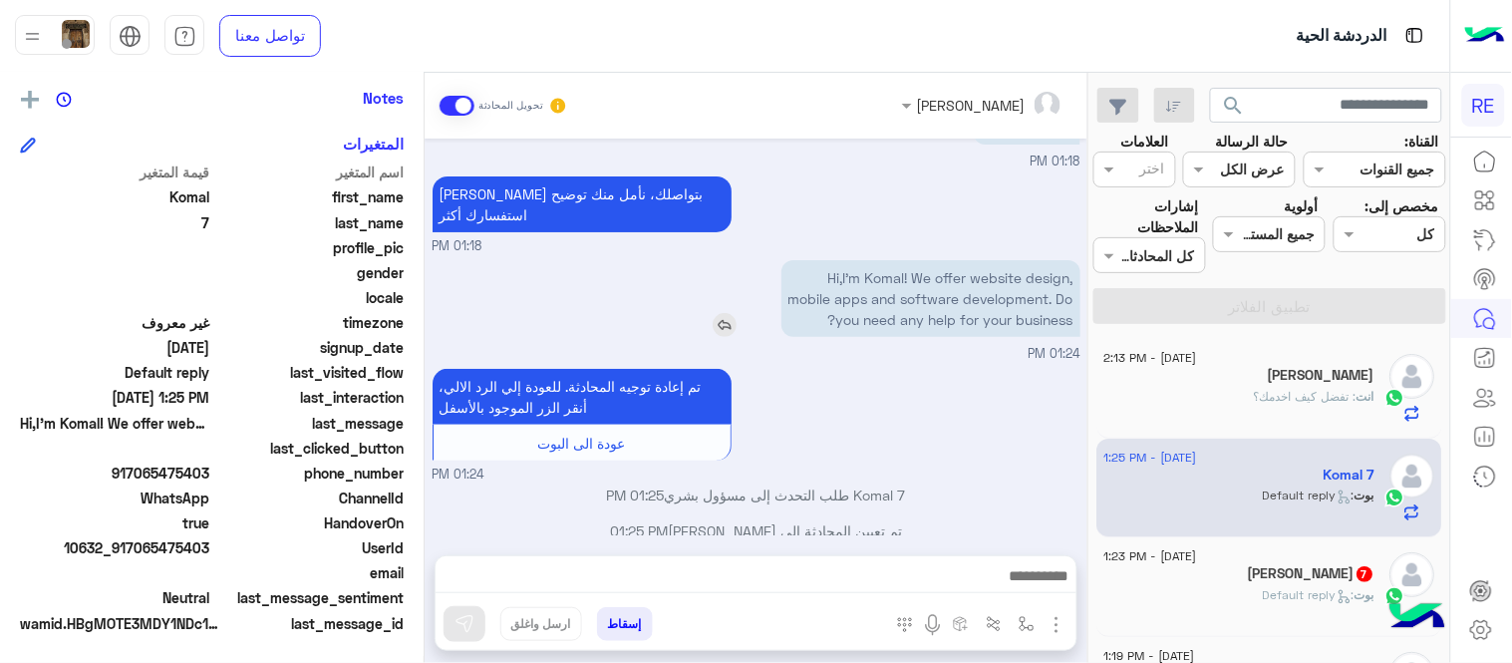
click at [932, 262] on p "Hi,I'm Komal! We offer website design, mobile apps and software development. Do…" at bounding box center [931, 298] width 299 height 77
drag, startPoint x: 932, startPoint y: 262, endPoint x: 932, endPoint y: 291, distance: 28.9
click at [932, 291] on p "Hi,I'm Komal! We offer website design, mobile apps and software development. Do…" at bounding box center [931, 298] width 299 height 77
copy app-msgs-text
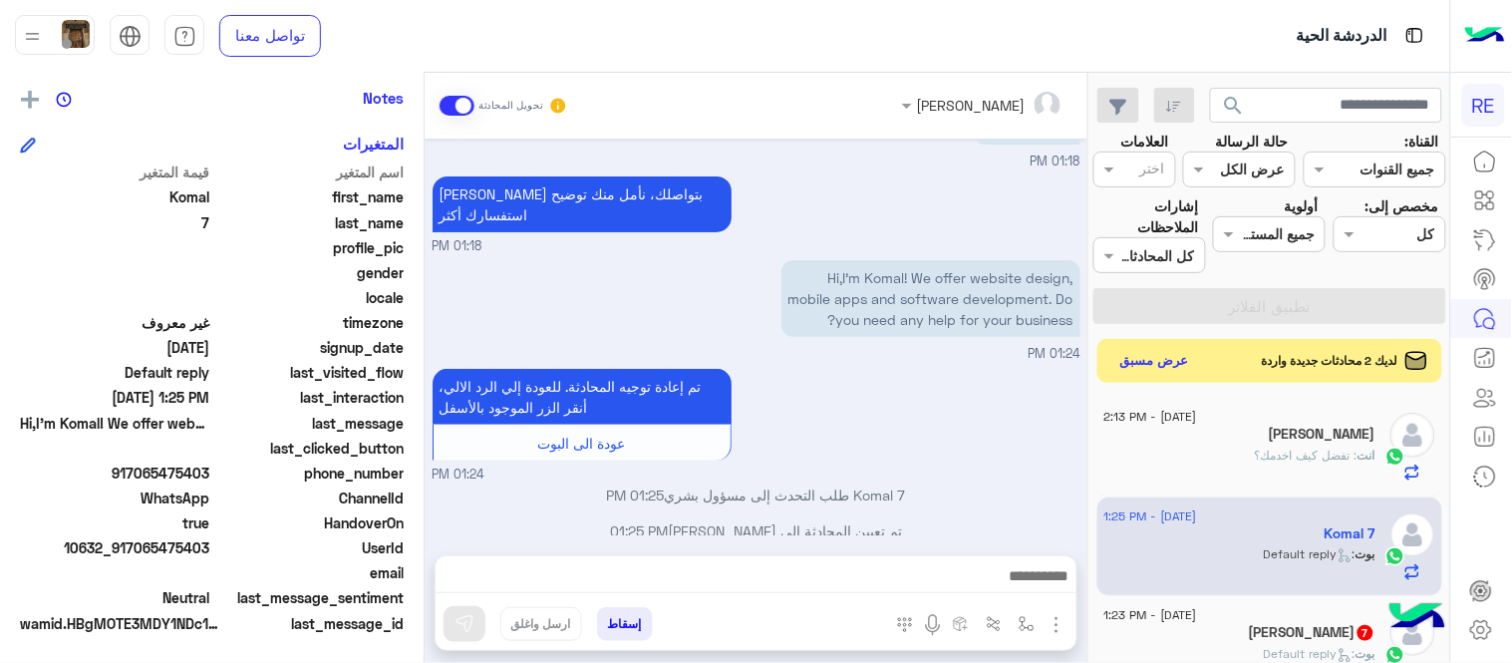
click at [1032, 466] on small "01:24 PM" at bounding box center [757, 475] width 648 height 19
click at [1130, 369] on button "عرض مسبق" at bounding box center [1155, 360] width 84 height 27
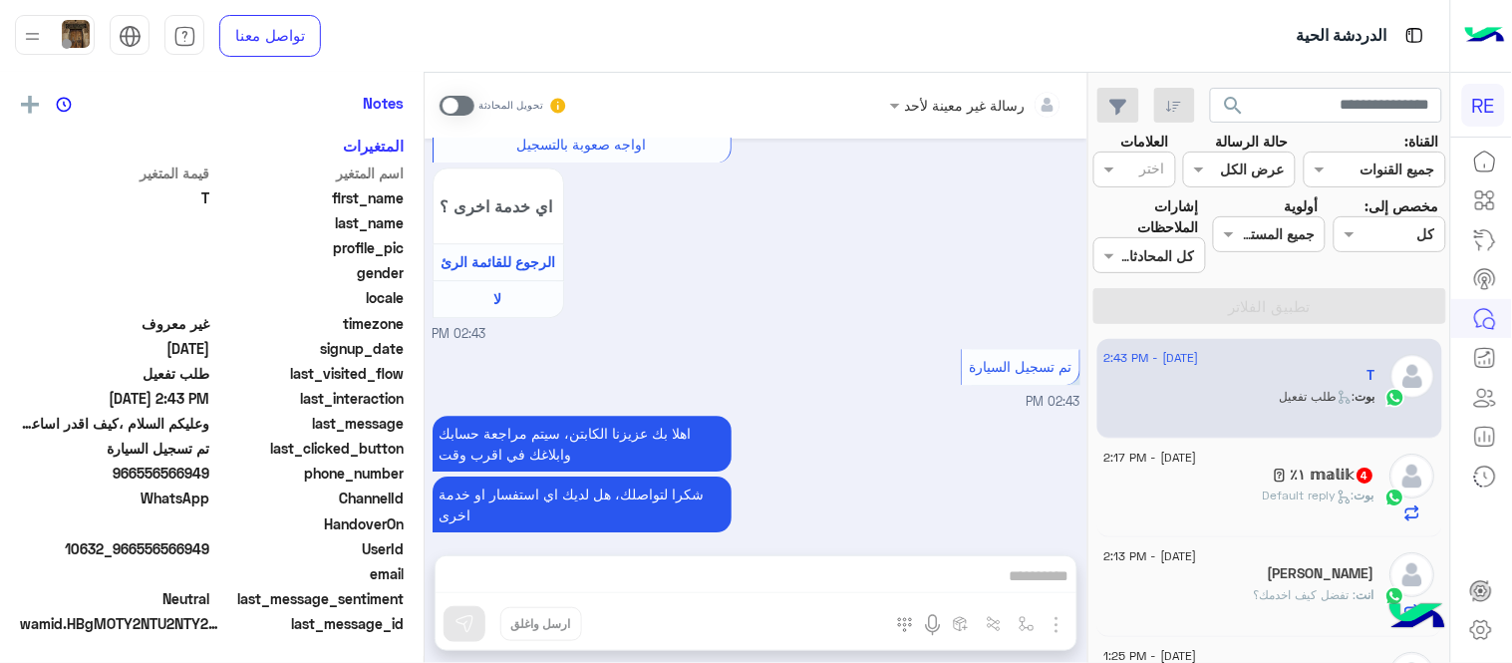
scroll to position [409, 0]
click at [464, 96] on span at bounding box center [457, 106] width 35 height 20
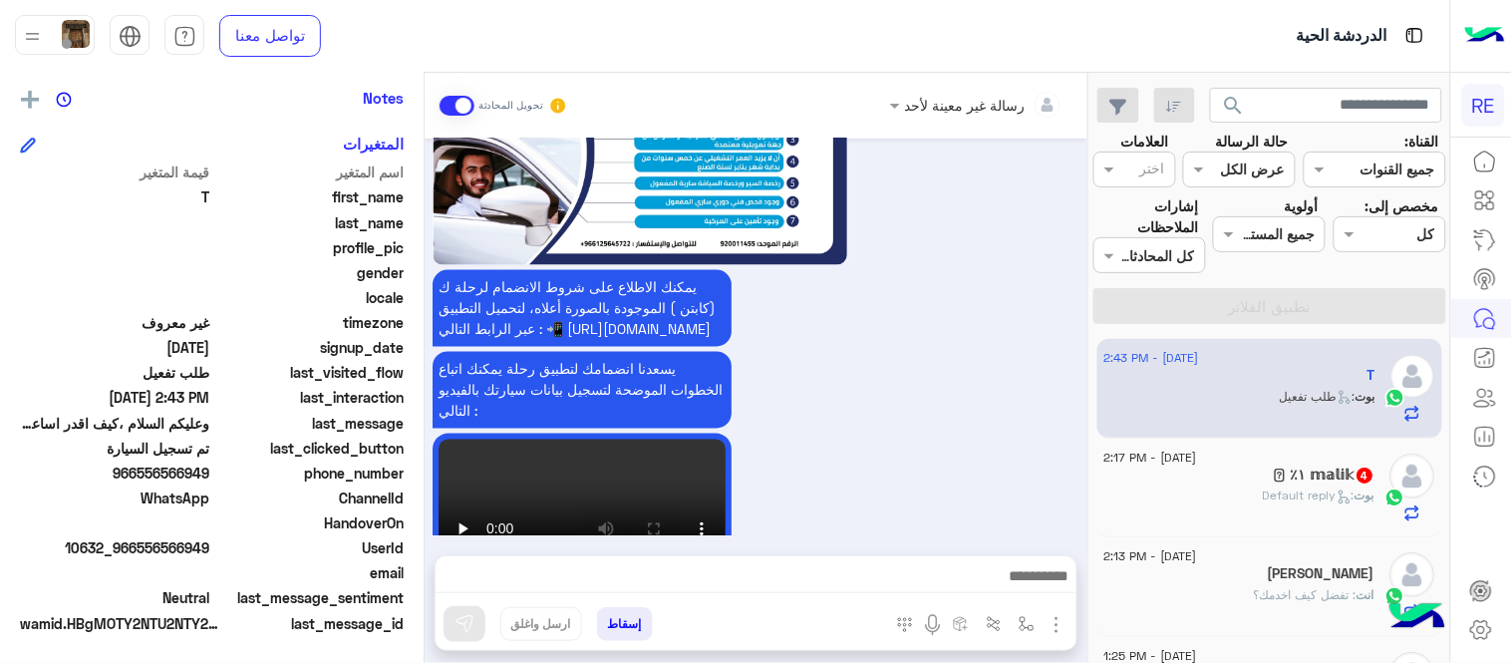
scroll to position [1423, 0]
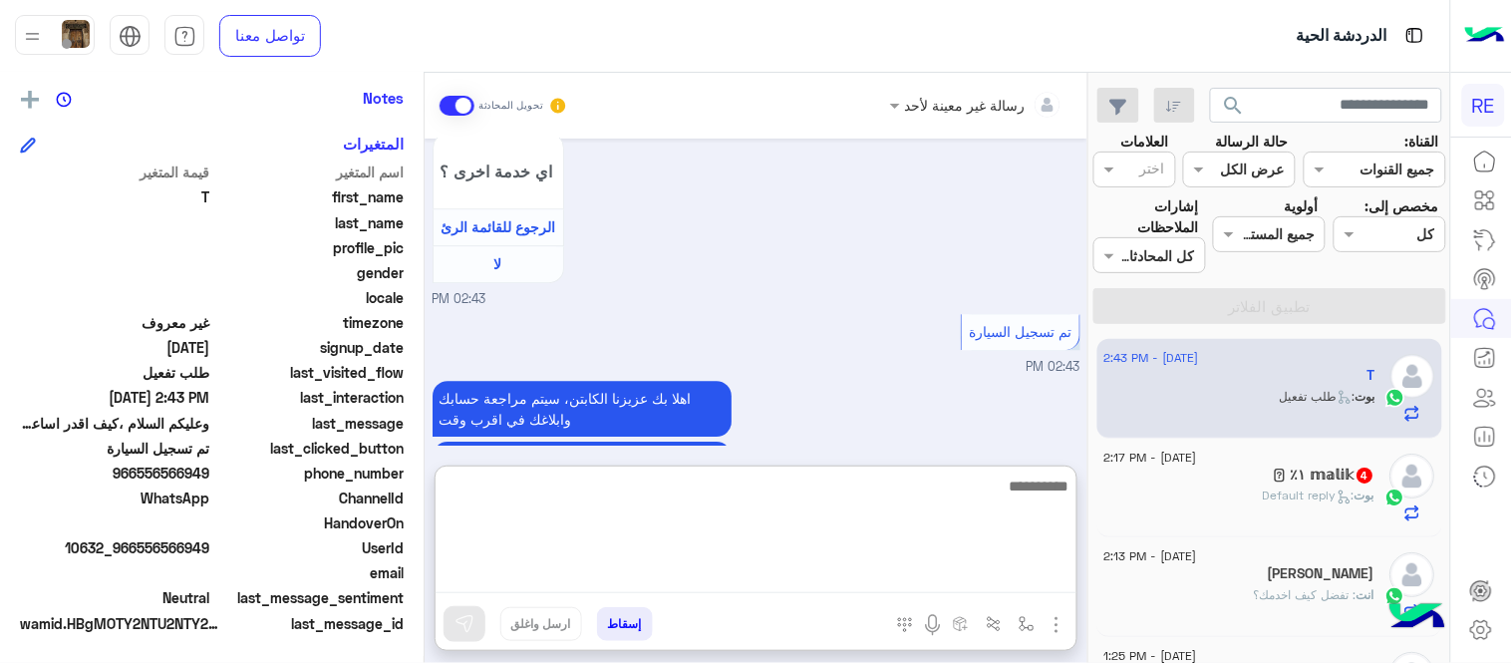
click at [665, 581] on textarea at bounding box center [756, 534] width 641 height 120
type textarea "**********"
